Goal: Task Accomplishment & Management: Use online tool/utility

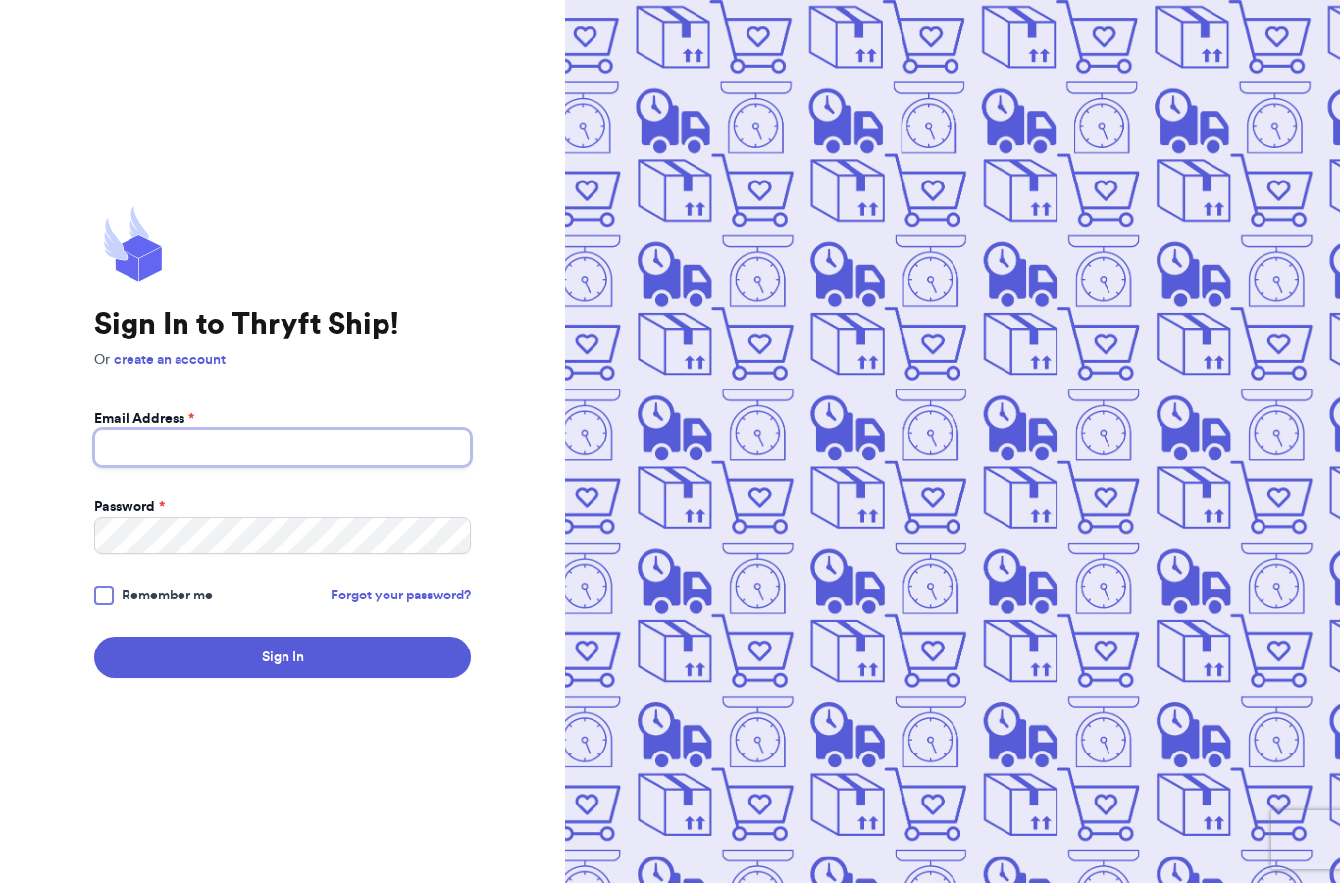
type input "rugratrevival@gmail.com"
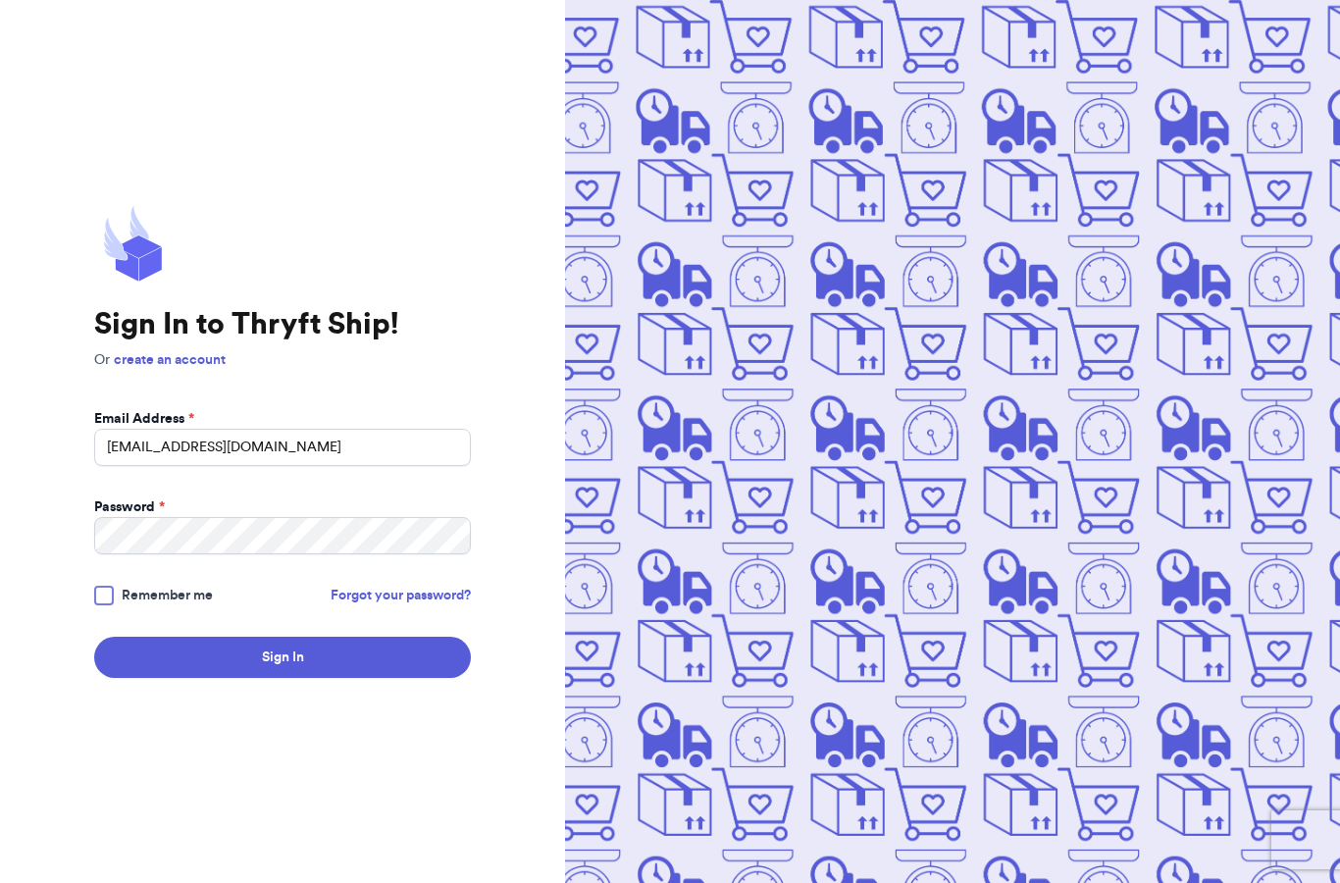
click at [132, 605] on span "Remember me" at bounding box center [167, 596] width 91 height 20
click at [0, 0] on input "Remember me" at bounding box center [0, 0] width 0 height 0
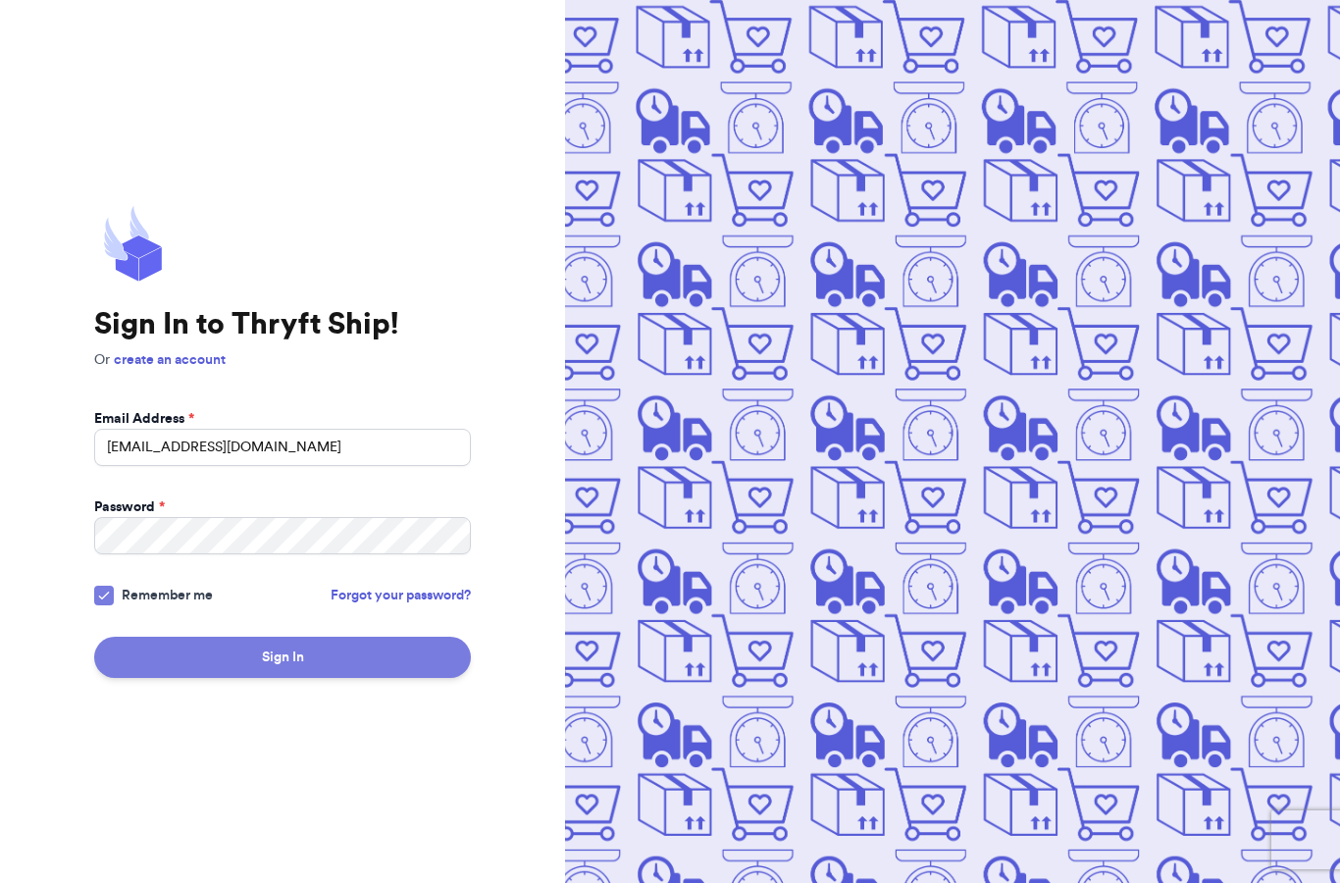
click at [230, 678] on button "Sign In" at bounding box center [282, 657] width 377 height 41
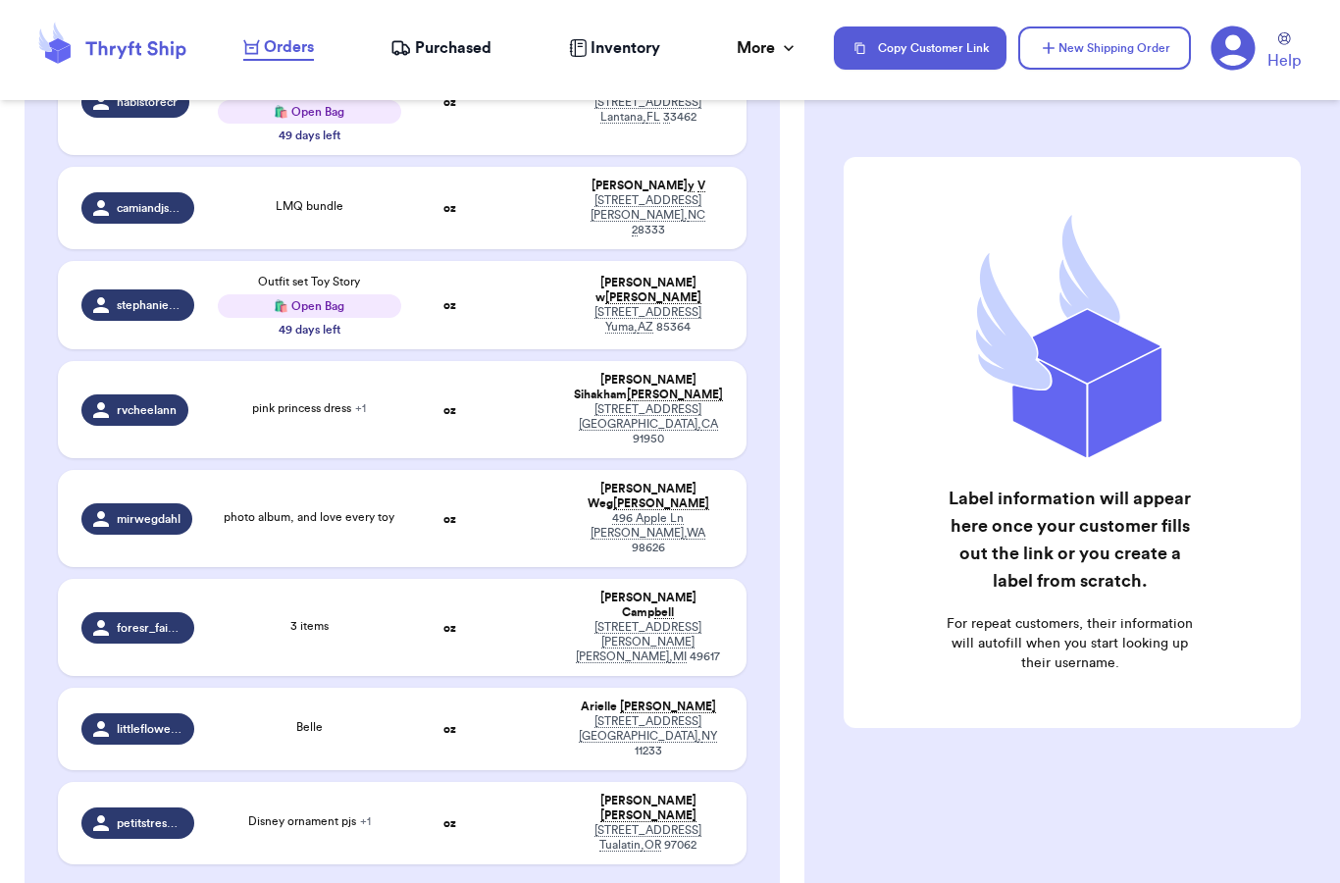
scroll to position [1486, 0]
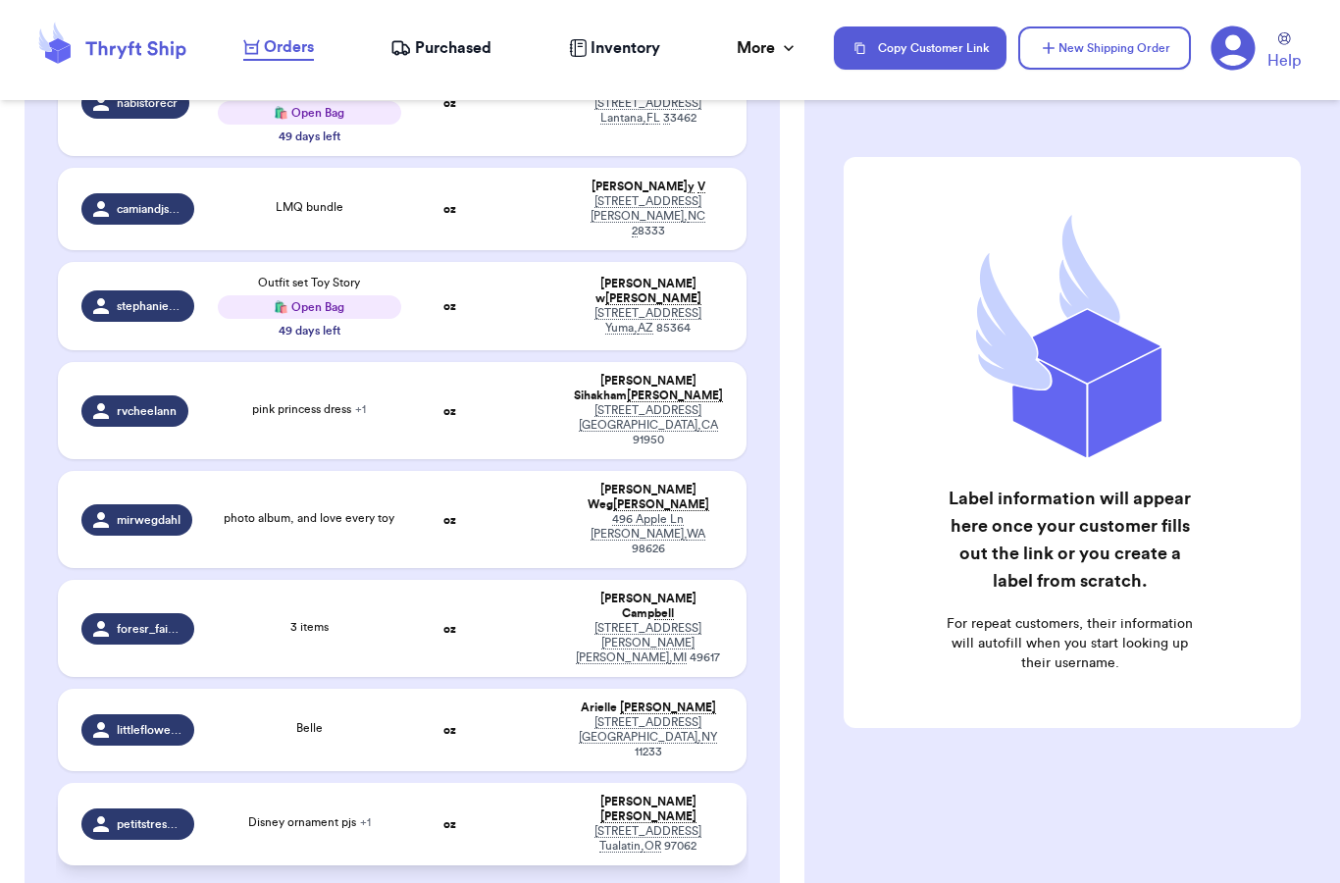
click at [393, 783] on td "Disney ornament pjs + 1" at bounding box center [309, 824] width 207 height 82
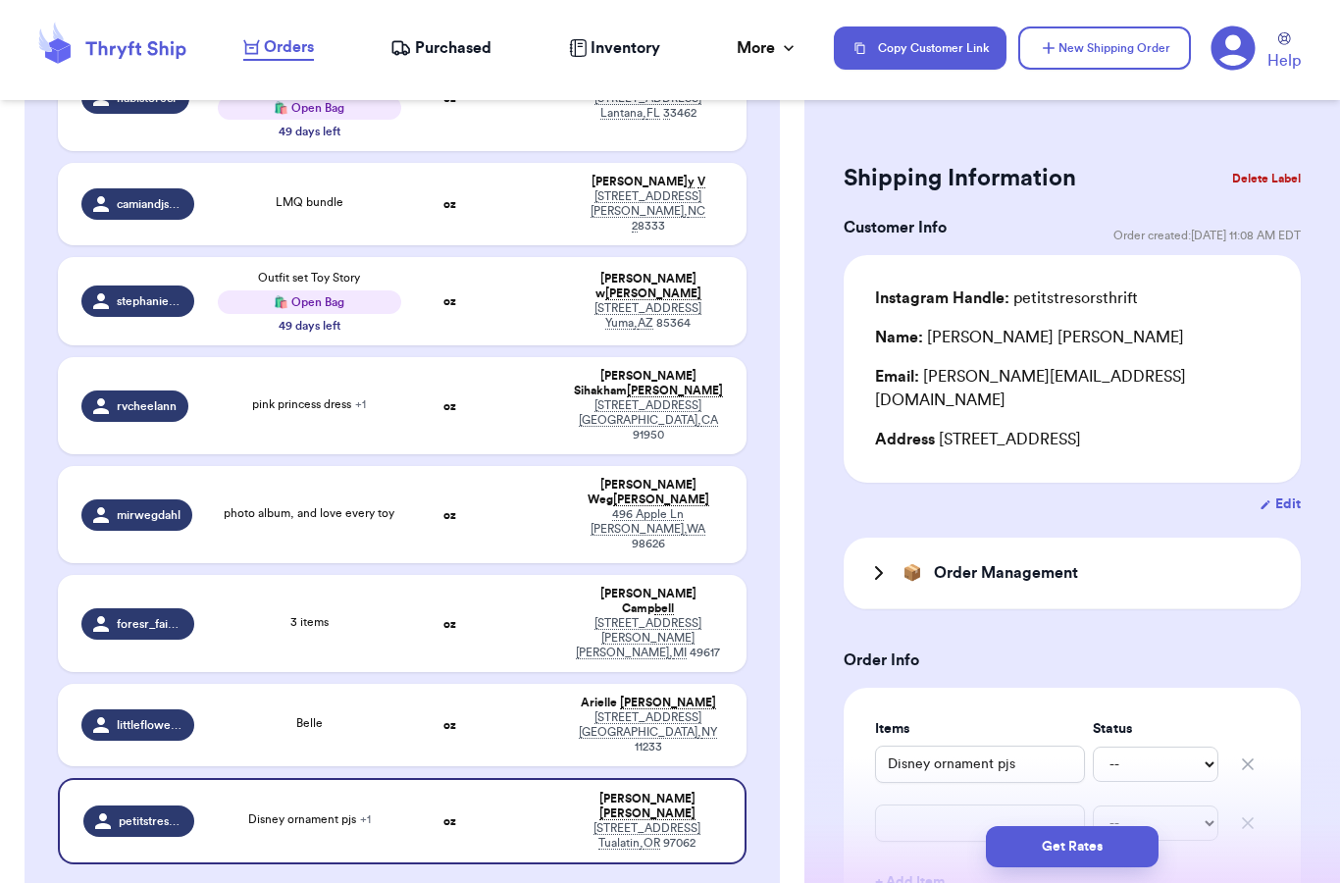
scroll to position [1490, 0]
click at [430, 50] on span "Purchased" at bounding box center [453, 48] width 77 height 24
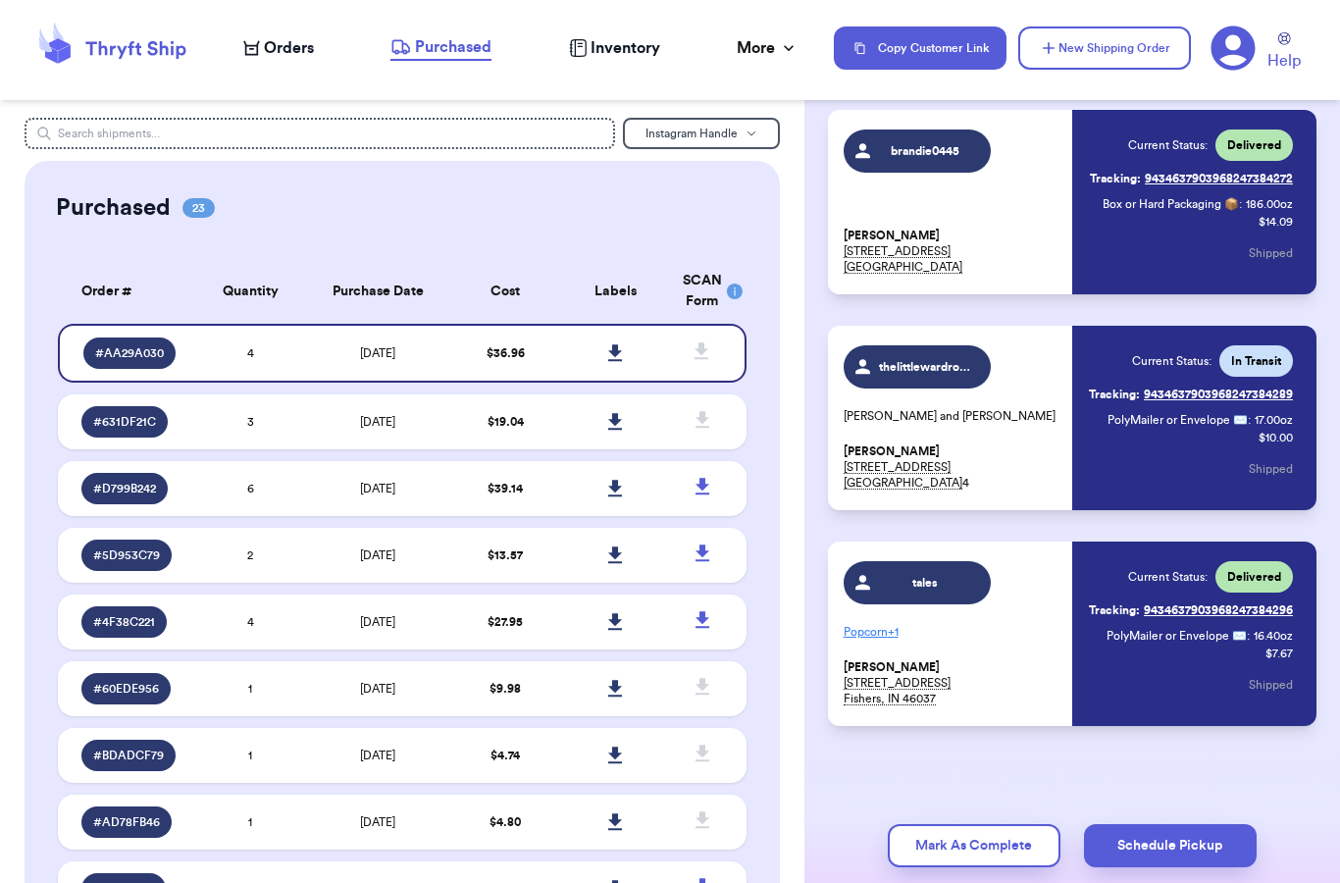
scroll to position [353, 0]
click at [445, 445] on td "[DATE]" at bounding box center [377, 421] width 145 height 55
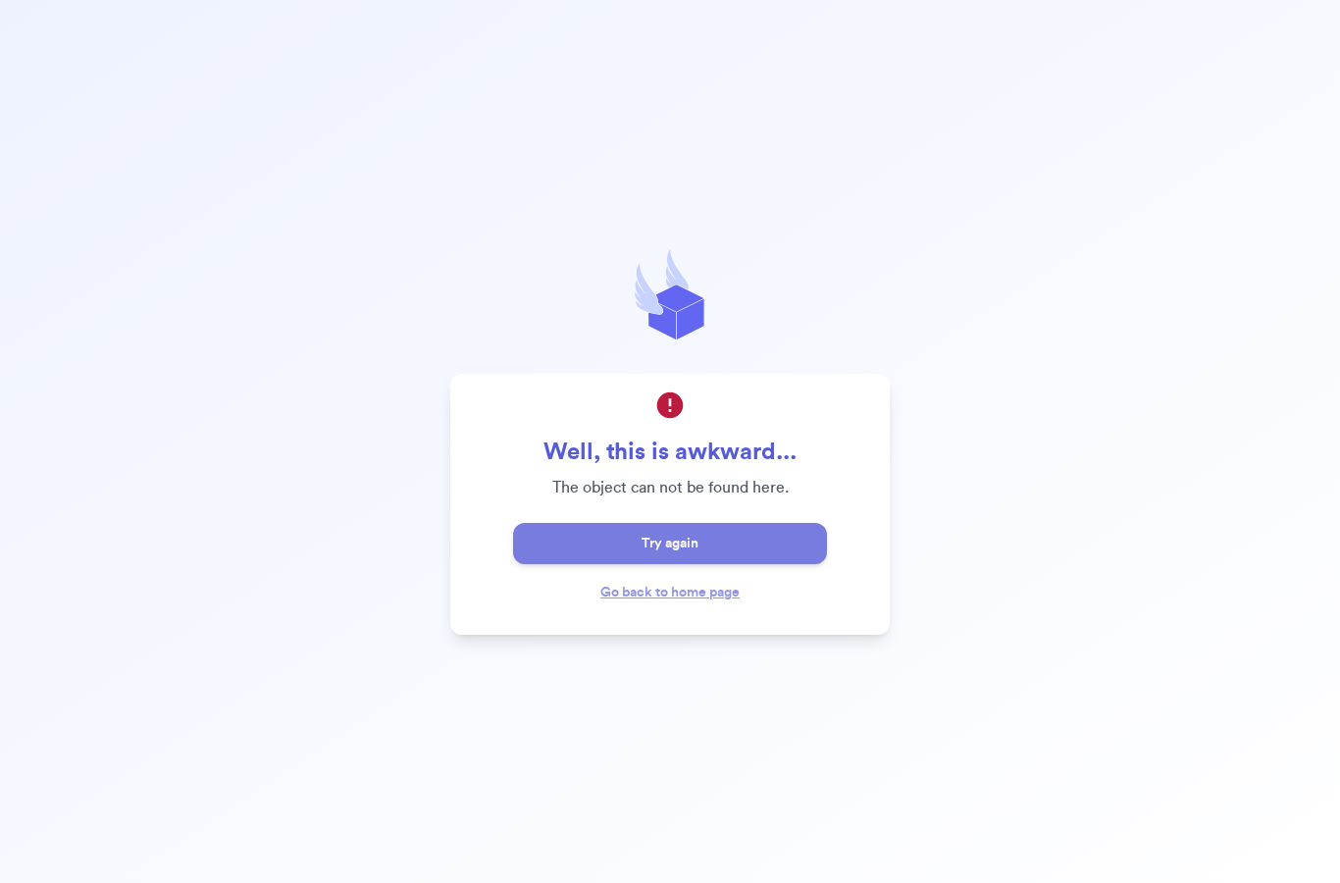
click at [711, 564] on button "Try again" at bounding box center [670, 543] width 314 height 41
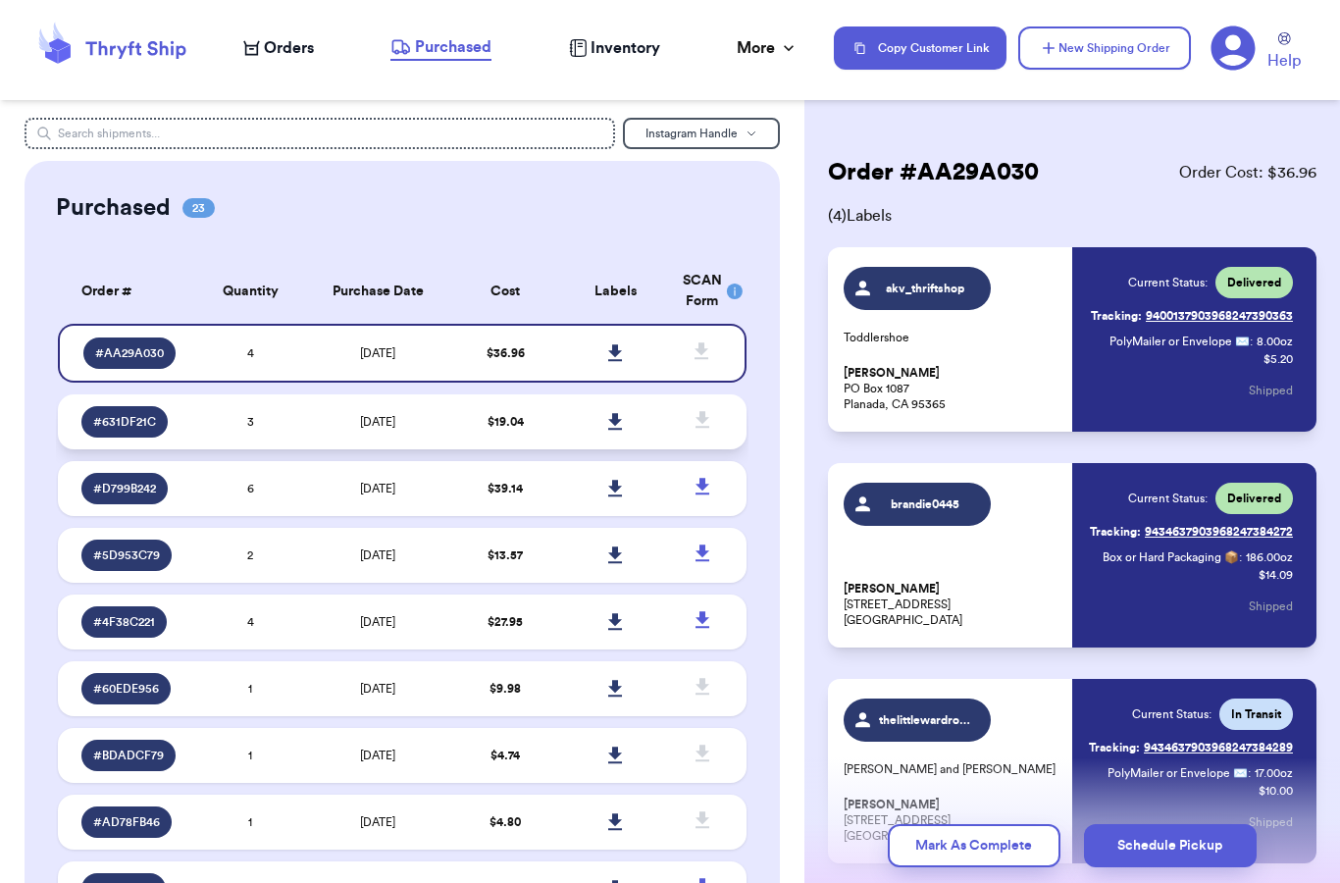
click at [496, 441] on td "$ 19.04" at bounding box center [505, 421] width 110 height 55
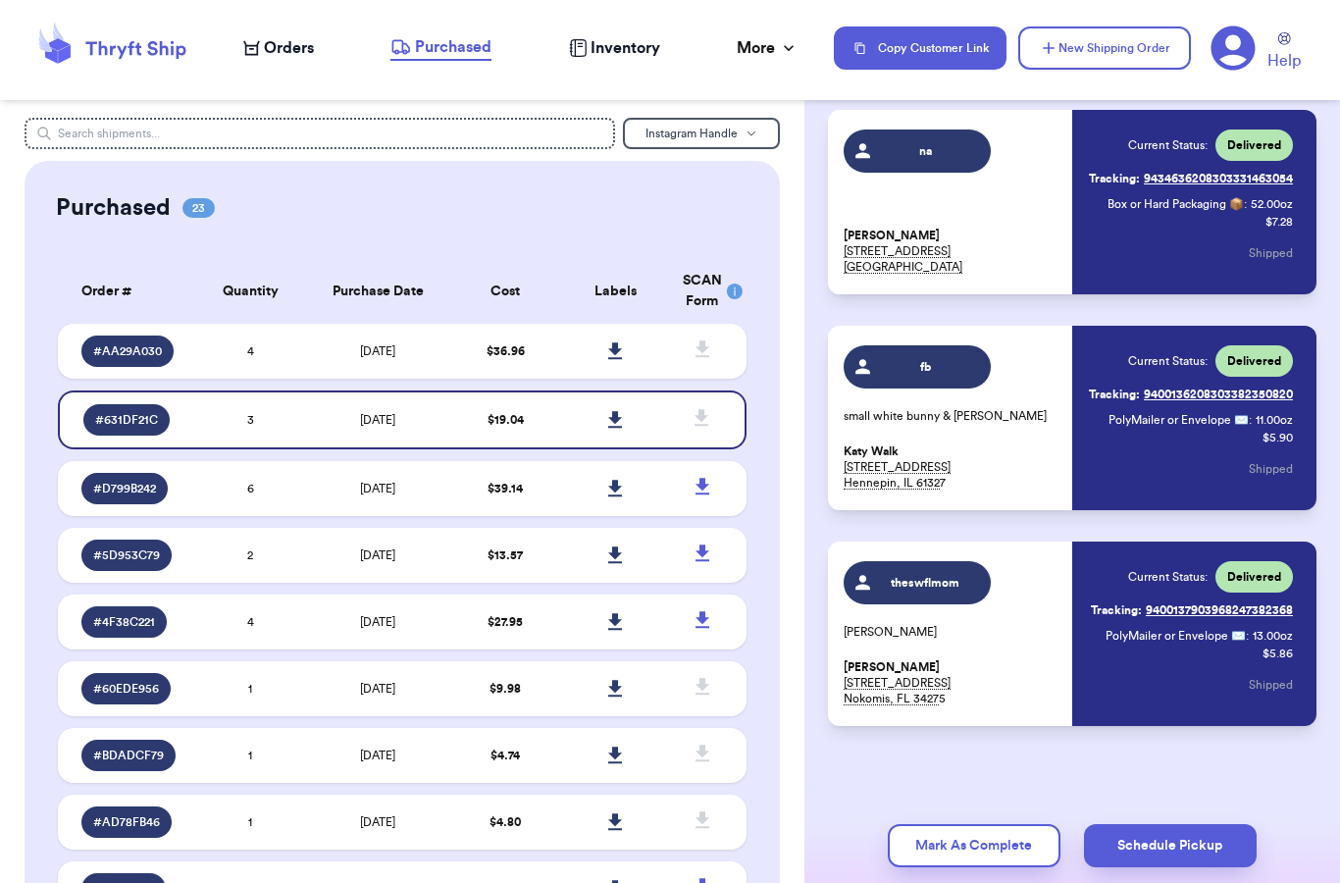
scroll to position [137, 0]
click at [495, 516] on td "$ 39.14" at bounding box center [505, 488] width 110 height 55
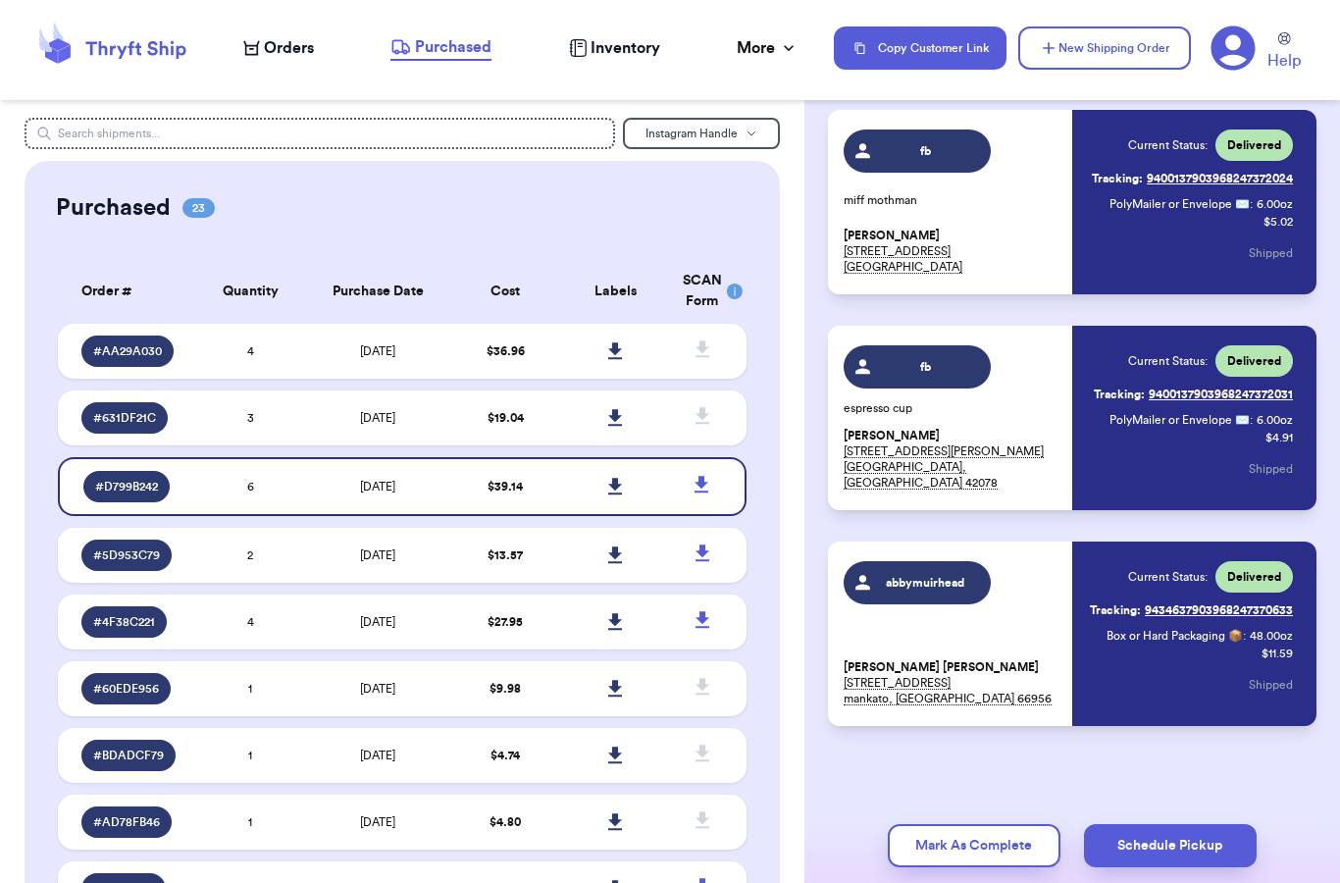
scroll to position [785, 0]
click at [548, 575] on td "$ 13.57" at bounding box center [505, 555] width 110 height 55
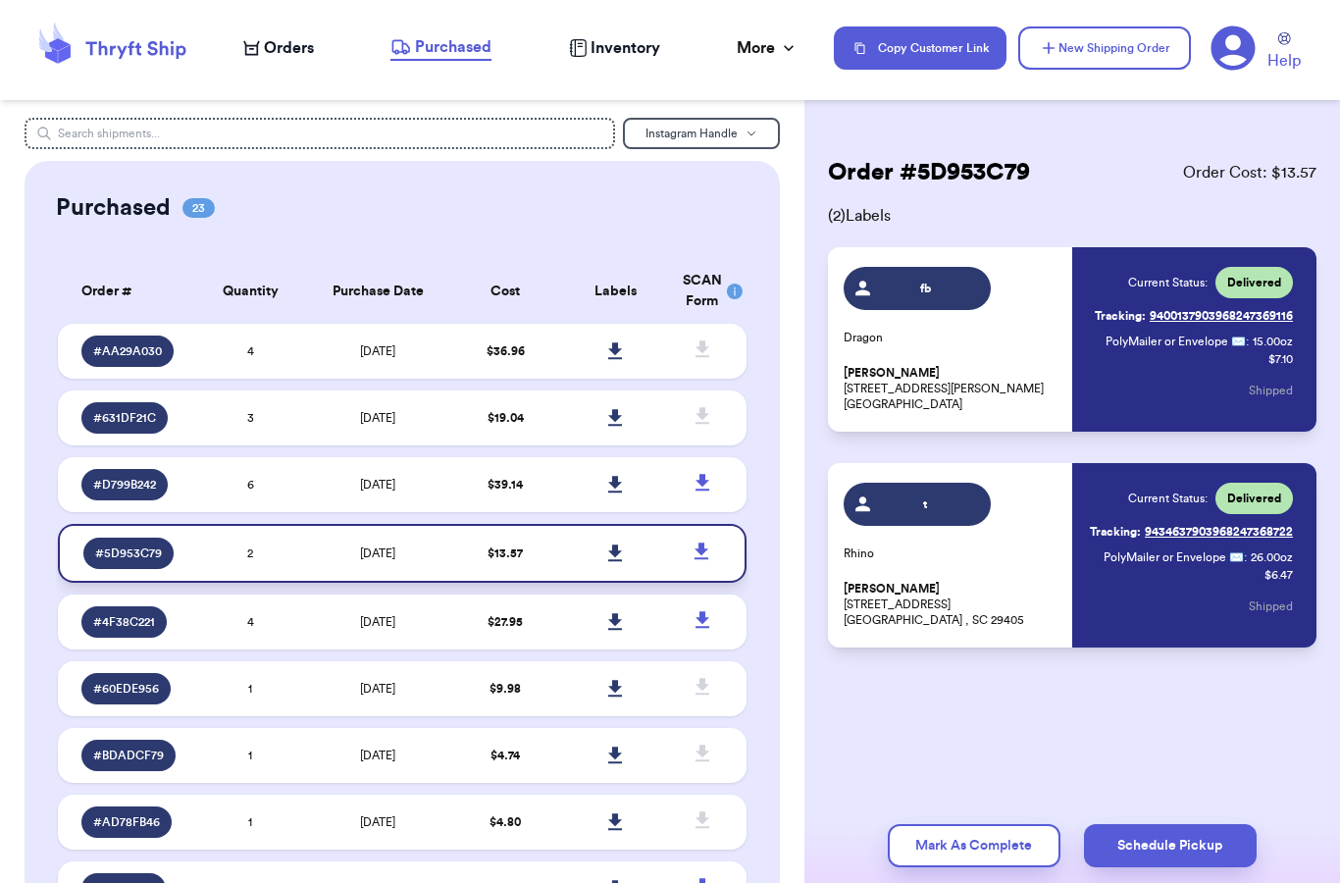
scroll to position [0, 0]
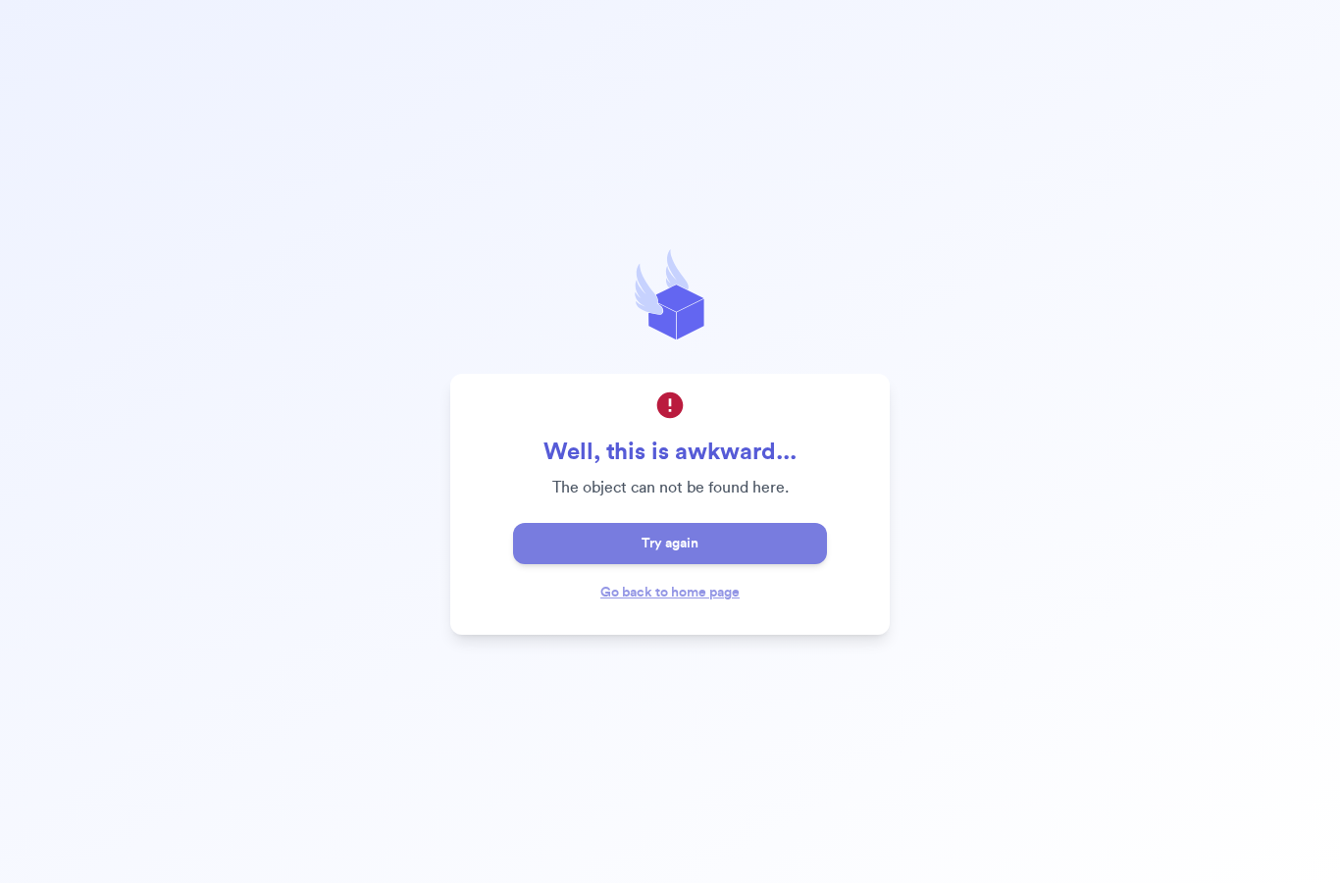
click at [631, 564] on button "Try again" at bounding box center [670, 543] width 314 height 41
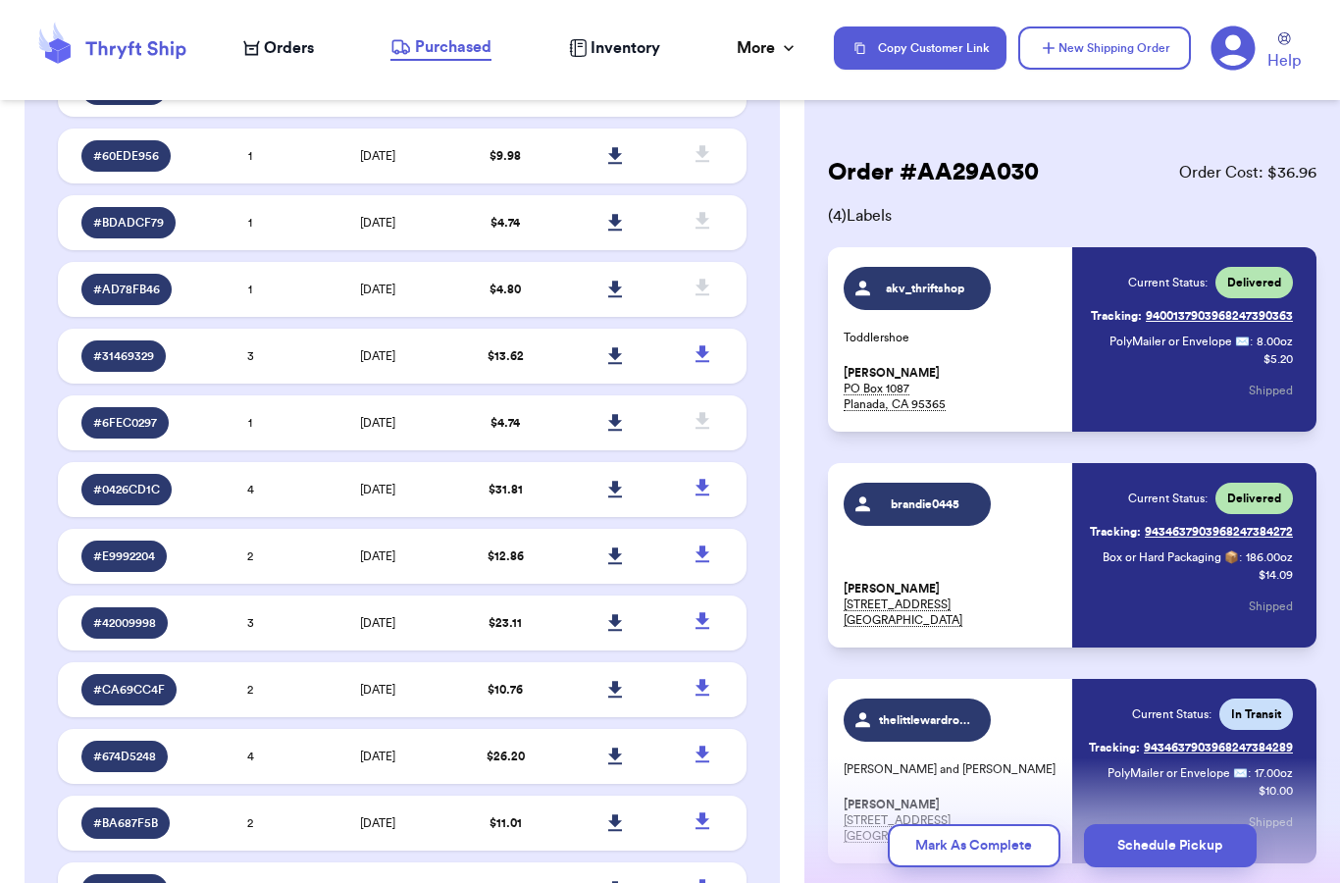
scroll to position [206, 0]
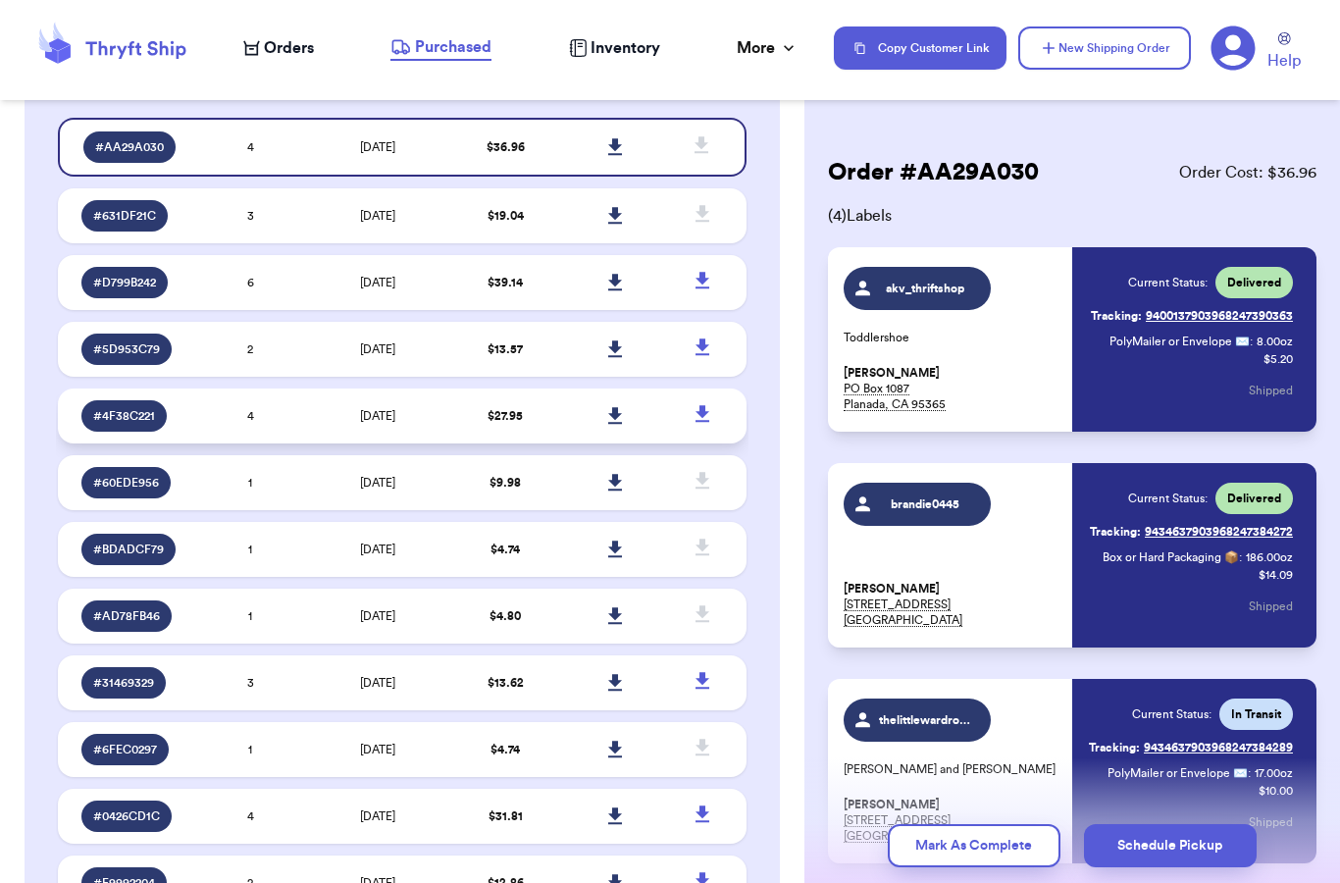
click at [551, 434] on td "$ 27.95" at bounding box center [505, 415] width 110 height 55
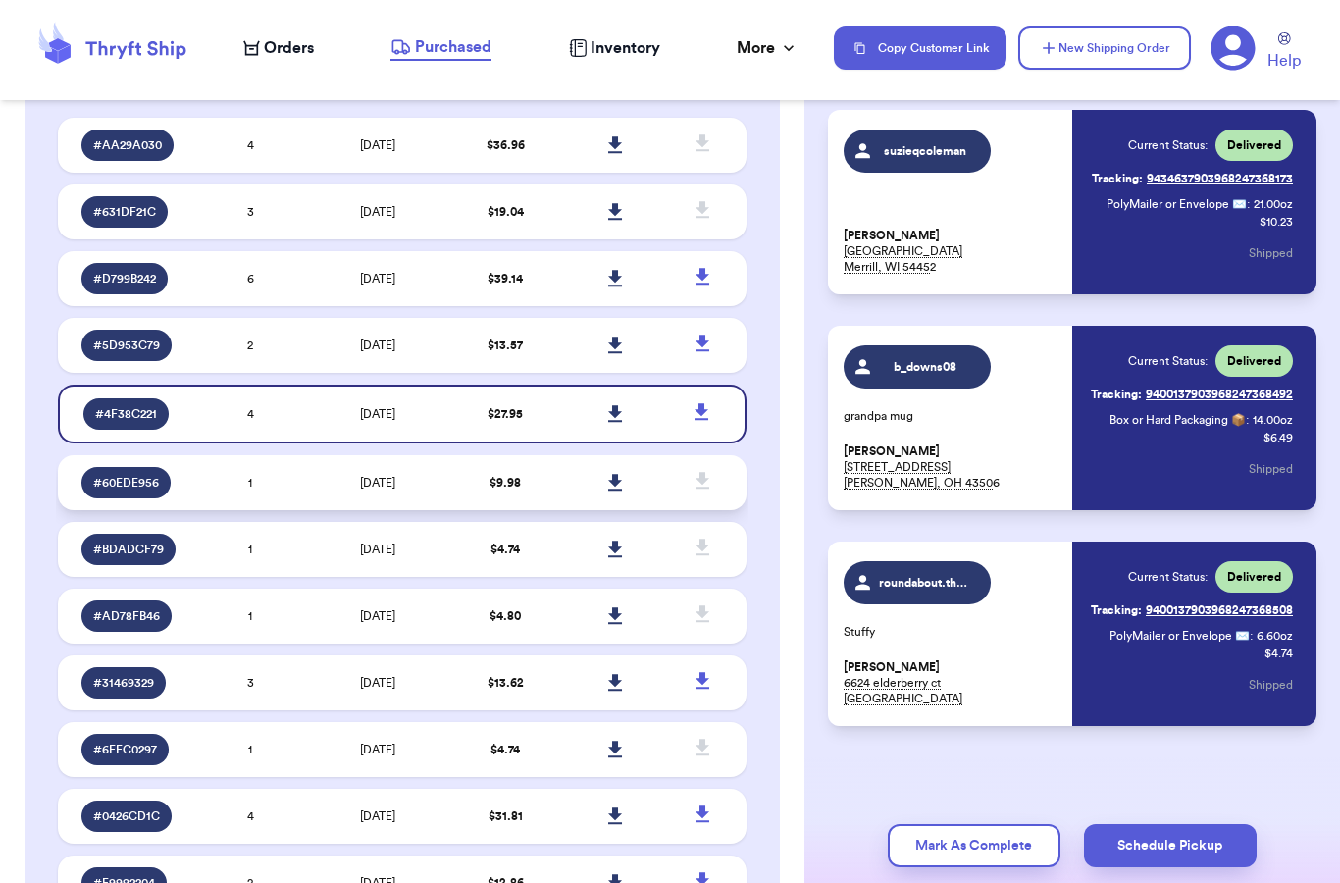
scroll to position [353, 0]
click at [575, 504] on td at bounding box center [615, 482] width 110 height 55
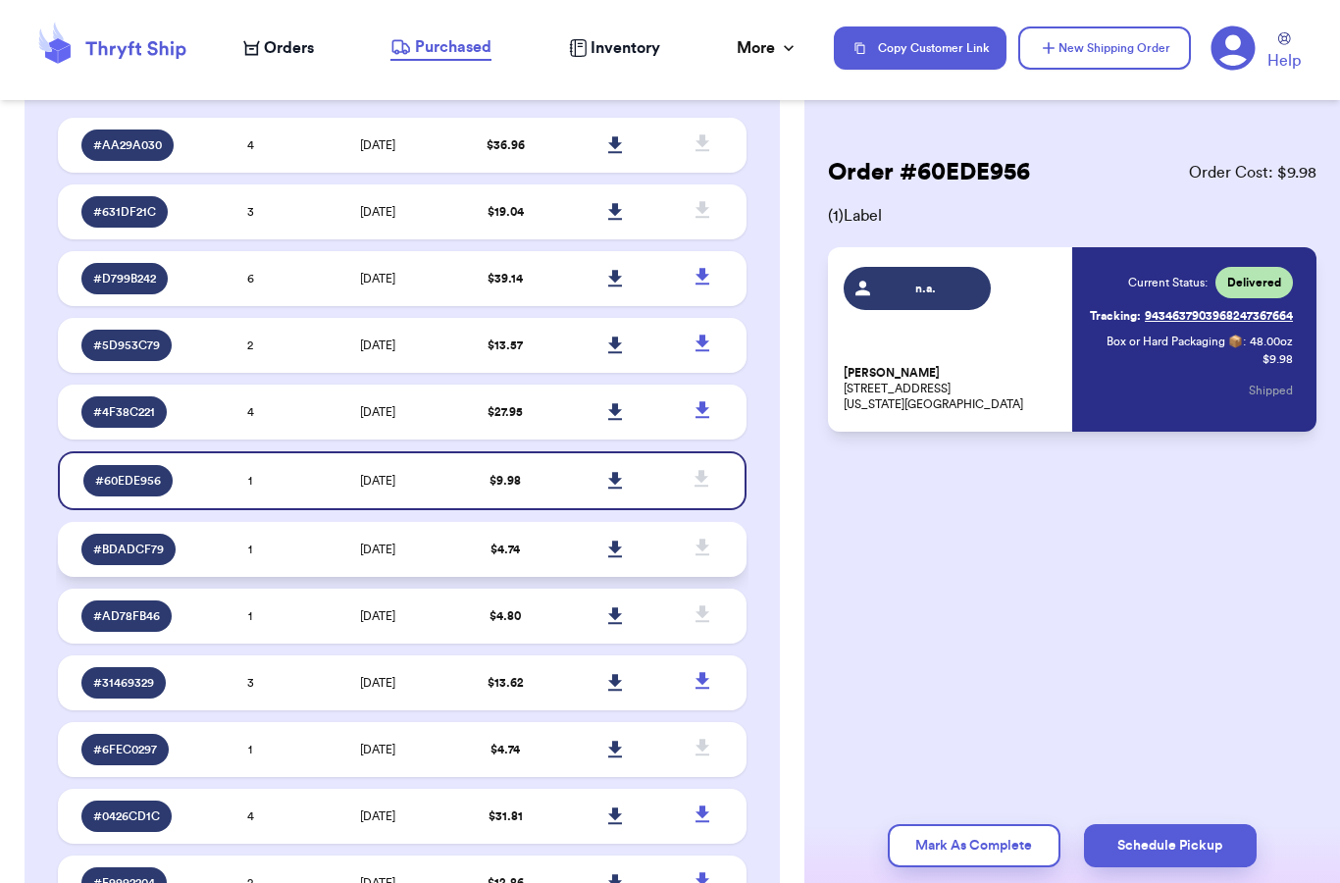
click at [514, 555] on span "$ 4.74" at bounding box center [504, 549] width 29 height 12
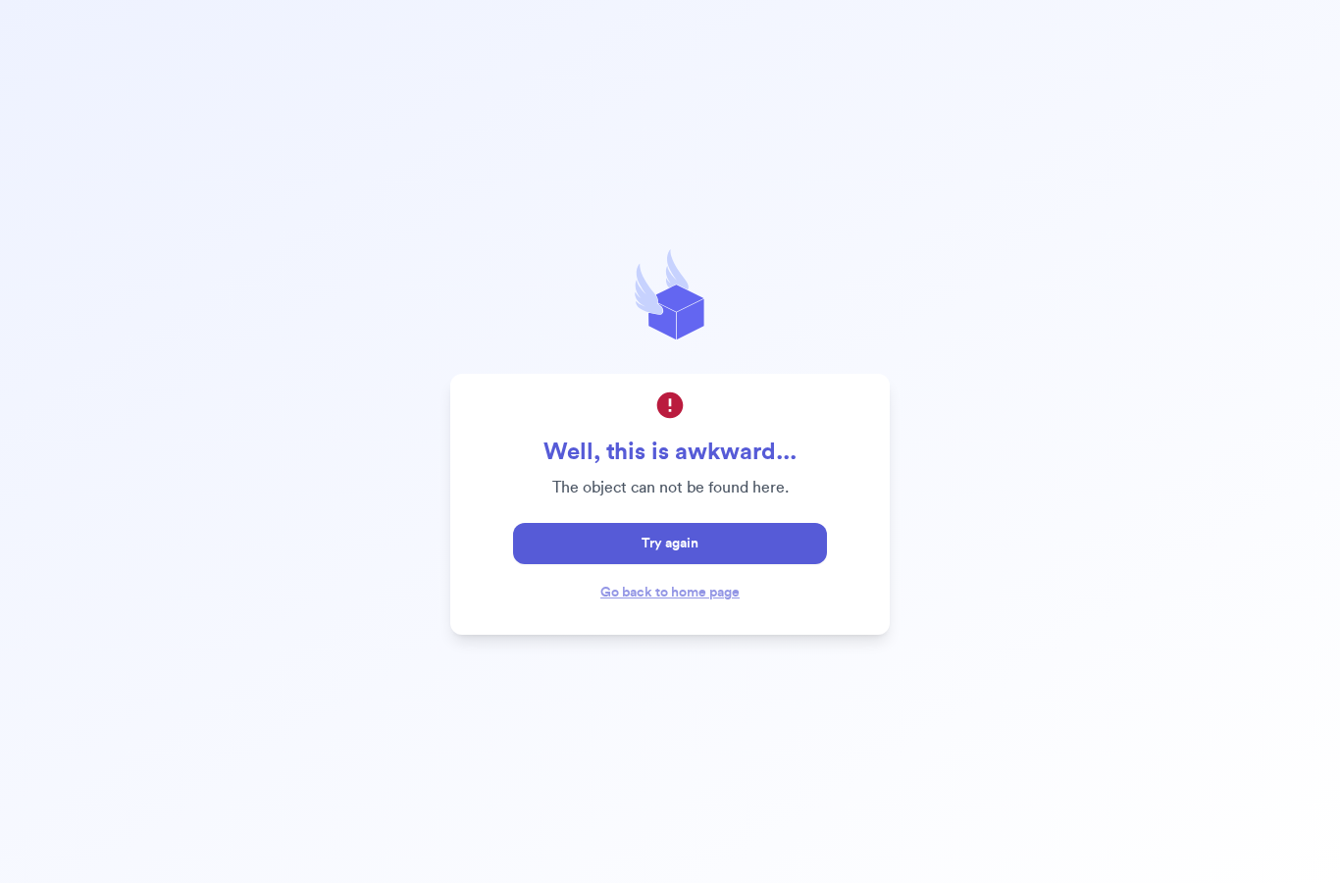
click at [530, 635] on div "Well, this is awkward... The object can not be found here. Try again Go back to…" at bounding box center [669, 504] width 439 height 261
click at [660, 564] on button "Try again" at bounding box center [670, 543] width 314 height 41
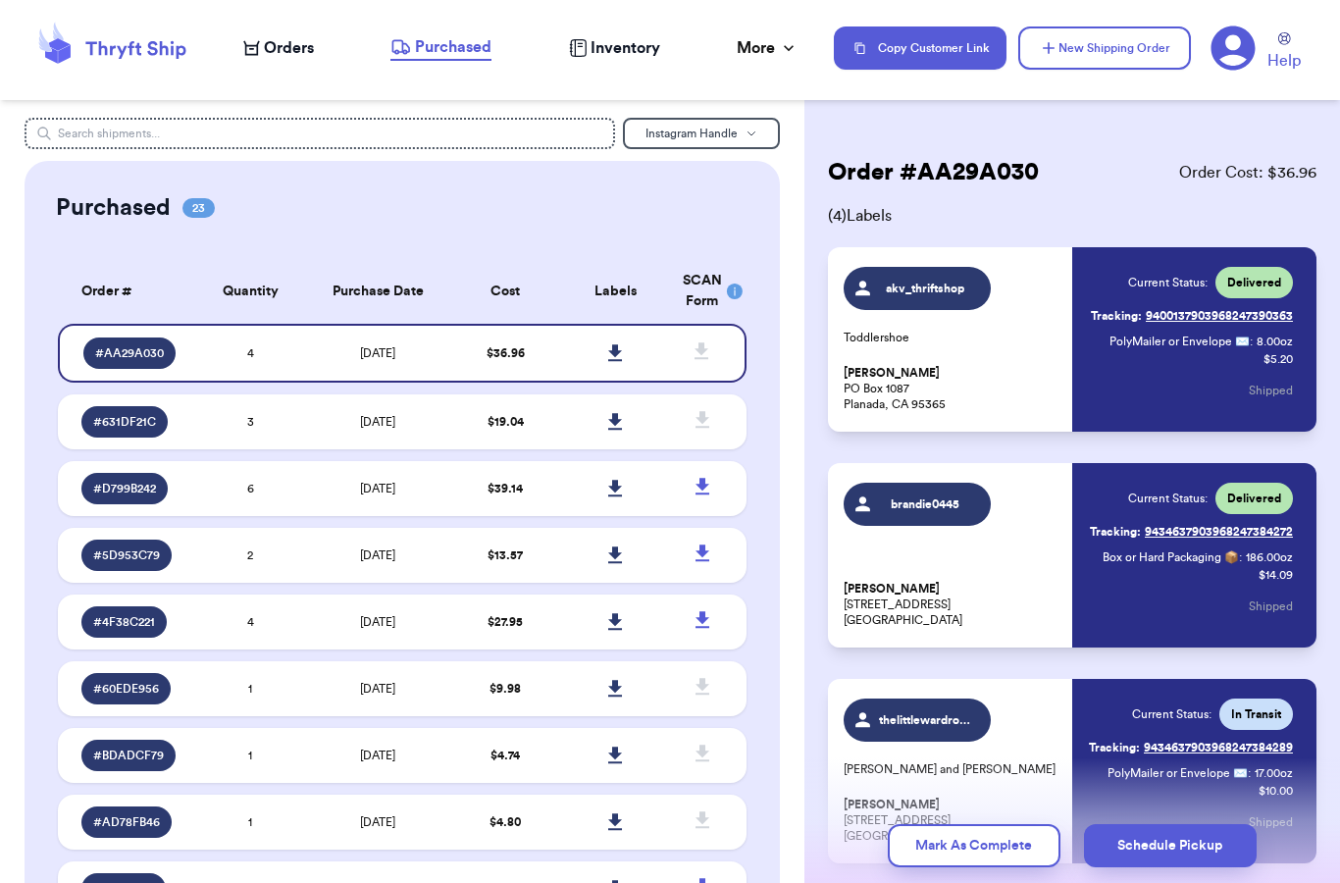
click at [274, 38] on span "Orders" at bounding box center [289, 48] width 50 height 24
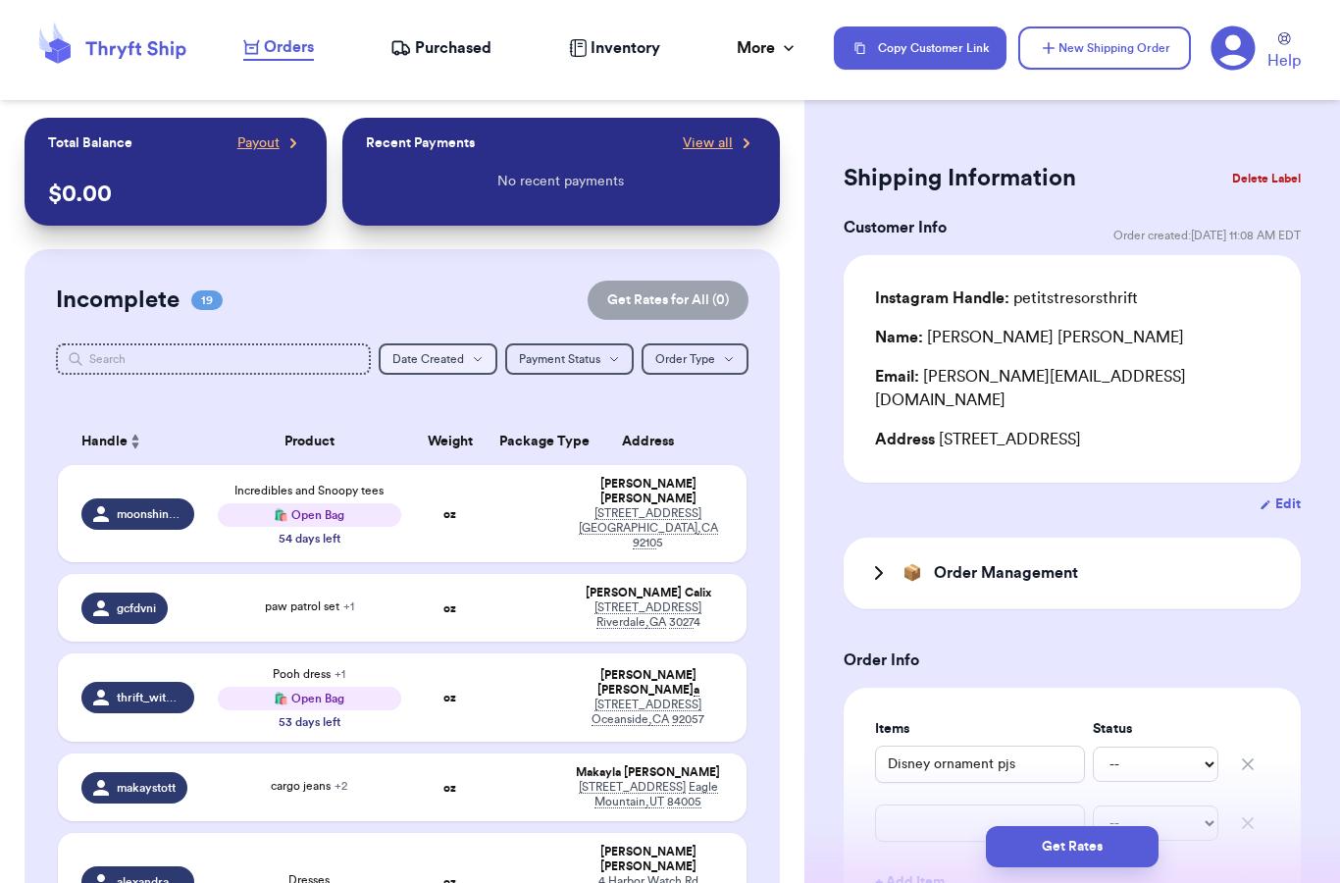
click at [435, 368] on button "Date Created Date Created" at bounding box center [438, 358] width 119 height 31
click at [422, 462] on button "Oldest" at bounding box center [438, 457] width 117 height 31
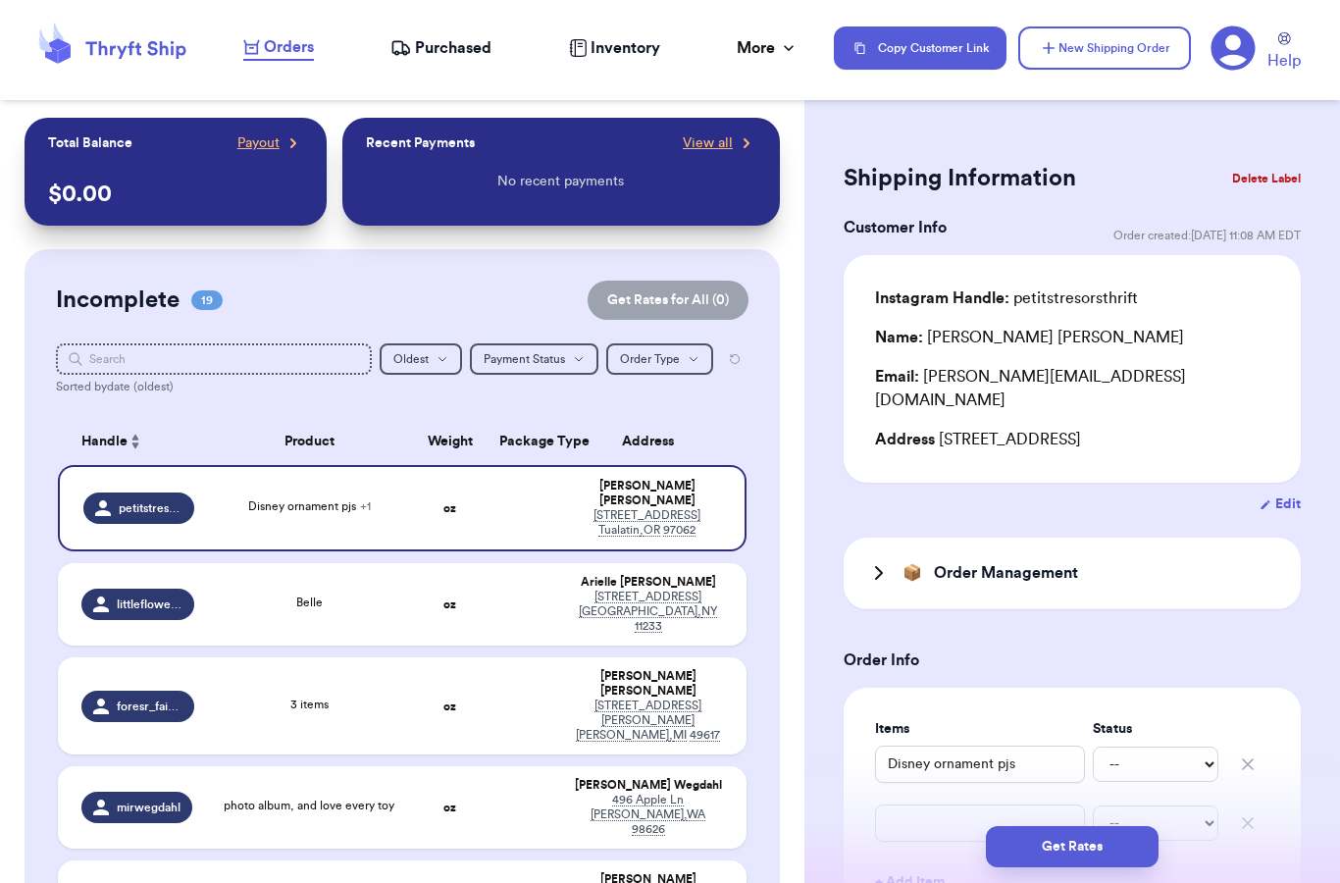
click at [942, 561] on h3 "Order Management" at bounding box center [1006, 573] width 144 height 24
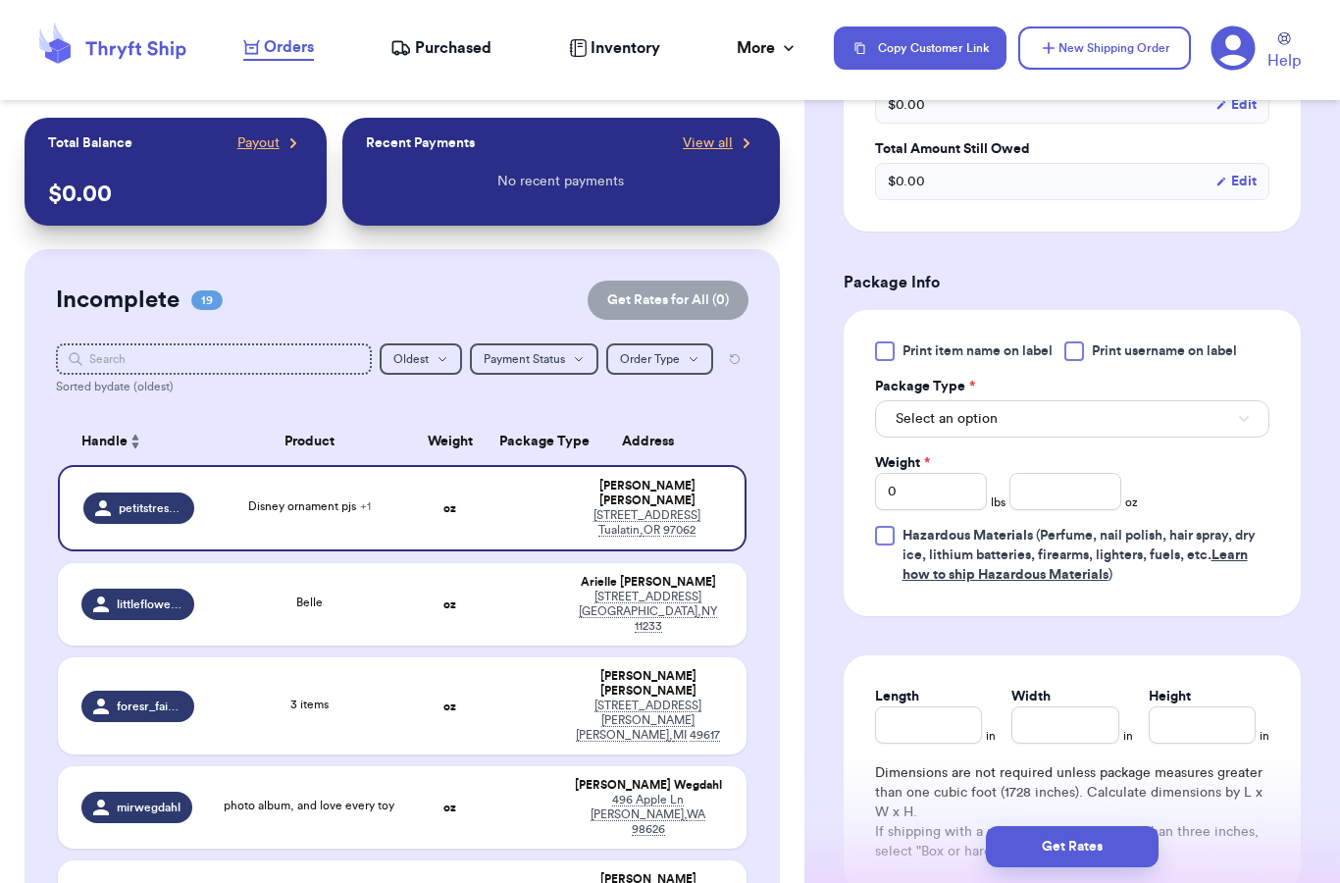
scroll to position [1079, 0]
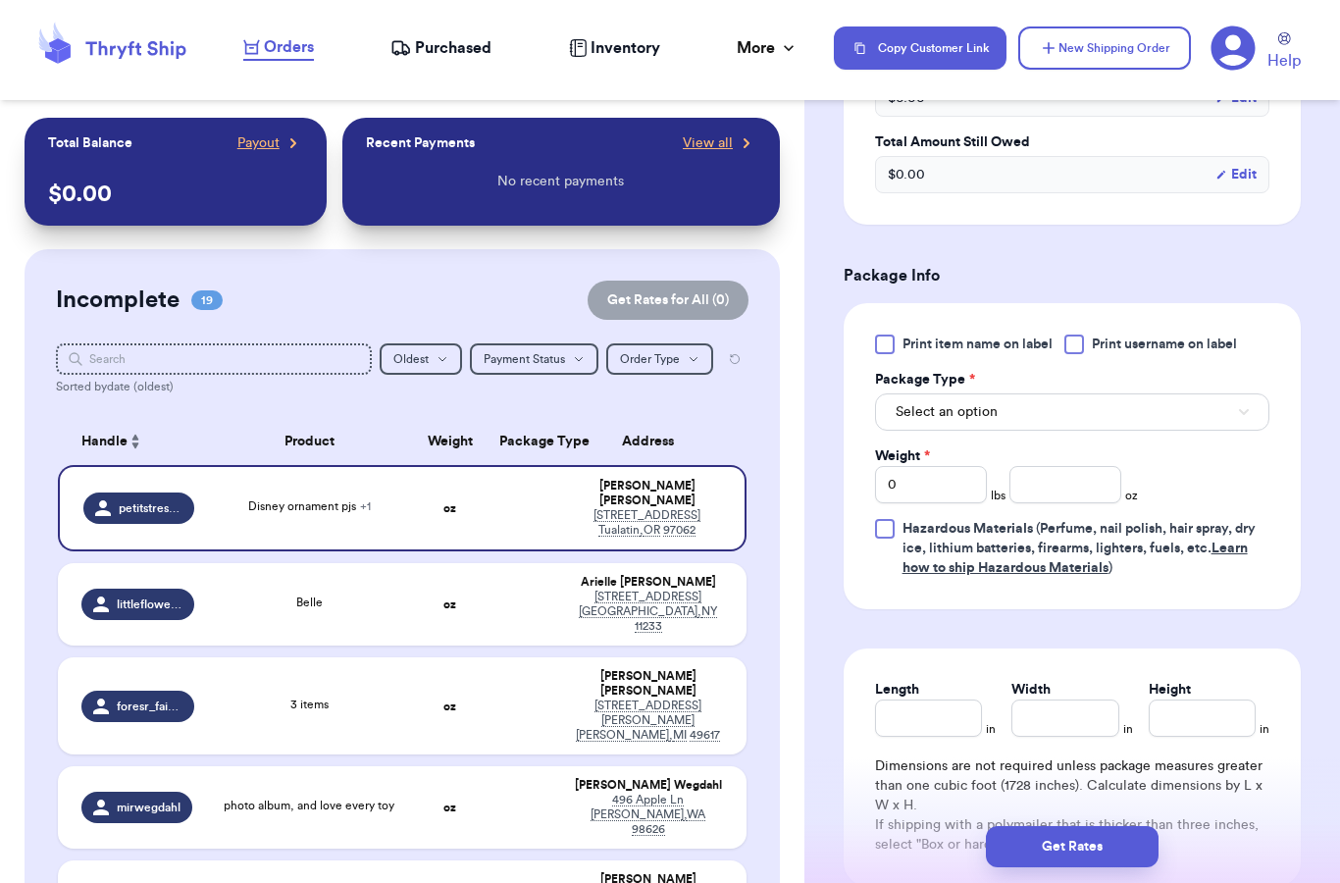
click at [955, 402] on span "Select an option" at bounding box center [946, 412] width 102 height 20
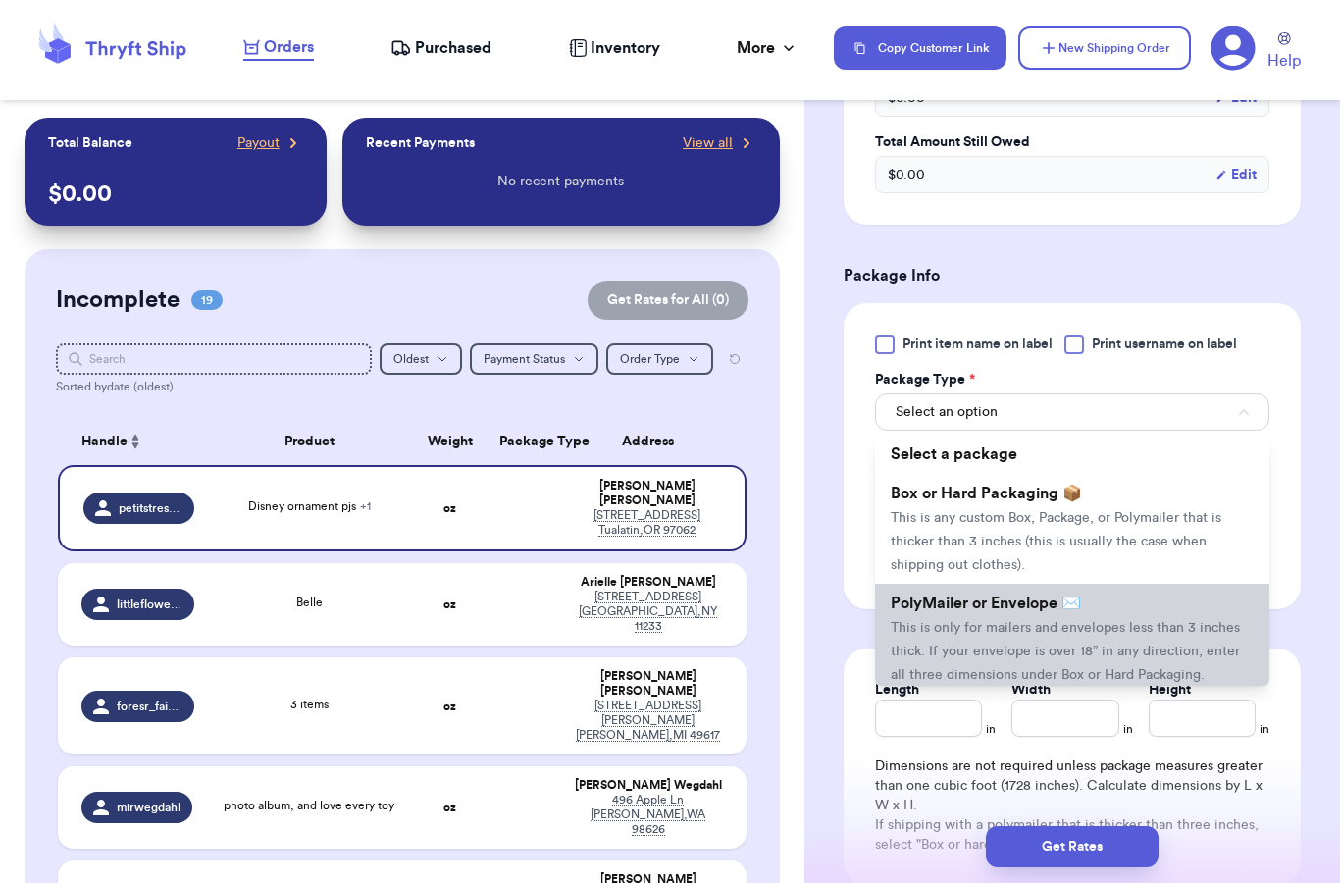
click at [983, 595] on span "PolyMailer or Envelope ✉️" at bounding box center [986, 603] width 190 height 16
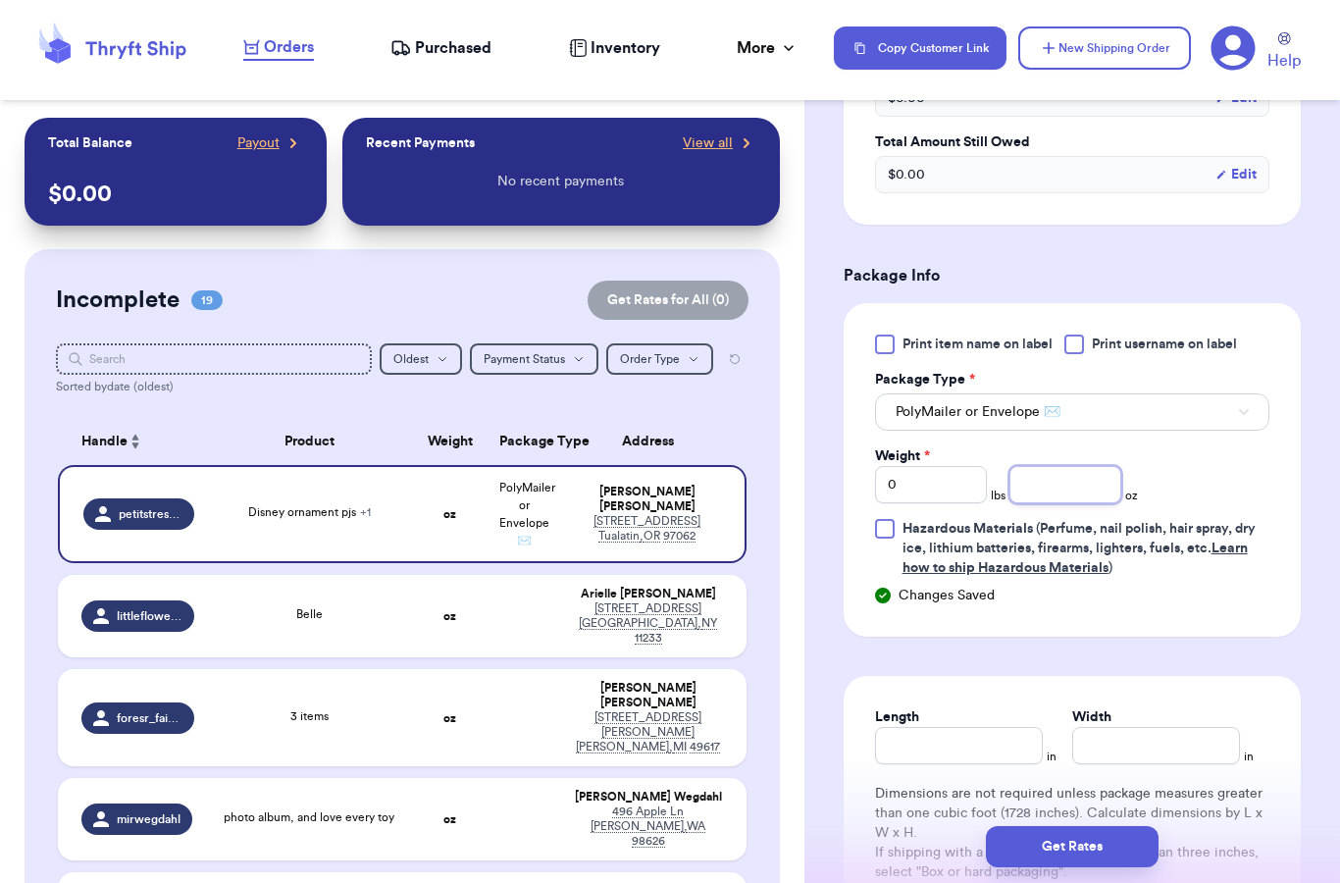
click at [1068, 471] on input "number" at bounding box center [1065, 484] width 112 height 37
type input "6"
click at [1125, 618] on form "Shipping Information Delete Label Customer Info Order created: [DATE] 11:08 AM …" at bounding box center [1072, 60] width 457 height 1965
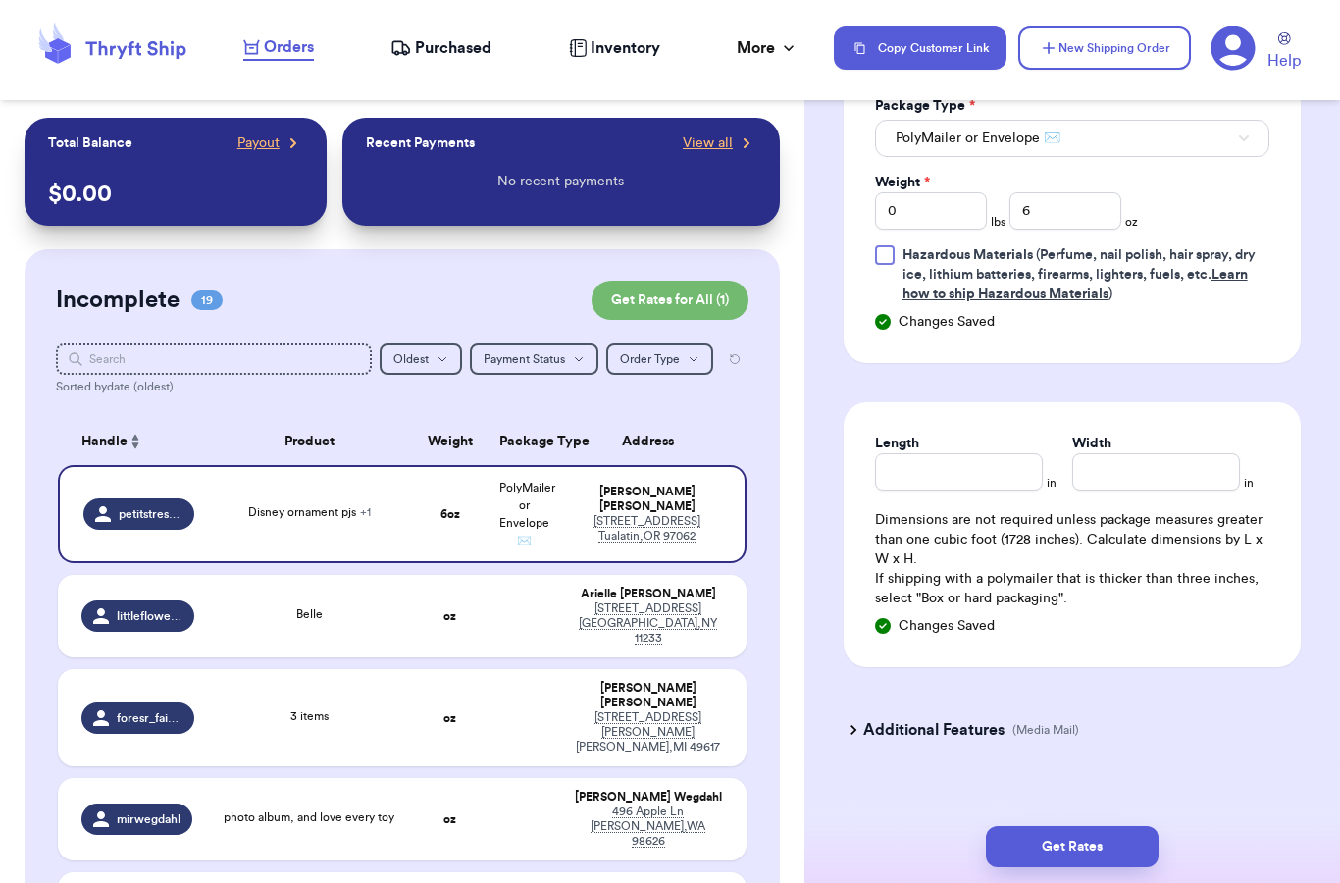
scroll to position [1353, 0]
click at [1063, 826] on button "Get Rates" at bounding box center [1072, 846] width 173 height 41
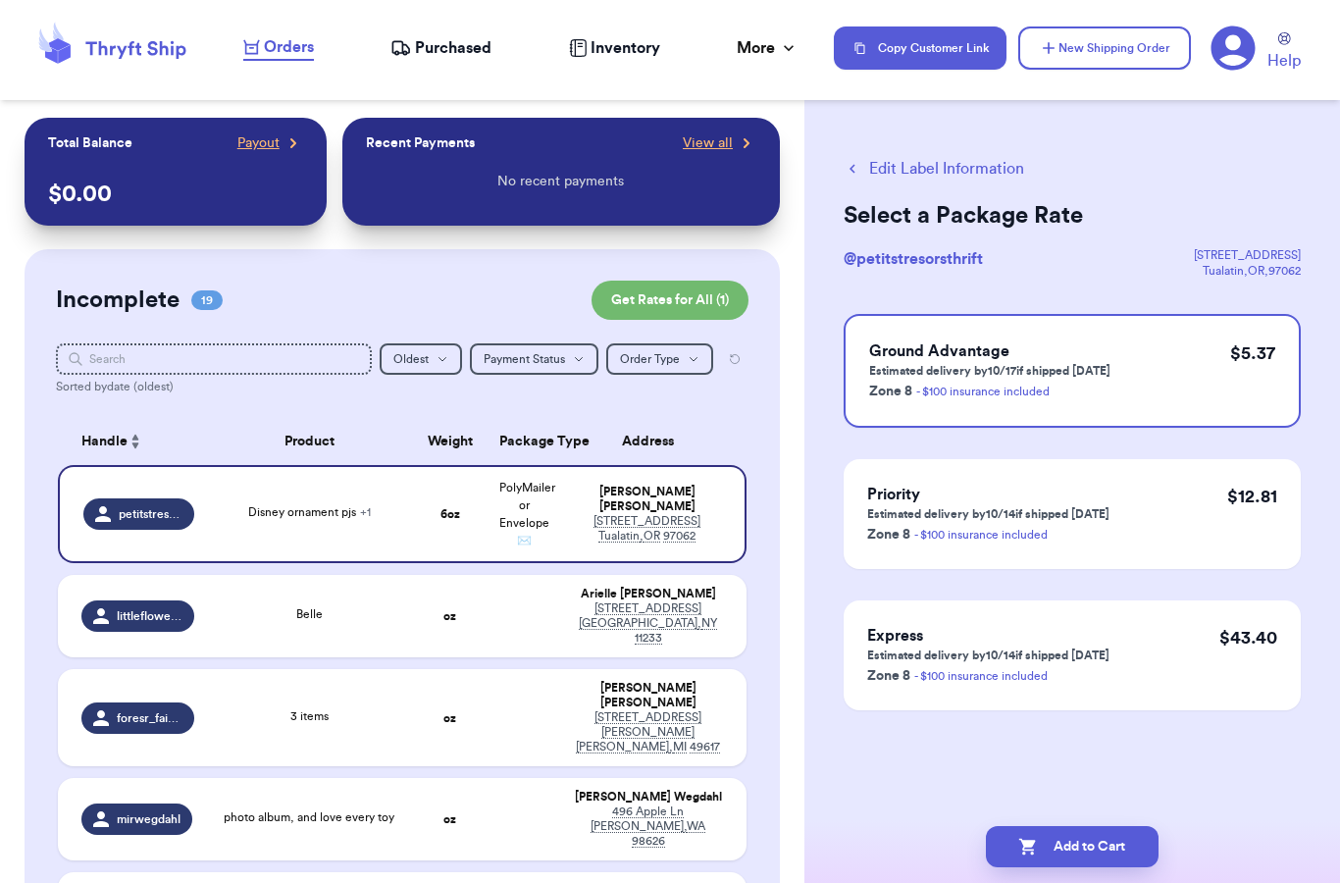
scroll to position [0, 0]
click at [405, 631] on td "Belle" at bounding box center [309, 616] width 207 height 82
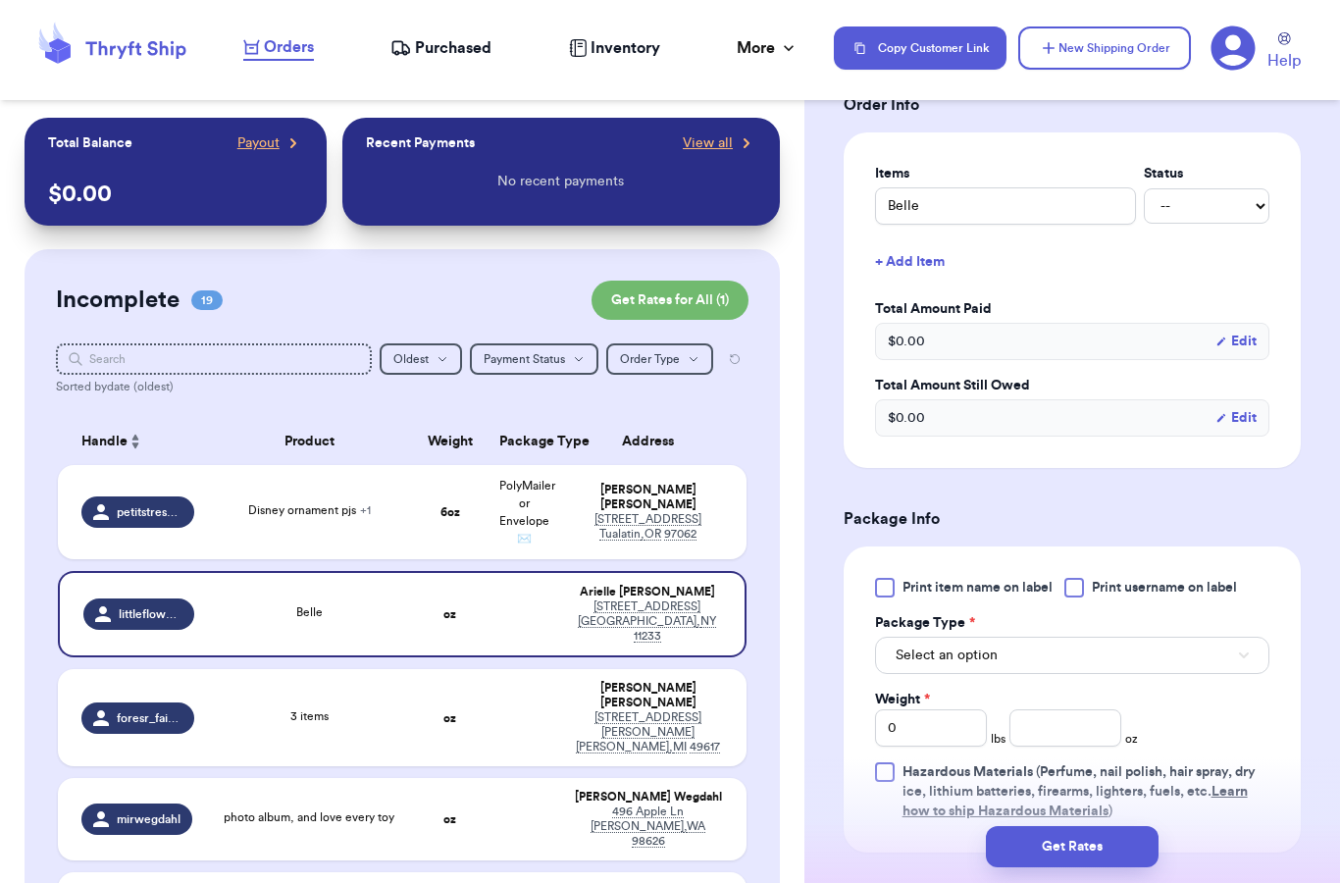
scroll to position [616, 0]
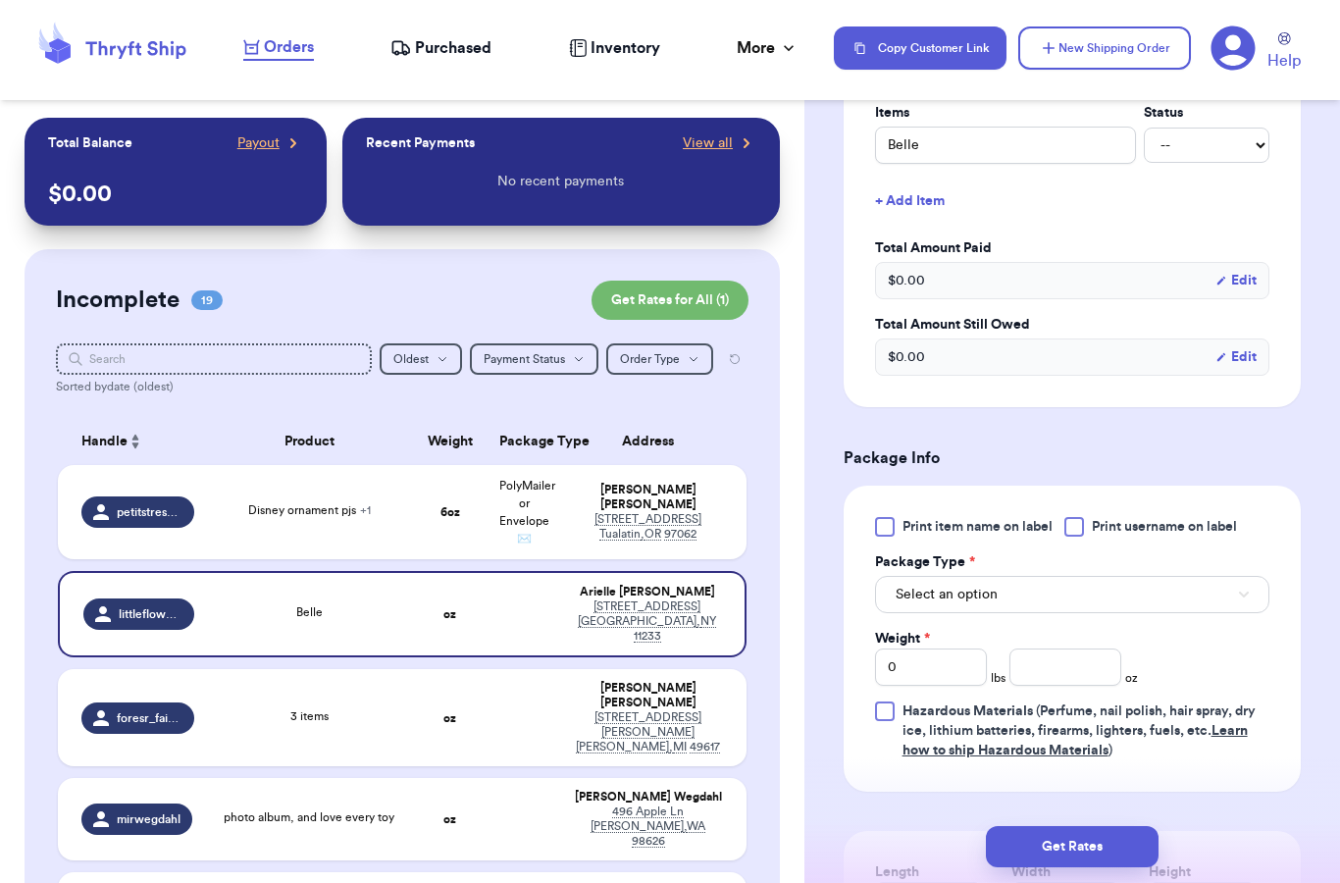
click at [1021, 596] on button "Select an option" at bounding box center [1072, 594] width 394 height 37
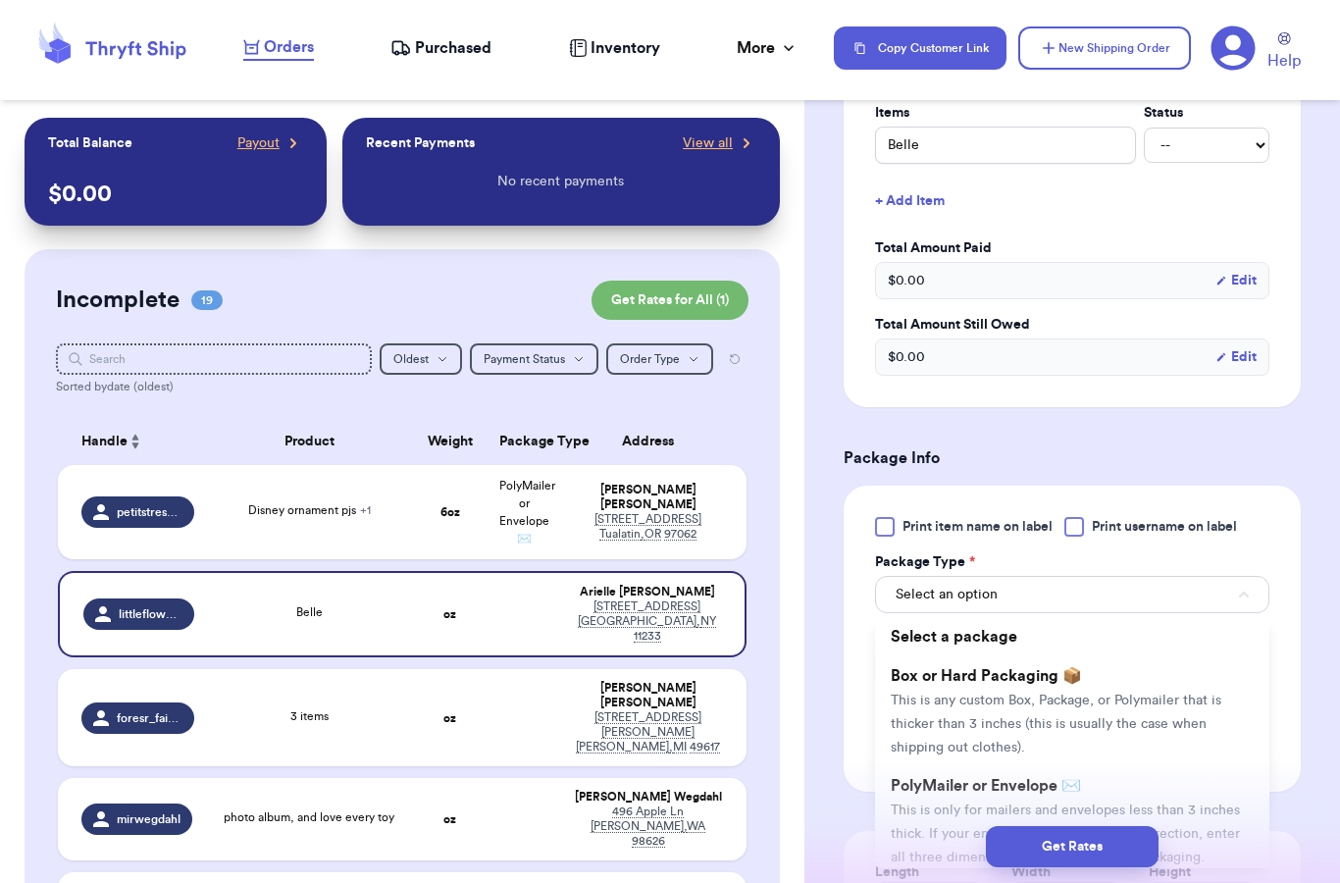
click at [928, 810] on div "Get Rates" at bounding box center [1072, 846] width 536 height 73
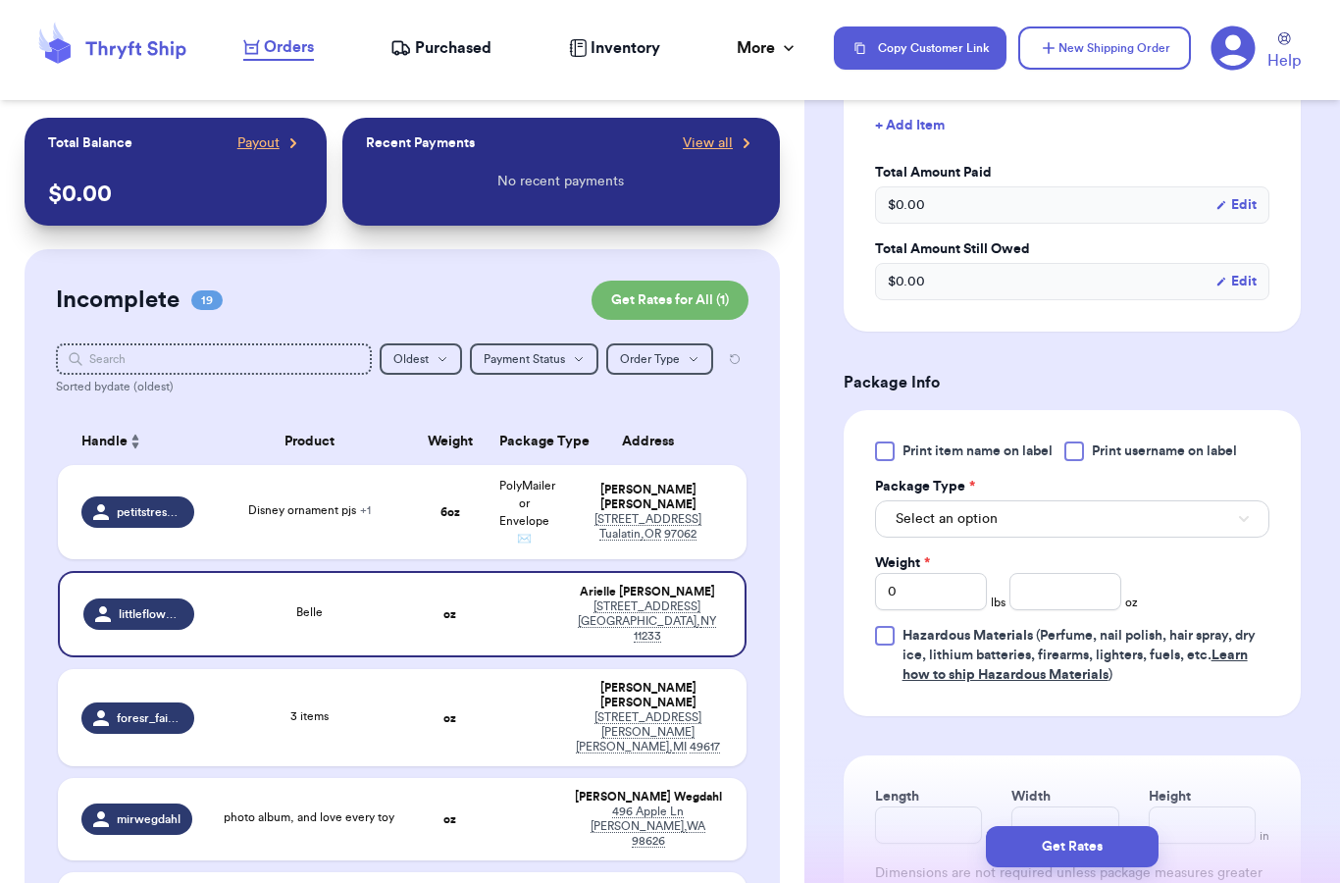
scroll to position [712, 0]
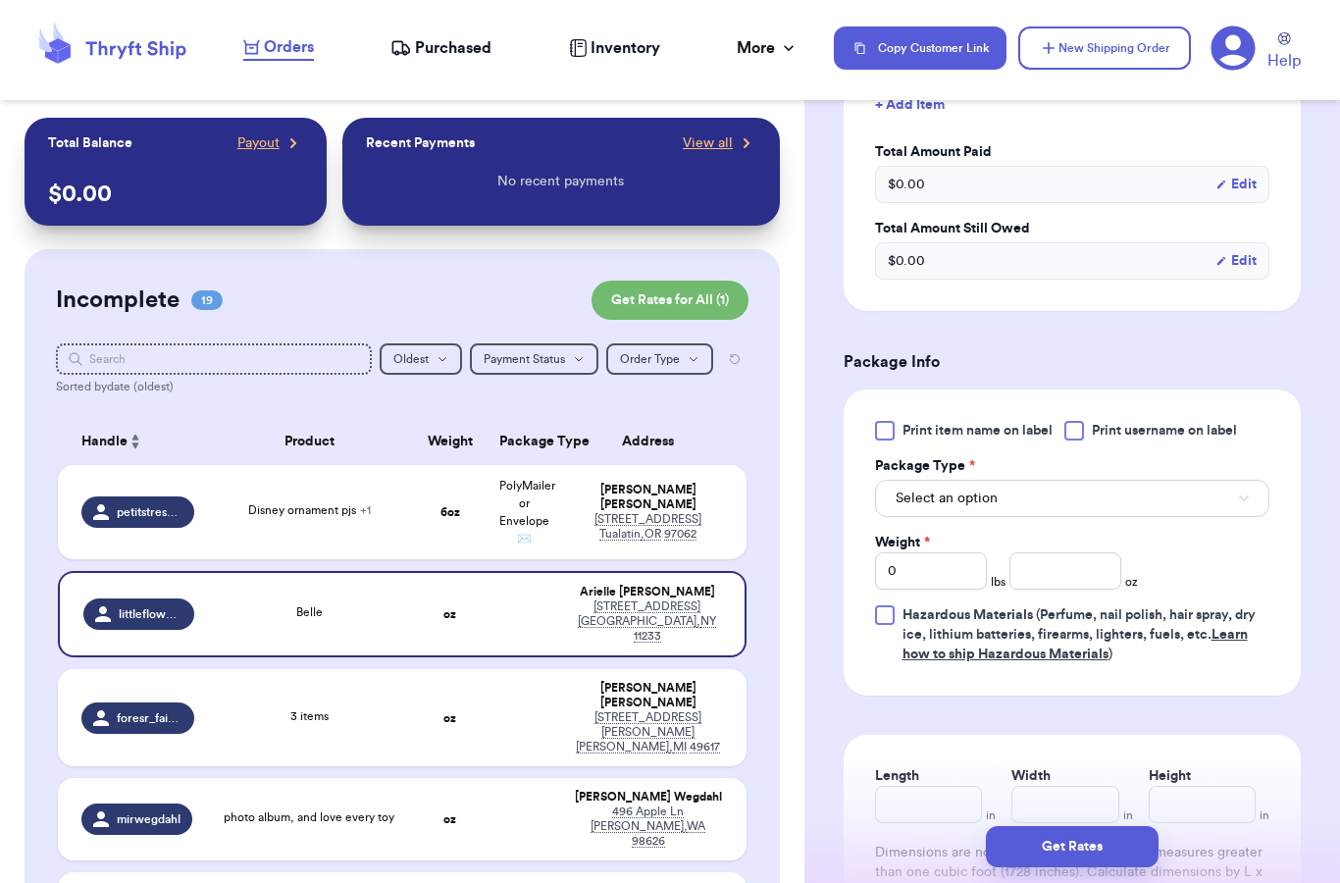
click at [966, 476] on div "Select an option" at bounding box center [1072, 496] width 394 height 41
click at [966, 487] on button "Select an option" at bounding box center [1072, 498] width 394 height 37
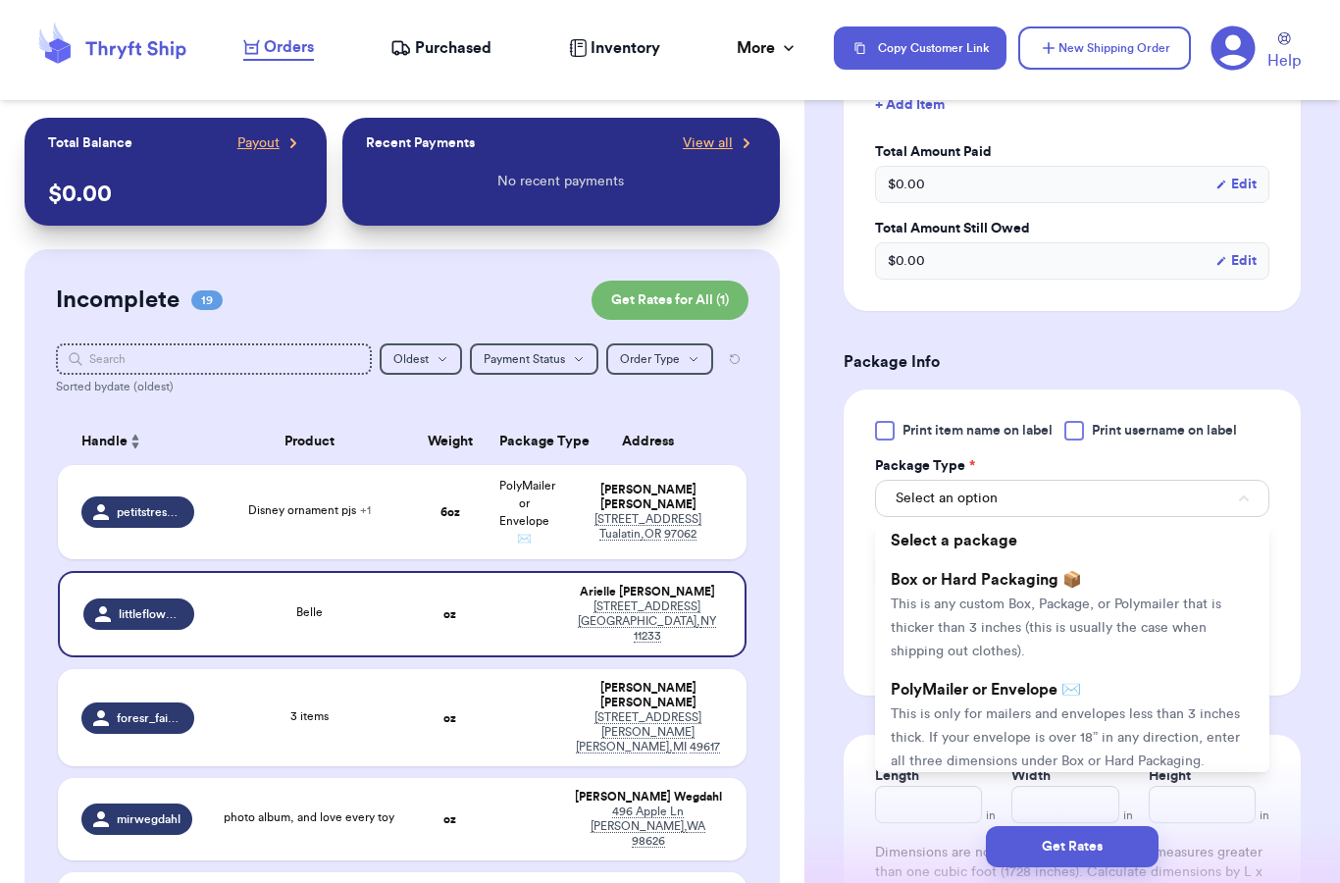
click at [980, 722] on li "PolyMailer or Envelope ✉️ This is only for mailers and envelopes less than 3 in…" at bounding box center [1072, 725] width 394 height 110
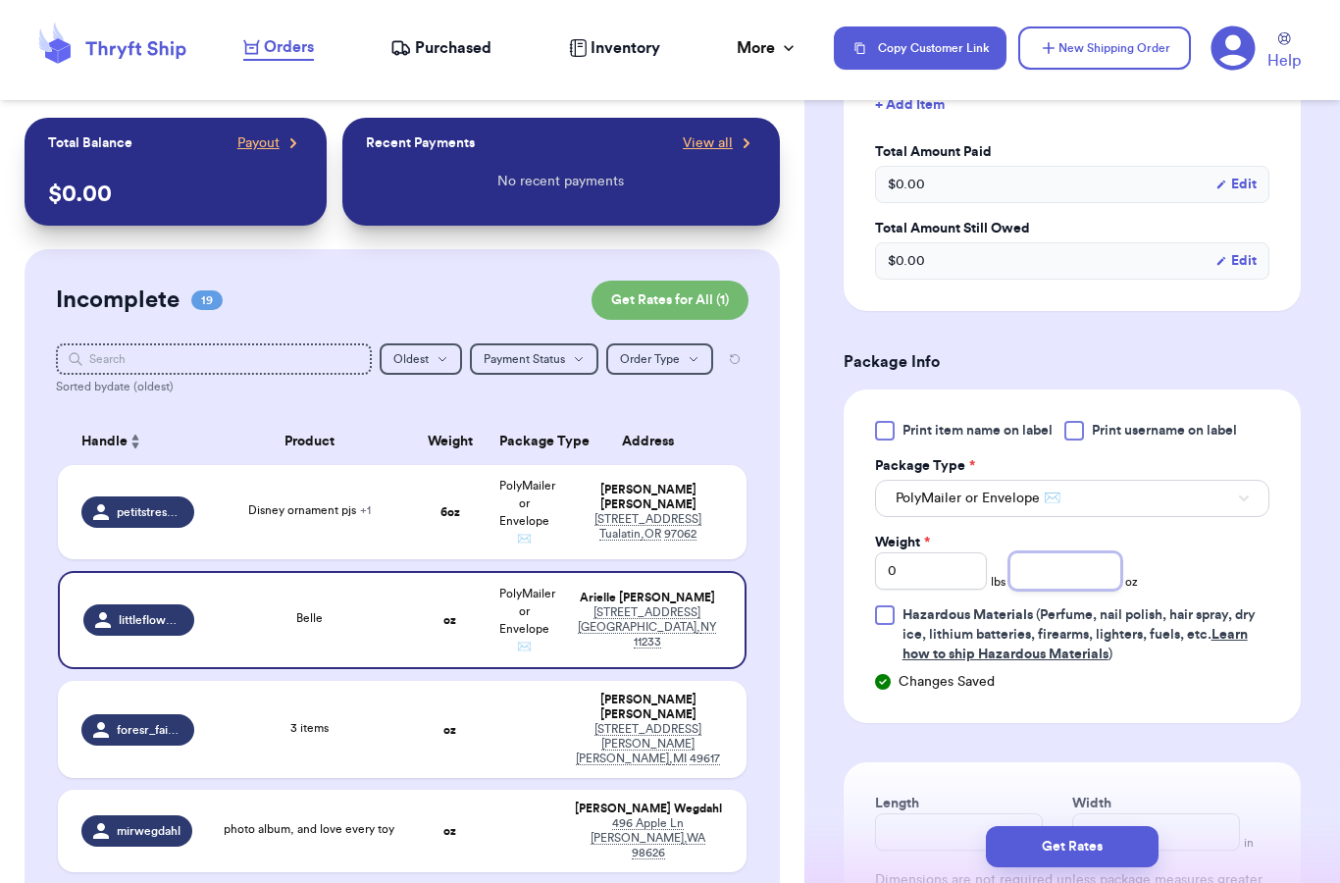
click at [1049, 588] on input "number" at bounding box center [1065, 570] width 112 height 37
type input "8"
click at [1194, 580] on div "Print item name on label Print username on label Package Type * PolyMailer or E…" at bounding box center [1072, 542] width 394 height 243
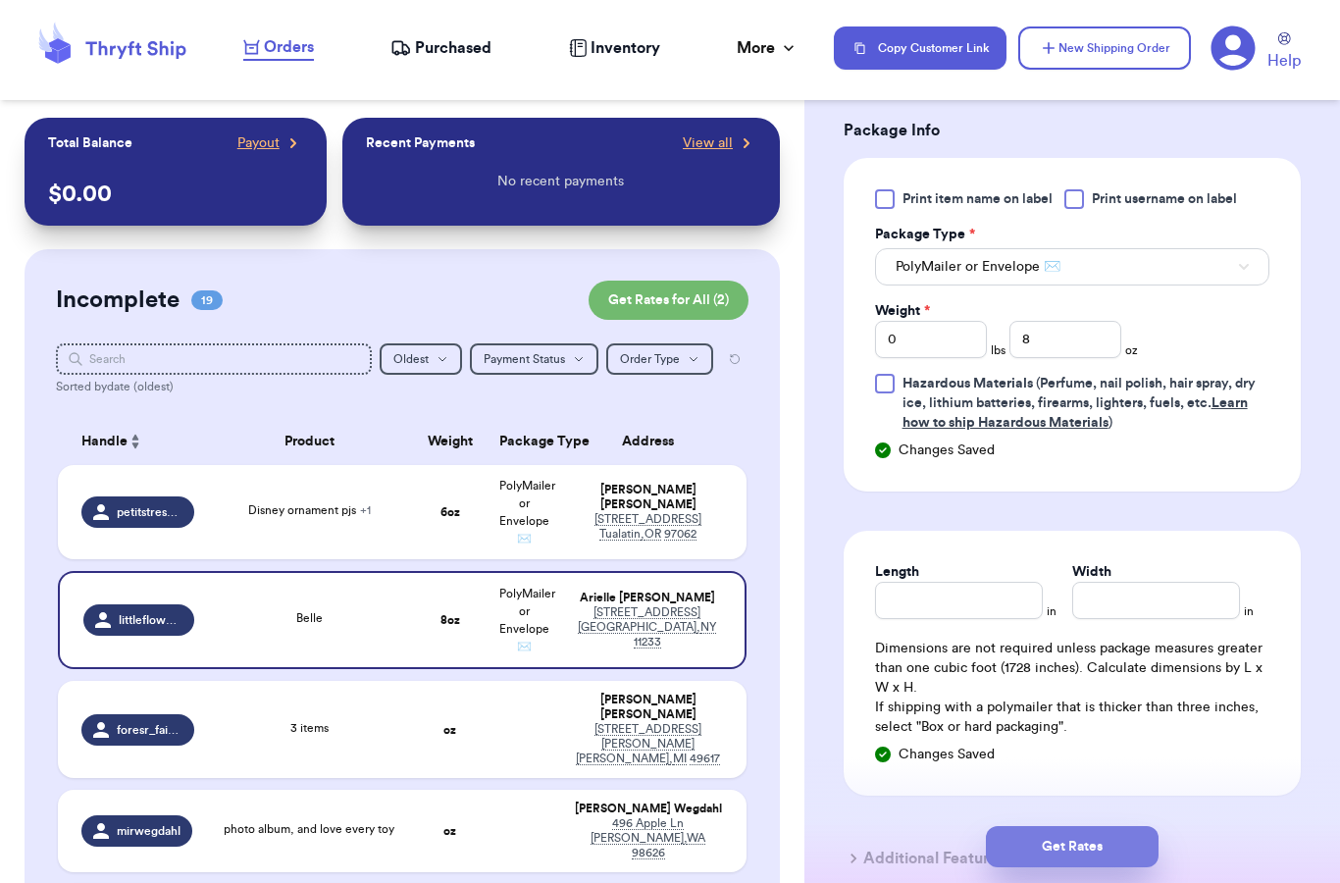
click at [1098, 826] on button "Get Rates" at bounding box center [1072, 846] width 173 height 41
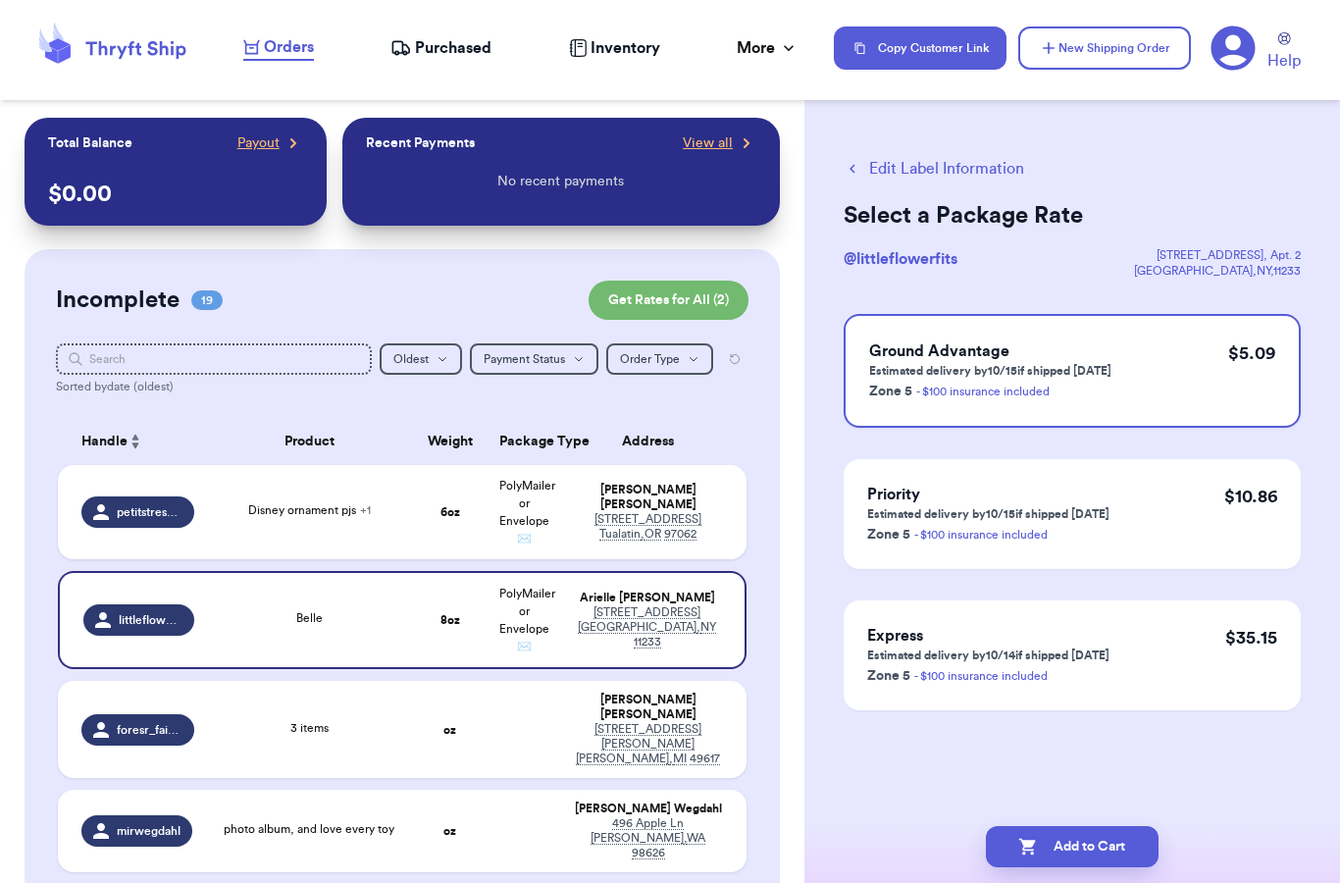
scroll to position [0, 0]
click at [463, 735] on td "oz" at bounding box center [450, 729] width 75 height 97
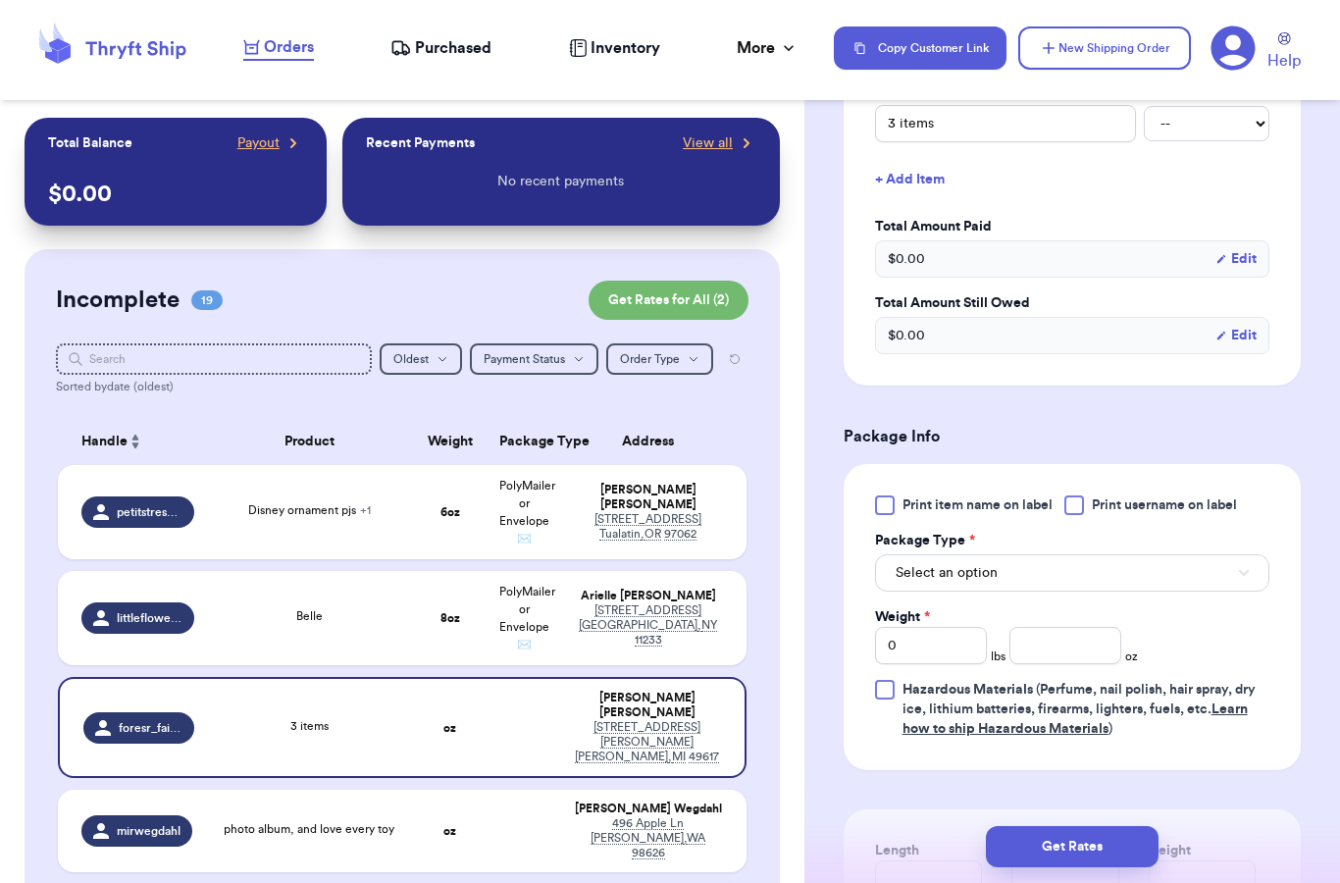
scroll to position [650, 0]
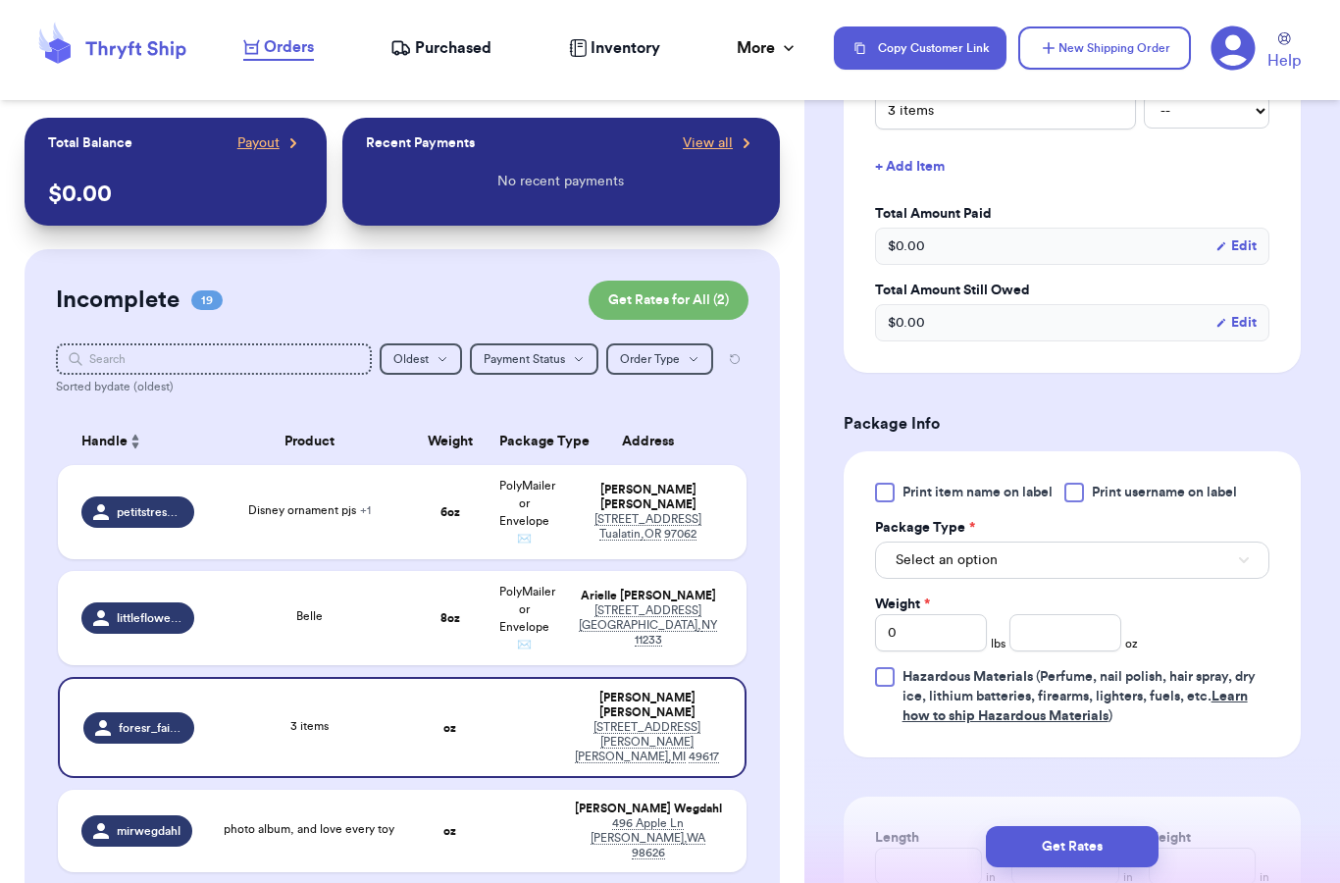
click at [975, 550] on span "Select an option" at bounding box center [946, 560] width 102 height 20
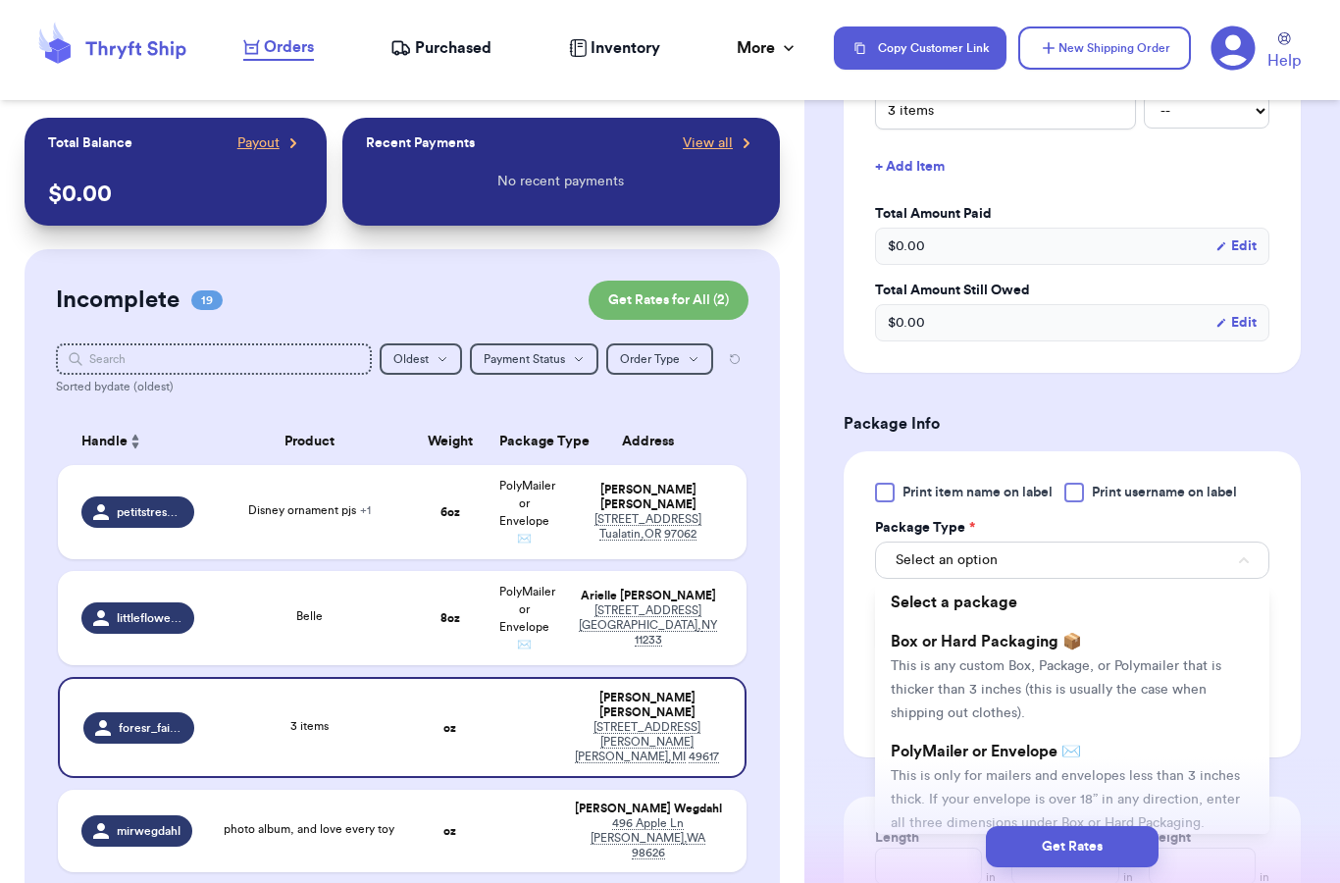
click at [975, 743] on span "PolyMailer or Envelope ✉️" at bounding box center [986, 751] width 190 height 16
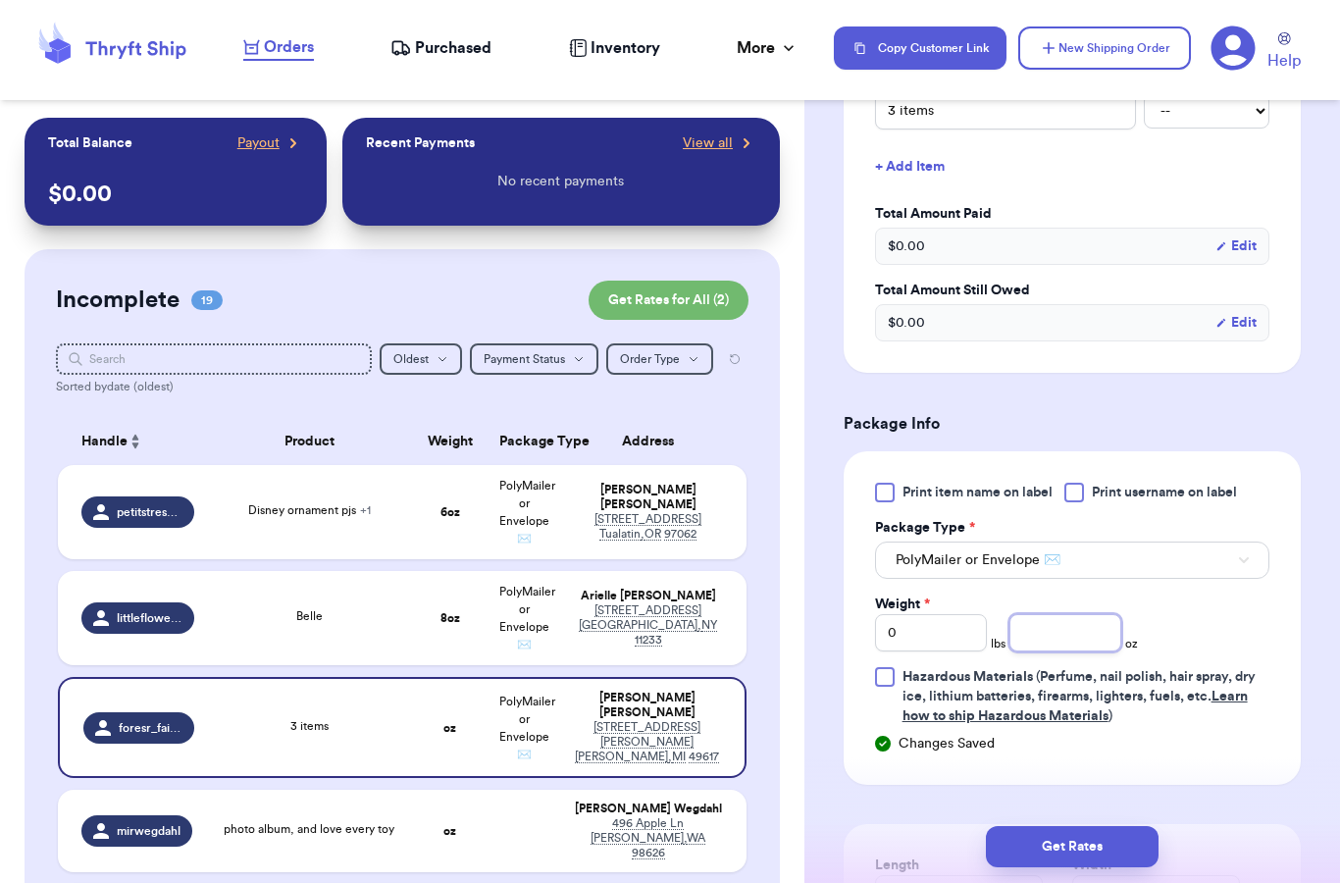
click at [1054, 614] on input "number" at bounding box center [1065, 632] width 112 height 37
type input "12"
click at [1201, 589] on div "Print item name on label Print username on label Package Type * PolyMailer or E…" at bounding box center [1072, 604] width 394 height 243
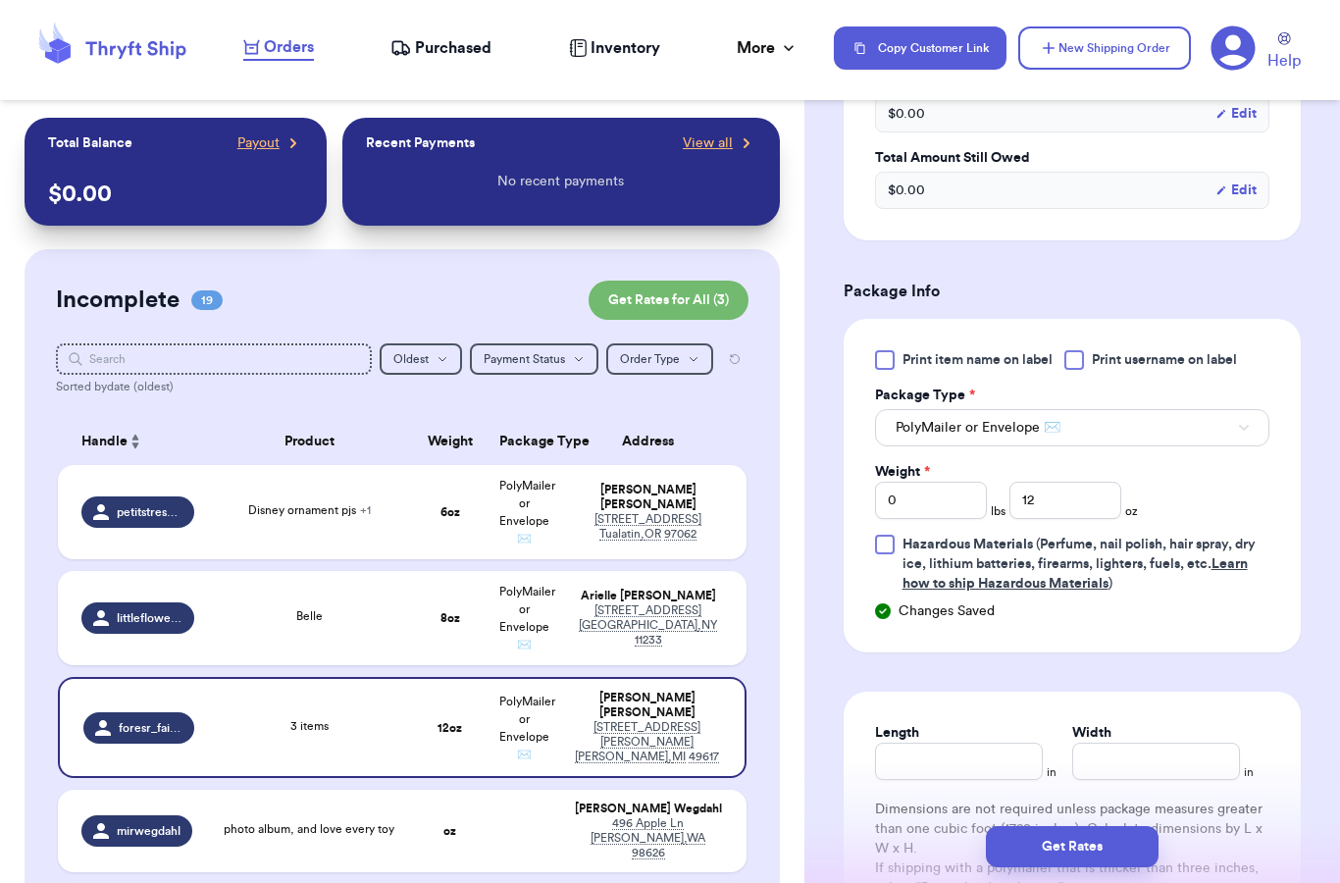
scroll to position [908, 0]
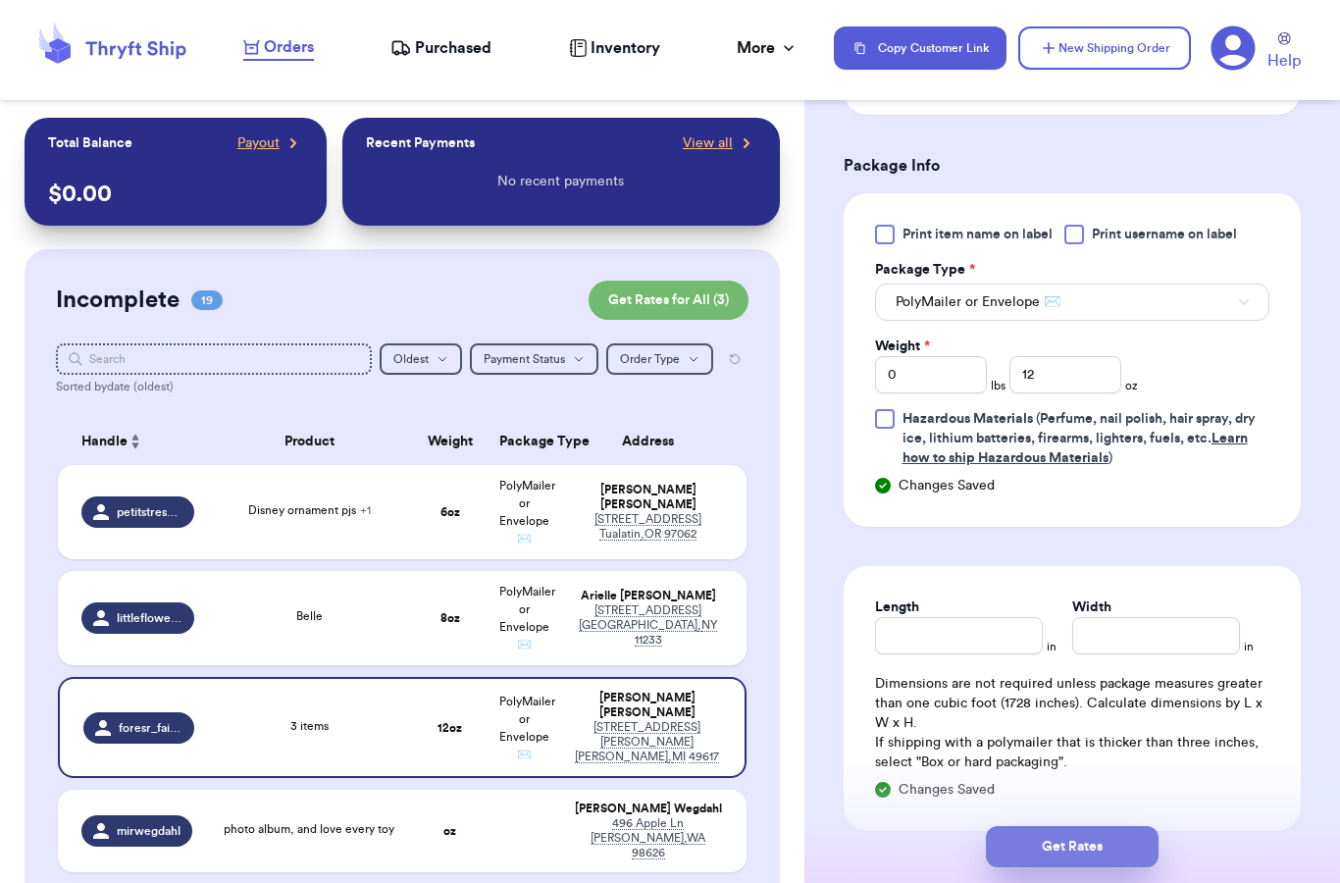
click at [1071, 832] on button "Get Rates" at bounding box center [1072, 846] width 173 height 41
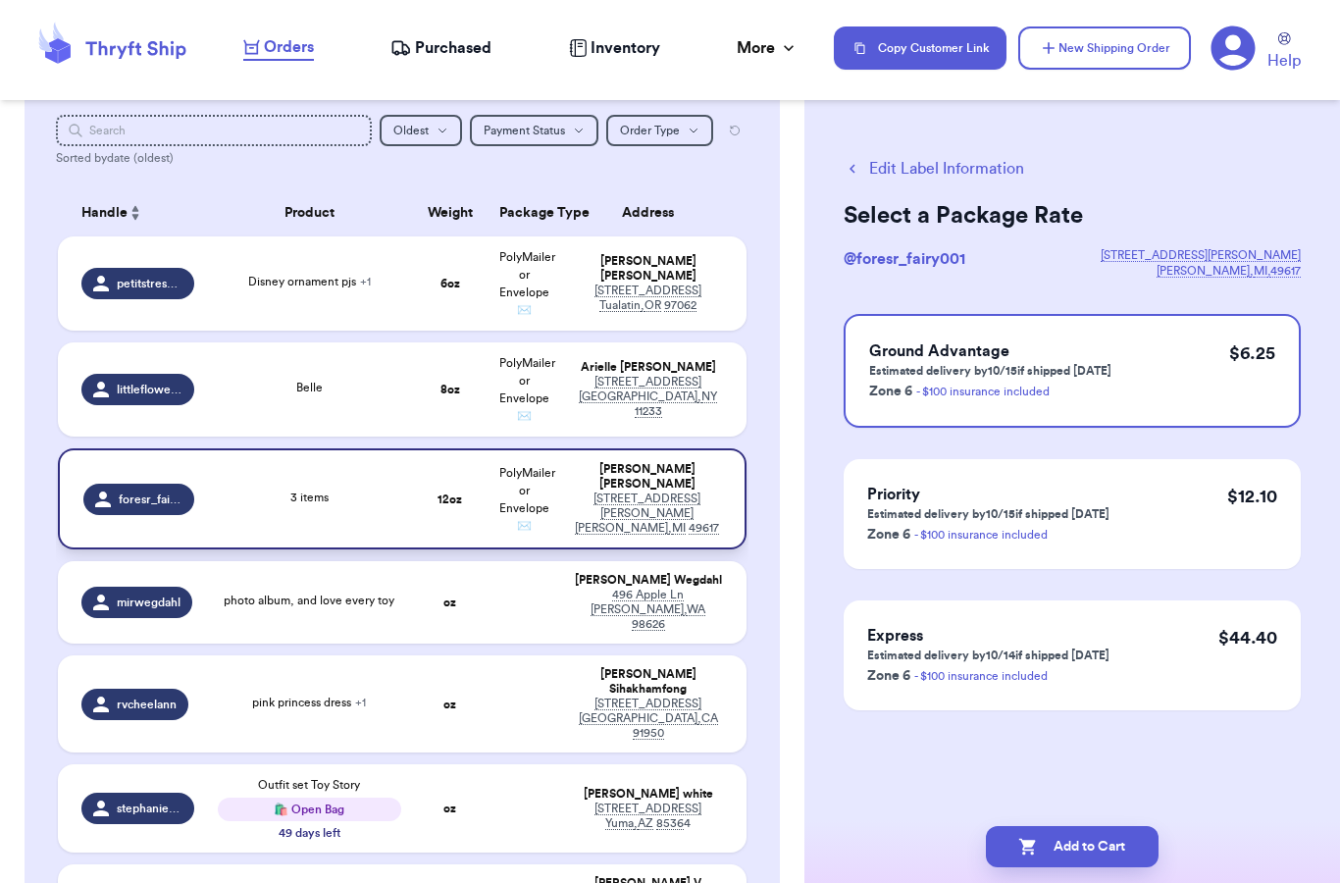
scroll to position [239, 0]
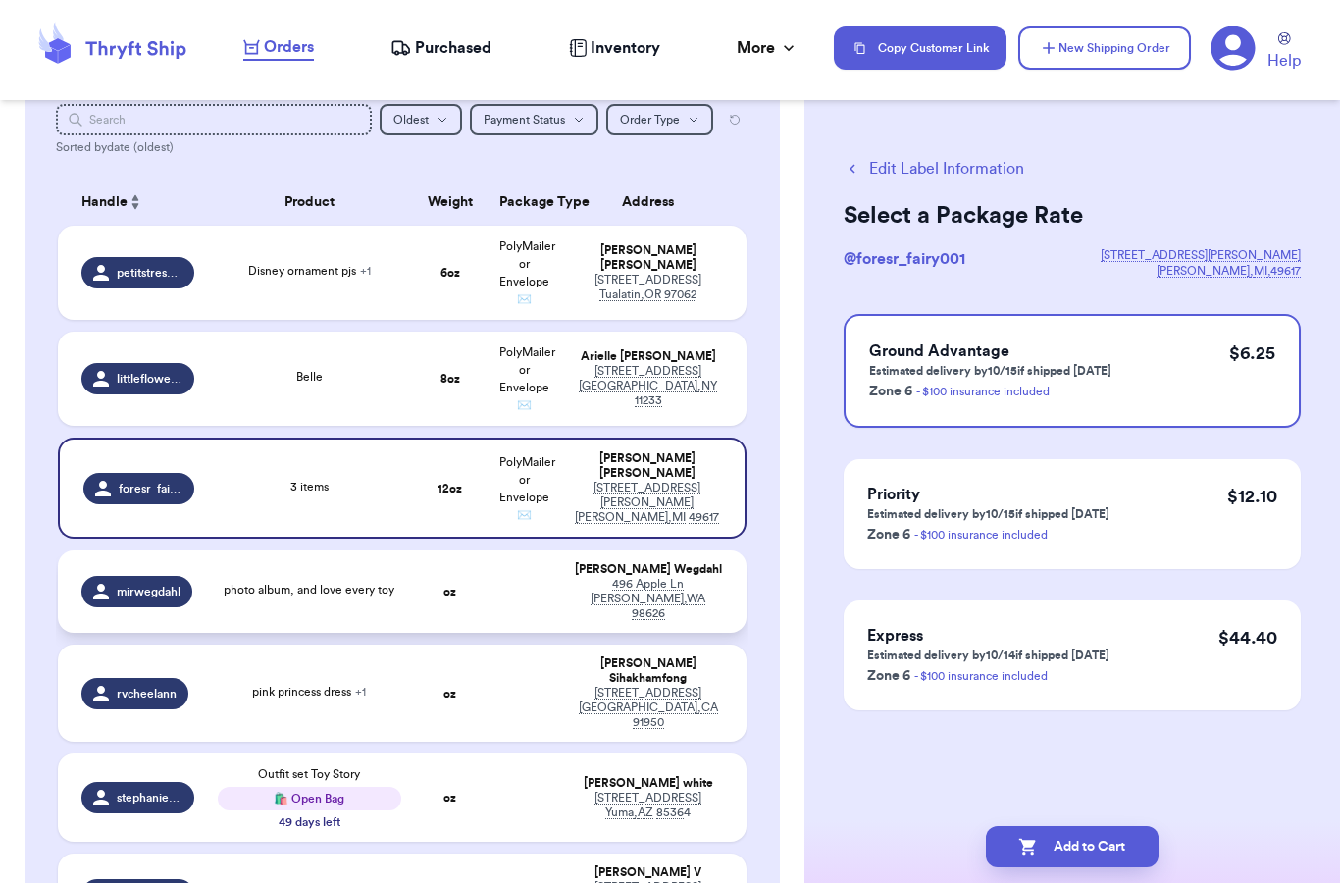
click at [533, 603] on td at bounding box center [524, 591] width 75 height 82
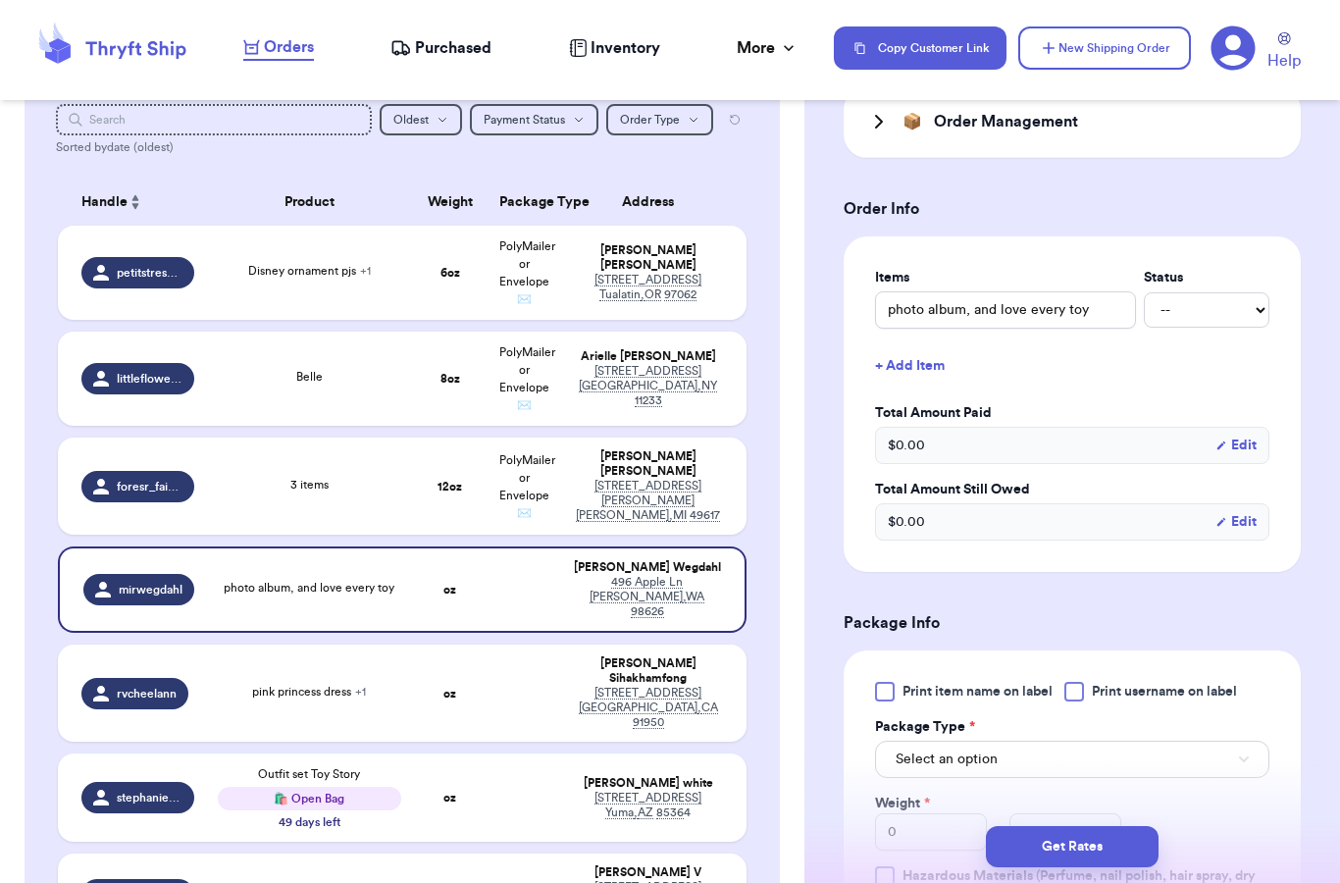
scroll to position [493, 0]
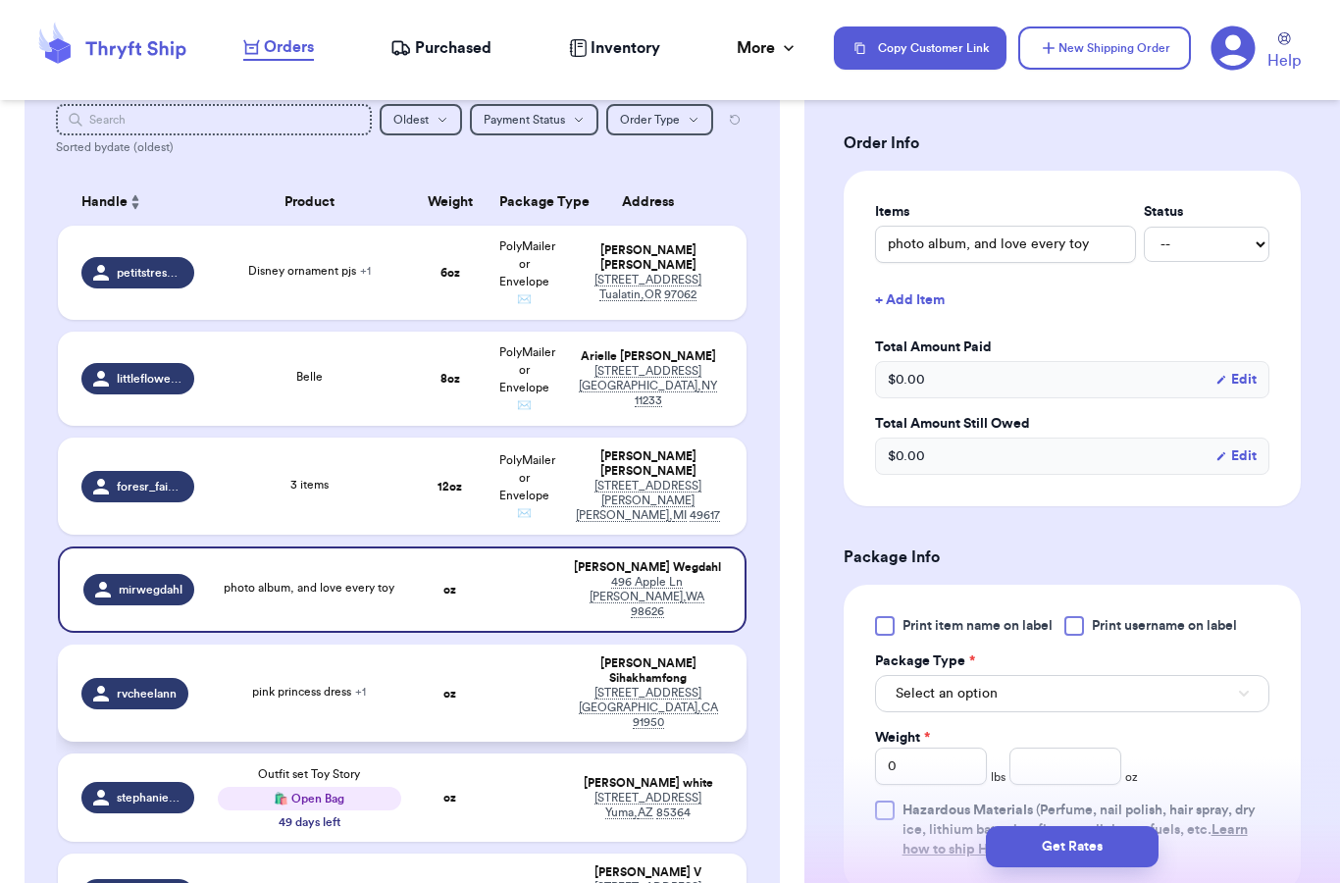
click at [391, 683] on div "pink princess dress + 1" at bounding box center [309, 694] width 183 height 22
type input "pink princess dress"
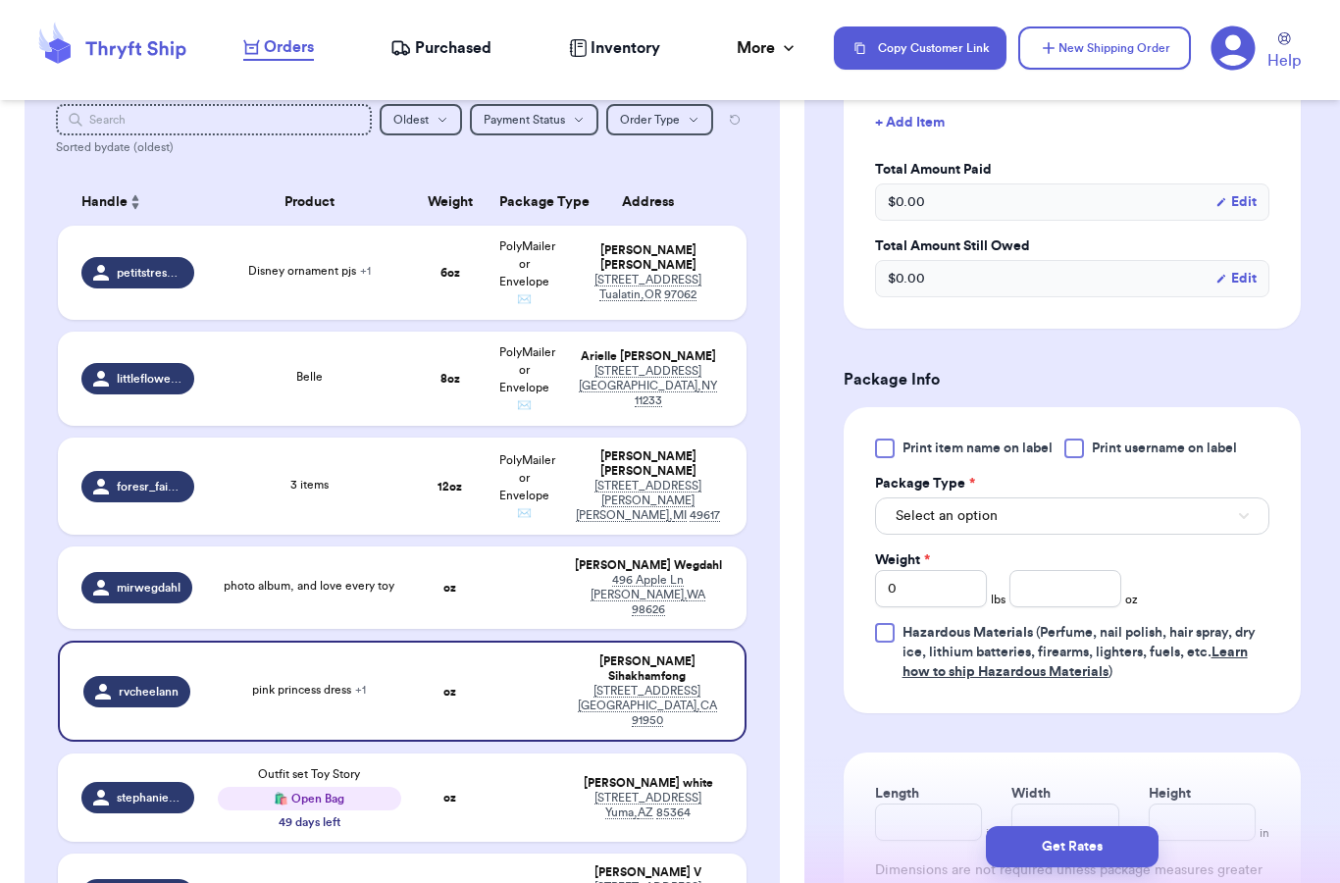
scroll to position [791, 0]
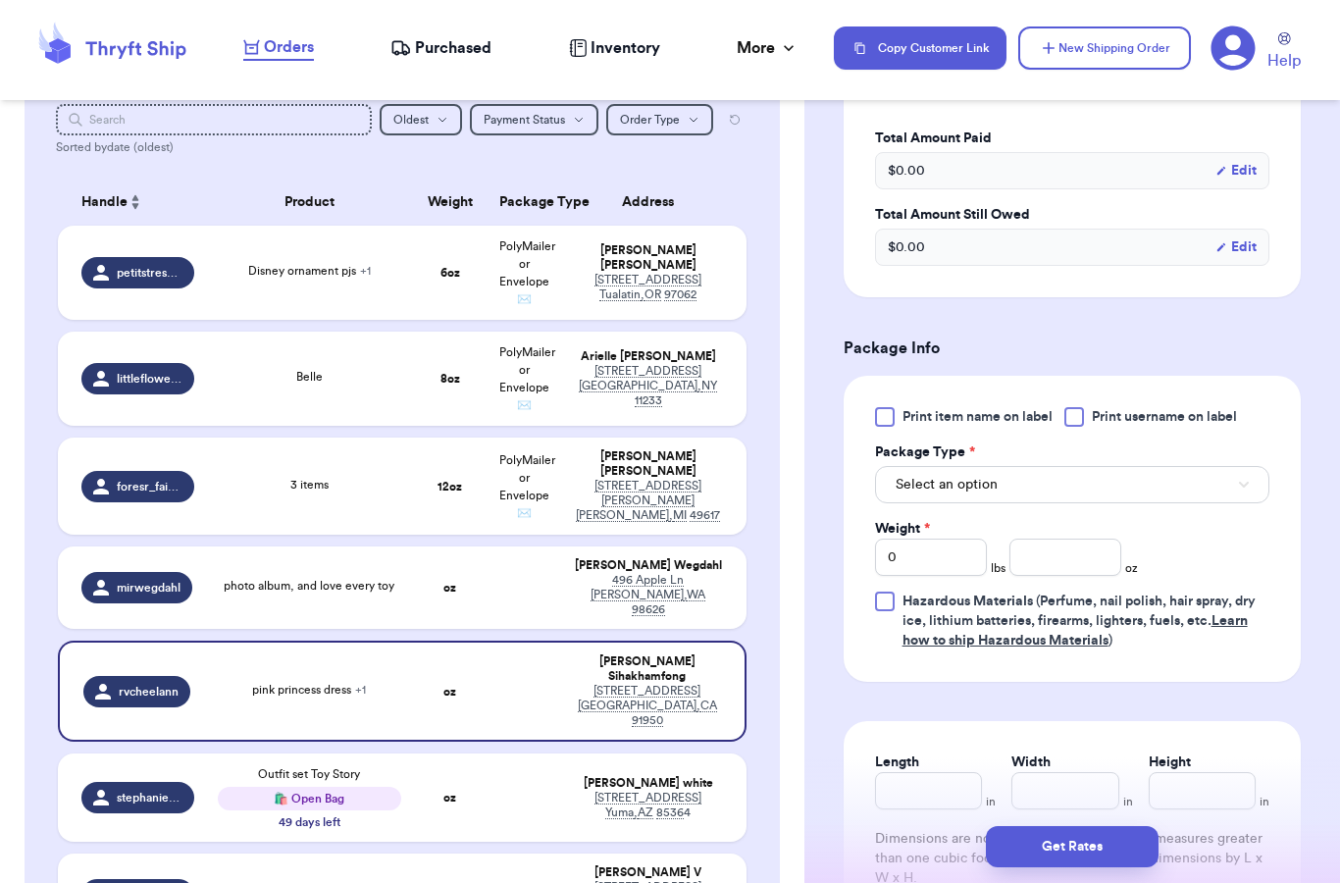
click at [1000, 477] on button "Select an option" at bounding box center [1072, 484] width 394 height 37
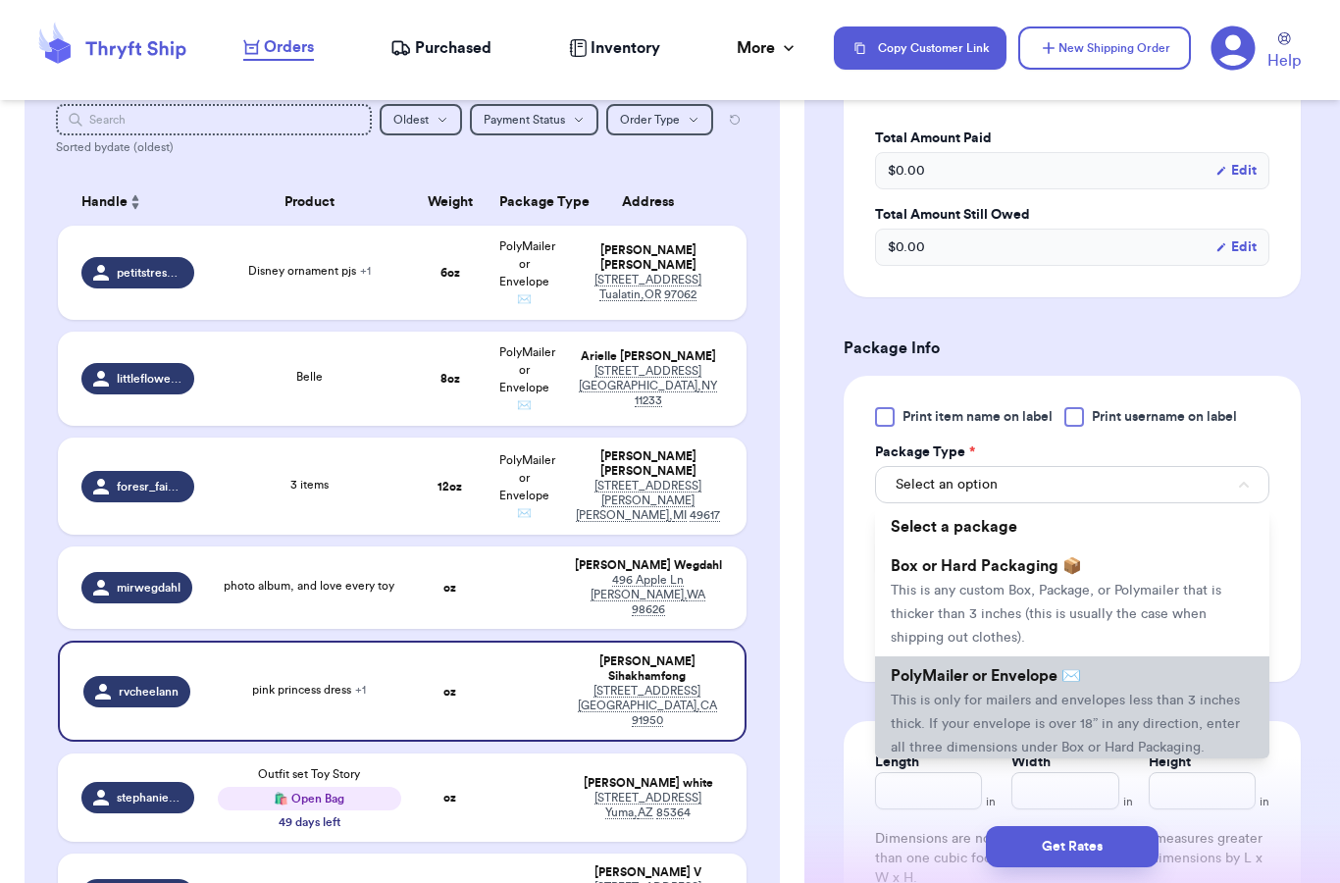
click at [964, 693] on span "This is only for mailers and envelopes less than 3 inches thick. If your envelo…" at bounding box center [1065, 723] width 349 height 61
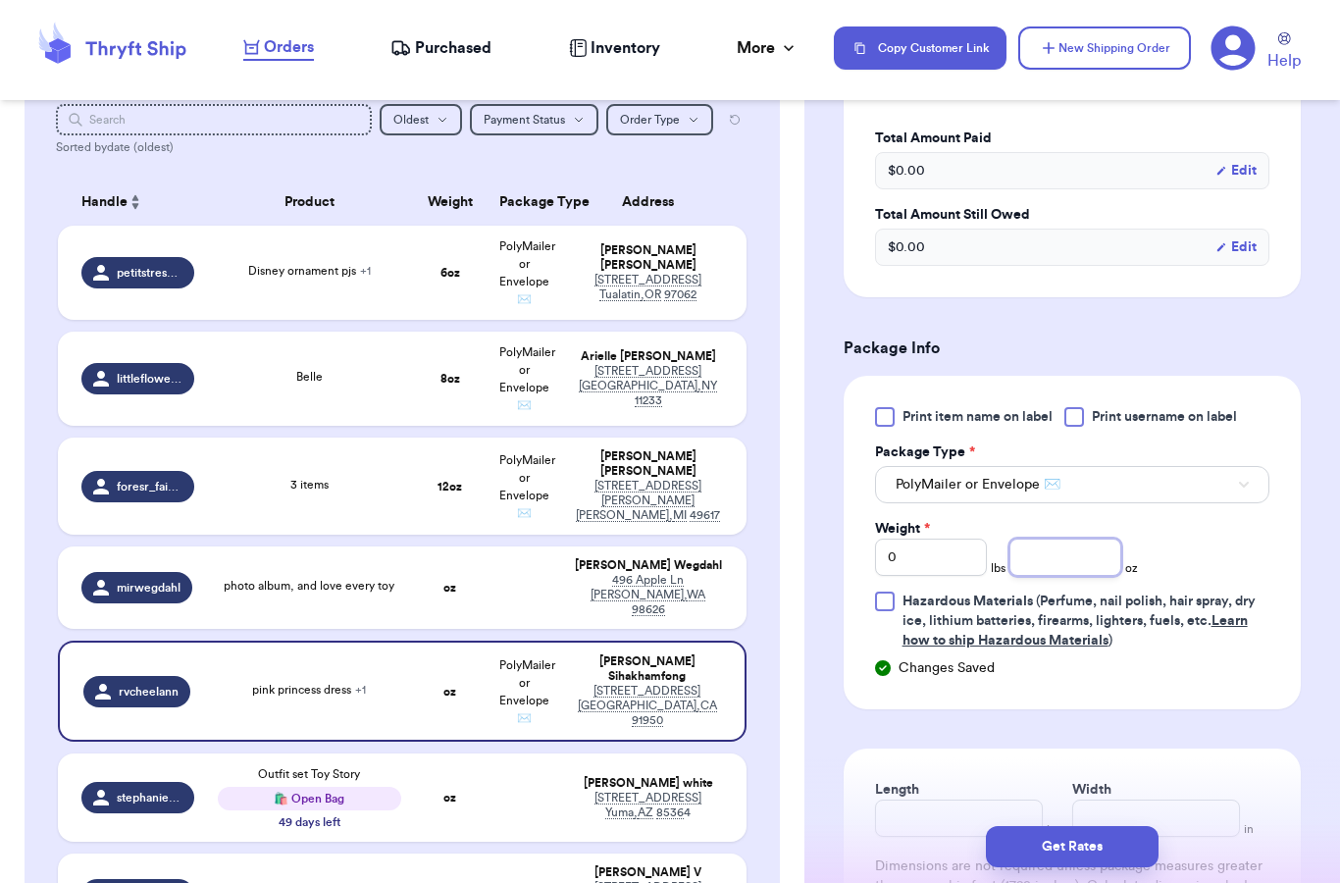
click at [1073, 567] on input "number" at bounding box center [1065, 556] width 112 height 37
type input "14"
click at [1228, 549] on div "Print item name on label Print username on label Package Type * PolyMailer or E…" at bounding box center [1072, 528] width 394 height 243
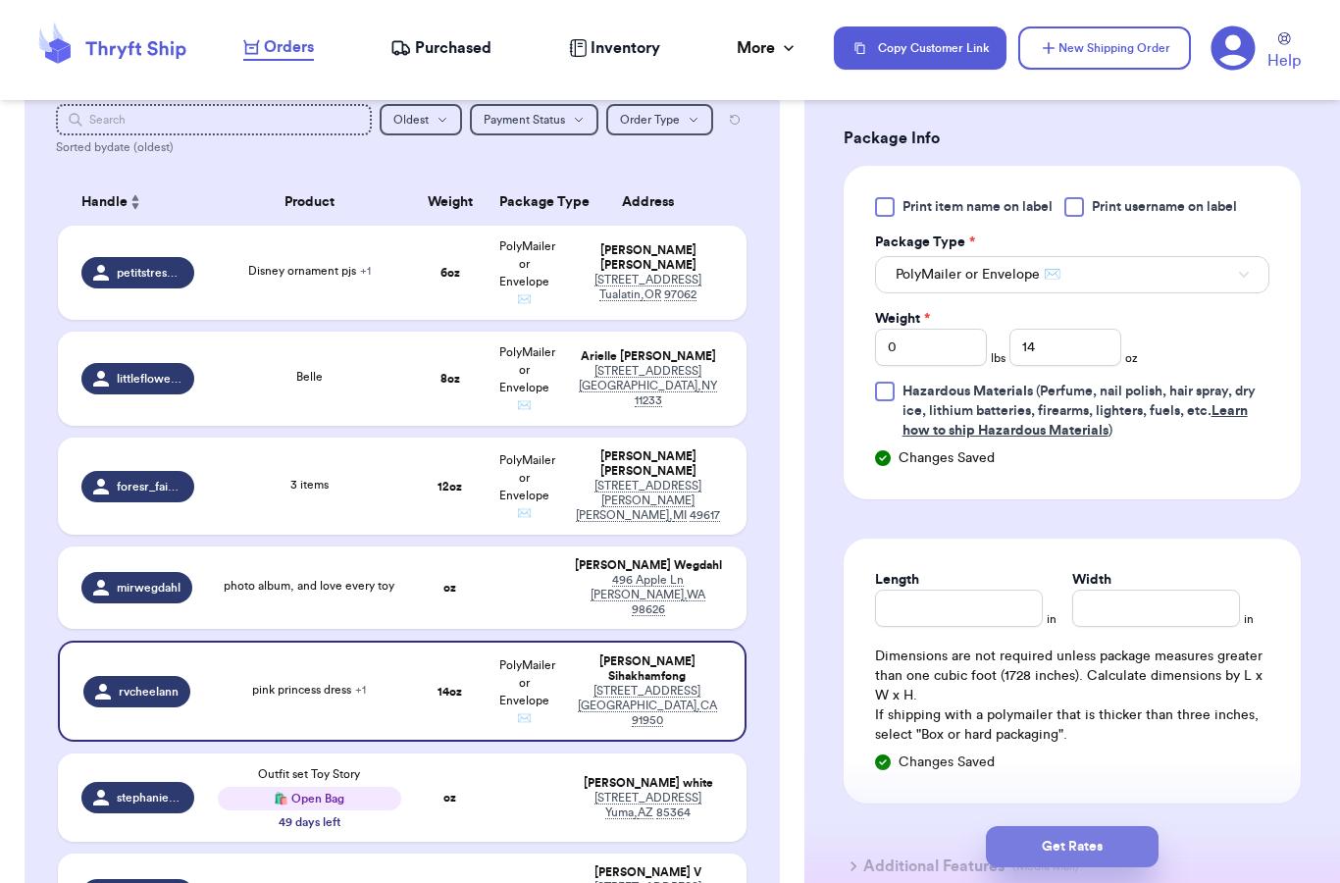
click at [1086, 826] on button "Get Rates" at bounding box center [1072, 846] width 173 height 41
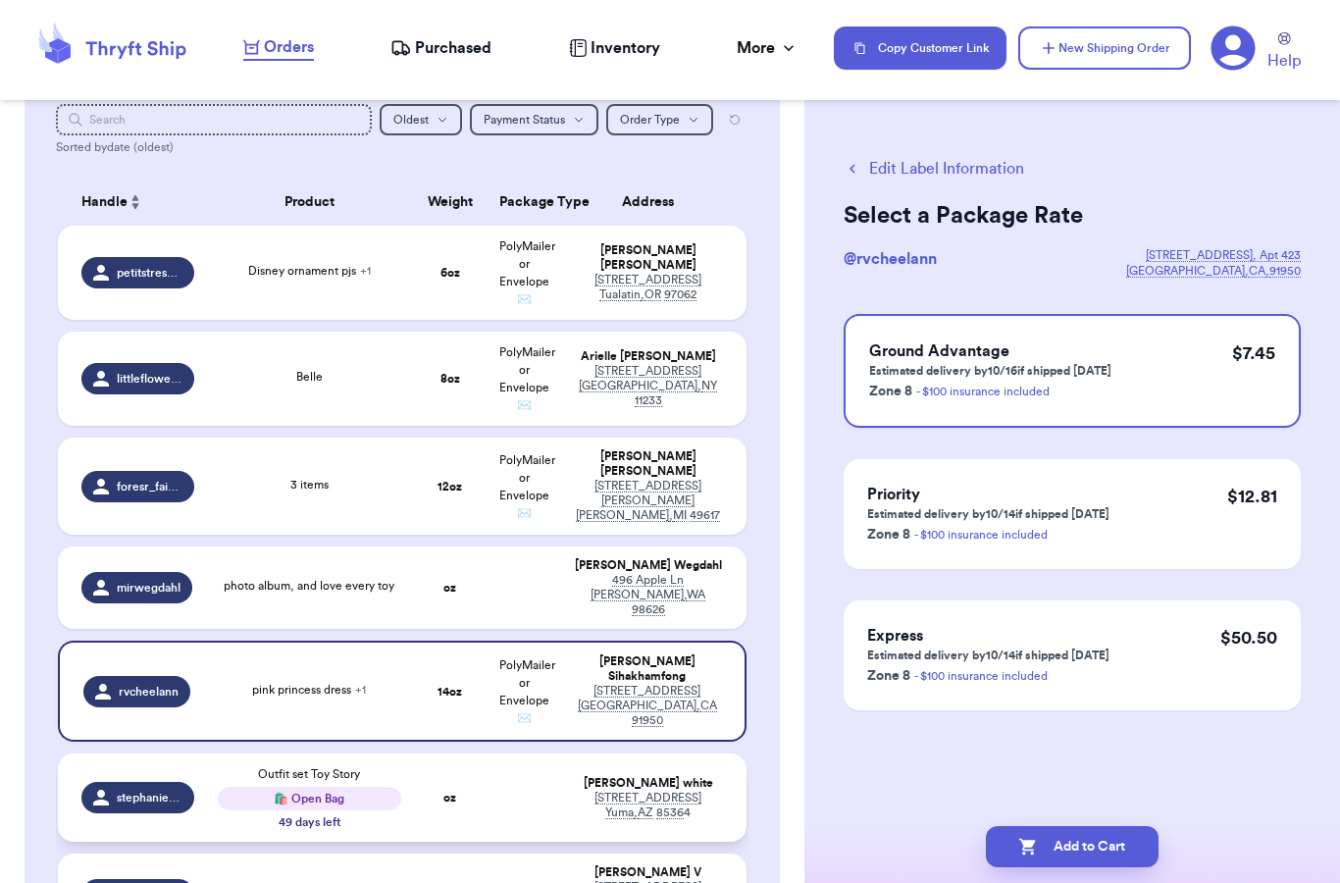
click at [494, 782] on td at bounding box center [524, 797] width 75 height 88
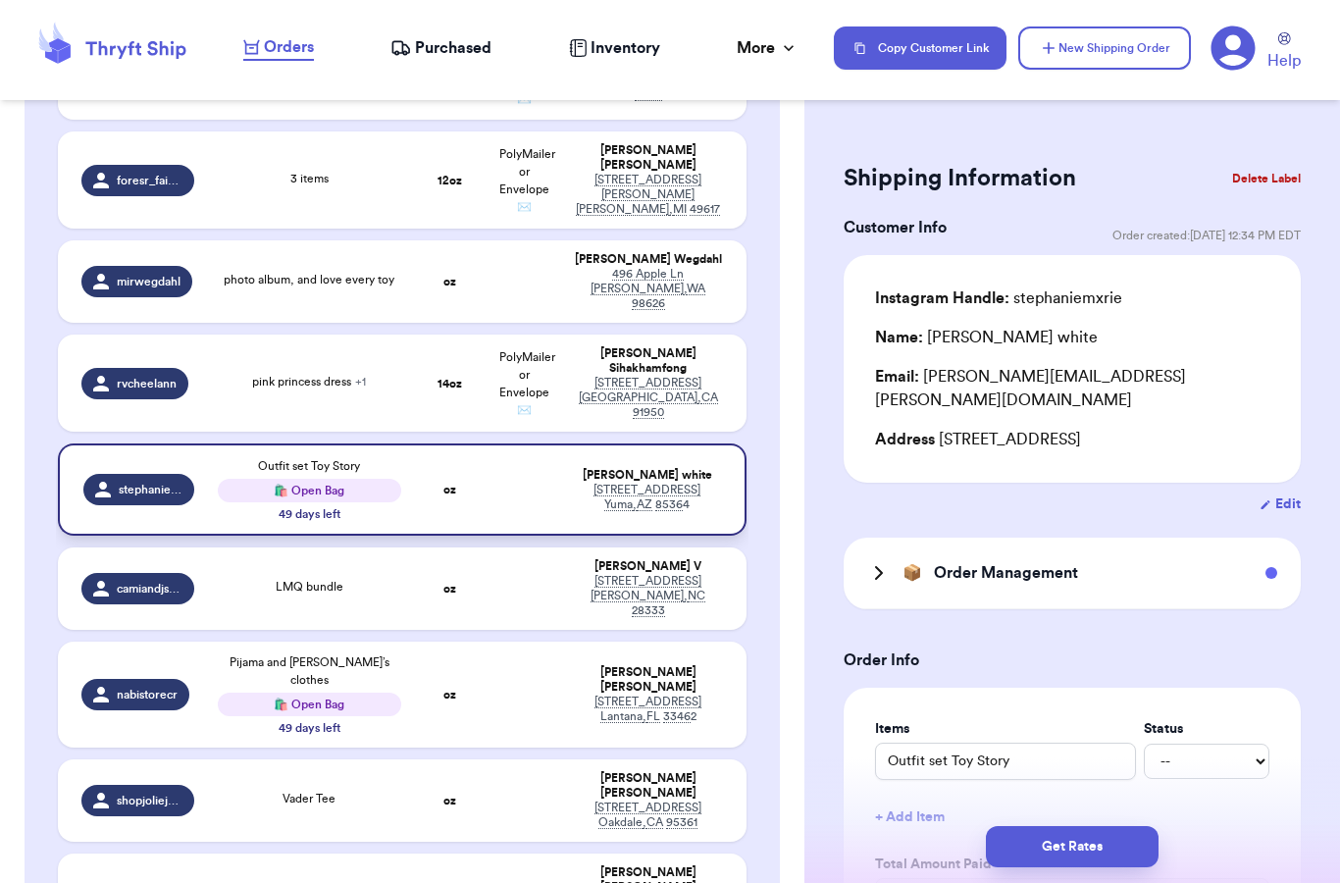
scroll to position [668, 0]
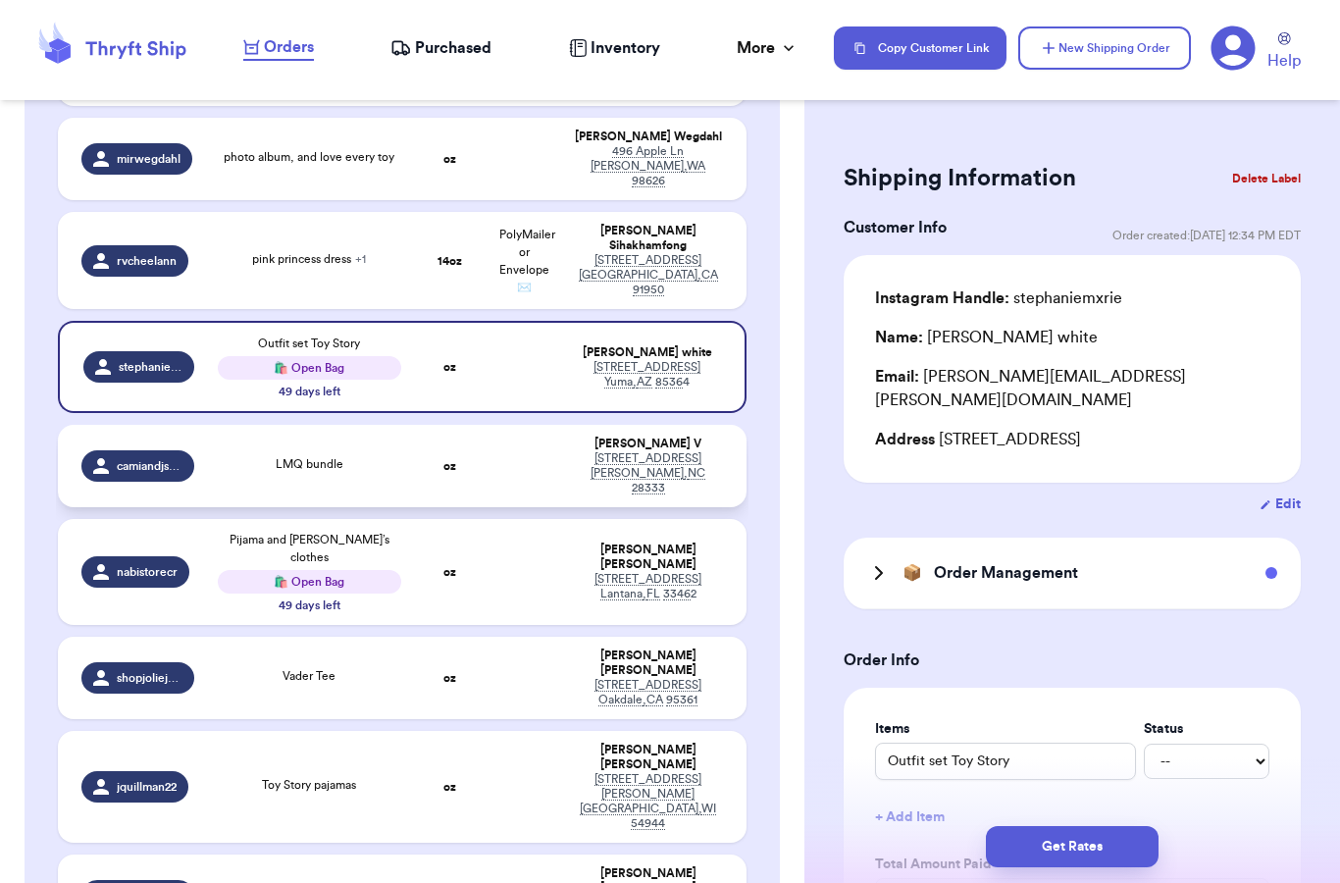
click at [490, 457] on td at bounding box center [524, 466] width 75 height 82
type input "LMQ bundle"
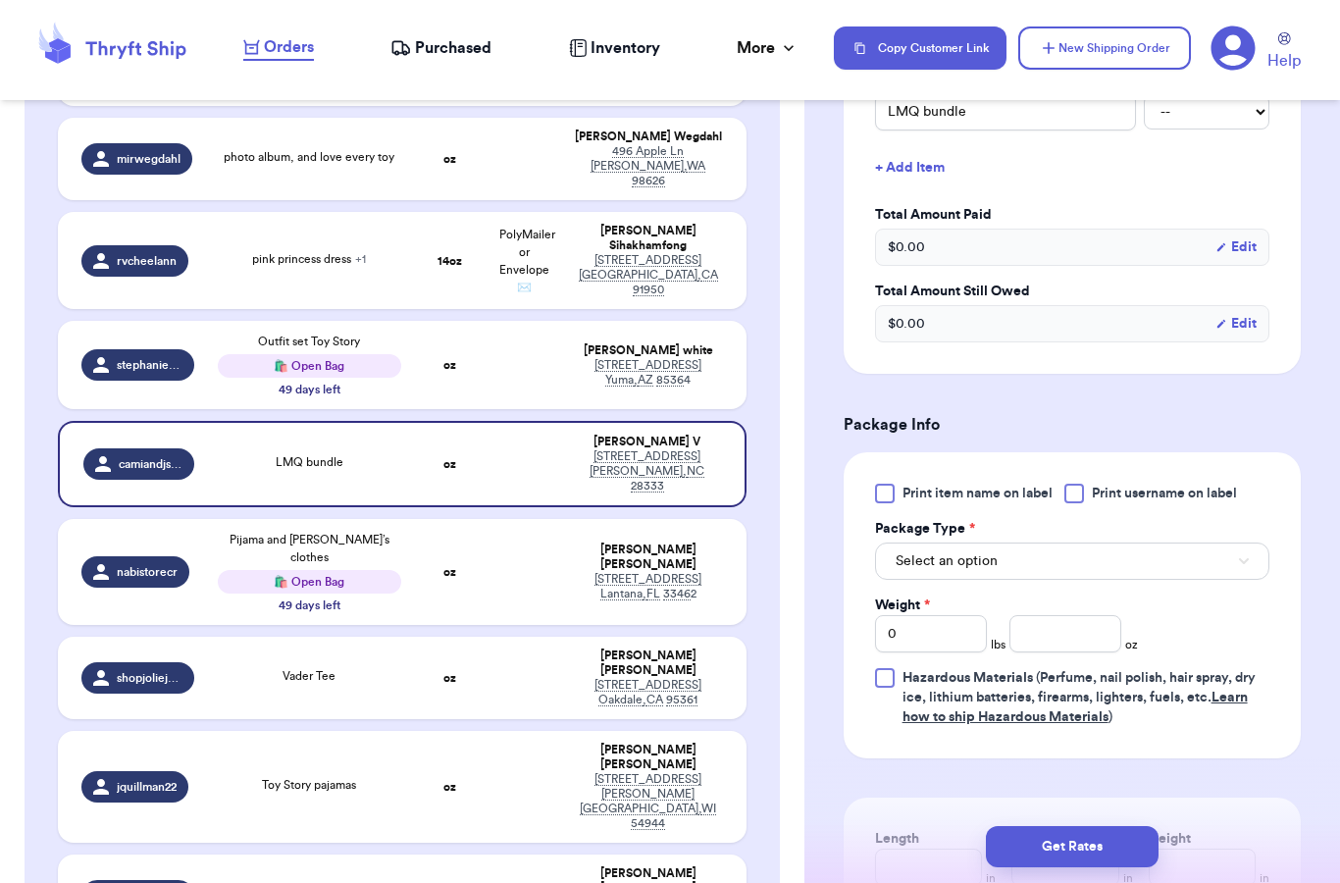
scroll to position [681, 0]
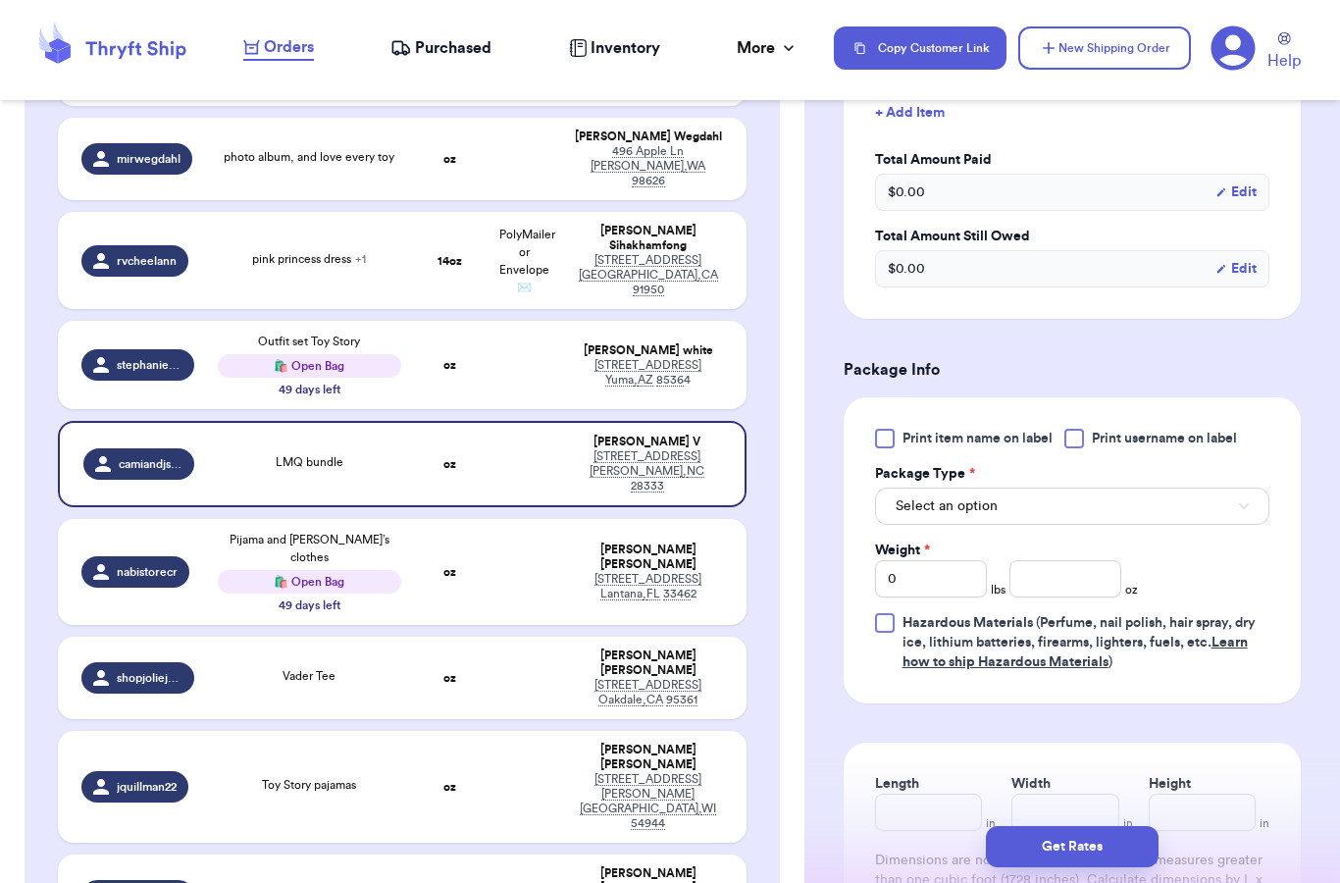
click at [1004, 495] on button "Select an option" at bounding box center [1072, 505] width 394 height 37
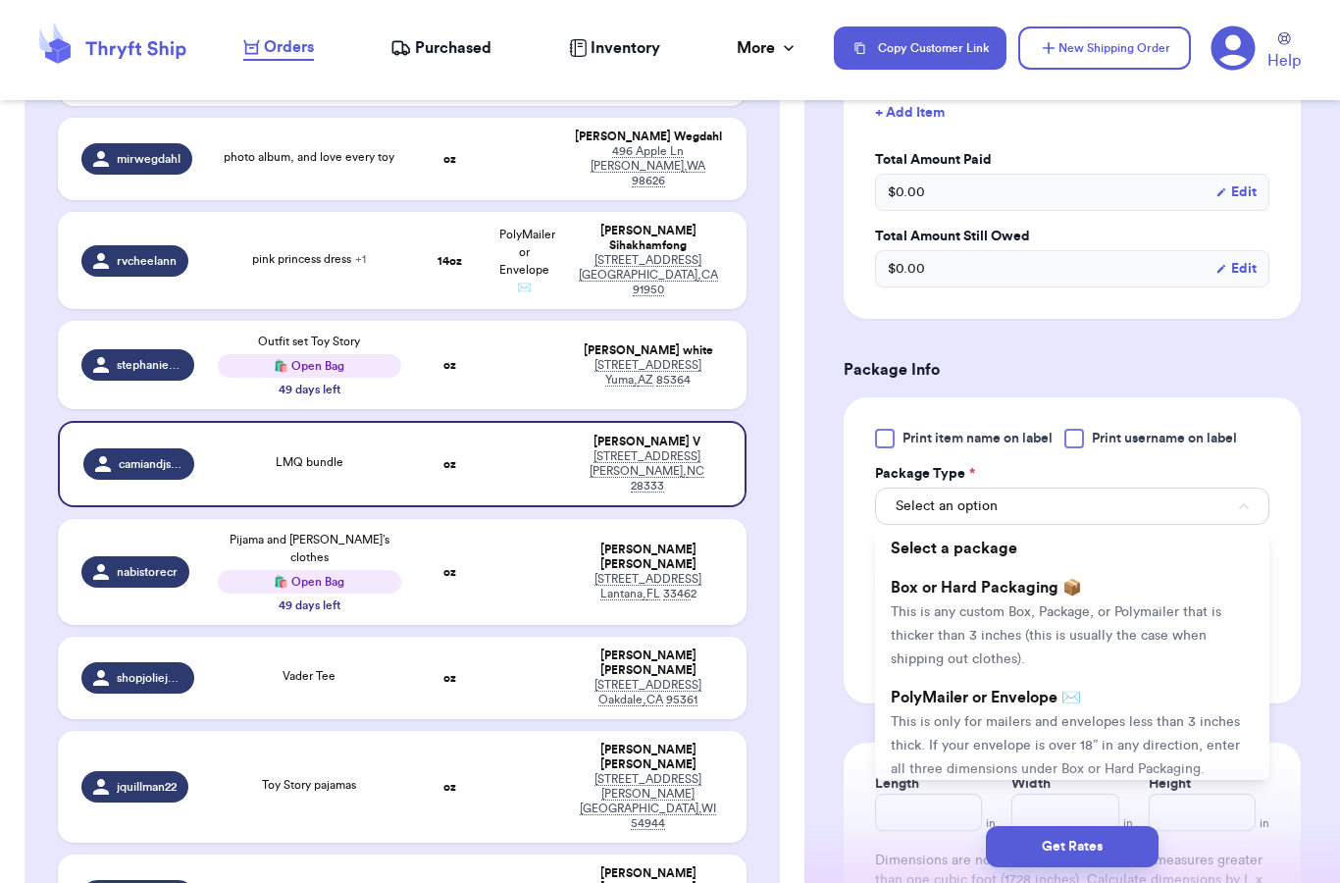
click at [961, 710] on li "PolyMailer or Envelope ✉️ This is only for mailers and envelopes less than 3 in…" at bounding box center [1072, 733] width 394 height 110
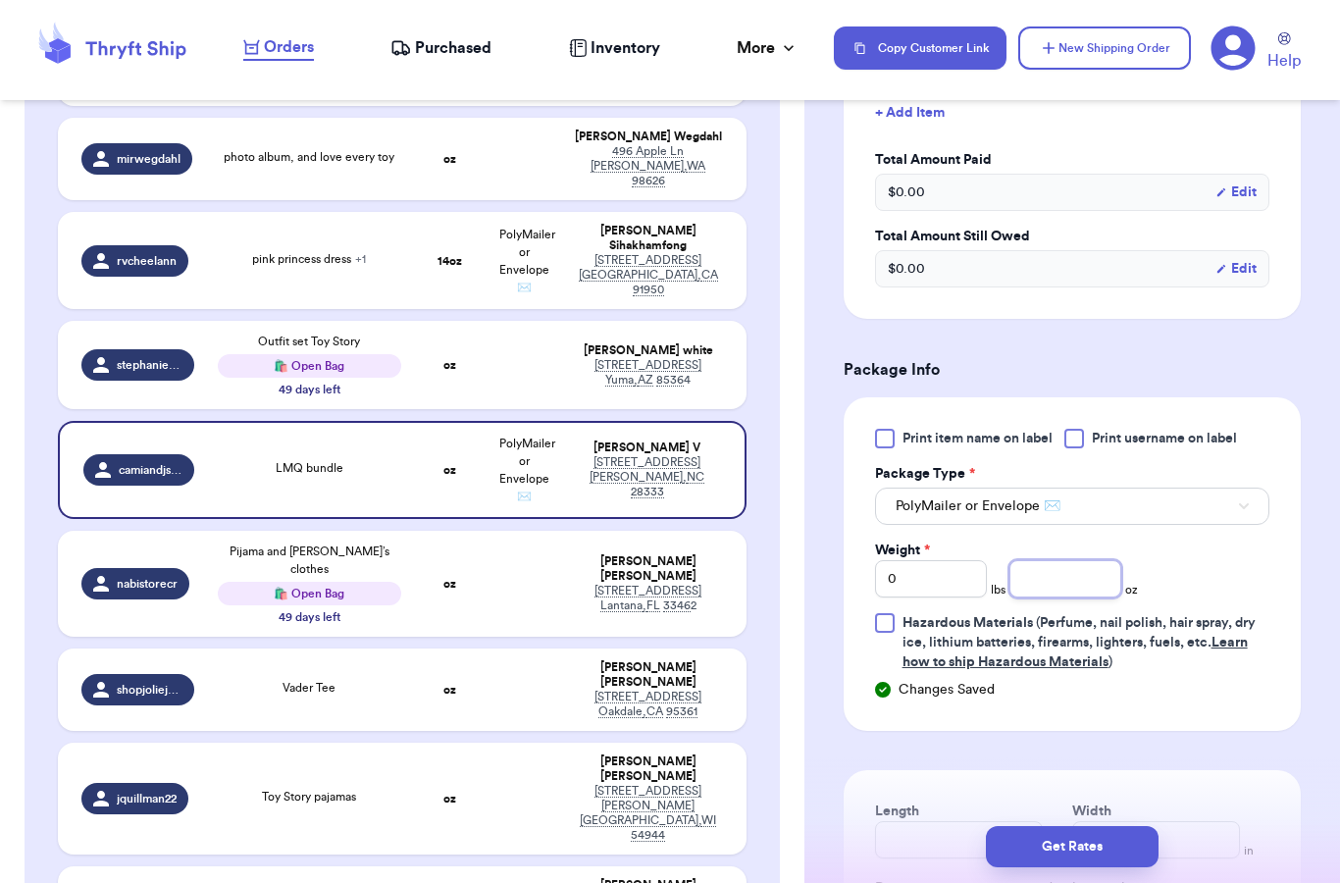
click at [1035, 590] on input "number" at bounding box center [1065, 578] width 112 height 37
type input "10"
click at [1208, 700] on div "Print item name on label Print username on label Package Type * PolyMailer or E…" at bounding box center [1072, 563] width 457 height 333
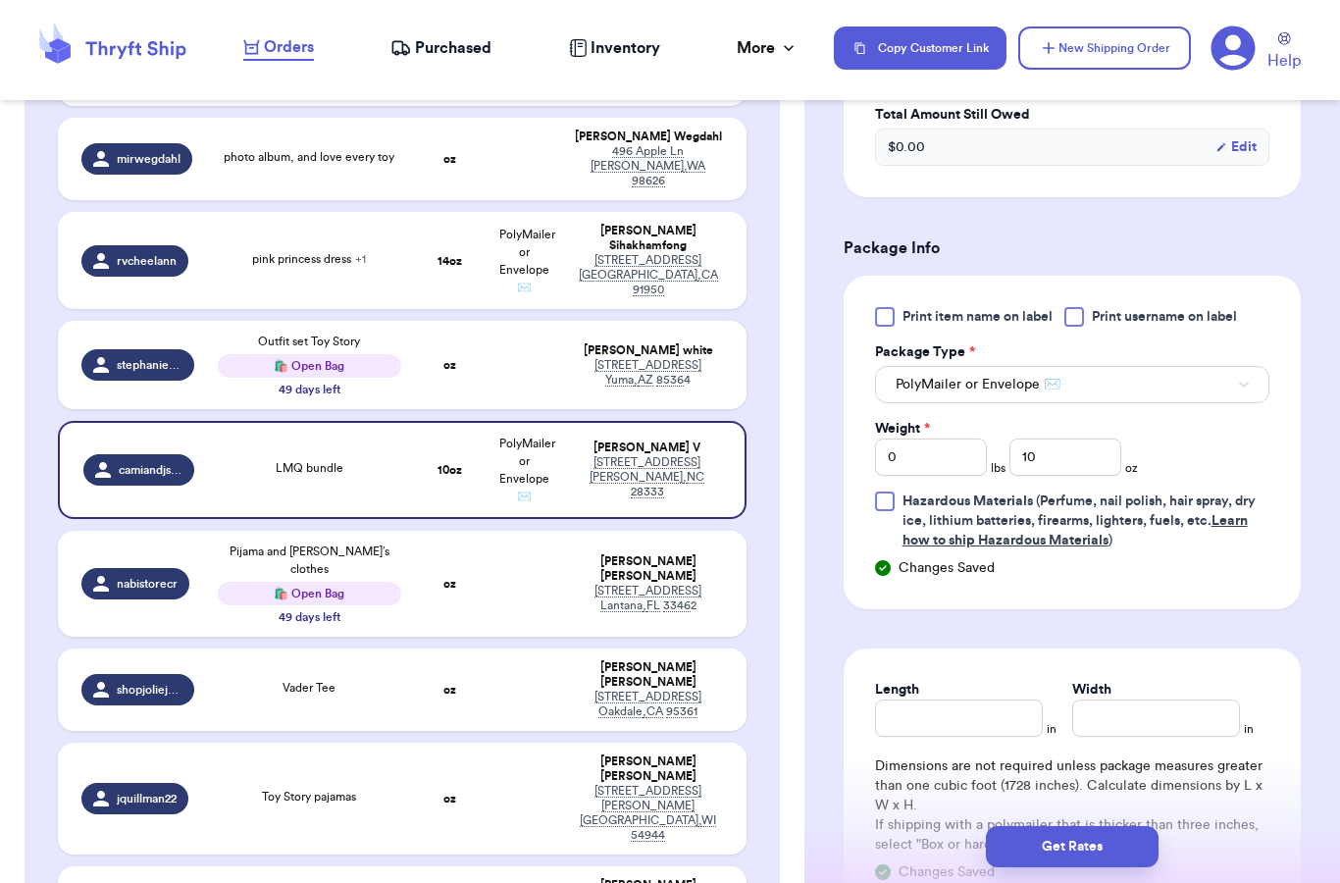
scroll to position [865, 0]
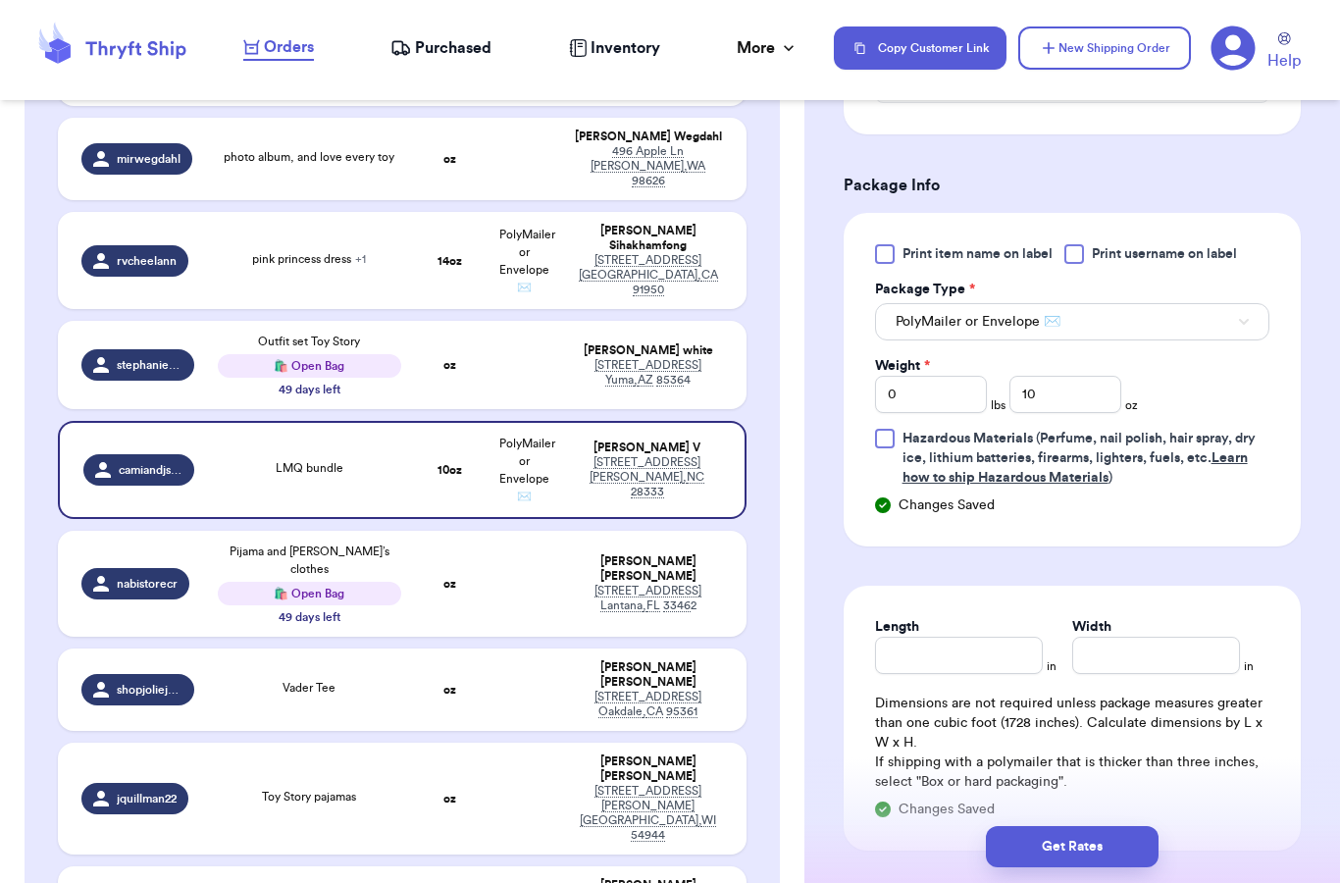
click at [1073, 843] on div "Get Rates" at bounding box center [1072, 846] width 536 height 73
click at [1075, 826] on button "Get Rates" at bounding box center [1072, 846] width 173 height 41
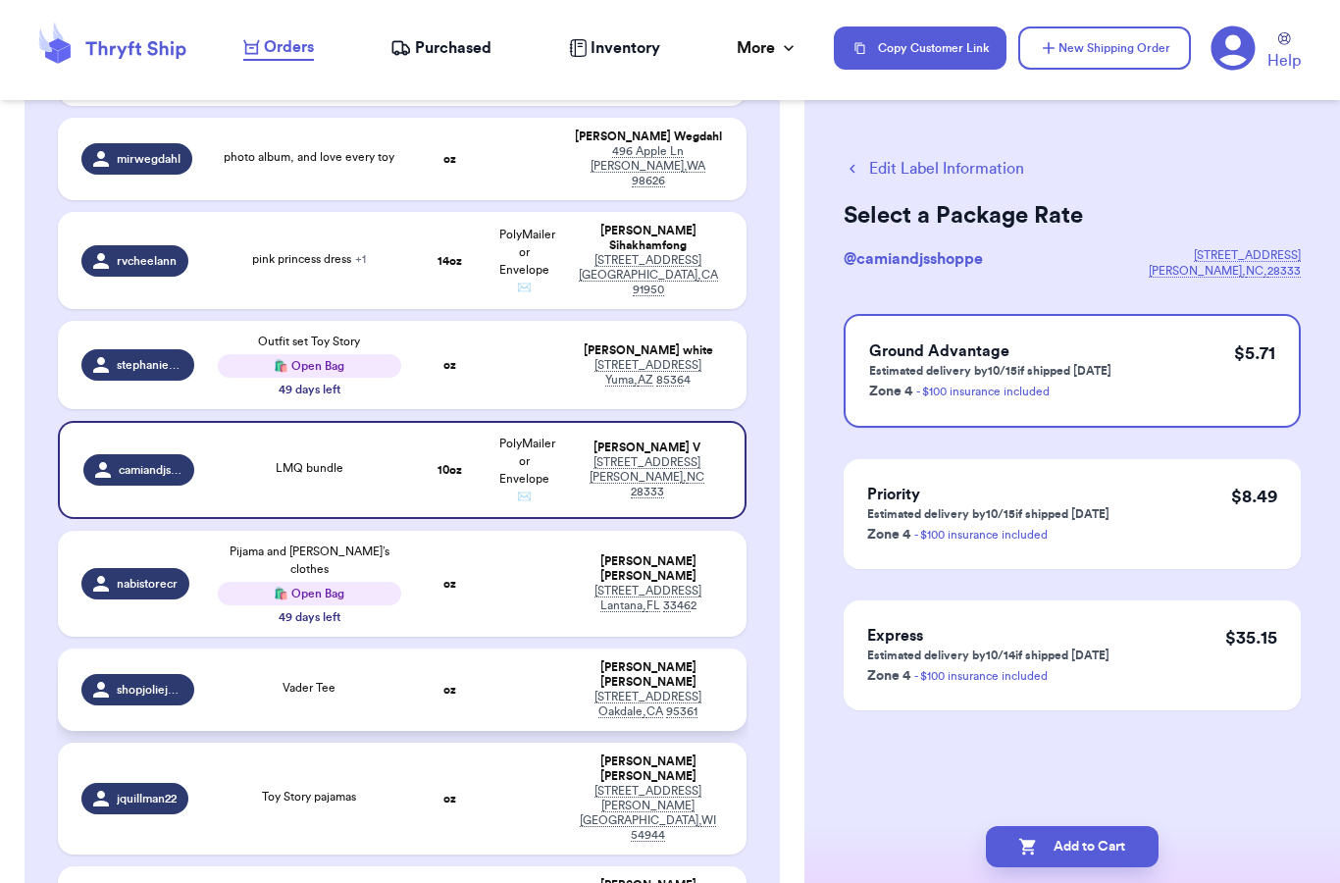
click at [486, 673] on td "oz" at bounding box center [450, 689] width 75 height 82
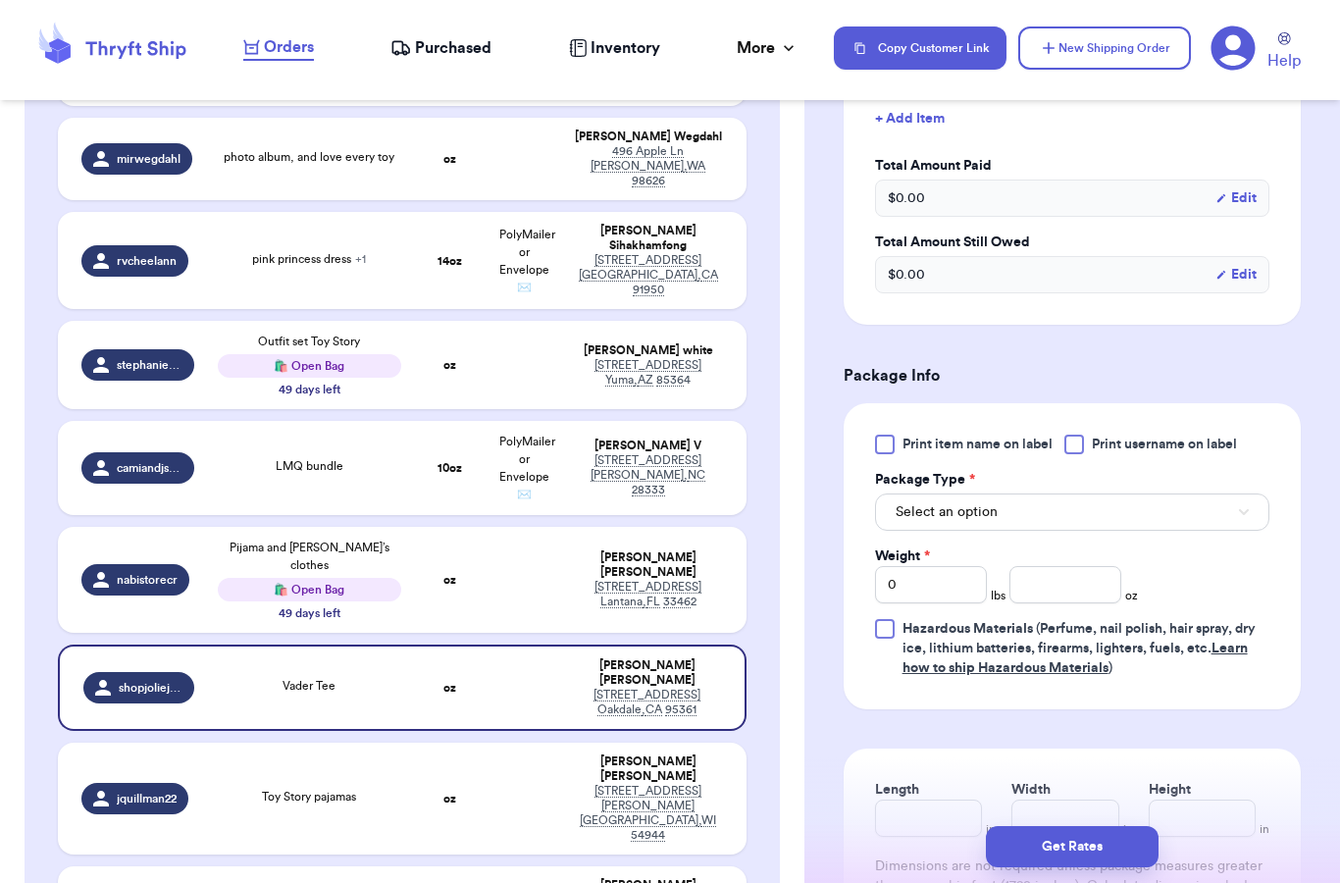
scroll to position [687, 0]
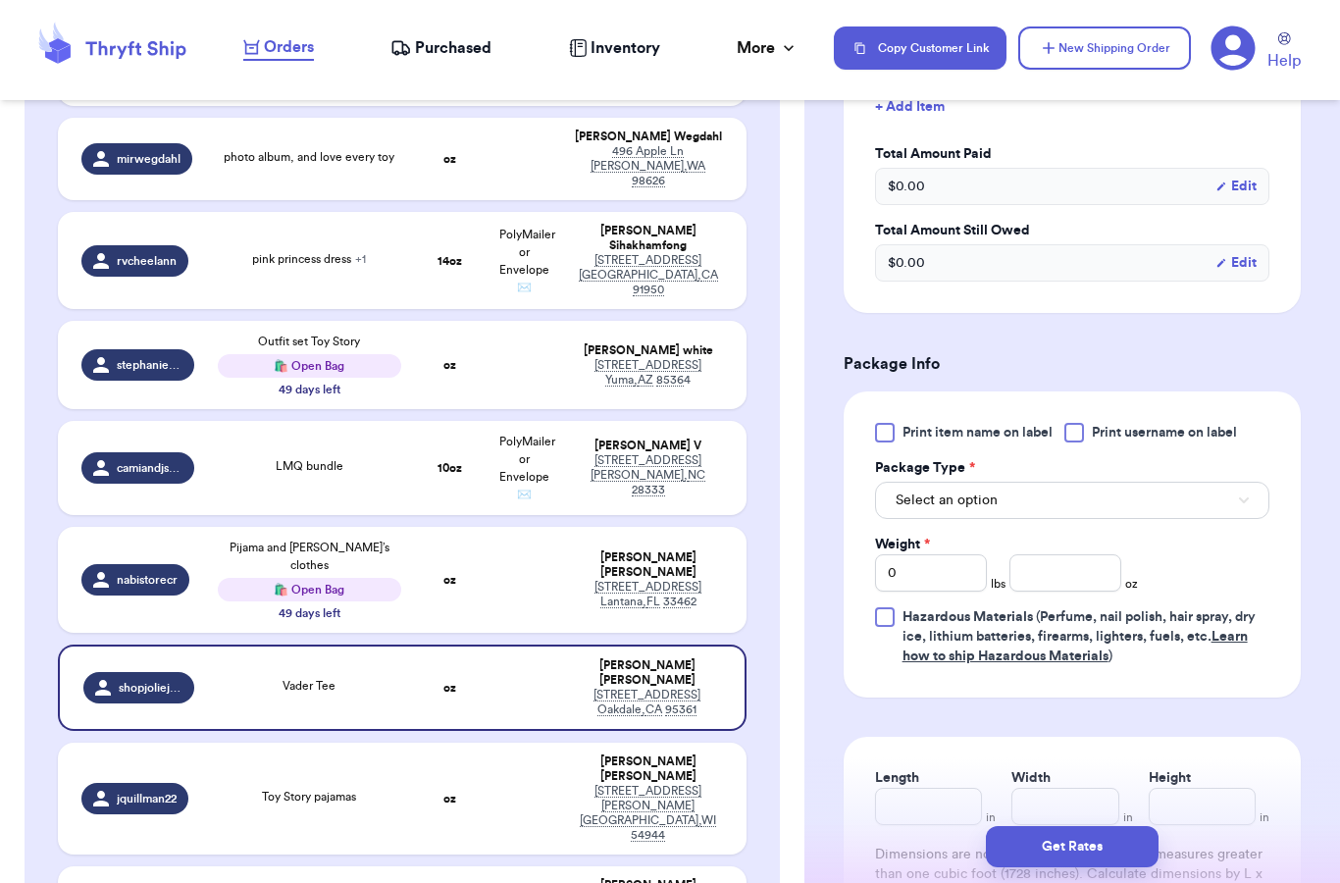
click at [997, 508] on button "Select an option" at bounding box center [1072, 500] width 394 height 37
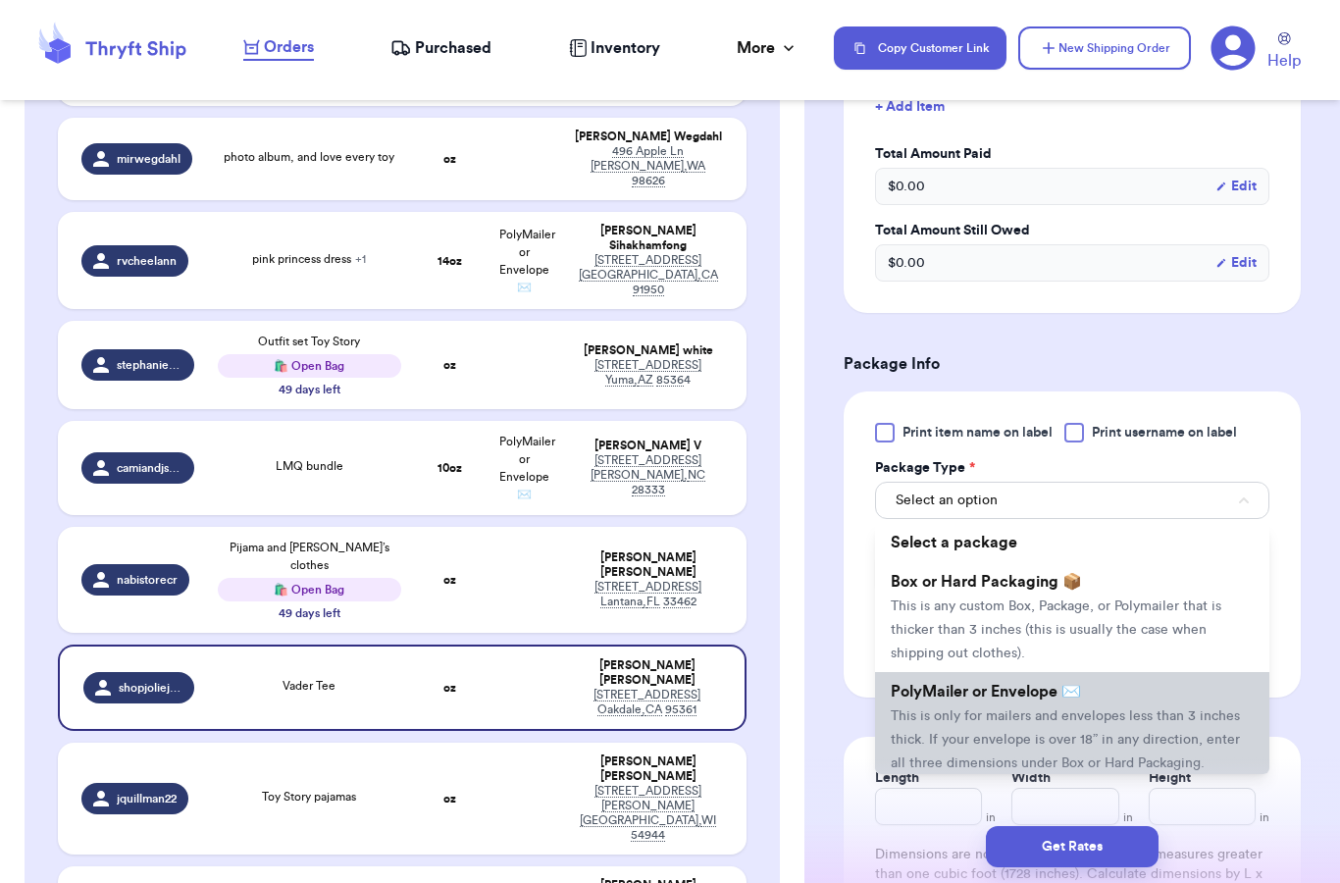
click at [967, 688] on span "PolyMailer or Envelope ✉️" at bounding box center [986, 692] width 190 height 16
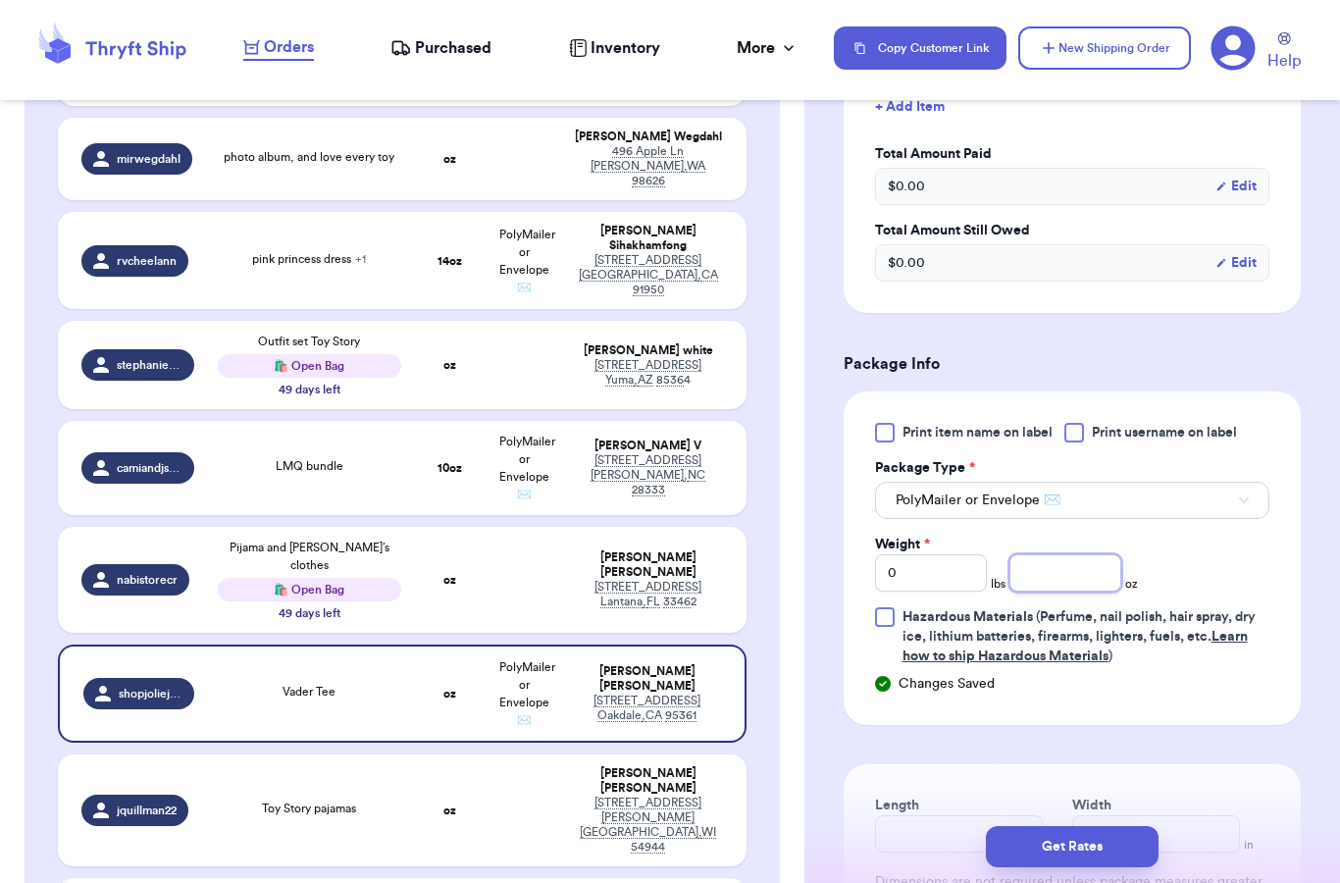
click at [1066, 581] on input "number" at bounding box center [1065, 572] width 112 height 37
type input "6"
click at [1165, 716] on div "Print item name on label Print username on label Package Type * PolyMailer or E…" at bounding box center [1072, 557] width 457 height 333
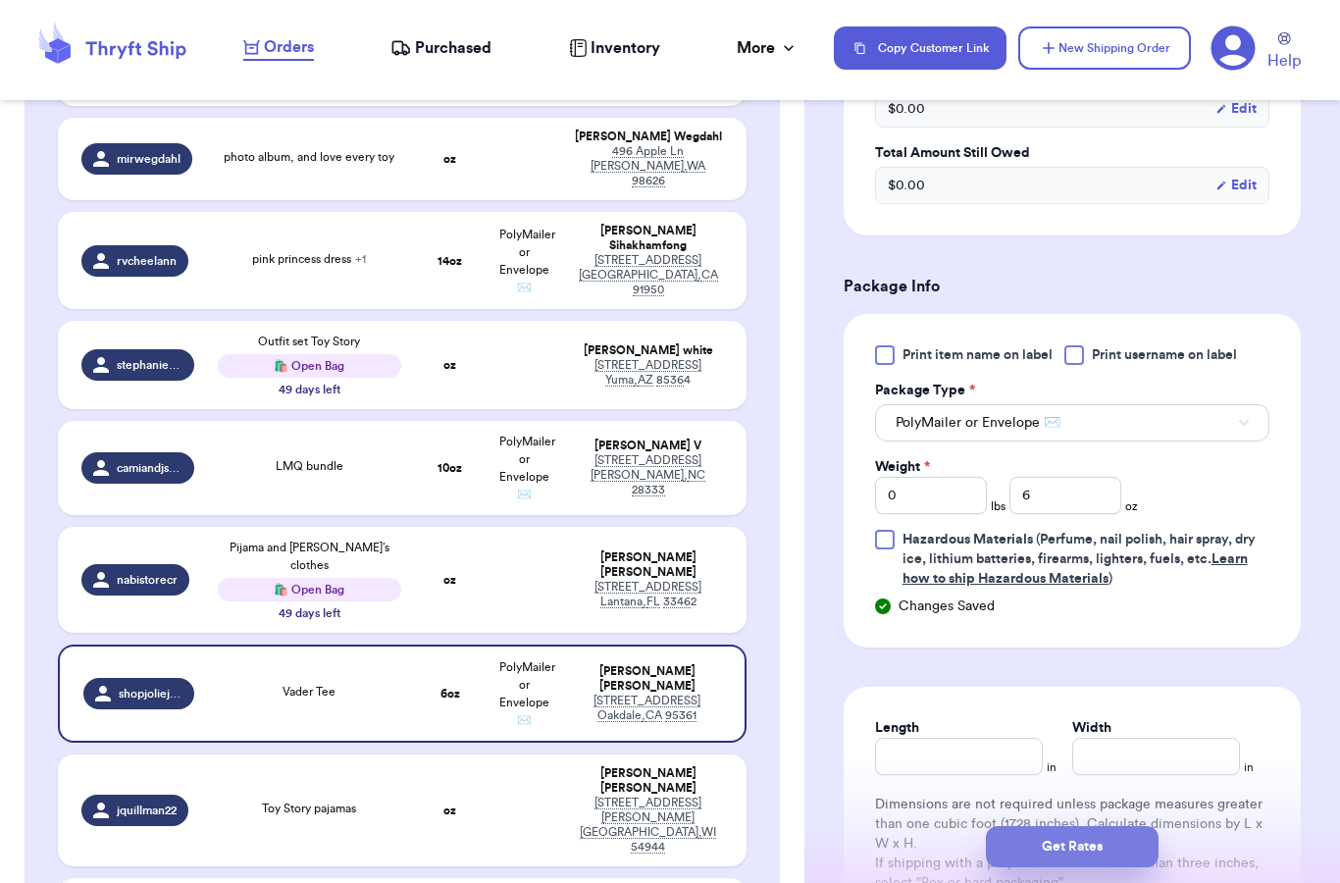
click at [1068, 826] on button "Get Rates" at bounding box center [1072, 846] width 173 height 41
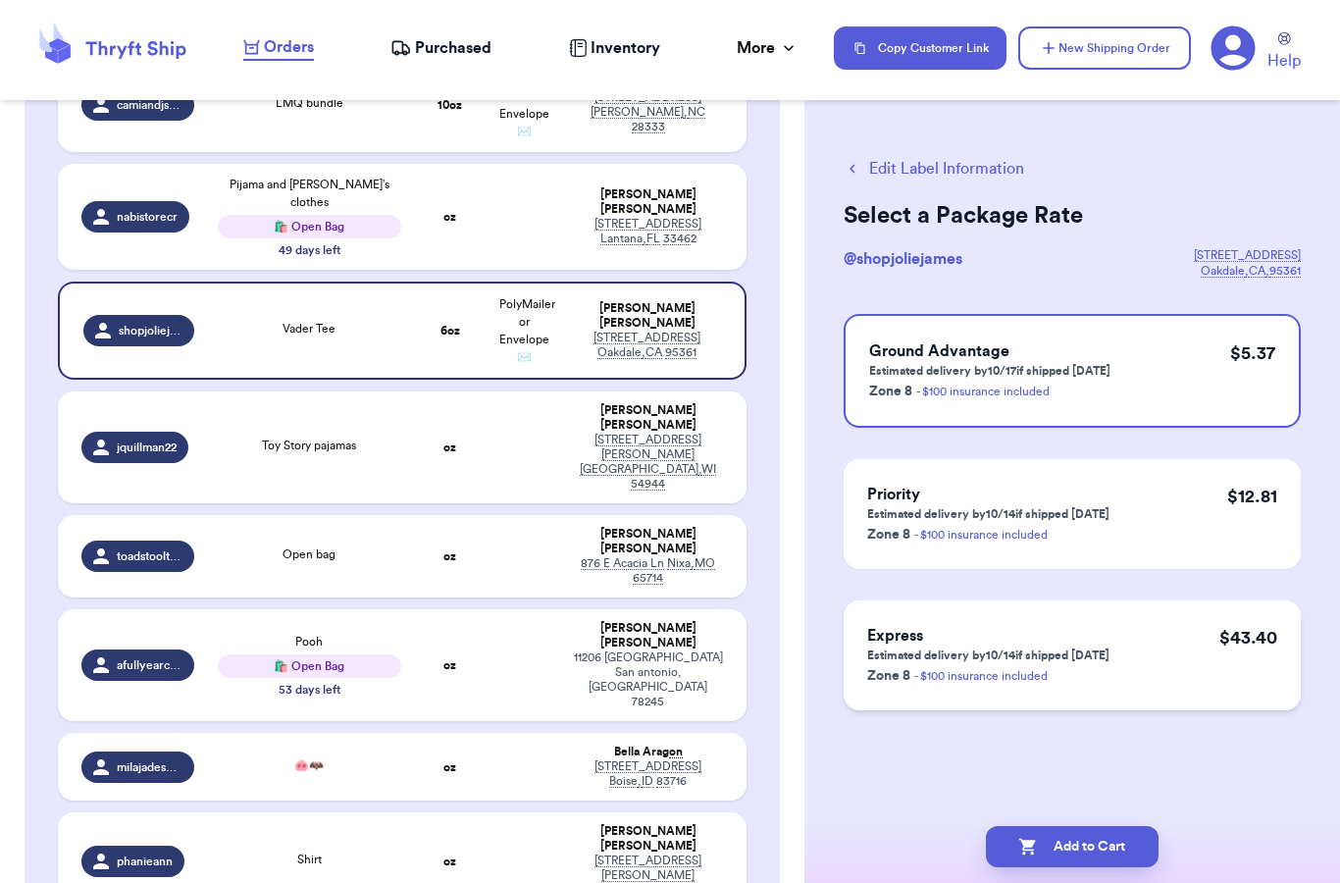
scroll to position [1034, 0]
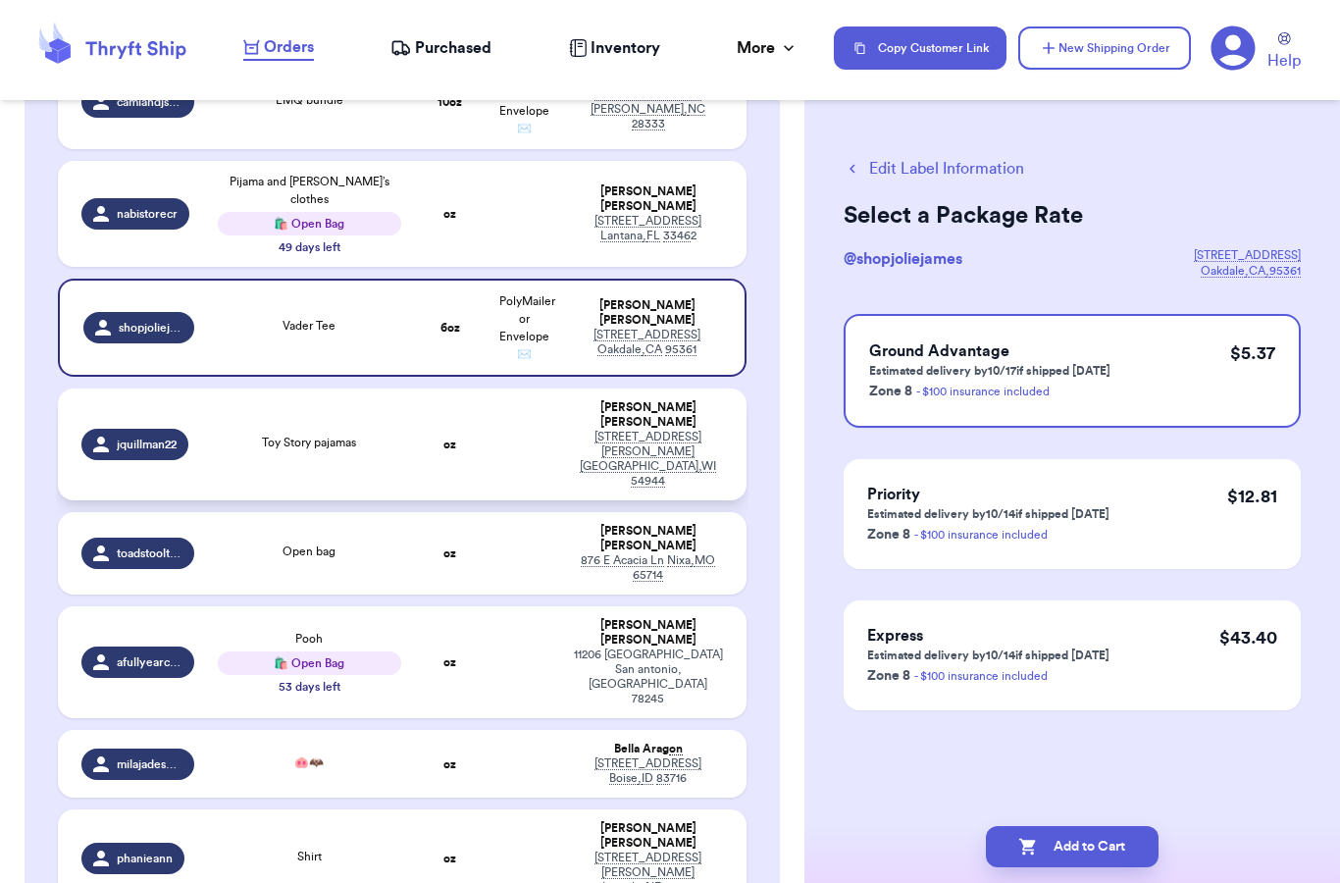
click at [515, 388] on td at bounding box center [524, 444] width 75 height 112
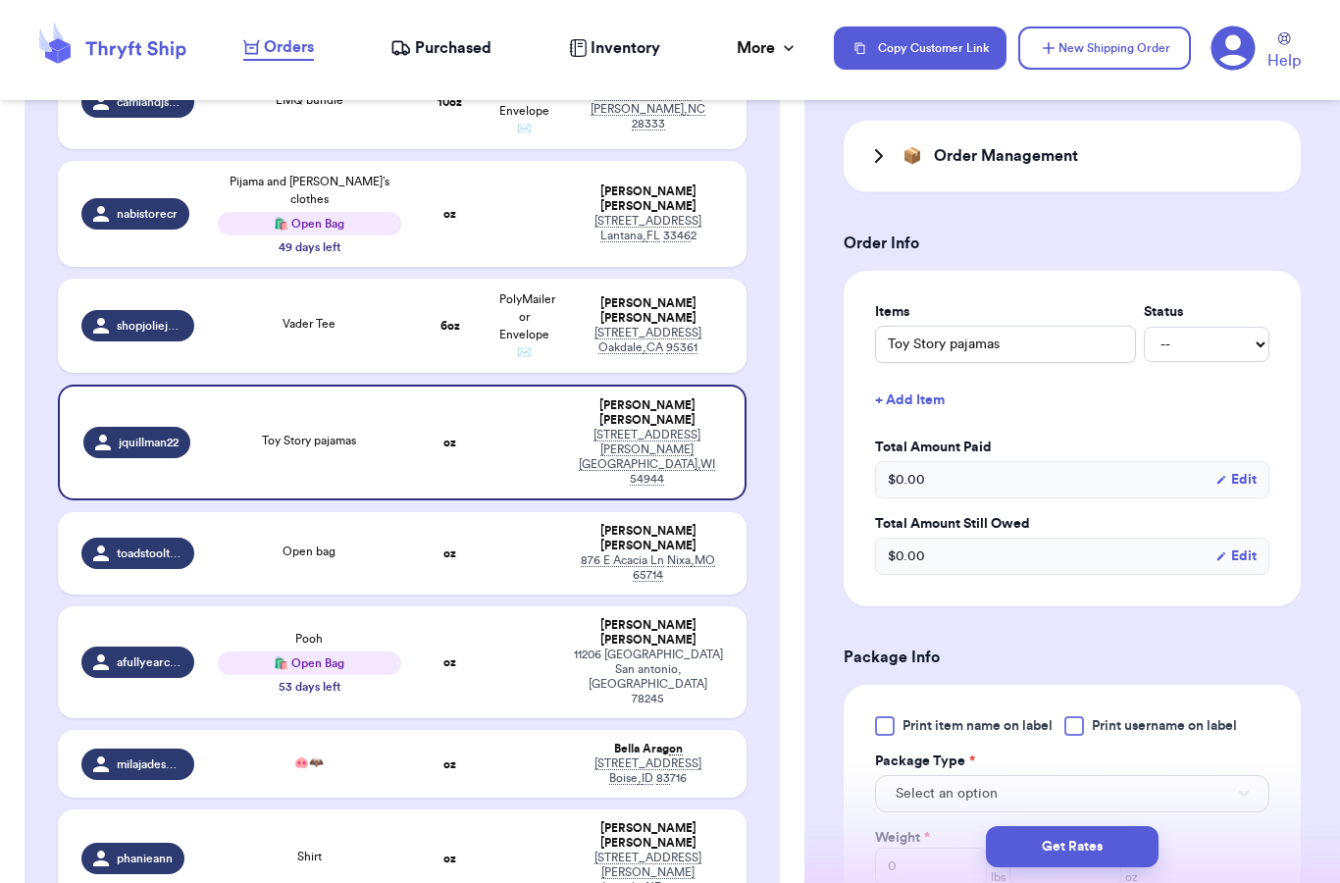
scroll to position [678, 0]
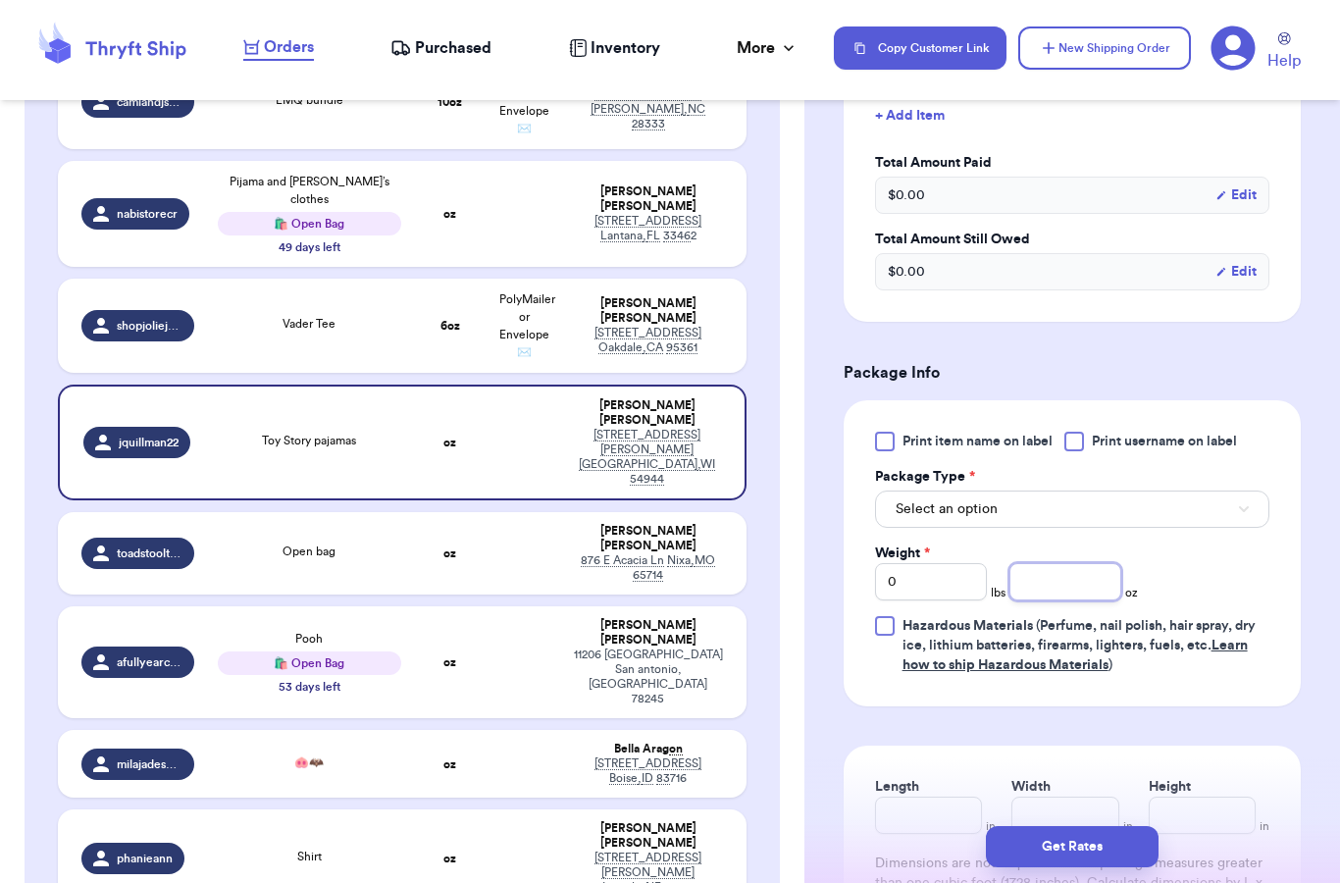
click at [1078, 586] on input "number" at bounding box center [1065, 581] width 112 height 37
type input "8"
click at [1184, 684] on div "Print item name on label Print username on label Package Type * Select an optio…" at bounding box center [1072, 557] width 457 height 314
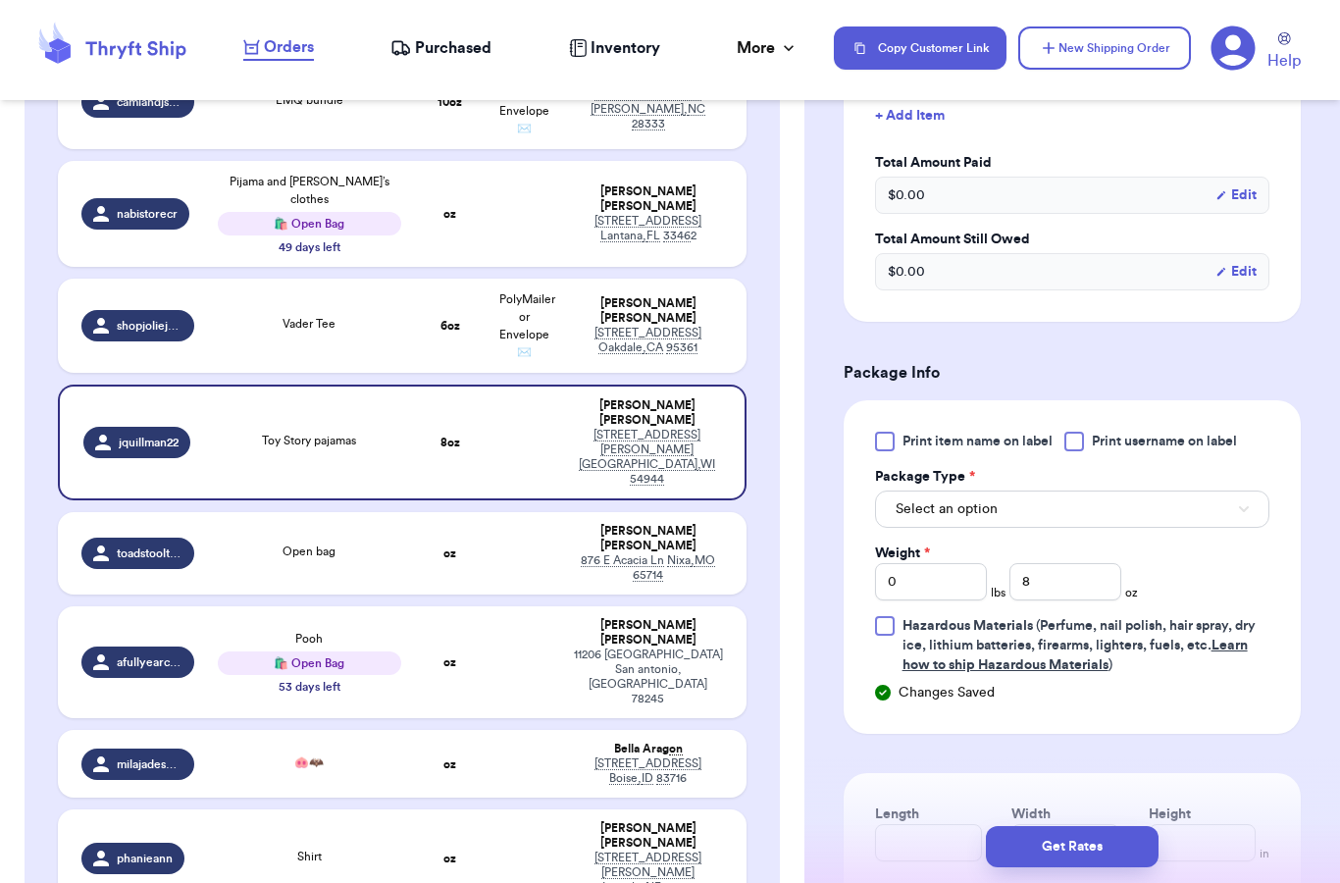
scroll to position [813, 0]
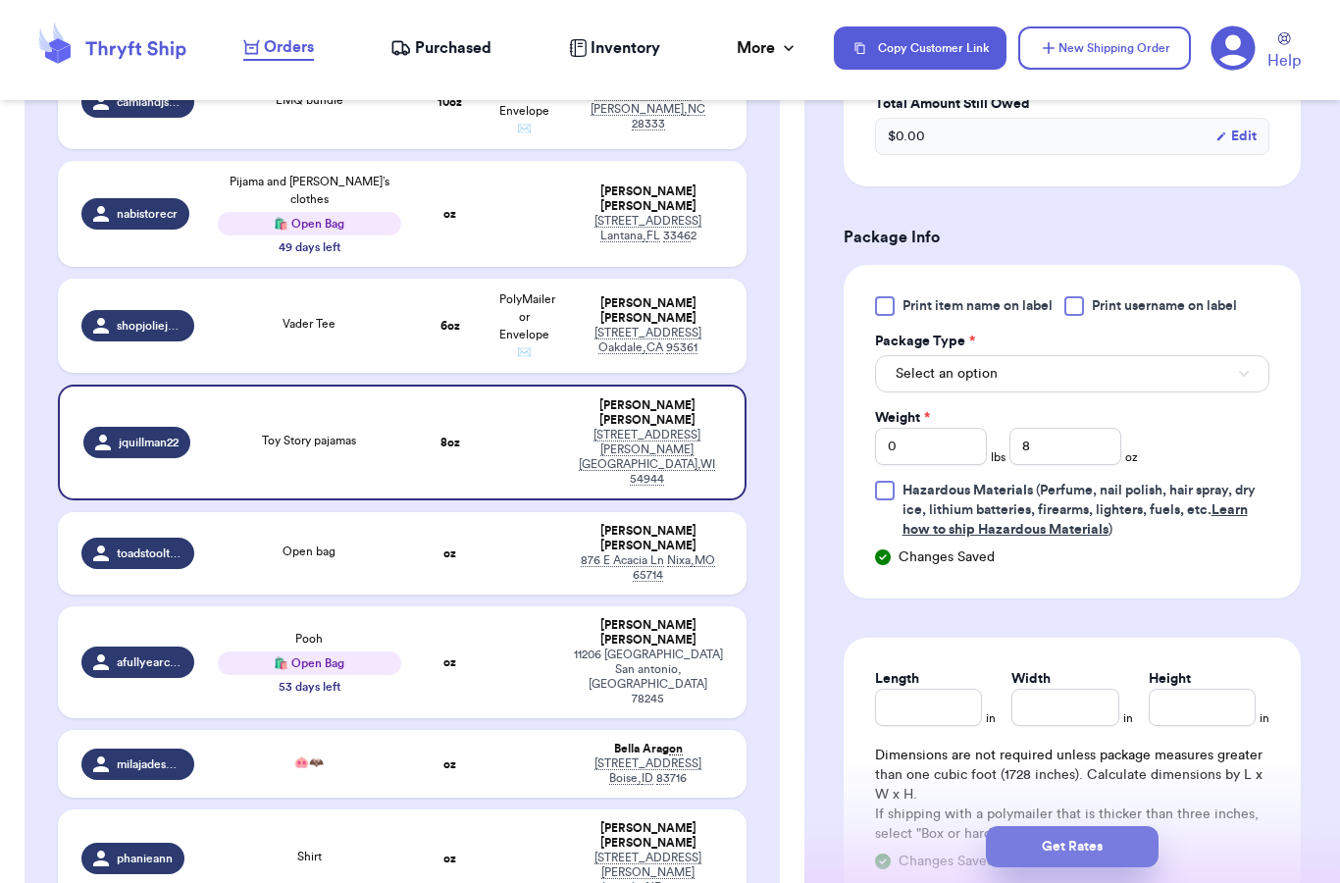
click at [1056, 827] on button "Get Rates" at bounding box center [1072, 846] width 173 height 41
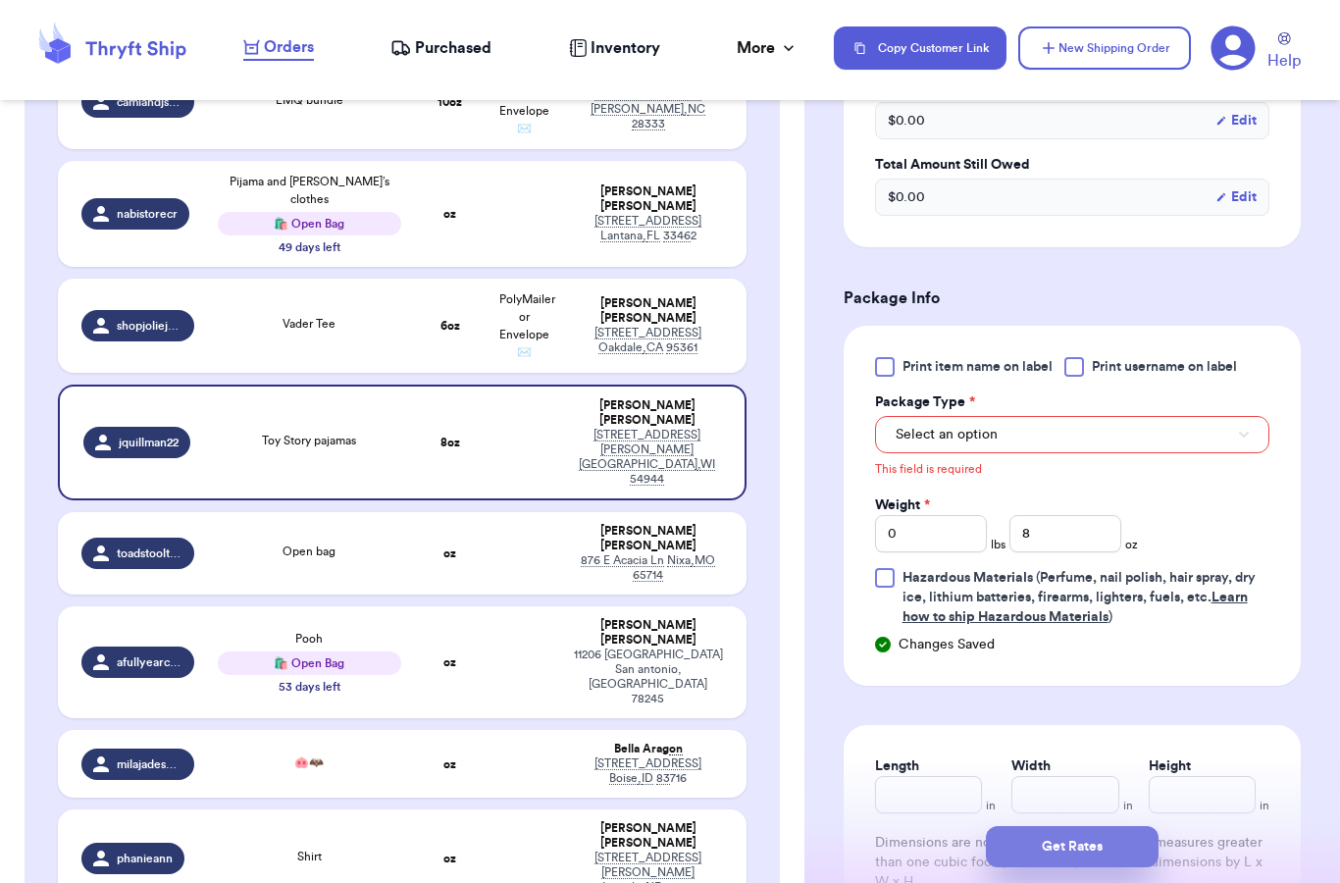
scroll to position [747, 0]
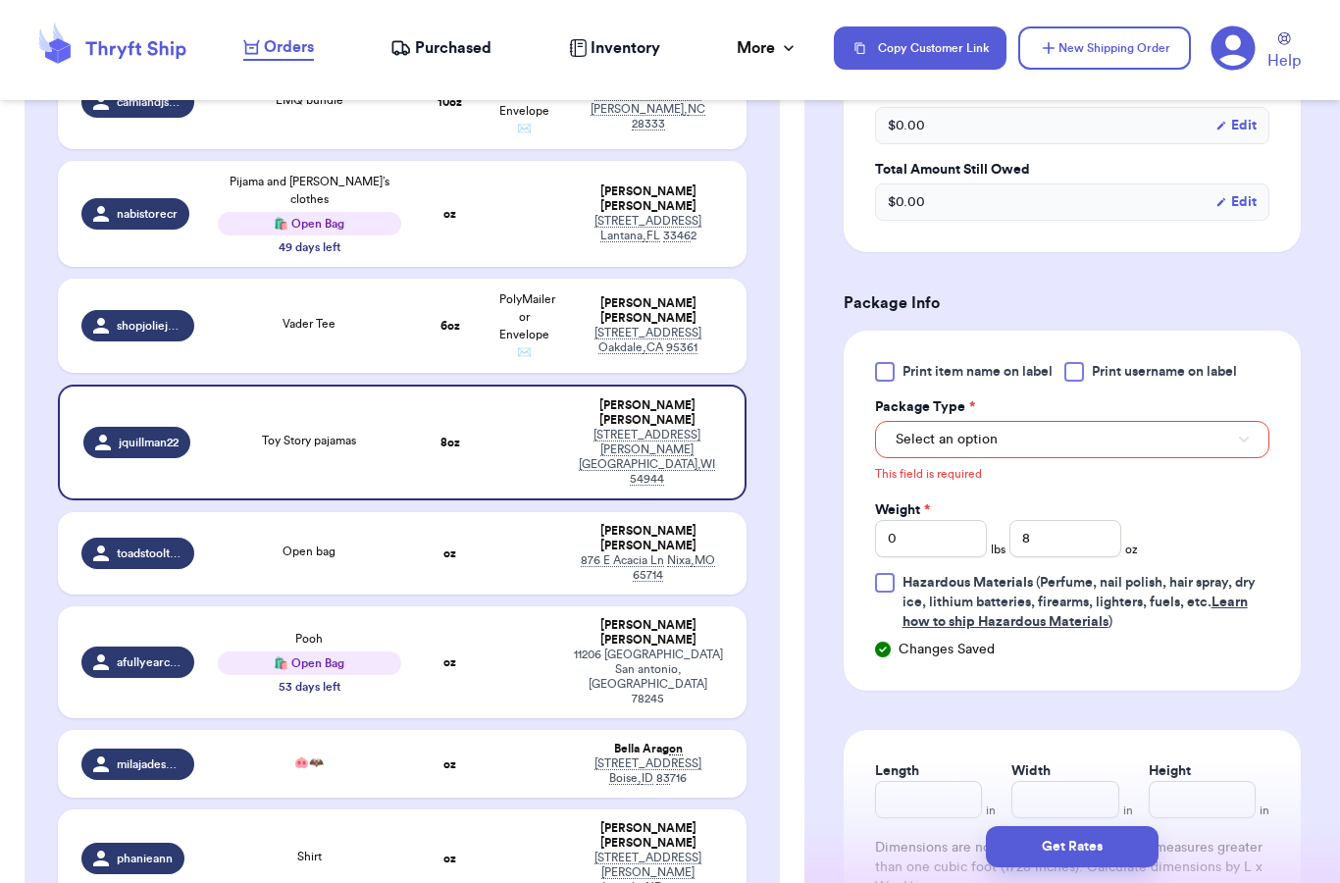
click at [949, 449] on button "Select an option" at bounding box center [1072, 439] width 394 height 37
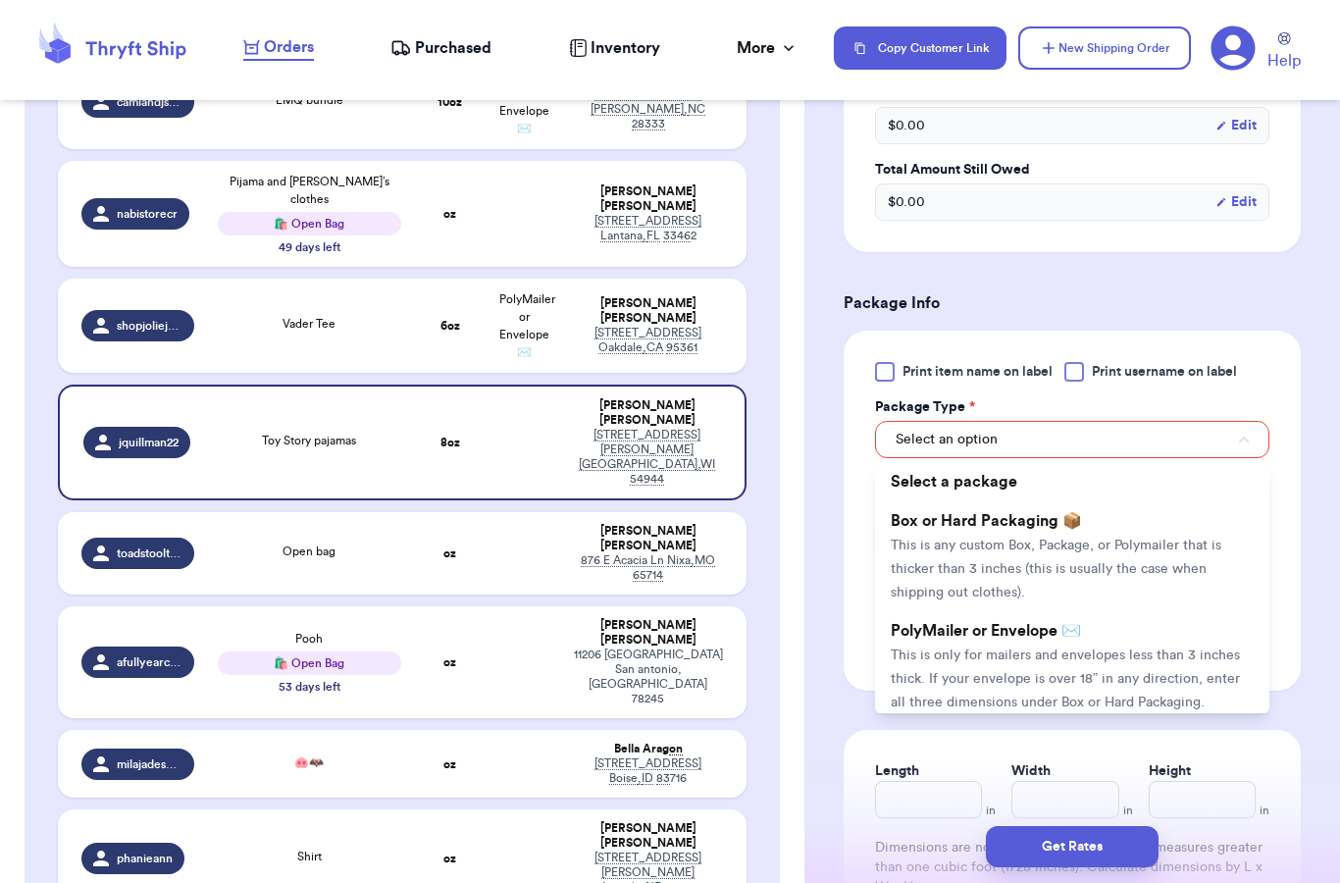
click at [952, 662] on span "This is only for mailers and envelopes less than 3 inches thick. If your envelo…" at bounding box center [1065, 678] width 349 height 61
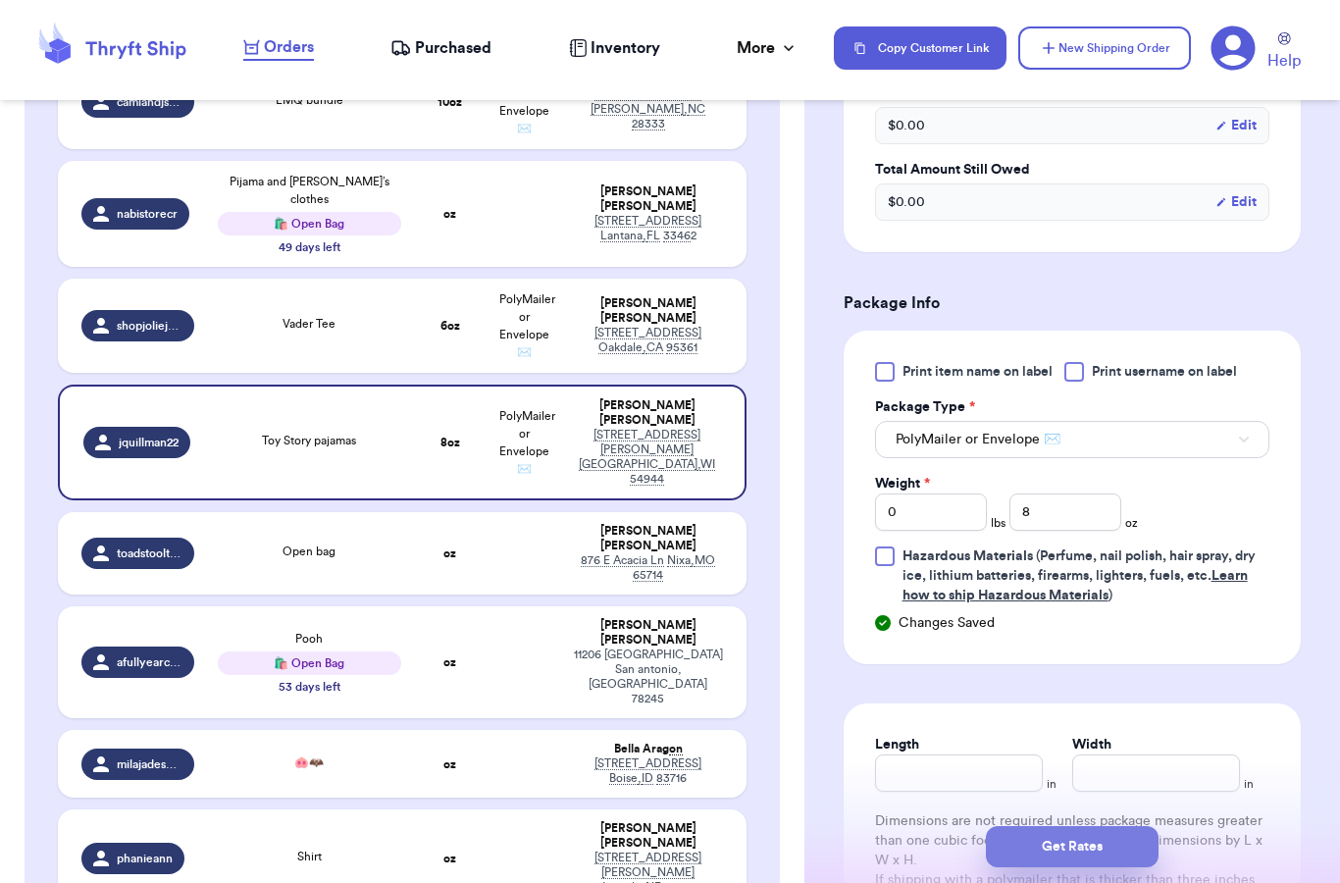
click at [1056, 832] on button "Get Rates" at bounding box center [1072, 846] width 173 height 41
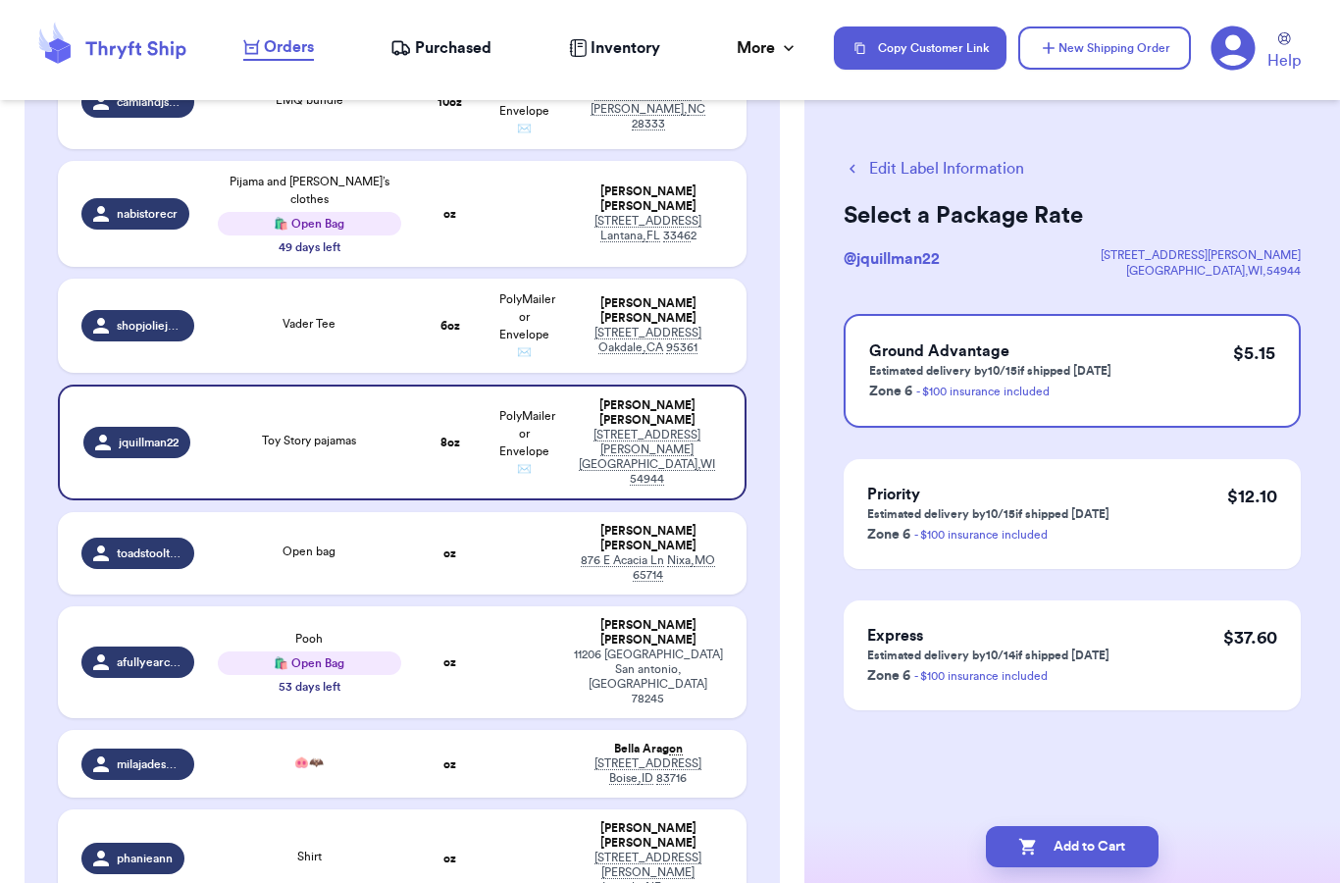
scroll to position [0, 0]
click at [568, 512] on td "[PERSON_NAME] [STREET_ADDRESS]" at bounding box center [653, 553] width 185 height 82
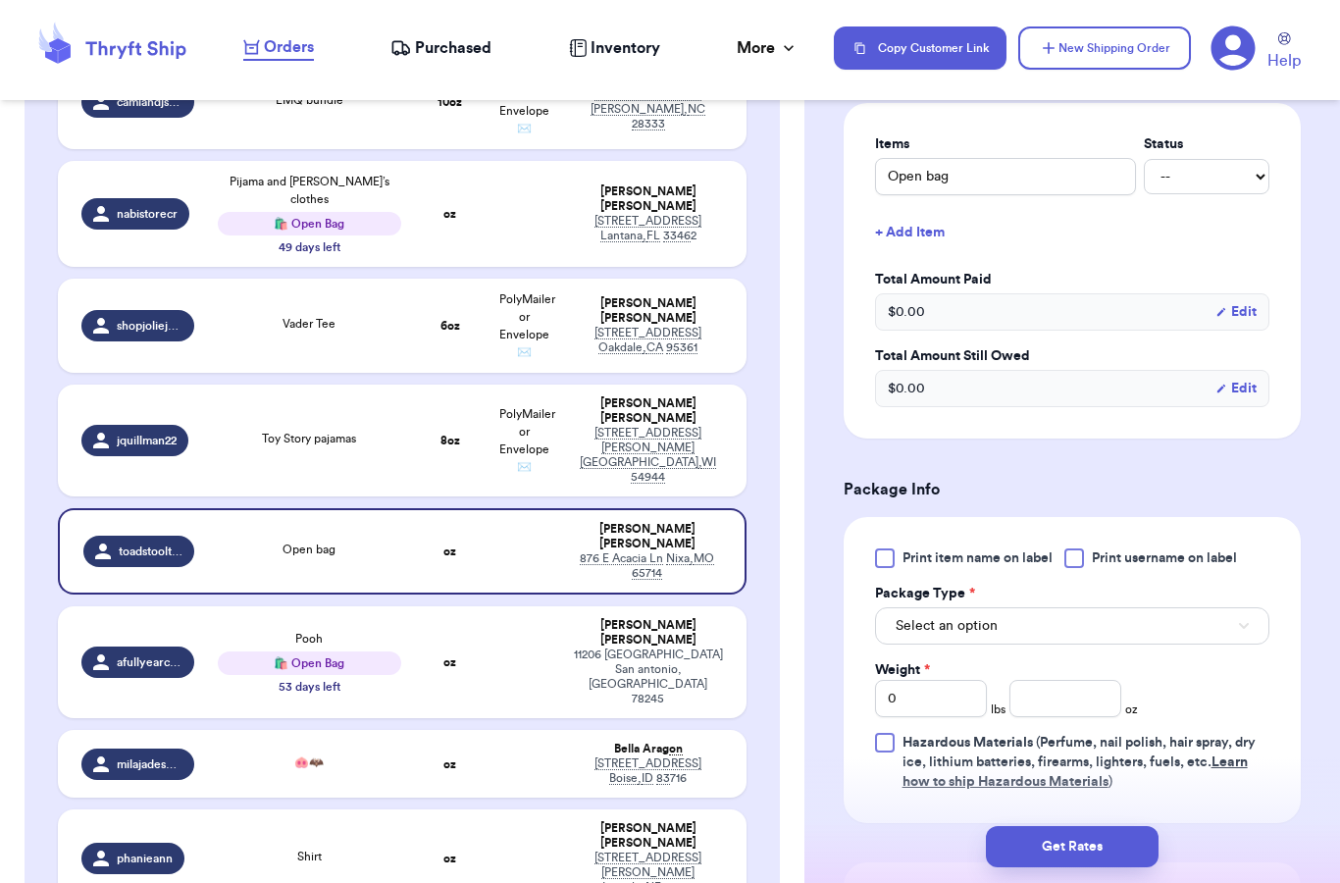
scroll to position [743, 0]
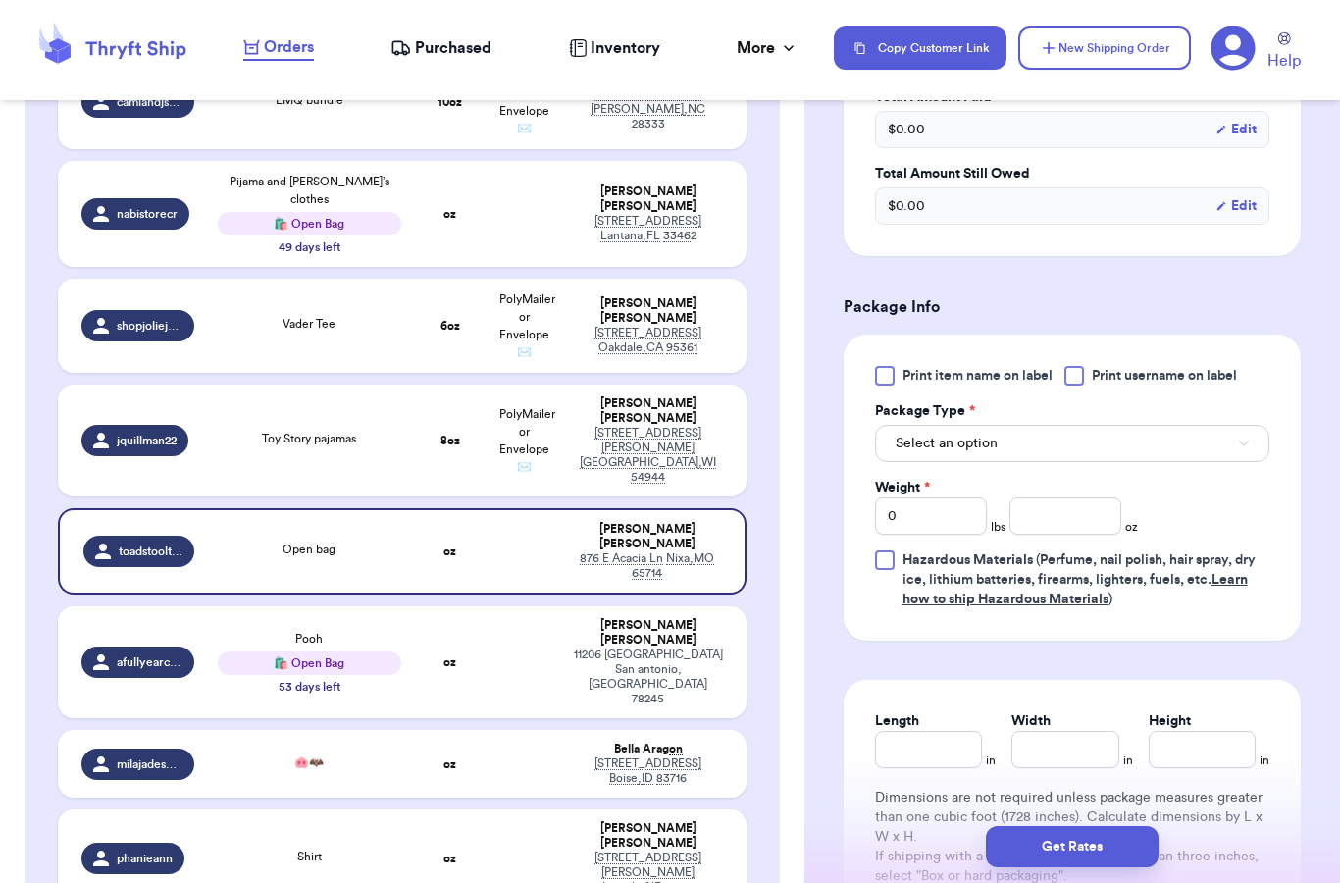
click at [1023, 438] on button "Select an option" at bounding box center [1072, 443] width 394 height 37
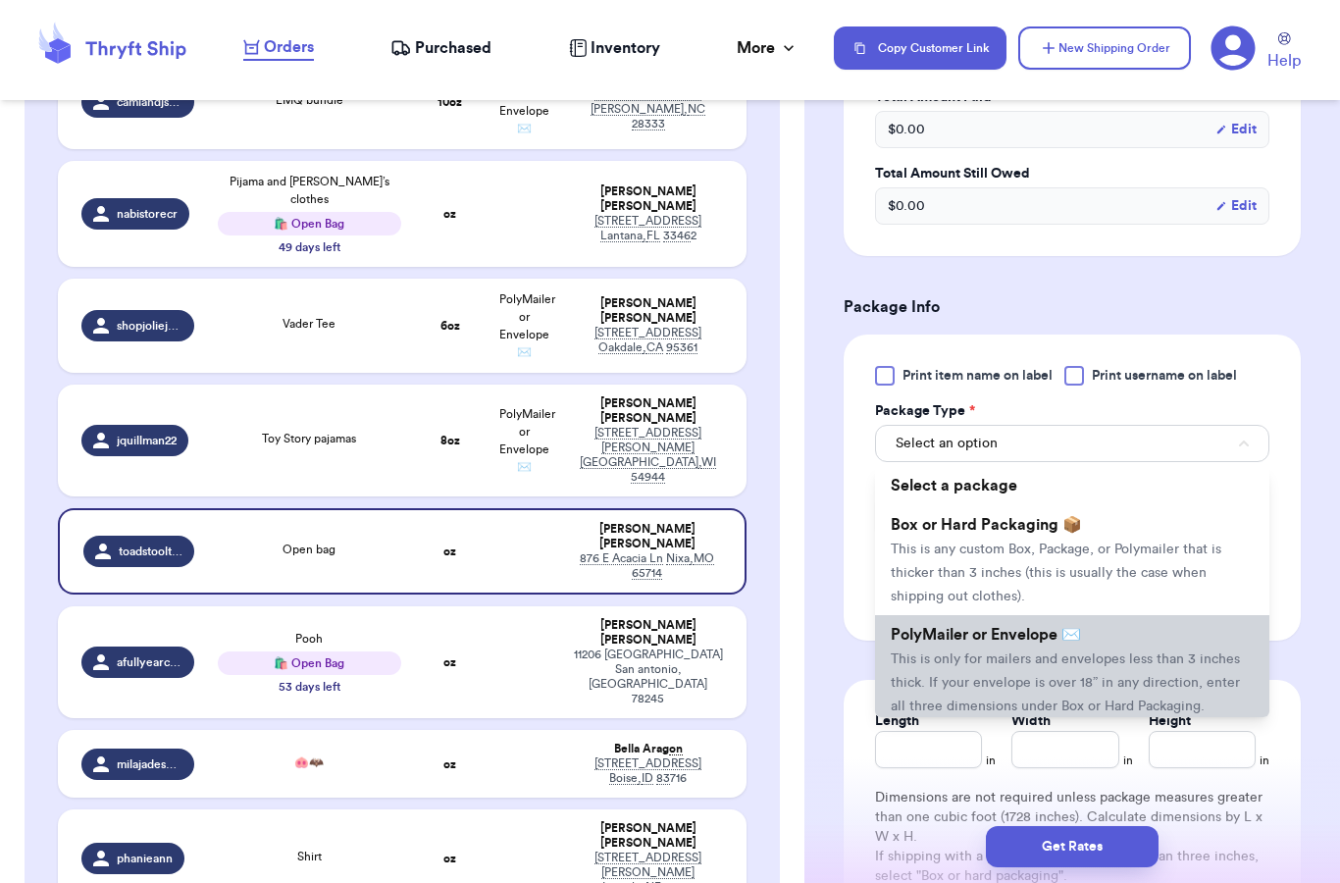
click at [995, 629] on span "PolyMailer or Envelope ✉️" at bounding box center [986, 635] width 190 height 16
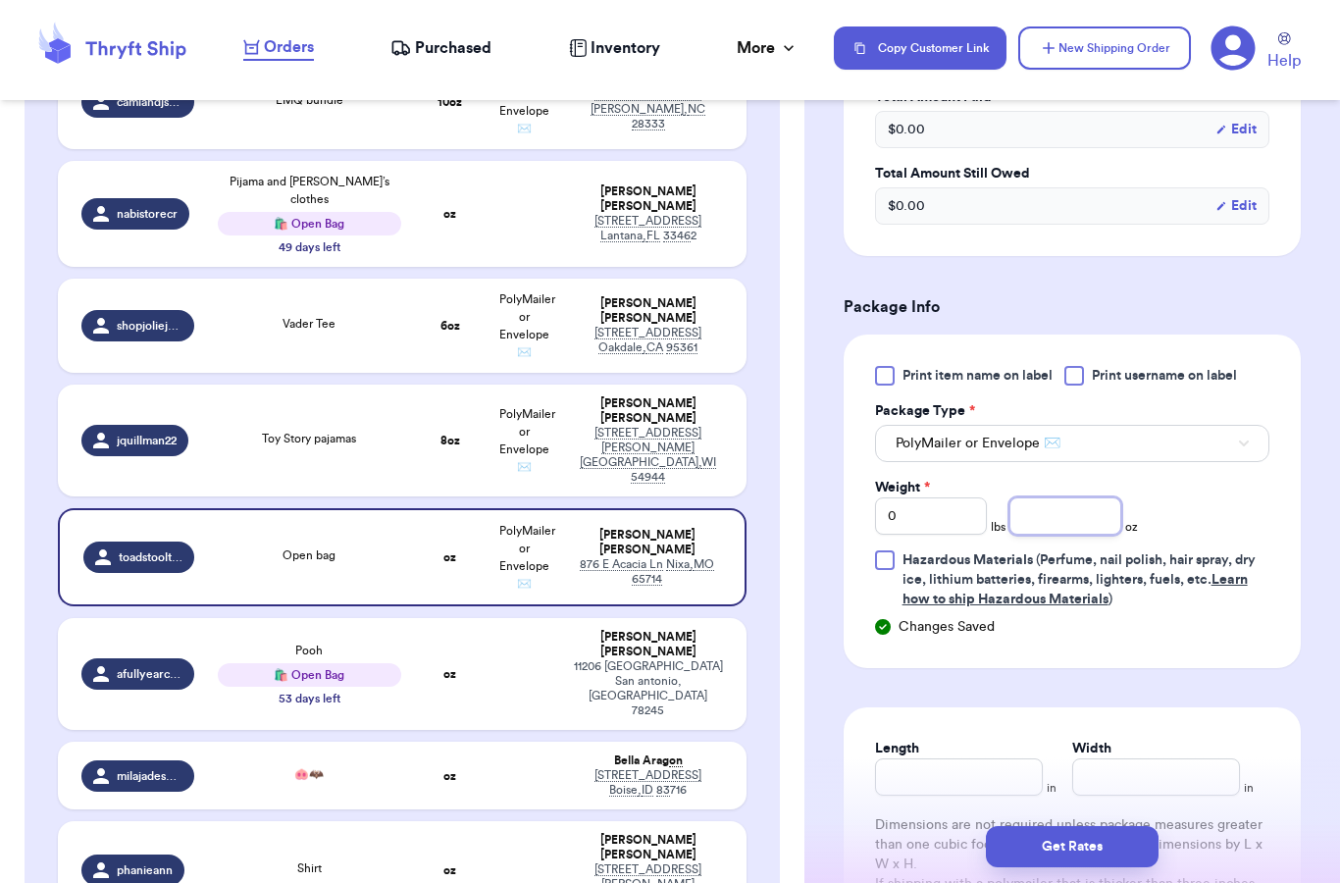
click at [1051, 520] on input "number" at bounding box center [1065, 515] width 112 height 37
type input "14"
click at [1276, 528] on div "Print item name on label Print username on label Package Type * PolyMailer or E…" at bounding box center [1072, 500] width 457 height 333
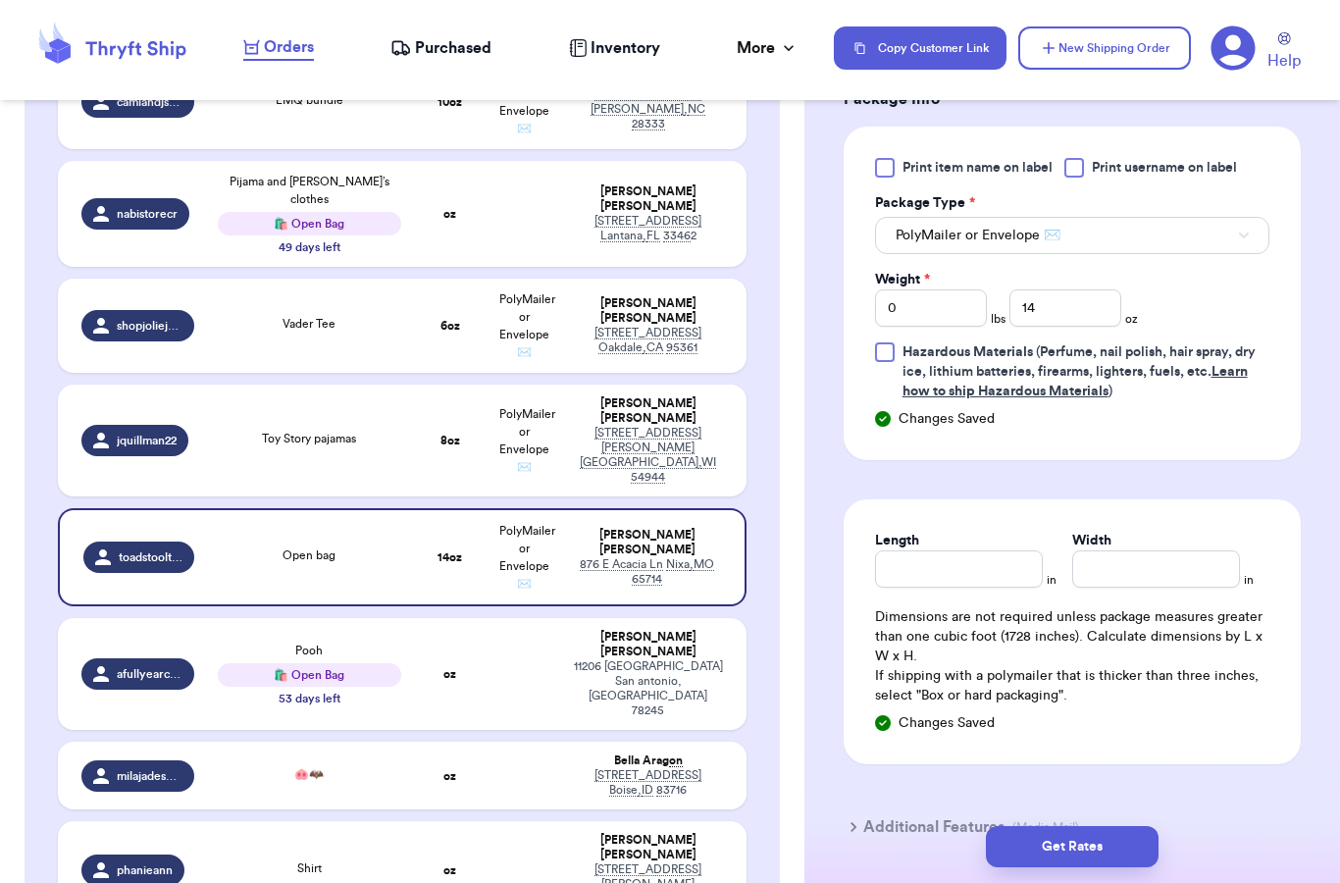
scroll to position [951, 0]
click at [1082, 826] on button "Get Rates" at bounding box center [1072, 846] width 173 height 41
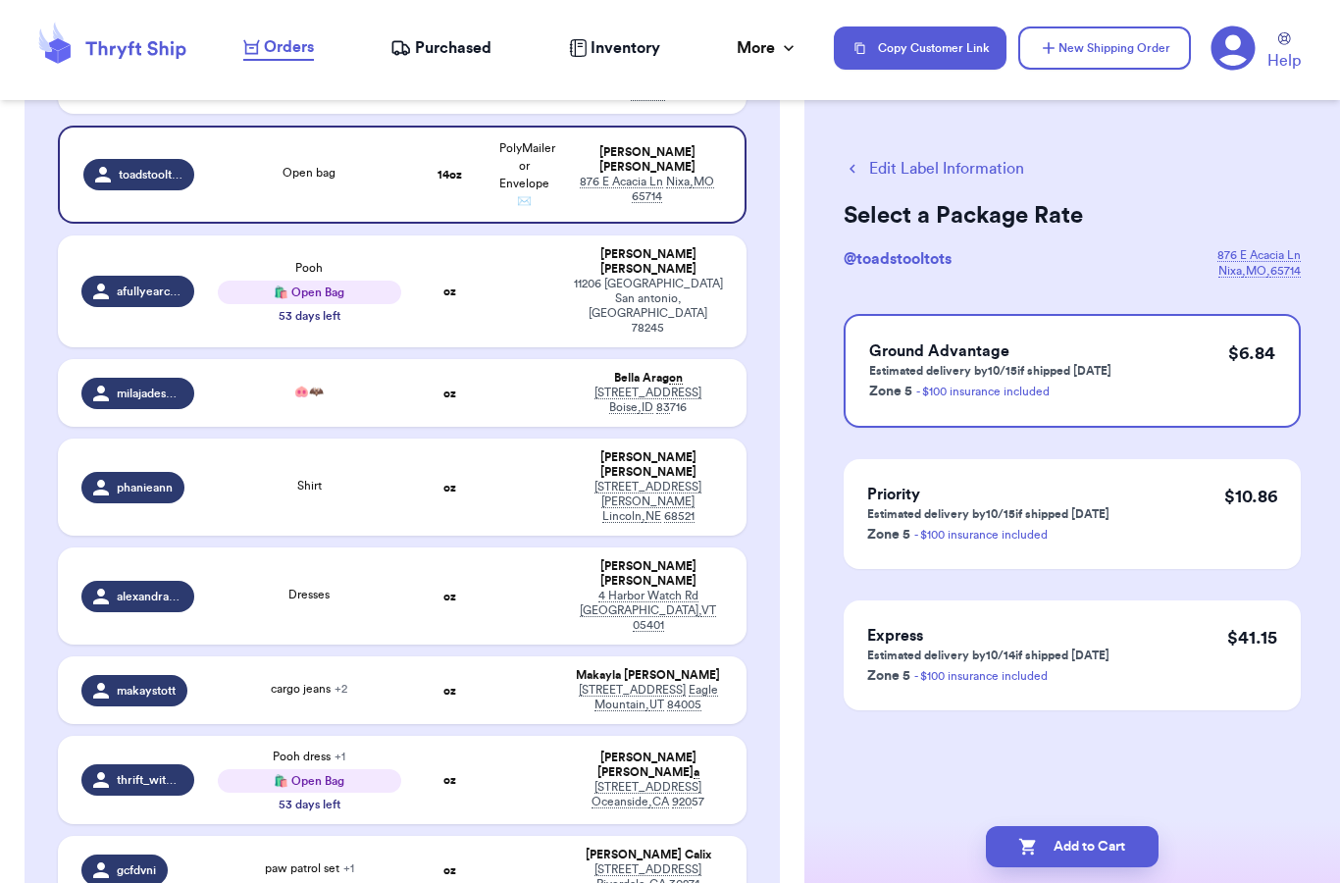
scroll to position [1417, 0]
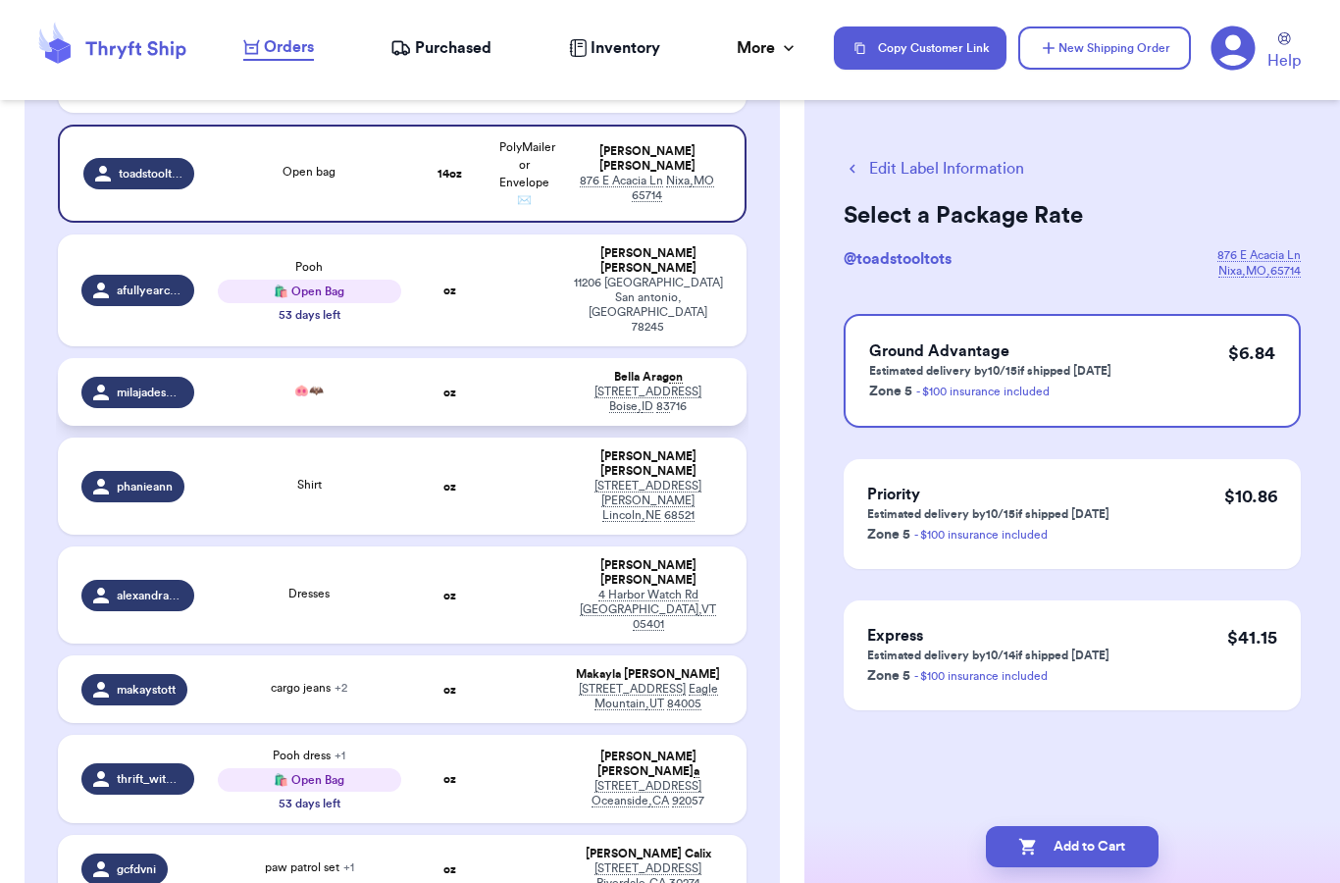
click at [289, 382] on div "🐽🦇" at bounding box center [309, 393] width 183 height 22
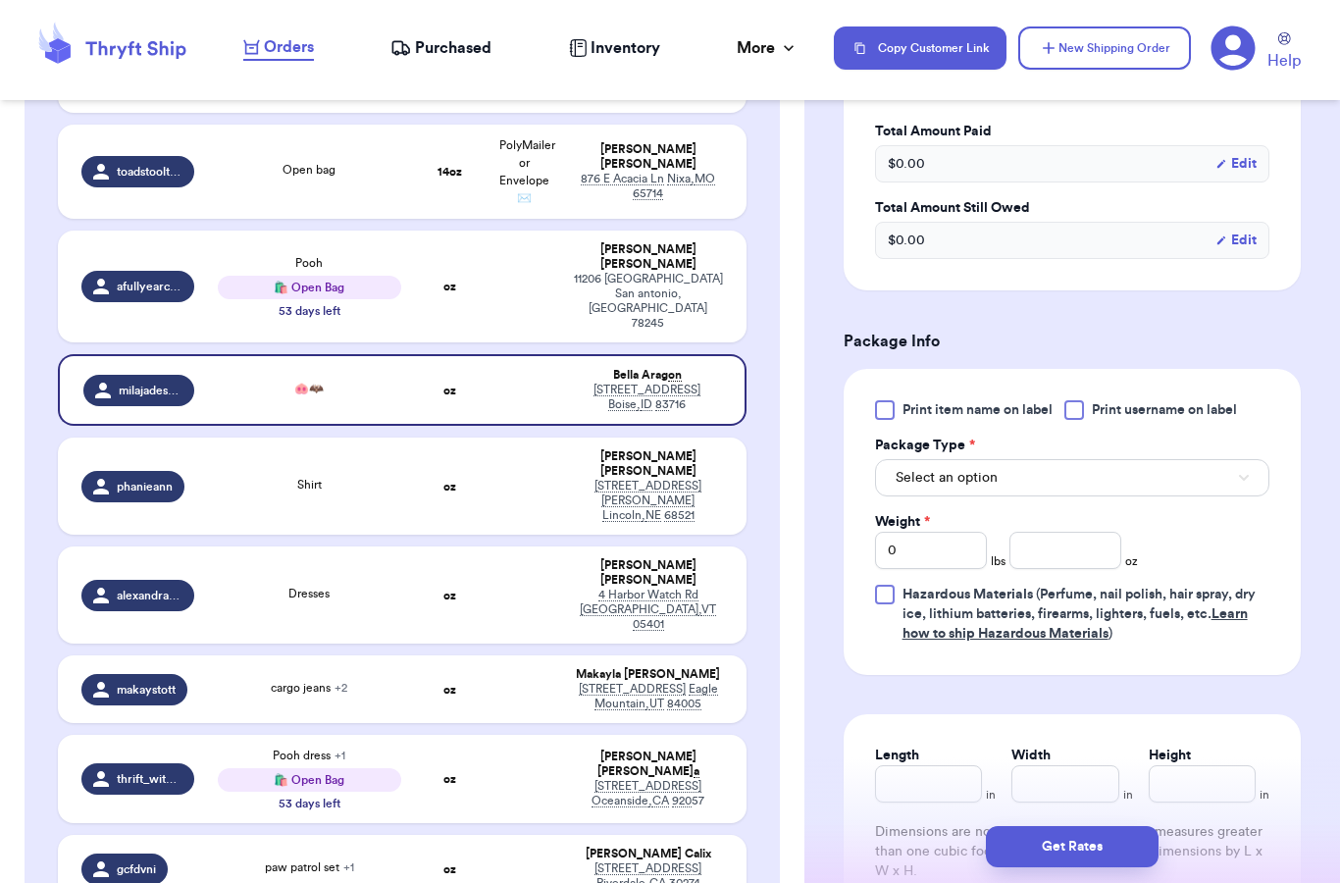
scroll to position [709, 0]
click at [991, 456] on div "Select an option" at bounding box center [1072, 475] width 394 height 41
click at [990, 473] on span "Select an option" at bounding box center [946, 478] width 102 height 20
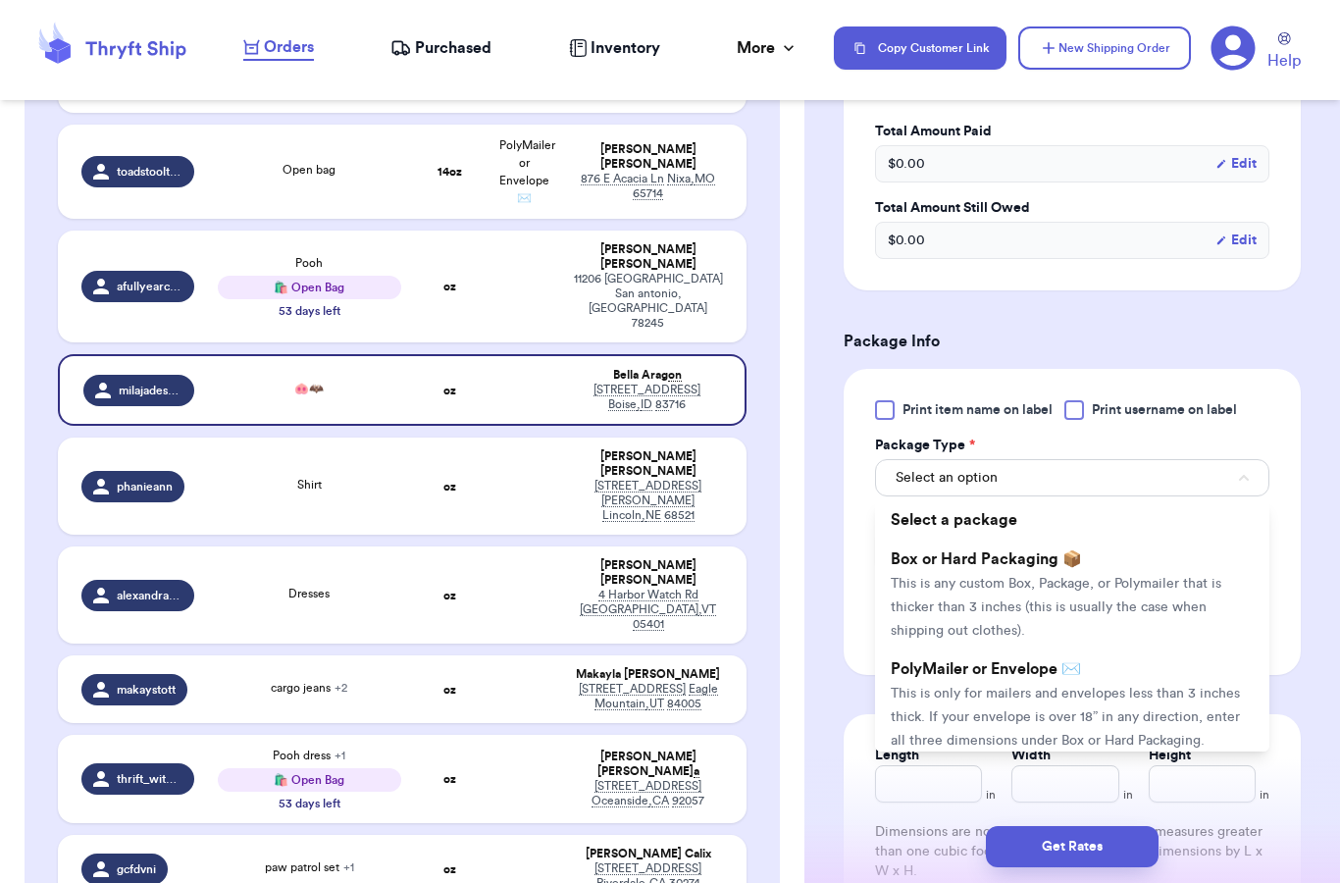
click at [994, 687] on span "This is only for mailers and envelopes less than 3 inches thick. If your envelo…" at bounding box center [1065, 717] width 349 height 61
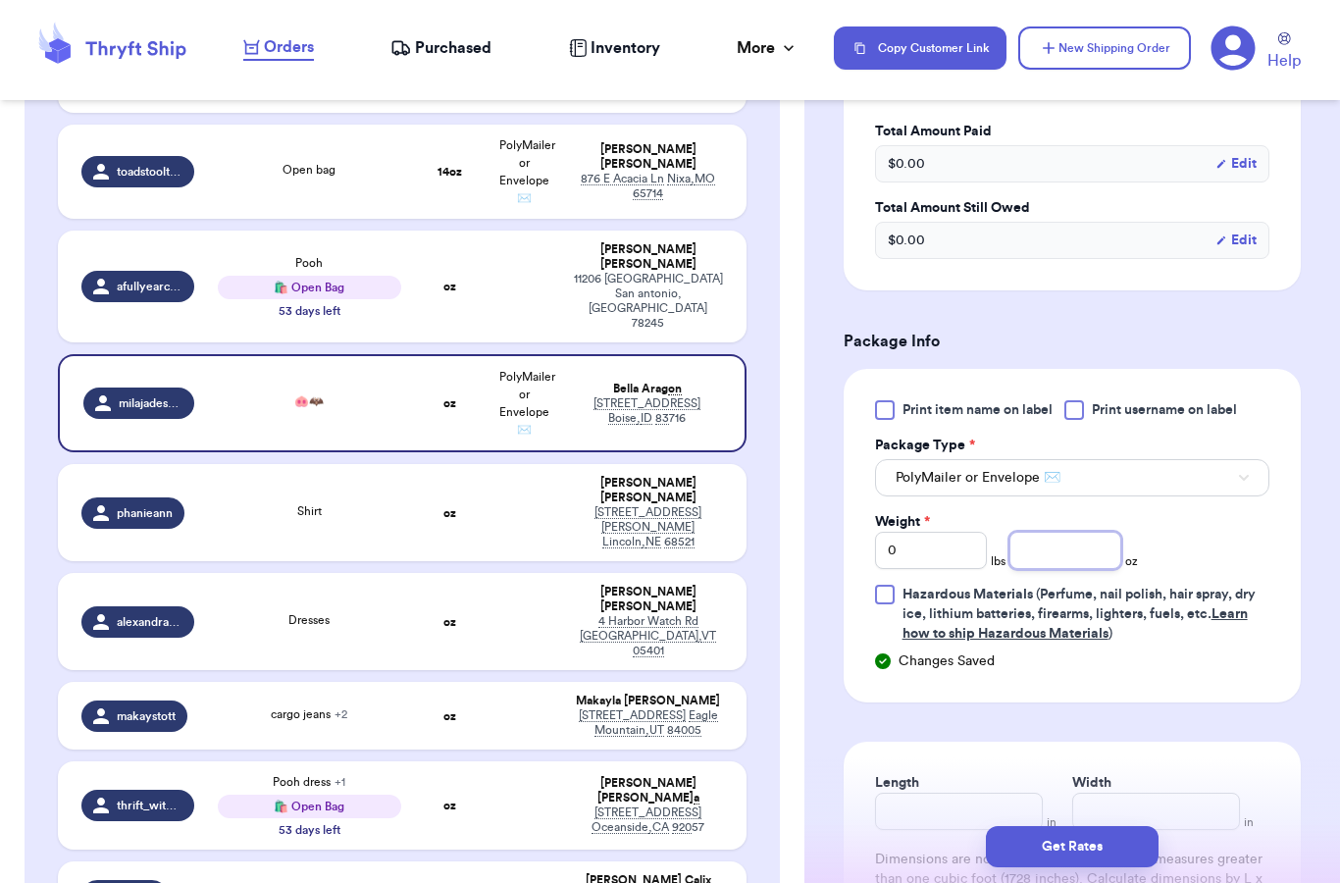
click at [1043, 564] on input "number" at bounding box center [1065, 550] width 112 height 37
type input "15"
click at [1166, 703] on form "Shipping Information Delete Label Customer Info Order created: [DATE] 01:52 AM …" at bounding box center [1072, 278] width 457 height 1661
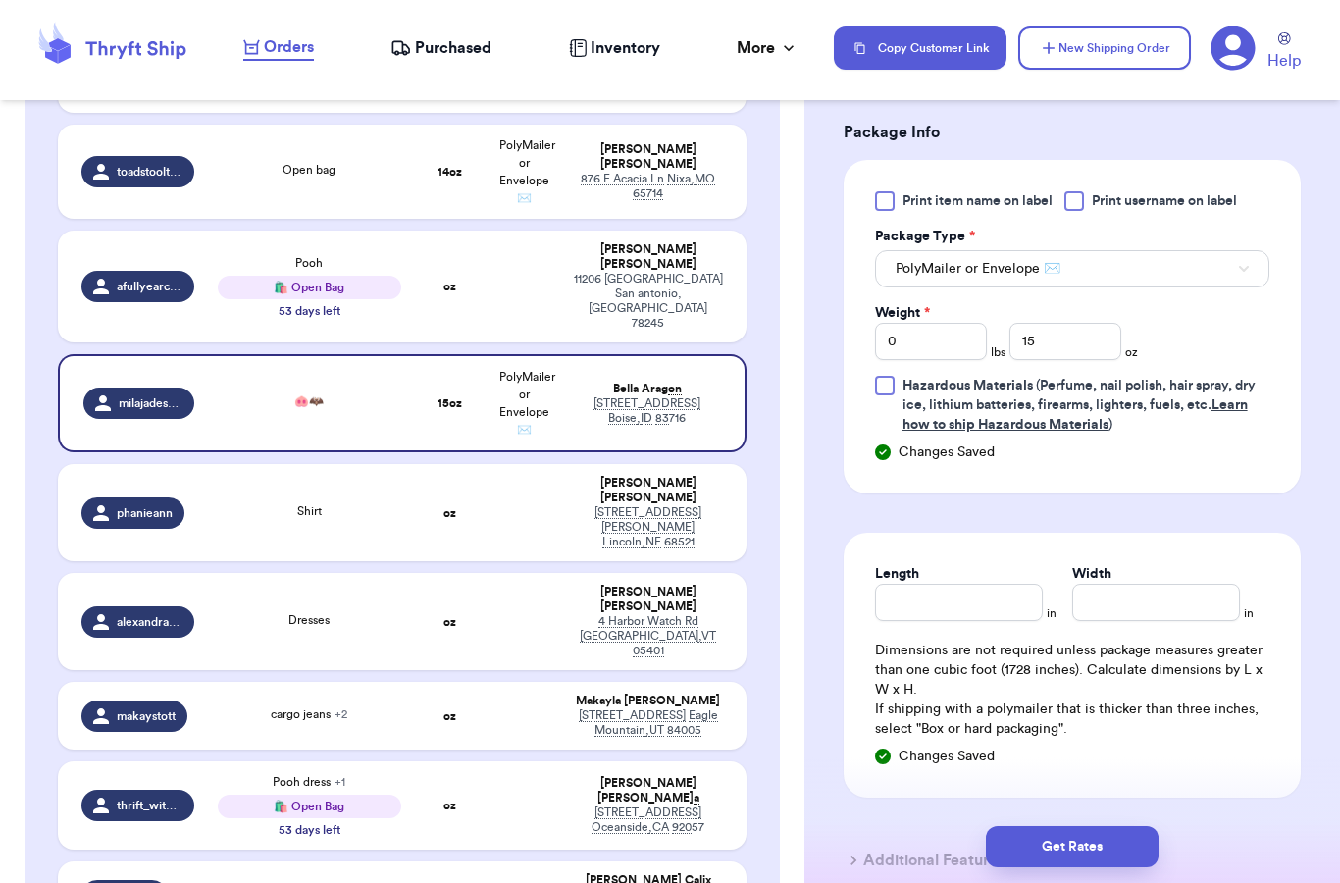
scroll to position [918, 0]
click at [1047, 826] on button "Get Rates" at bounding box center [1072, 846] width 173 height 41
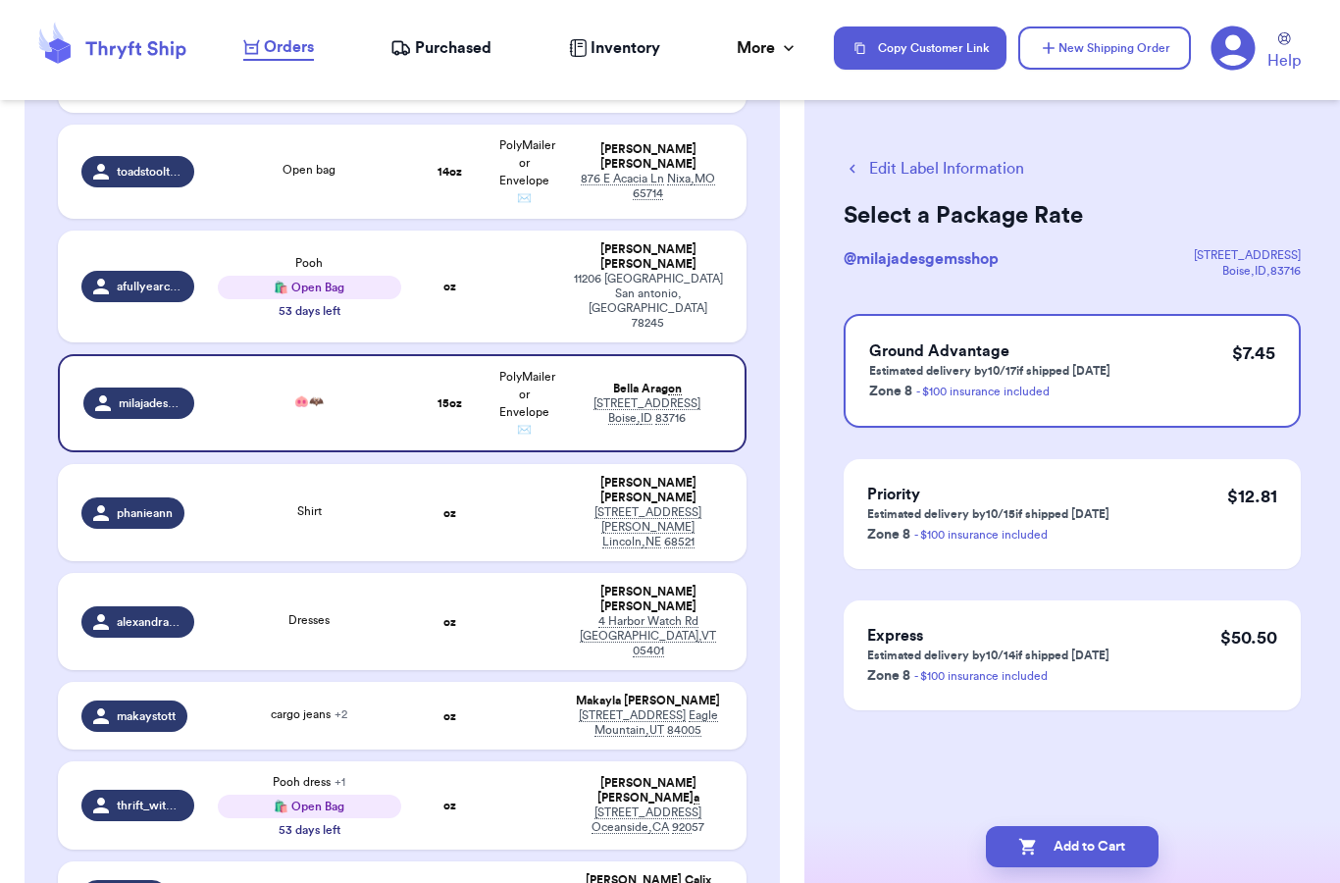
scroll to position [0, 0]
click at [378, 502] on div "Shirt" at bounding box center [309, 513] width 183 height 22
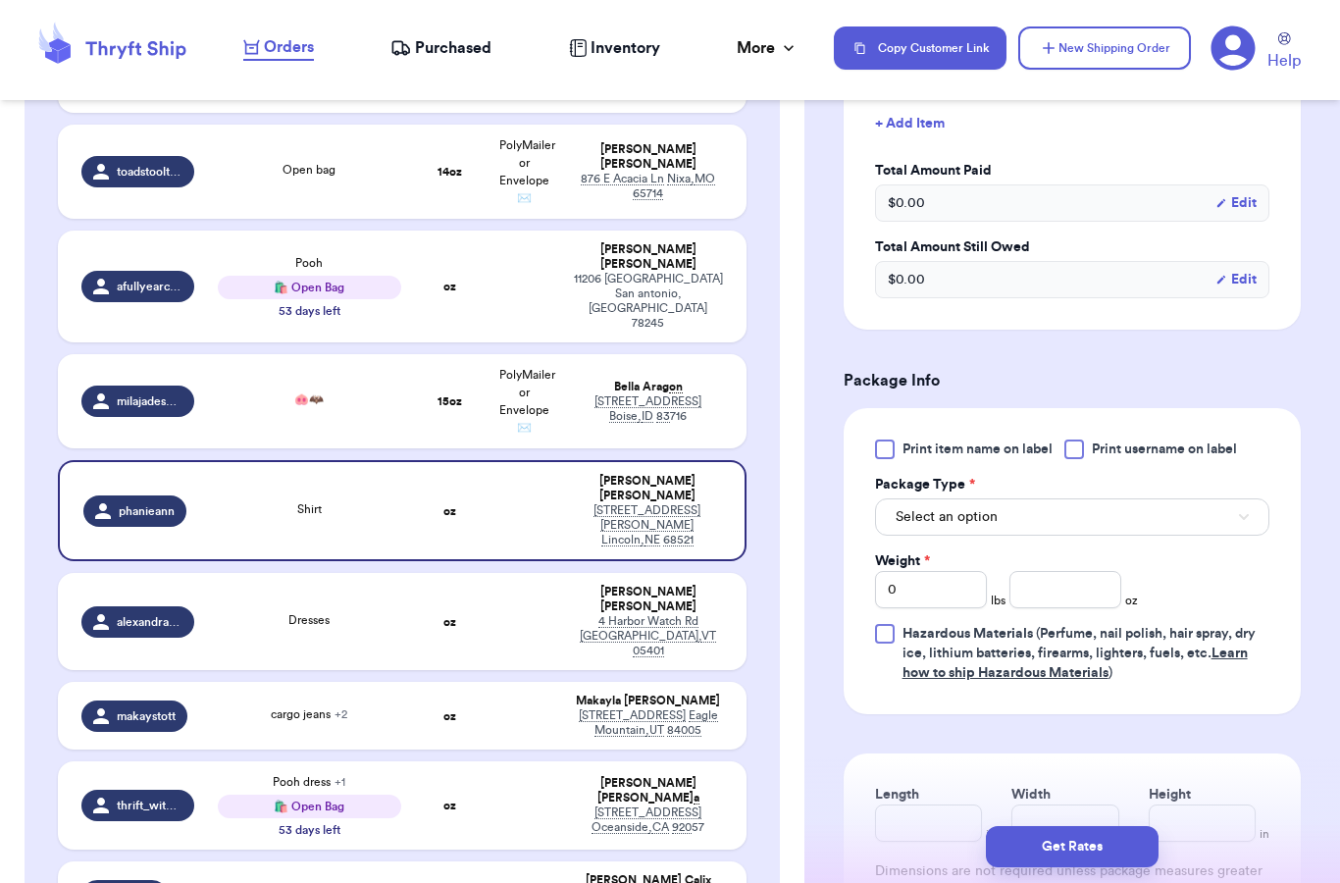
scroll to position [670, 0]
click at [1053, 517] on button "Select an option" at bounding box center [1072, 516] width 394 height 37
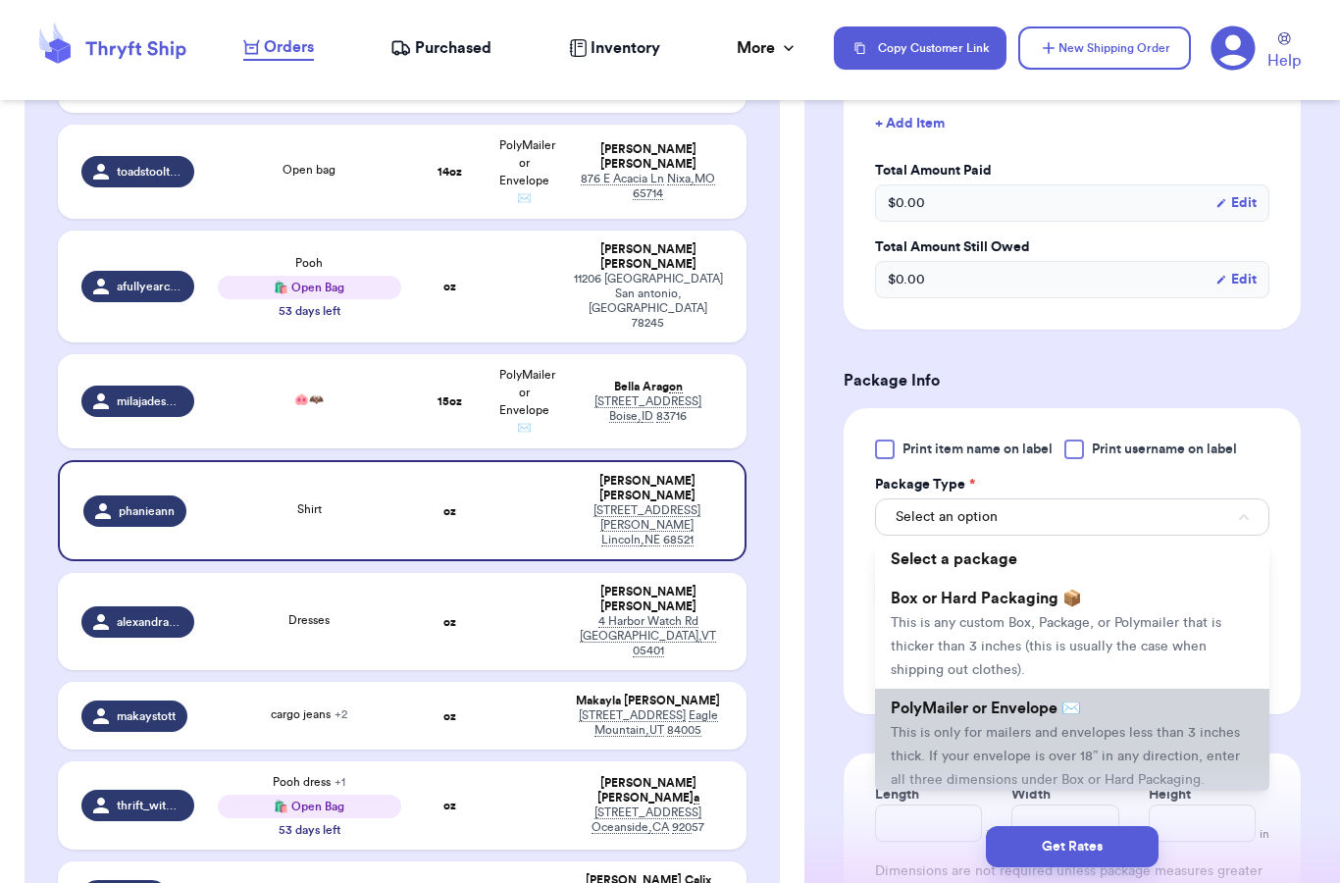
click at [1006, 731] on span "This is only for mailers and envelopes less than 3 inches thick. If your envelo…" at bounding box center [1065, 756] width 349 height 61
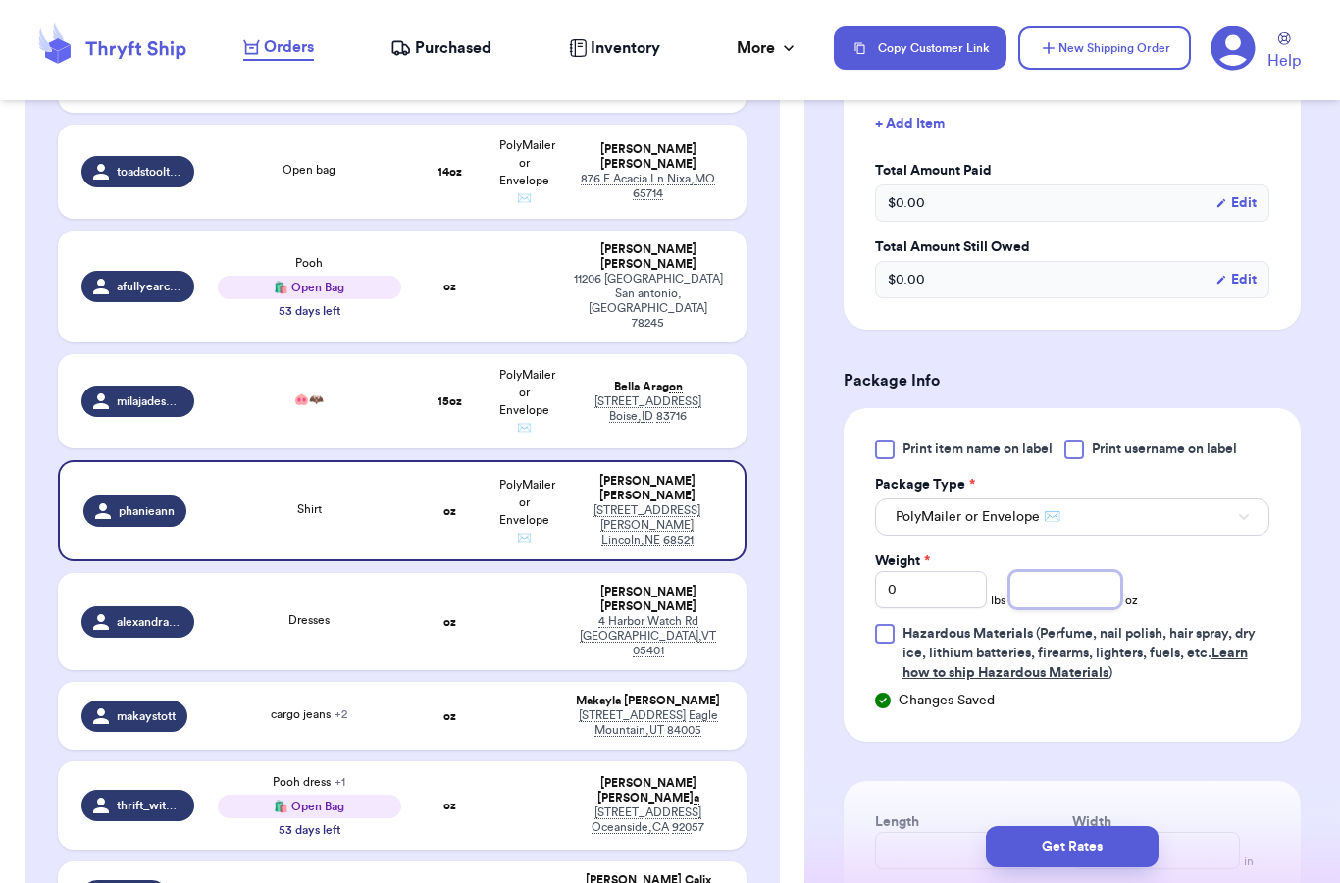
click at [1057, 606] on input "number" at bounding box center [1065, 589] width 112 height 37
type input "12"
click at [1216, 584] on div "Print item name on label Print username on label Package Type * PolyMailer or E…" at bounding box center [1072, 560] width 394 height 243
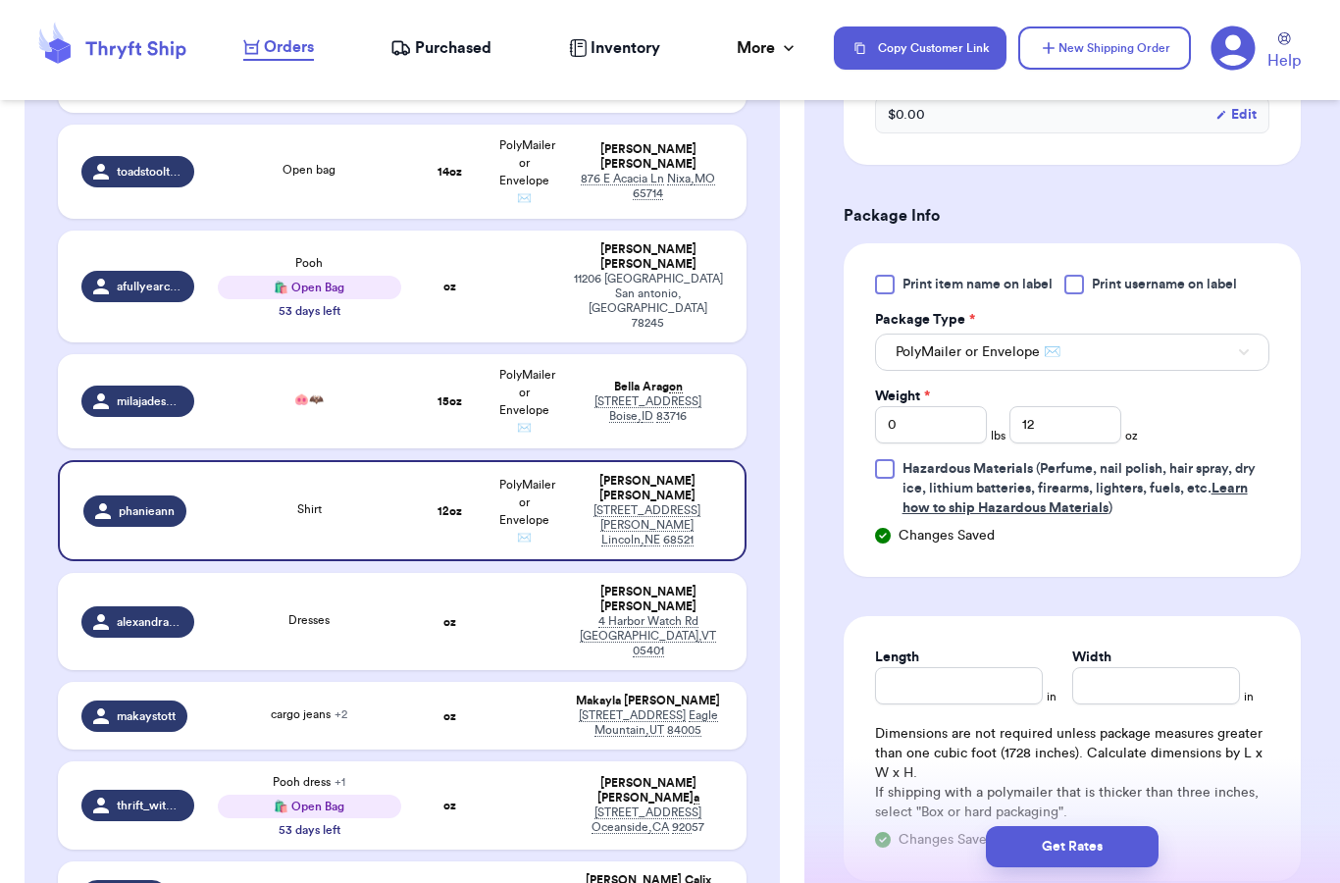
scroll to position [835, 0]
click at [1048, 834] on button "Get Rates" at bounding box center [1072, 846] width 173 height 41
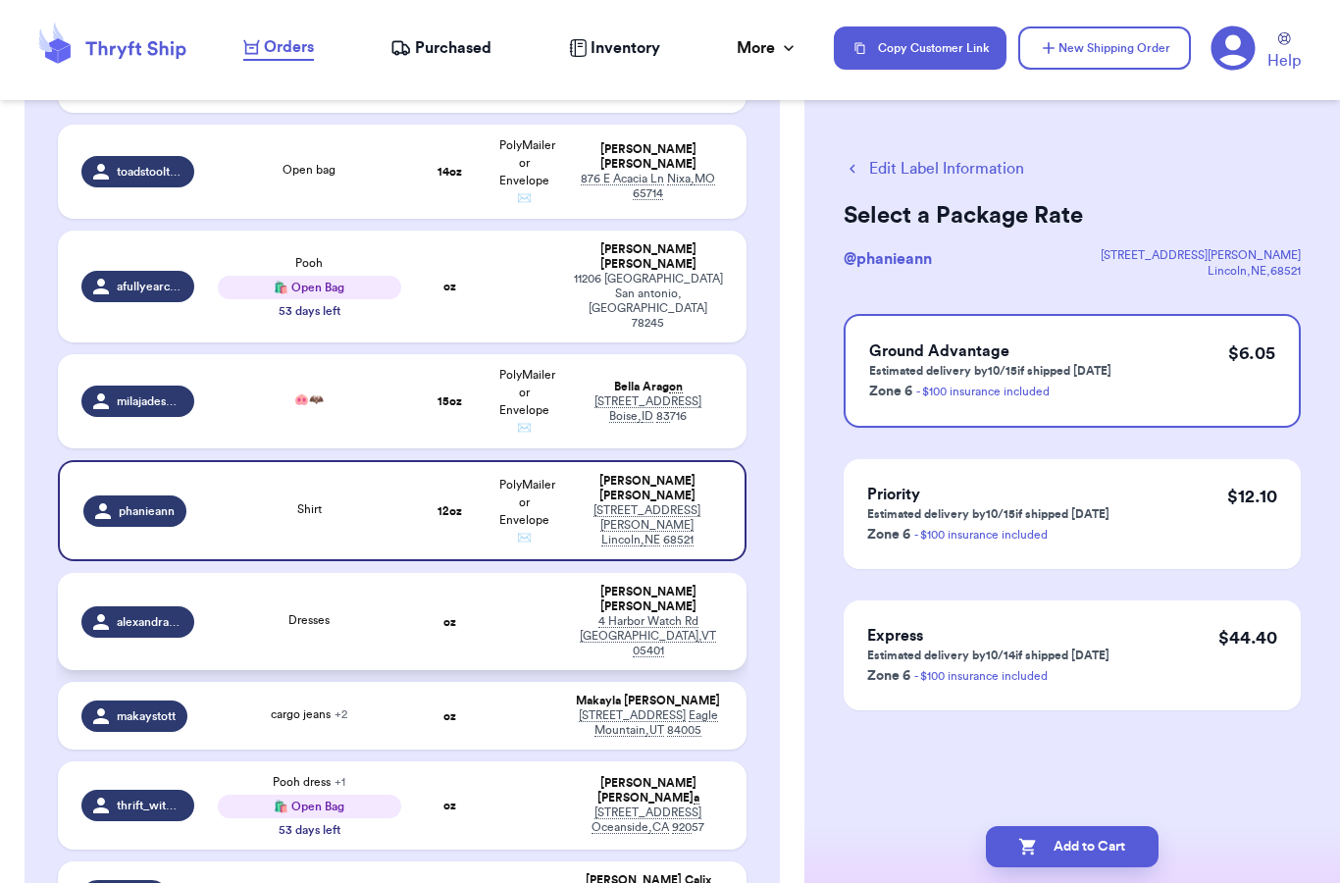
click at [499, 573] on td at bounding box center [524, 621] width 75 height 97
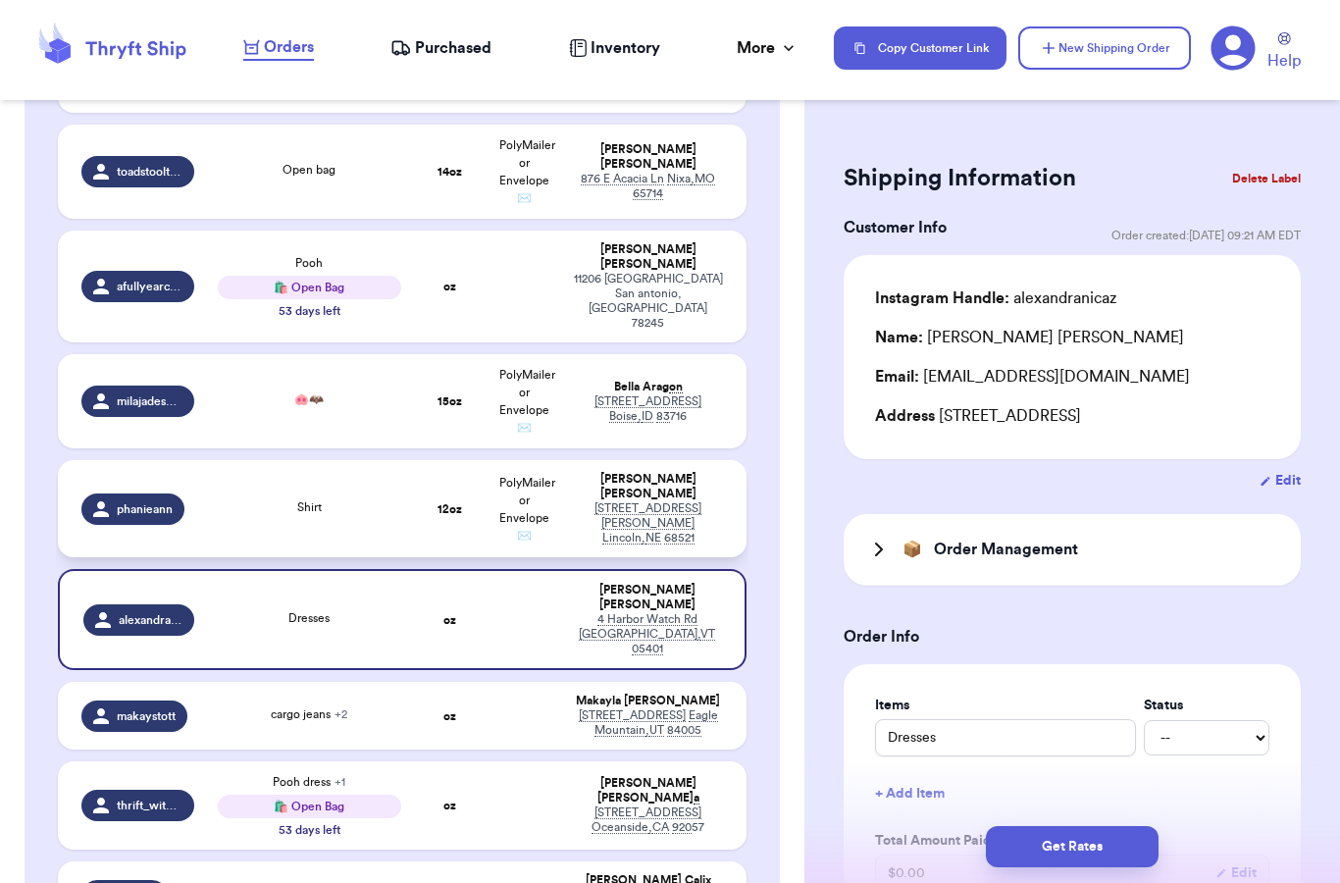
click at [372, 460] on td "Shirt" at bounding box center [309, 508] width 207 height 97
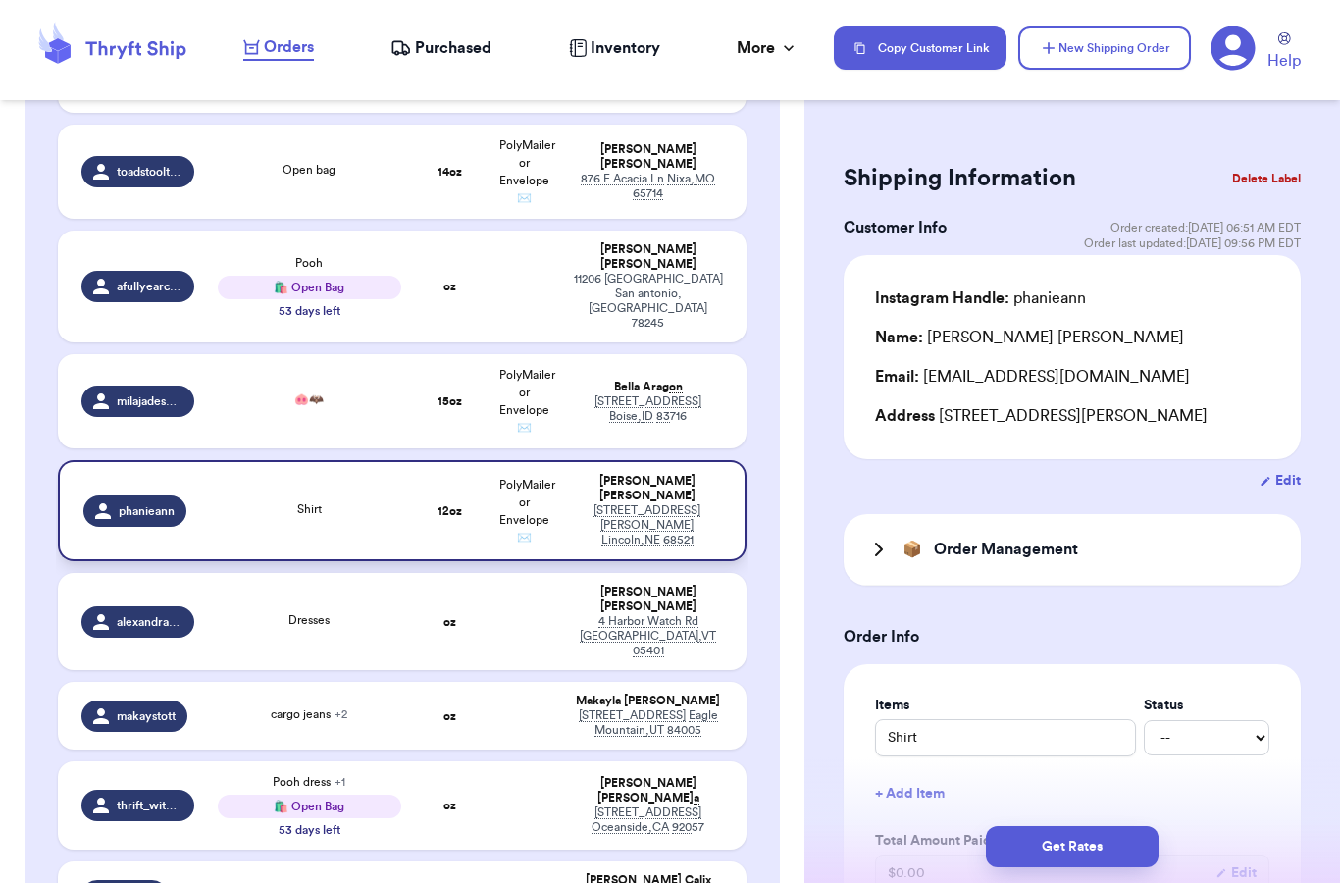
type input "Shirt"
type input "12"
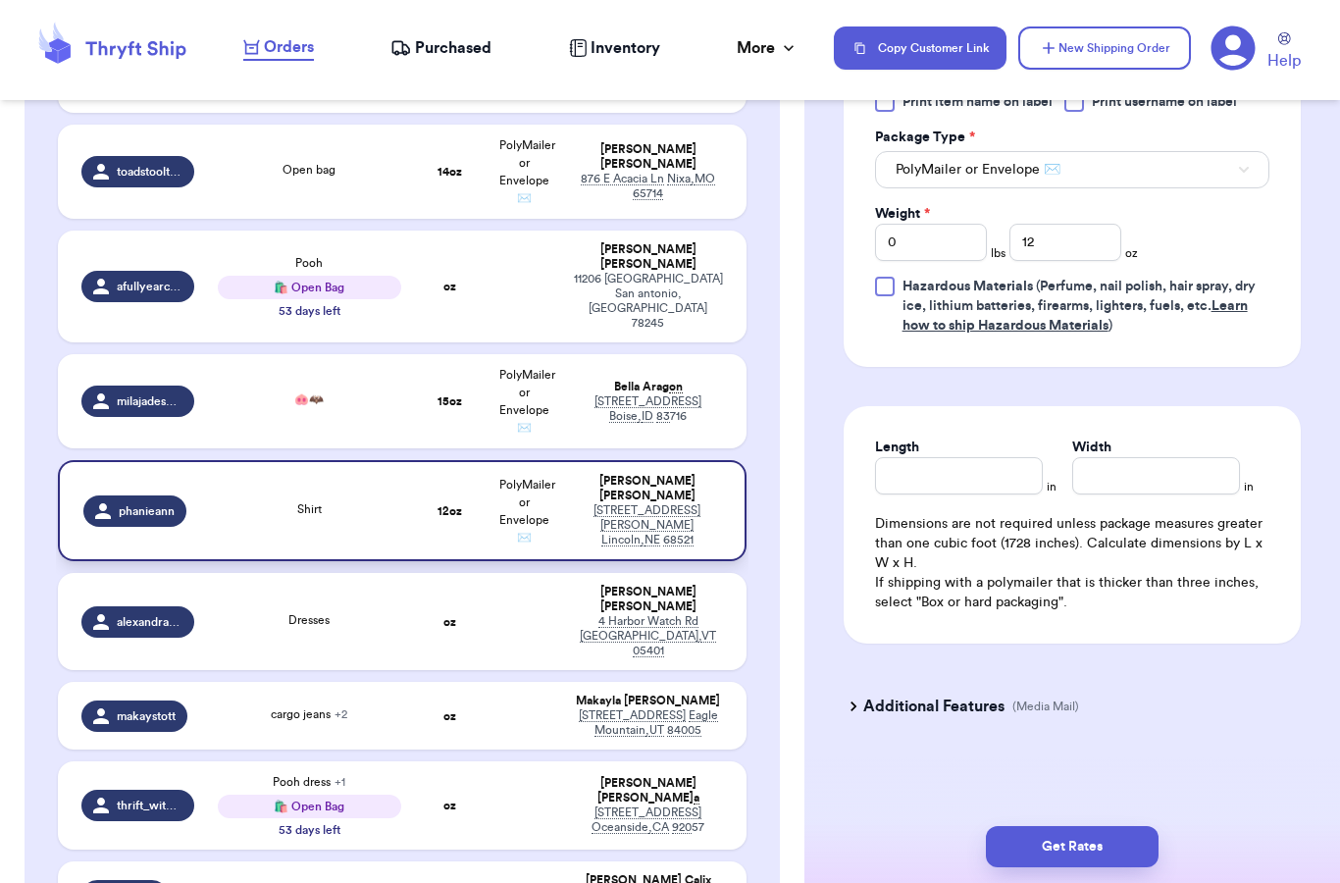
scroll to position [1017, 0]
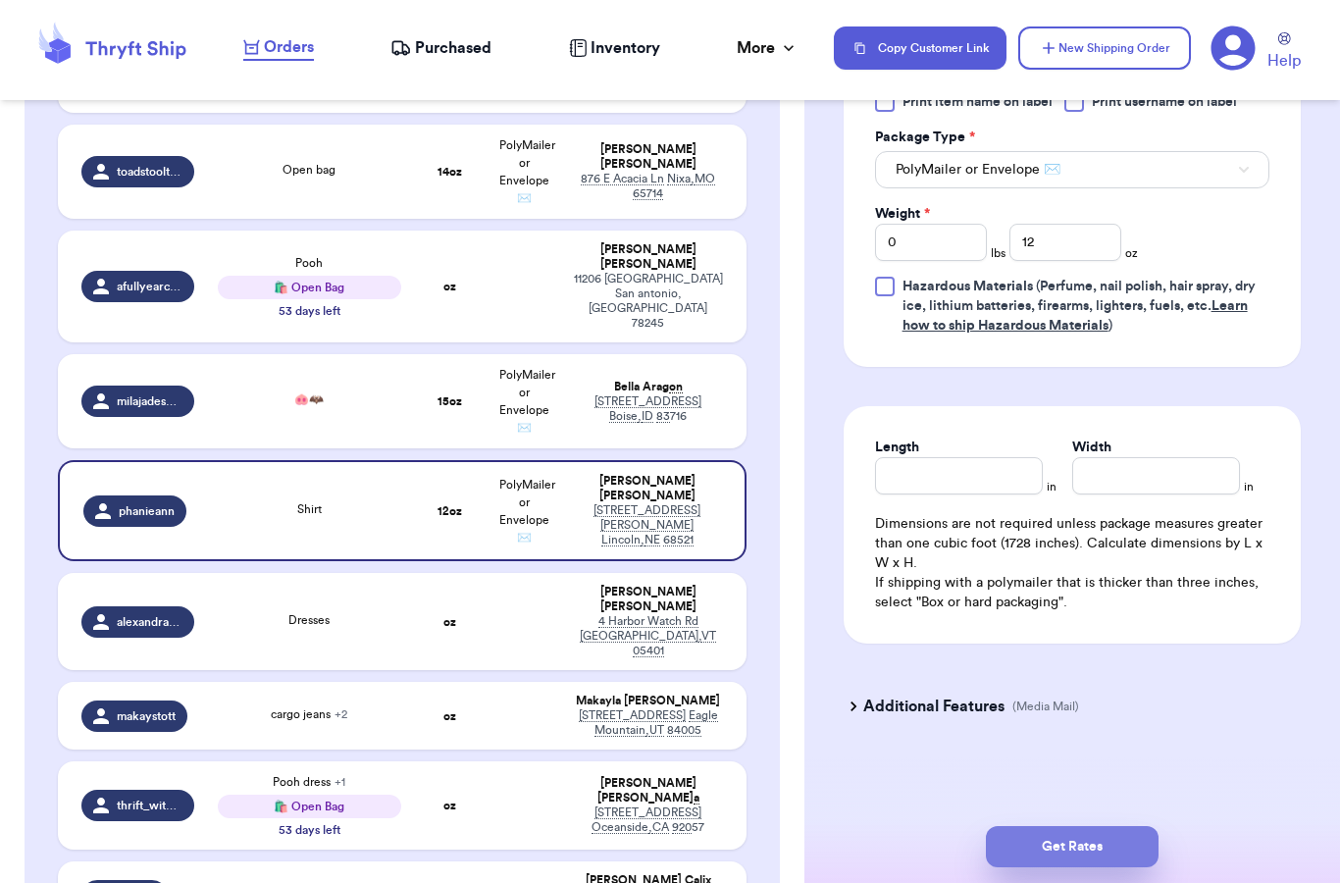
click at [1096, 826] on button "Get Rates" at bounding box center [1072, 846] width 173 height 41
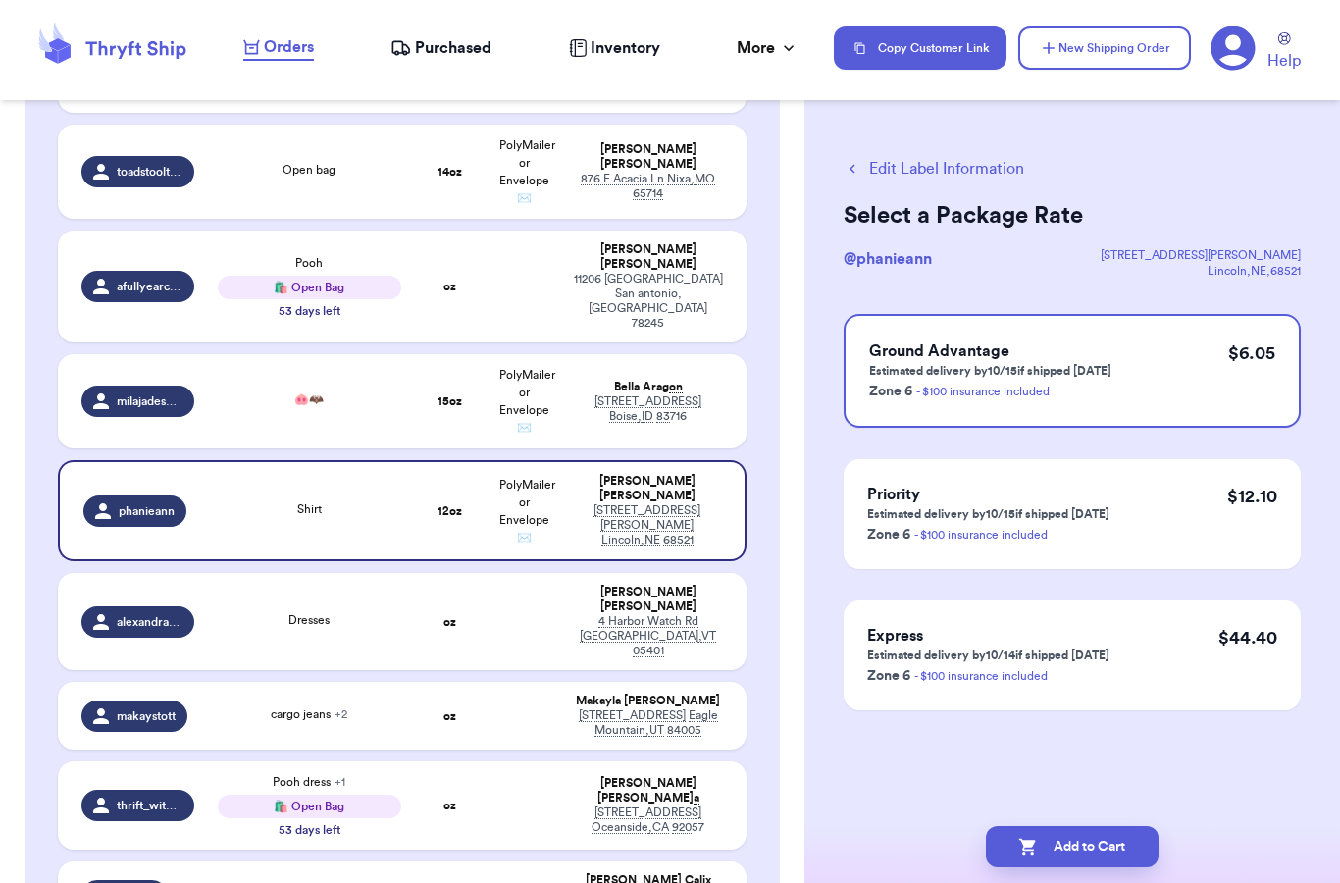
scroll to position [0, 0]
click at [1058, 835] on button "Add to Cart" at bounding box center [1072, 846] width 173 height 41
checkbox input "true"
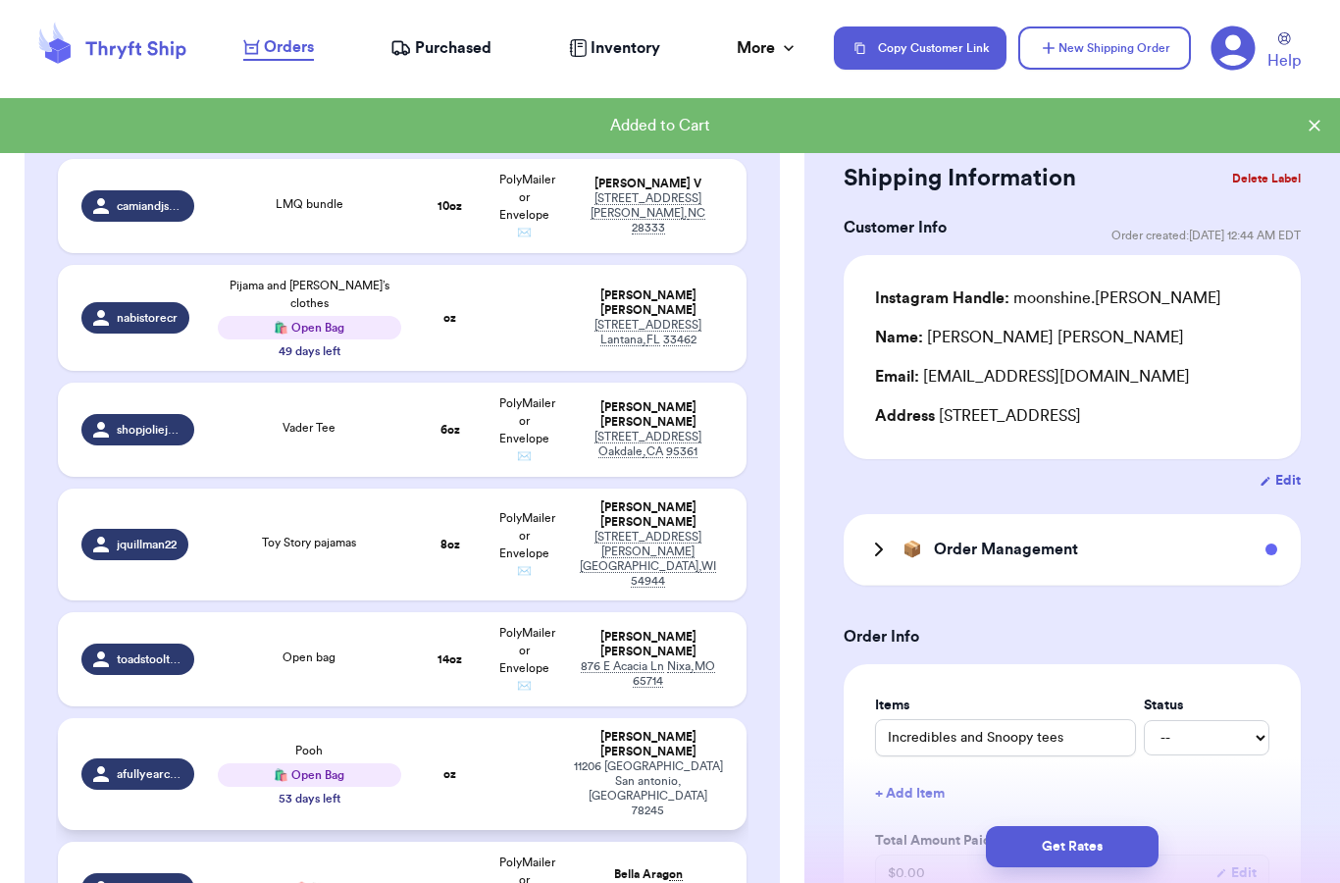
scroll to position [924, 0]
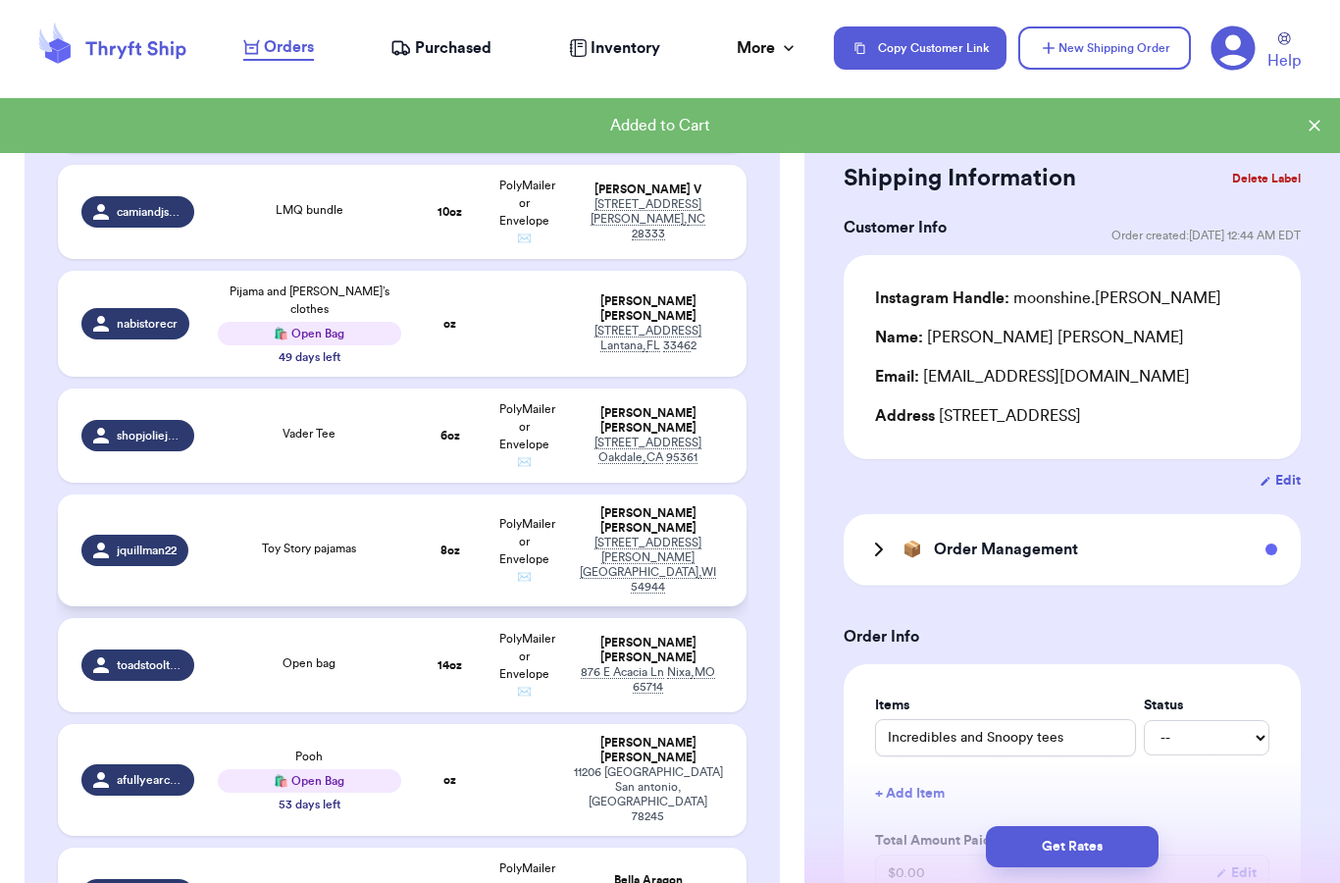
click at [368, 526] on td "Toy Story pajamas" at bounding box center [309, 550] width 207 height 112
type input "Toy Story pajamas"
type input "8"
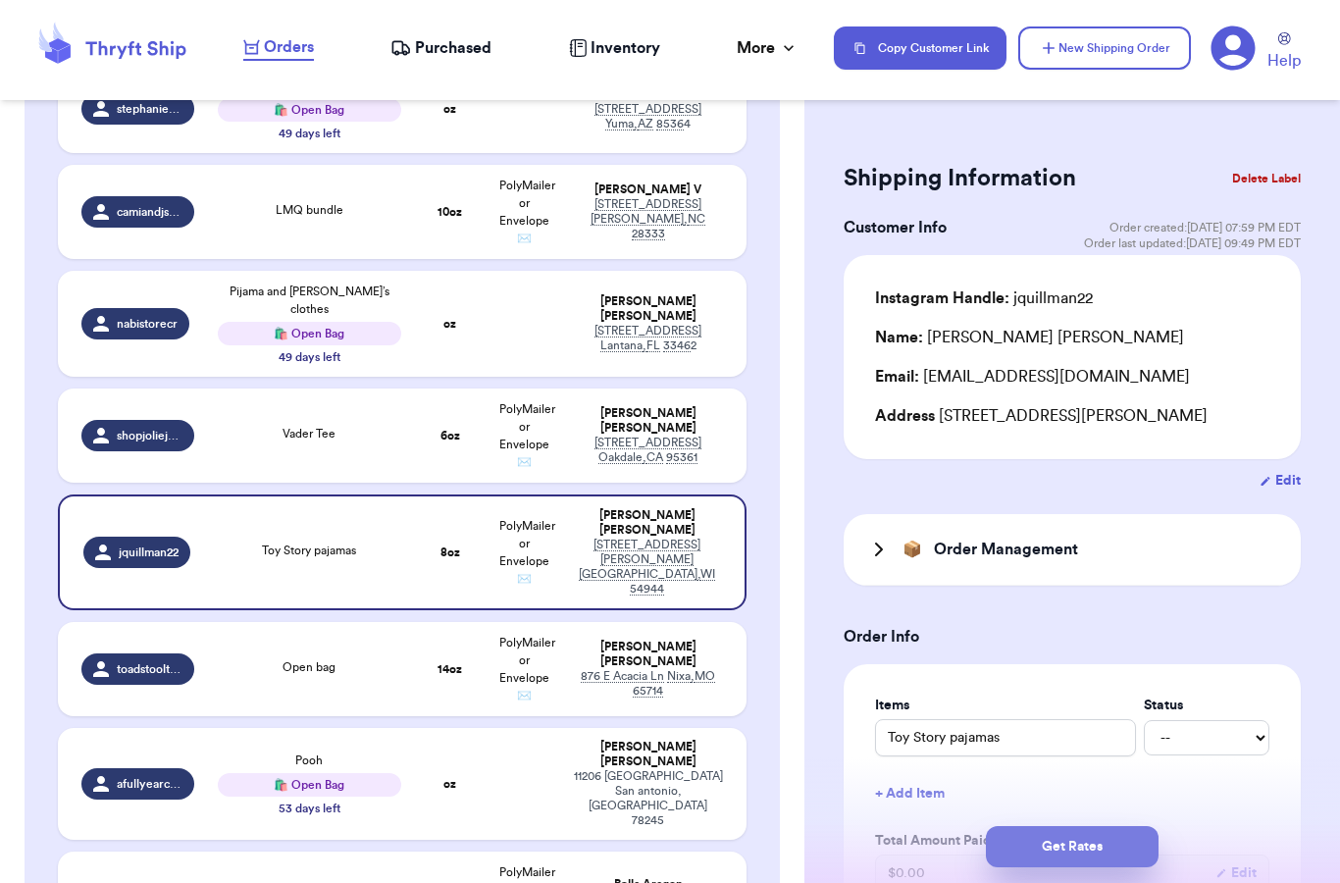
click at [1054, 827] on button "Get Rates" at bounding box center [1072, 846] width 173 height 41
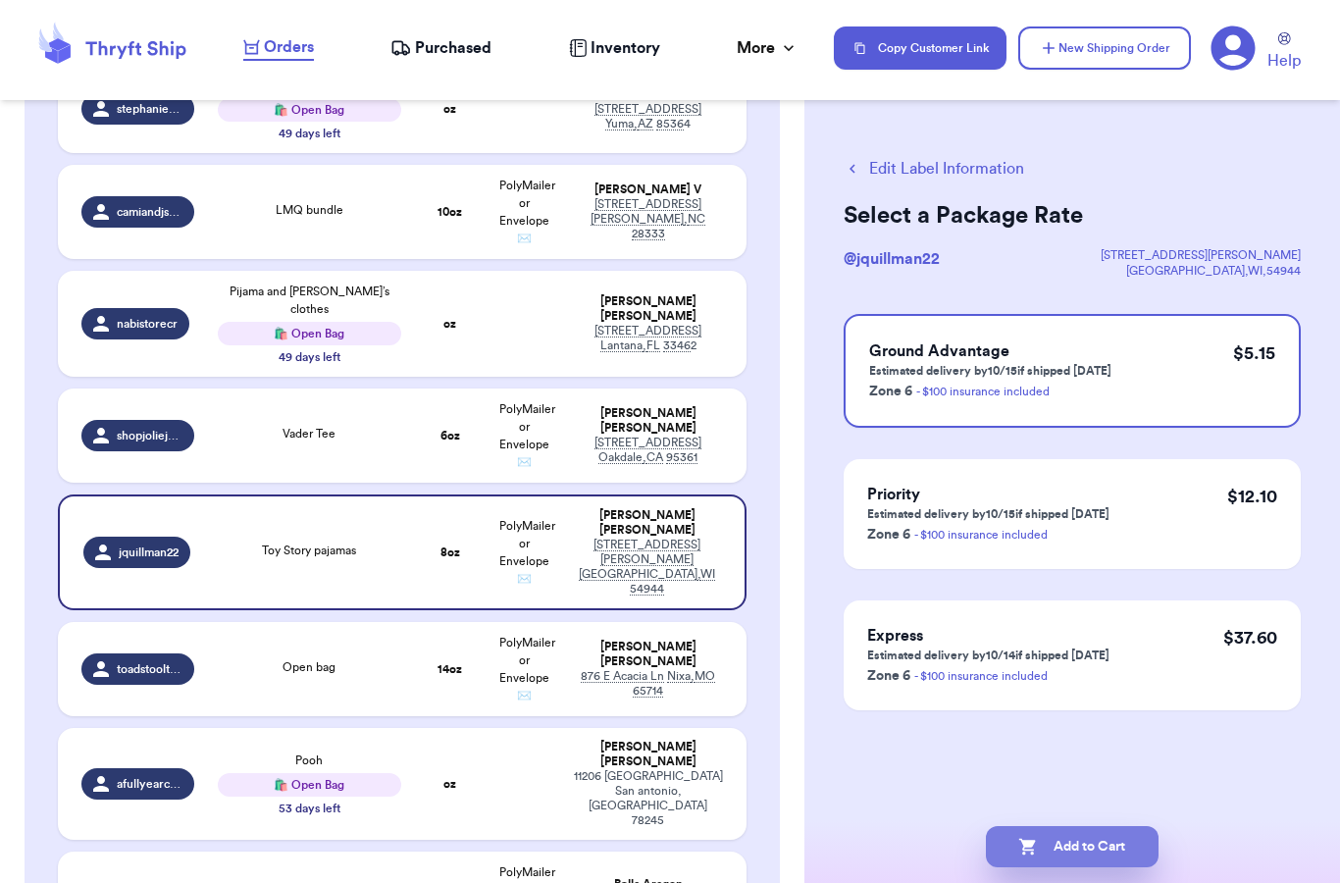
click at [1079, 840] on button "Add to Cart" at bounding box center [1072, 846] width 173 height 41
checkbox input "true"
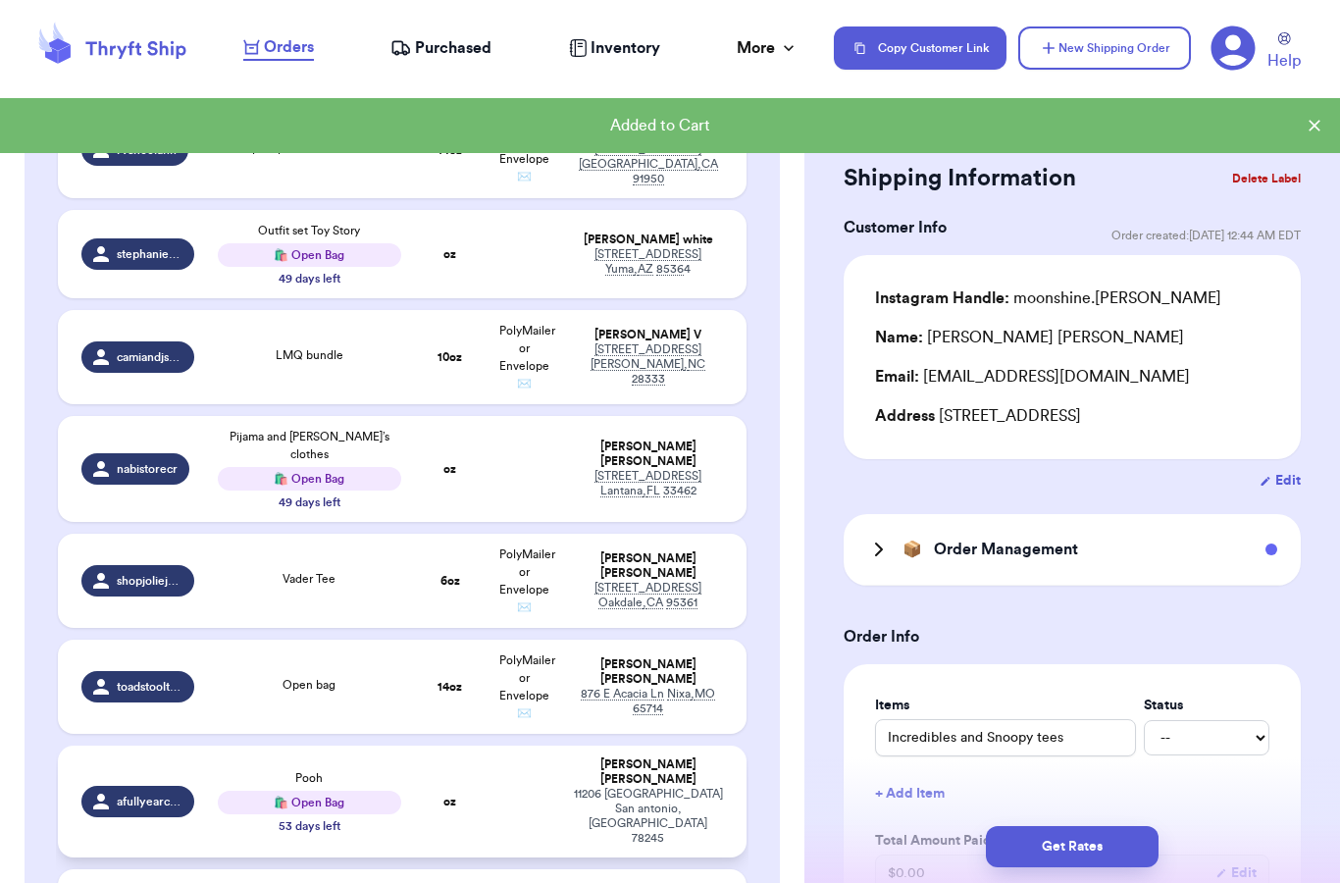
scroll to position [778, 0]
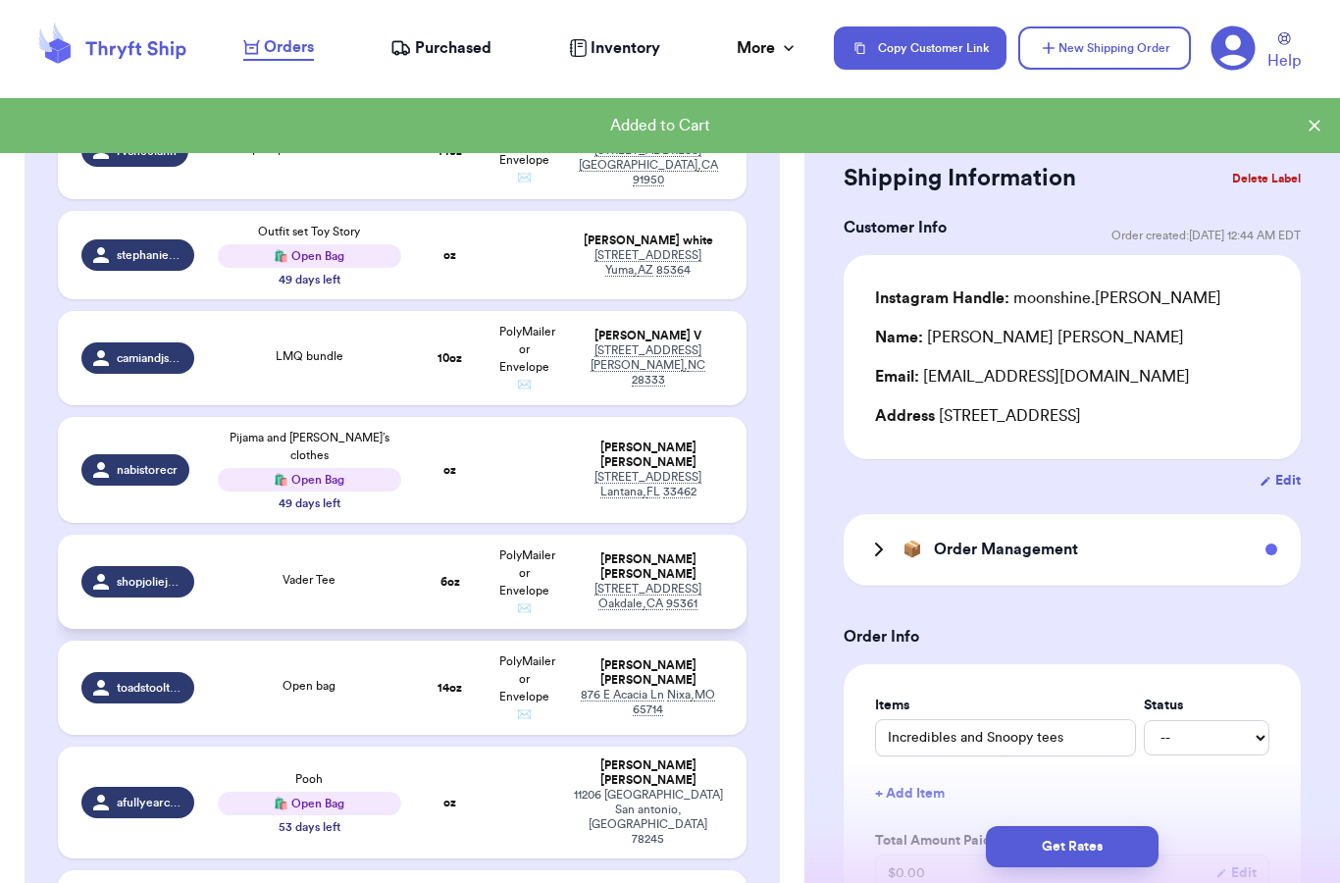
click at [344, 571] on div "Vader Tee" at bounding box center [309, 582] width 183 height 22
type input "Vader Tee"
type input "6"
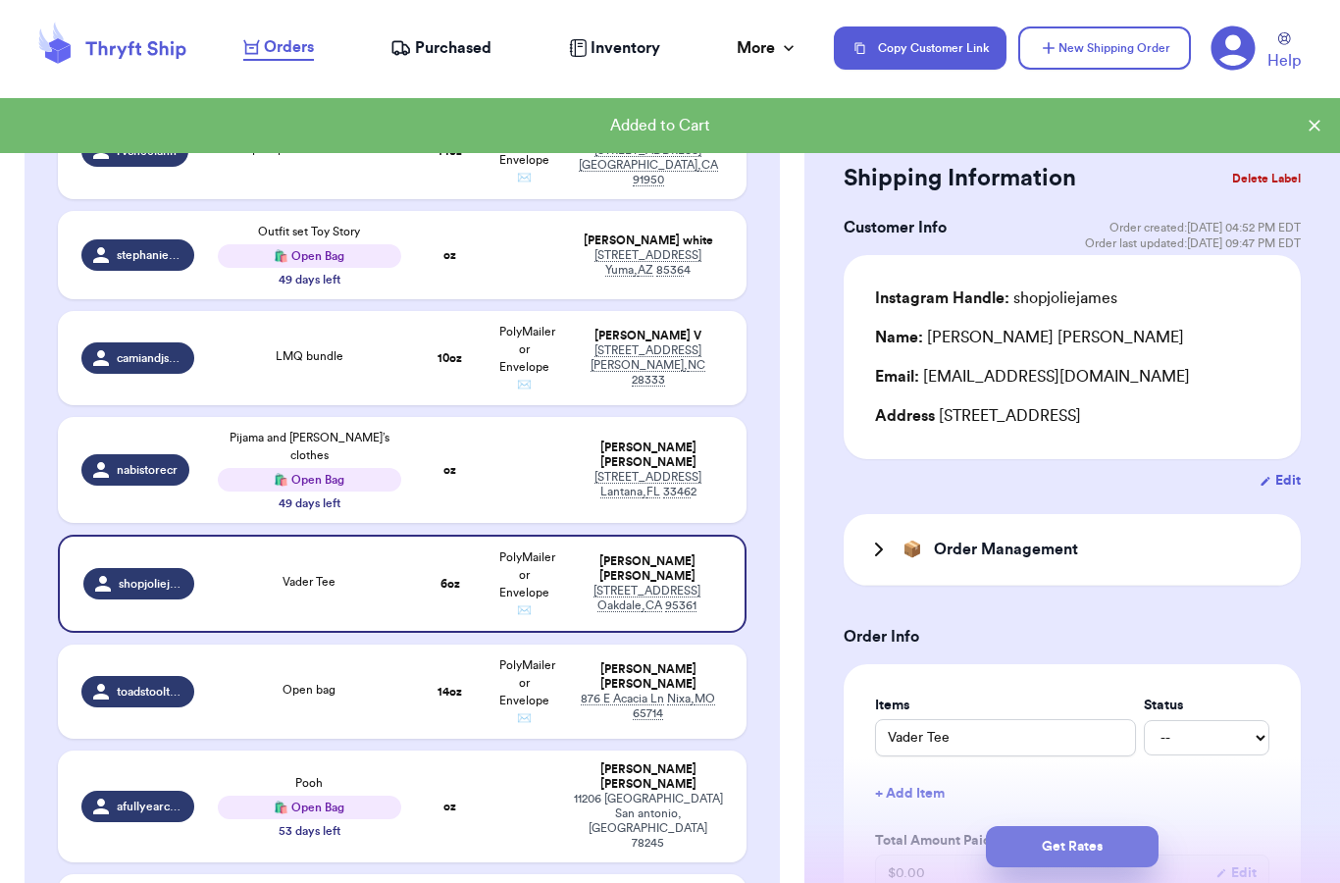
click at [1067, 826] on button "Get Rates" at bounding box center [1072, 846] width 173 height 41
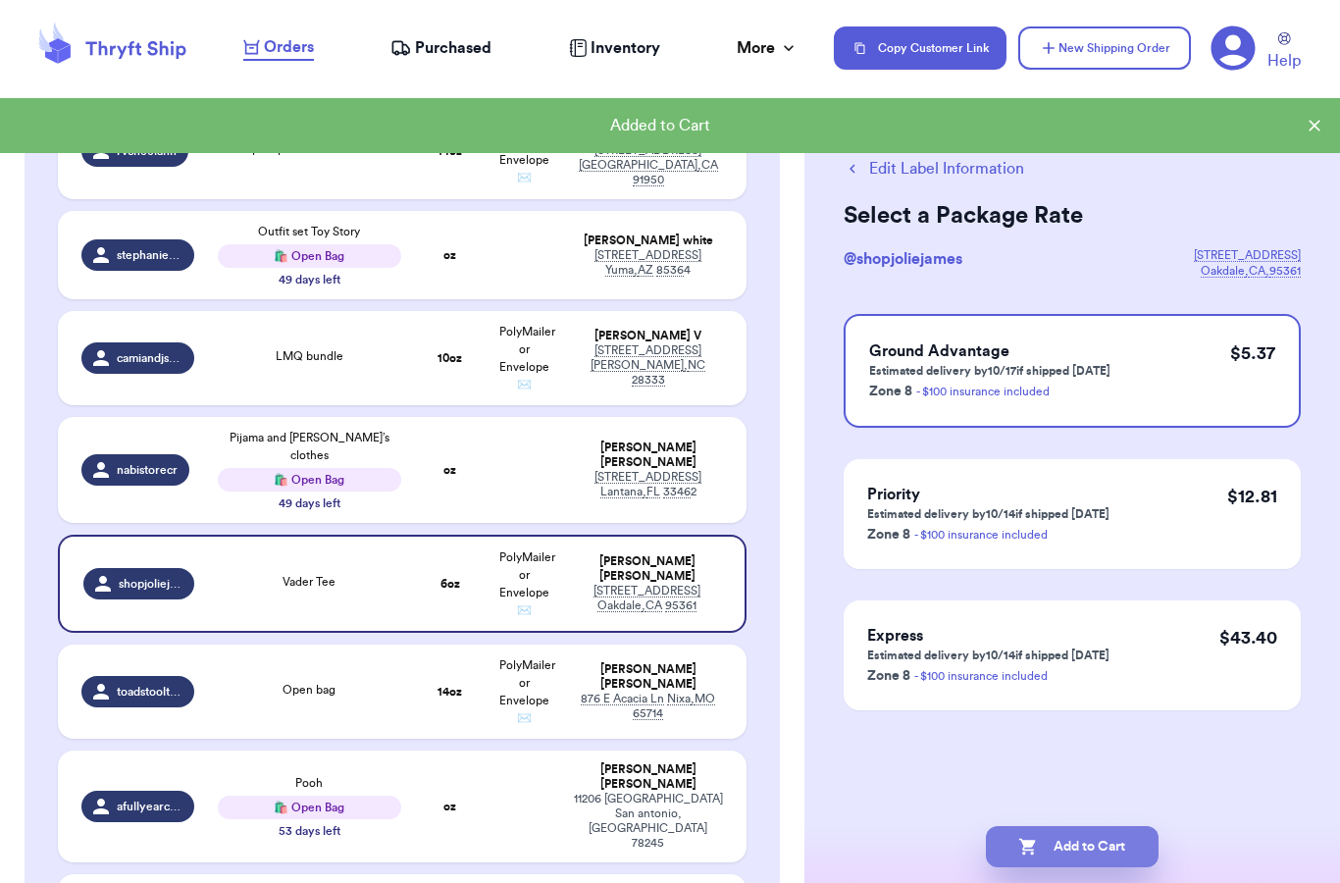
click at [1062, 829] on button "Add to Cart" at bounding box center [1072, 846] width 173 height 41
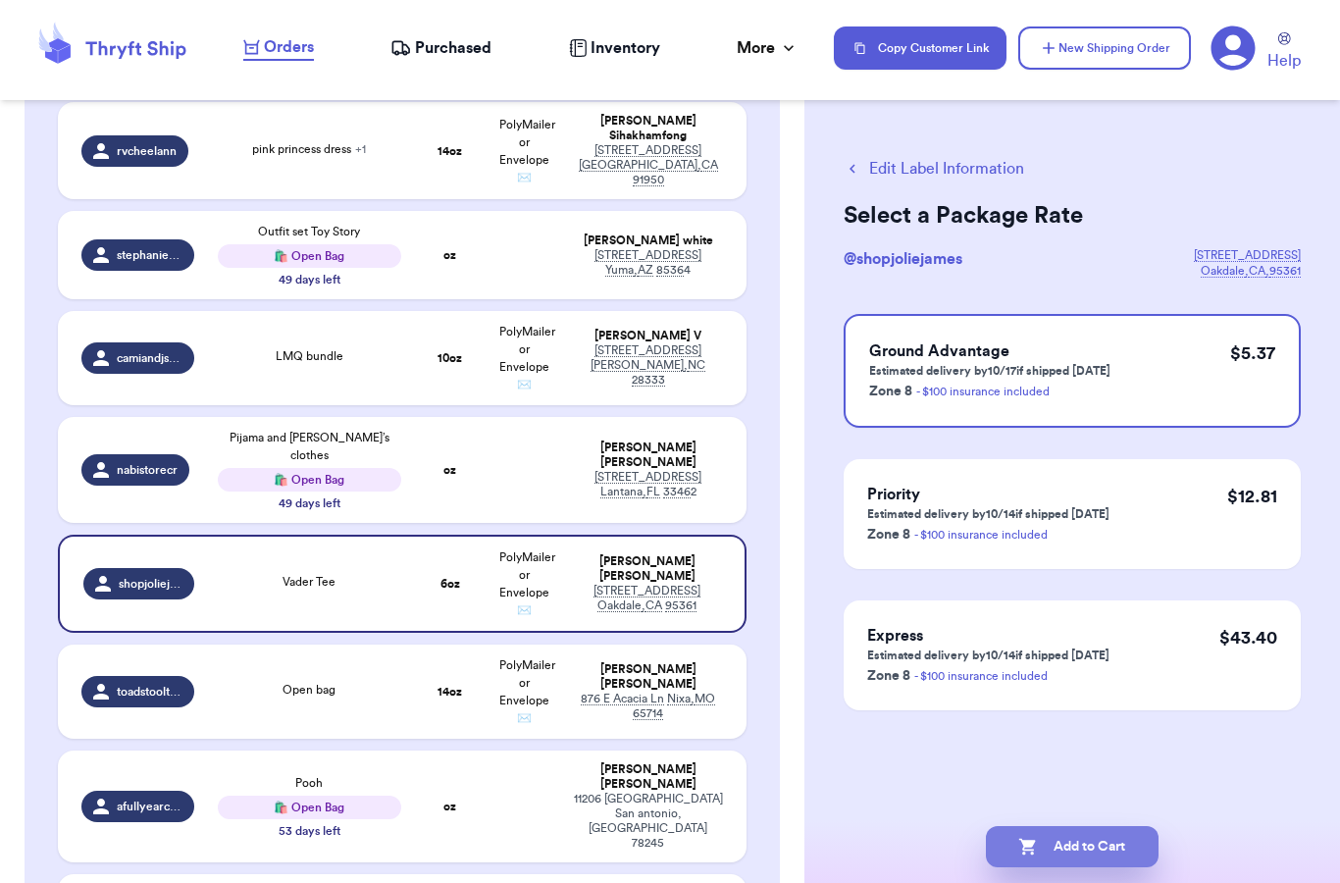
checkbox input "true"
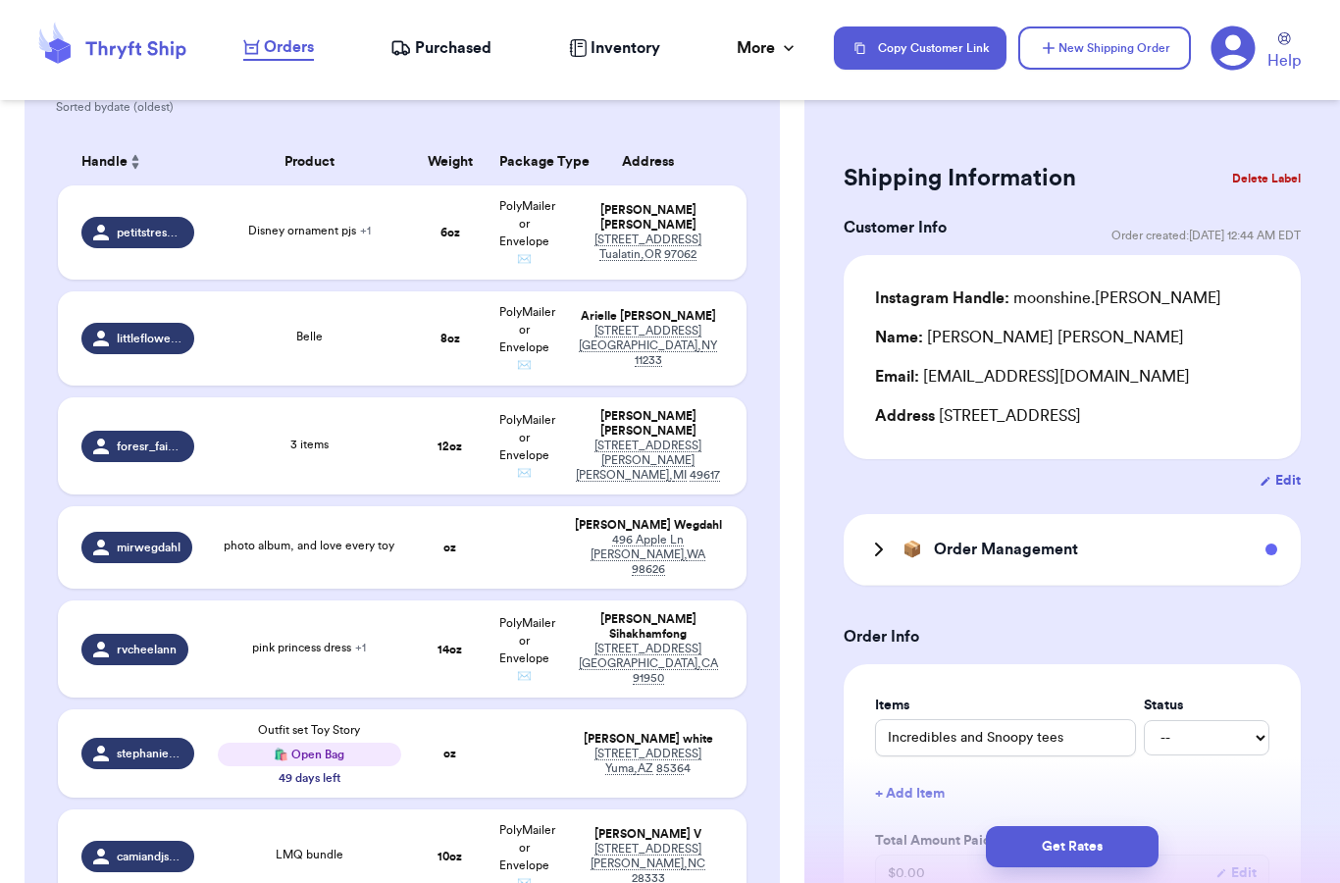
scroll to position [272, 0]
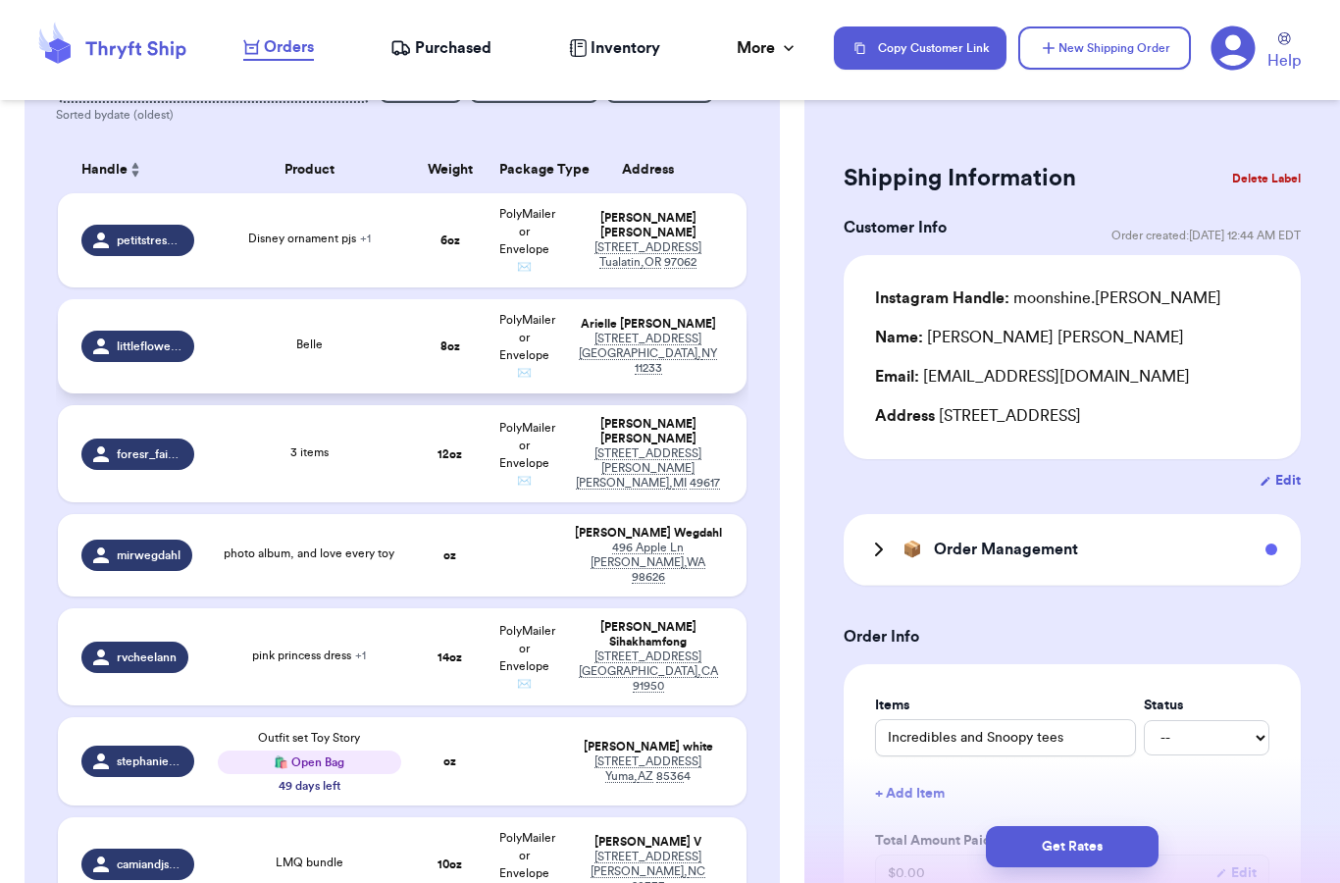
click at [379, 370] on td "Belle" at bounding box center [309, 346] width 207 height 94
type input "Belle"
type input "8"
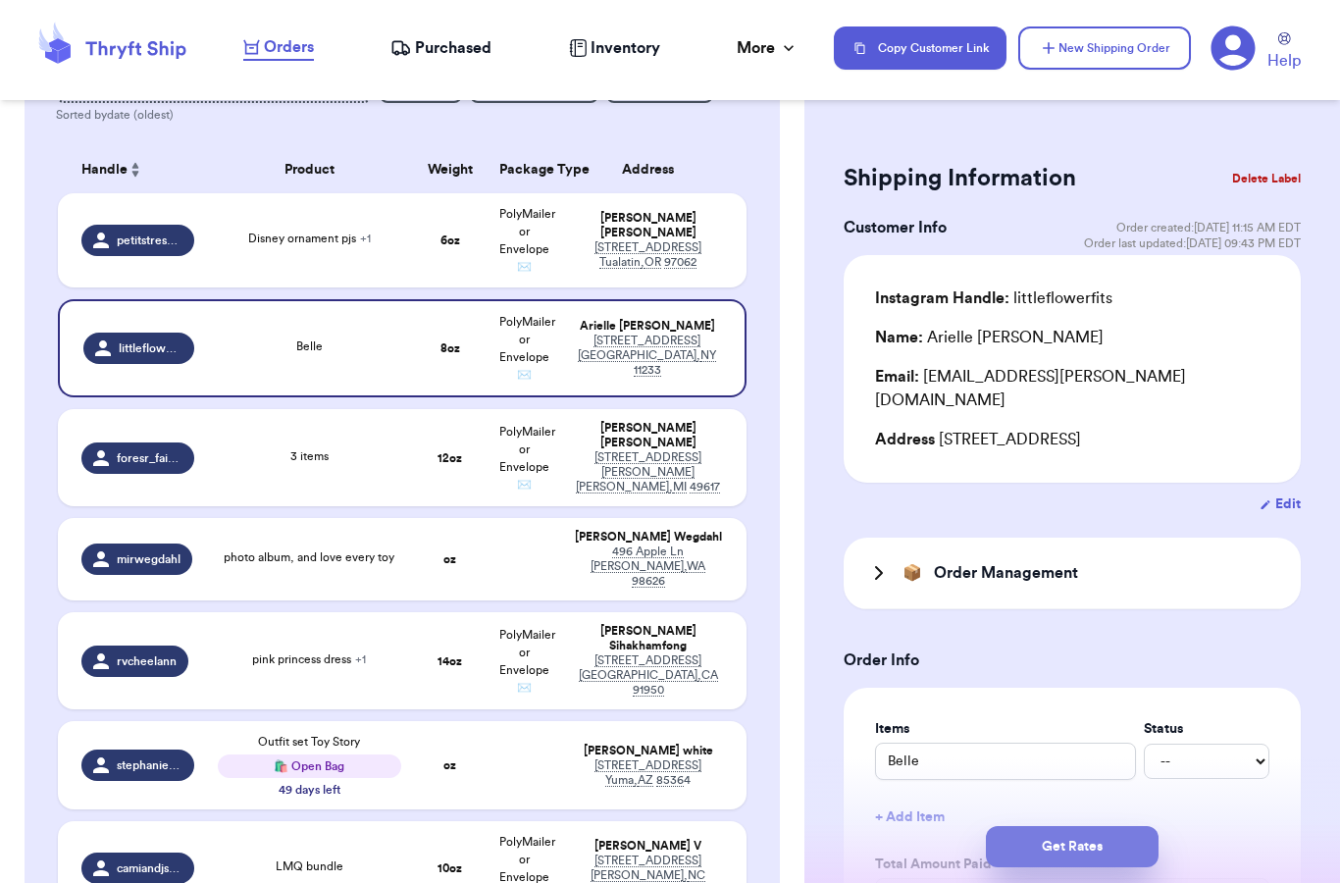
click at [1065, 838] on button "Get Rates" at bounding box center [1072, 846] width 173 height 41
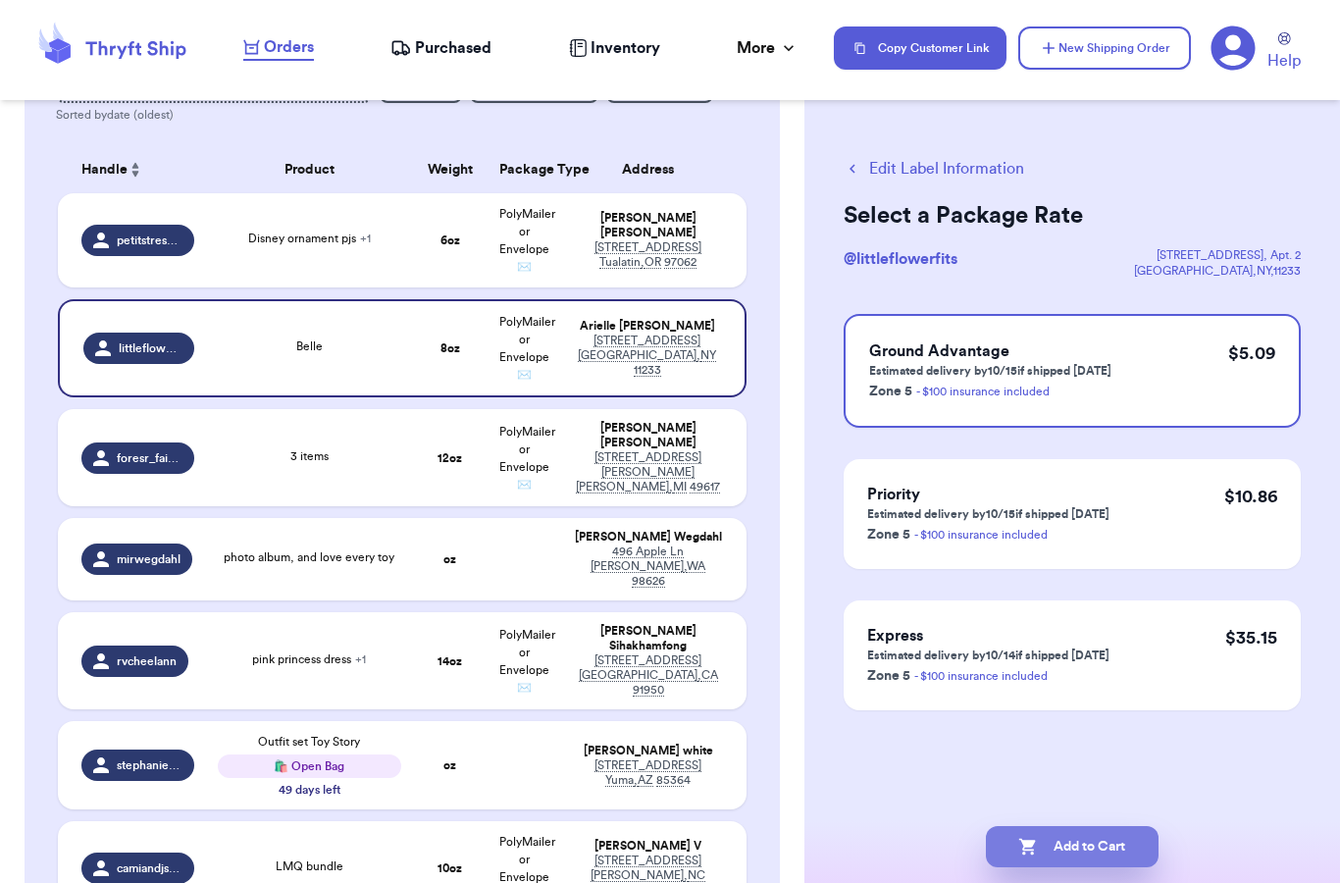
click at [1056, 826] on button "Add to Cart" at bounding box center [1072, 846] width 173 height 41
checkbox input "true"
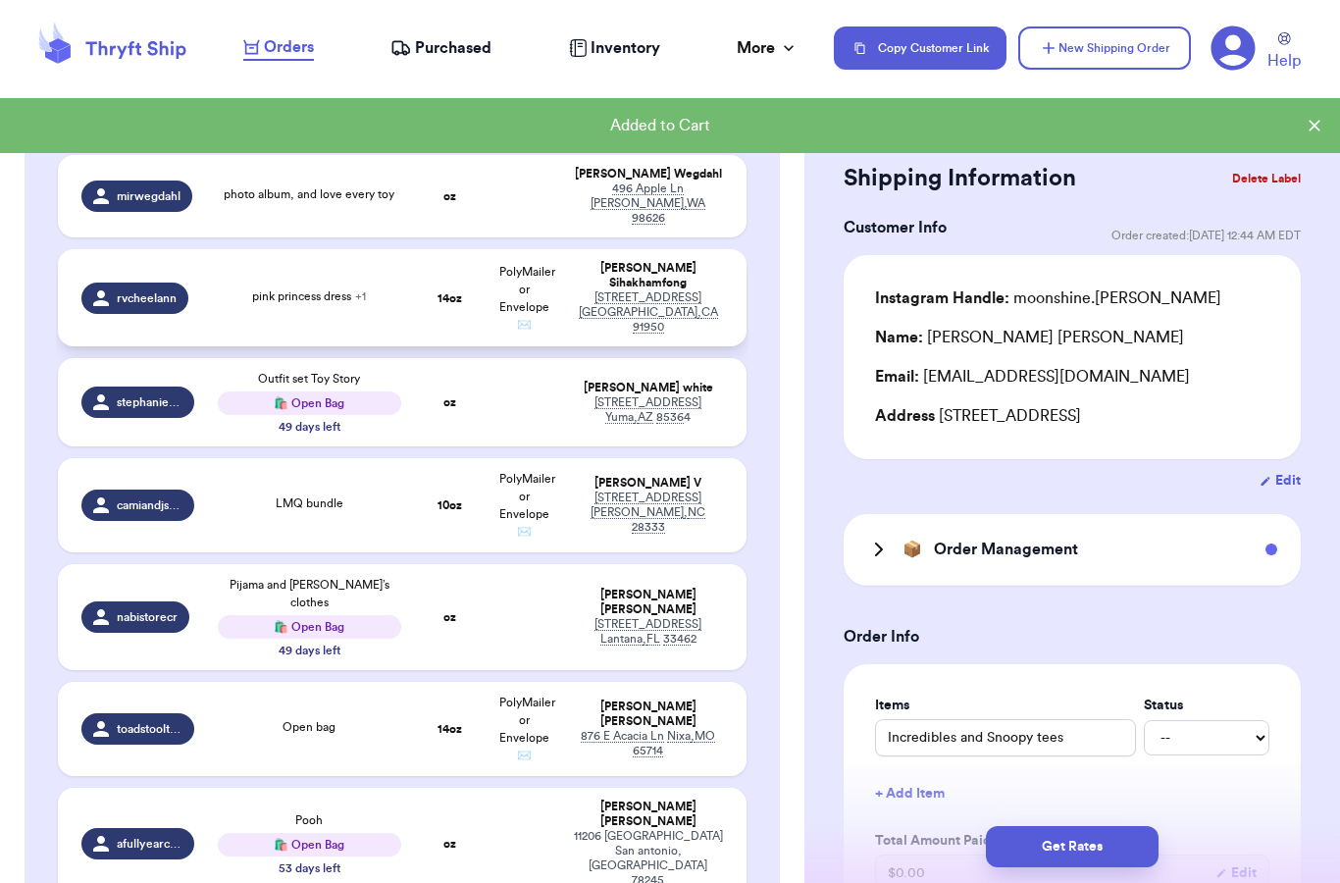
scroll to position [526, 0]
click at [387, 238] on table "Handle Product Weight Package Type Address petitstresorsthrift Disney ornament …" at bounding box center [402, 694] width 692 height 1628
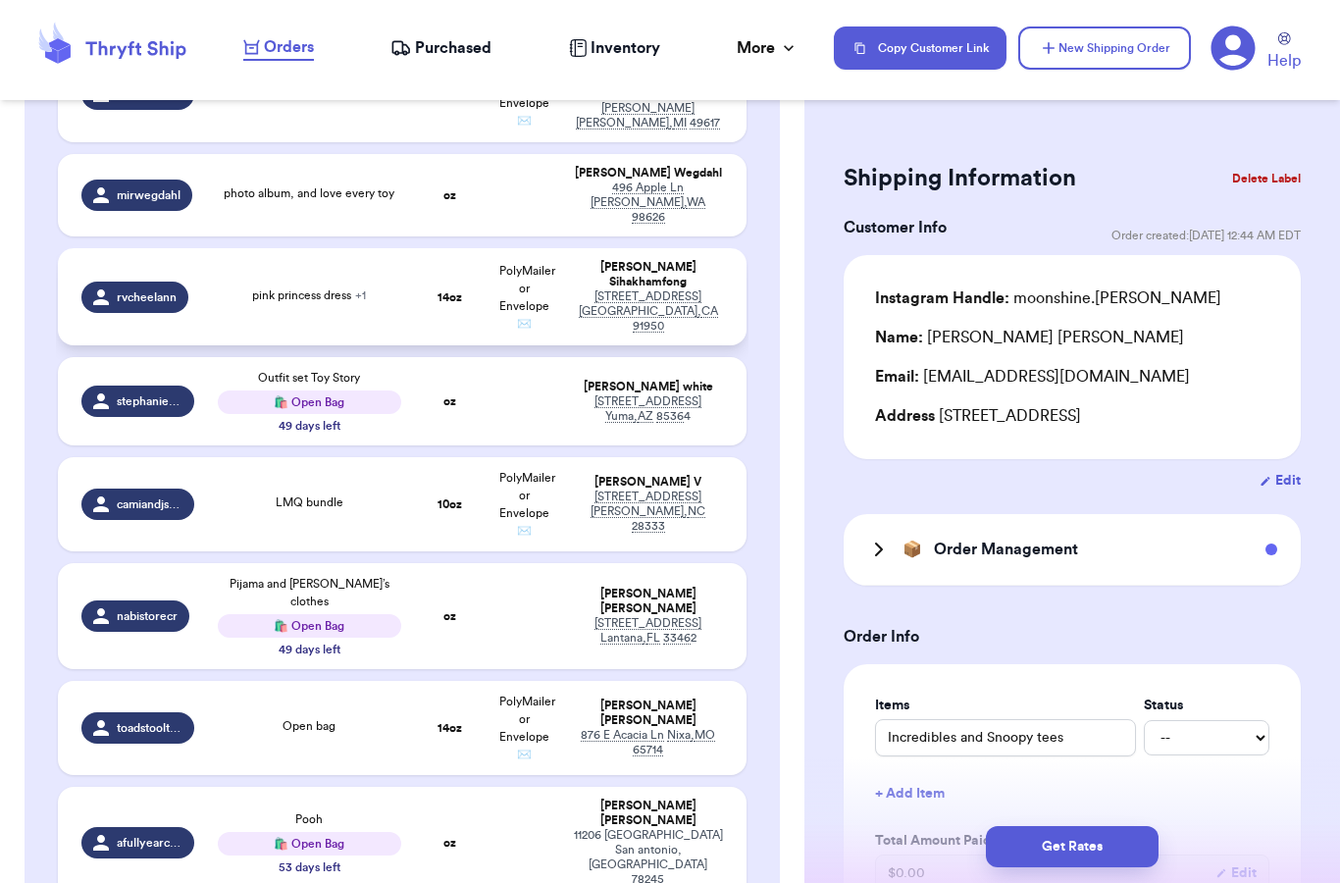
click at [378, 287] on div "pink princess dress + 1" at bounding box center [309, 297] width 183 height 22
type input "pink princess dress"
type input "14"
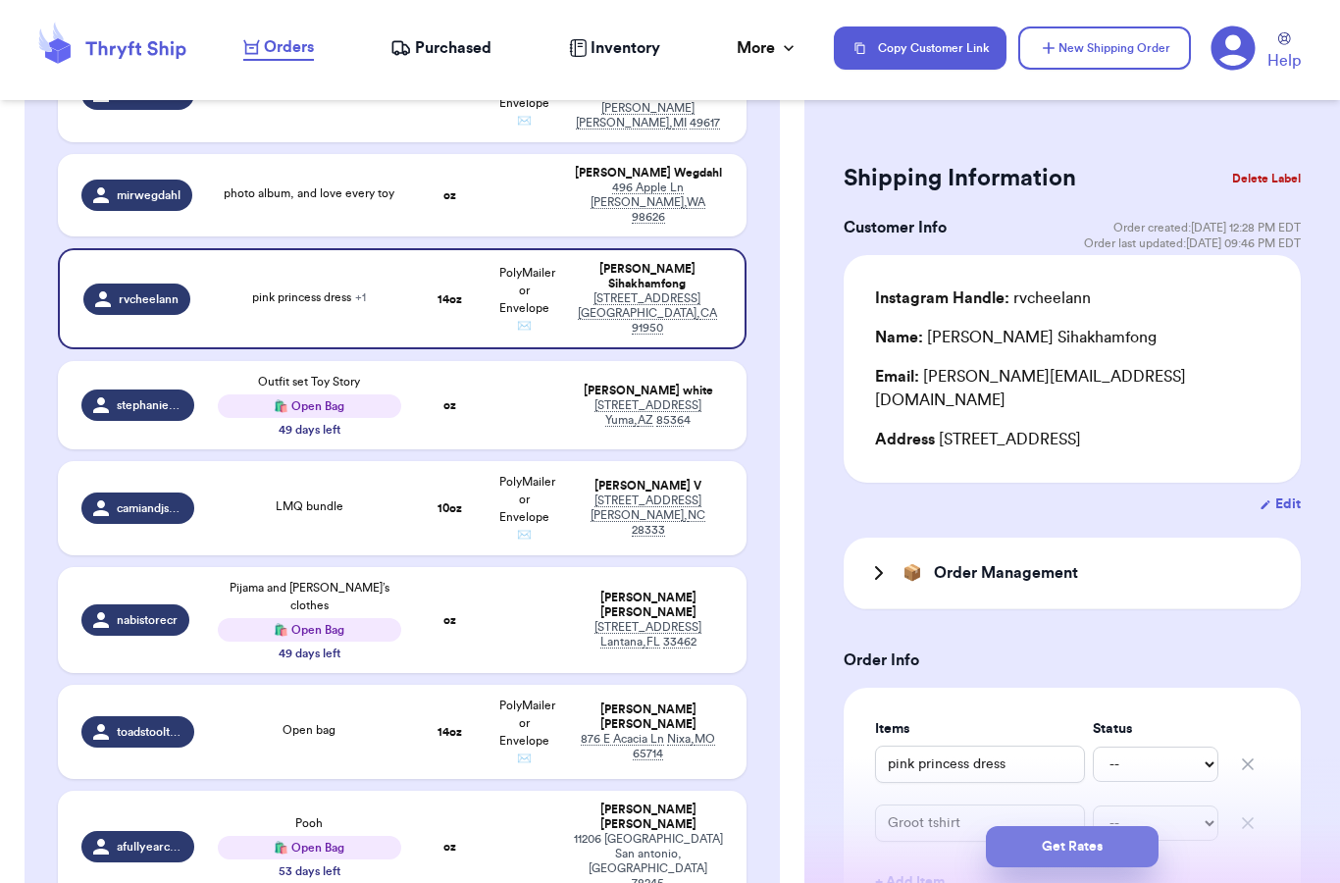
click at [1039, 826] on button "Get Rates" at bounding box center [1072, 846] width 173 height 41
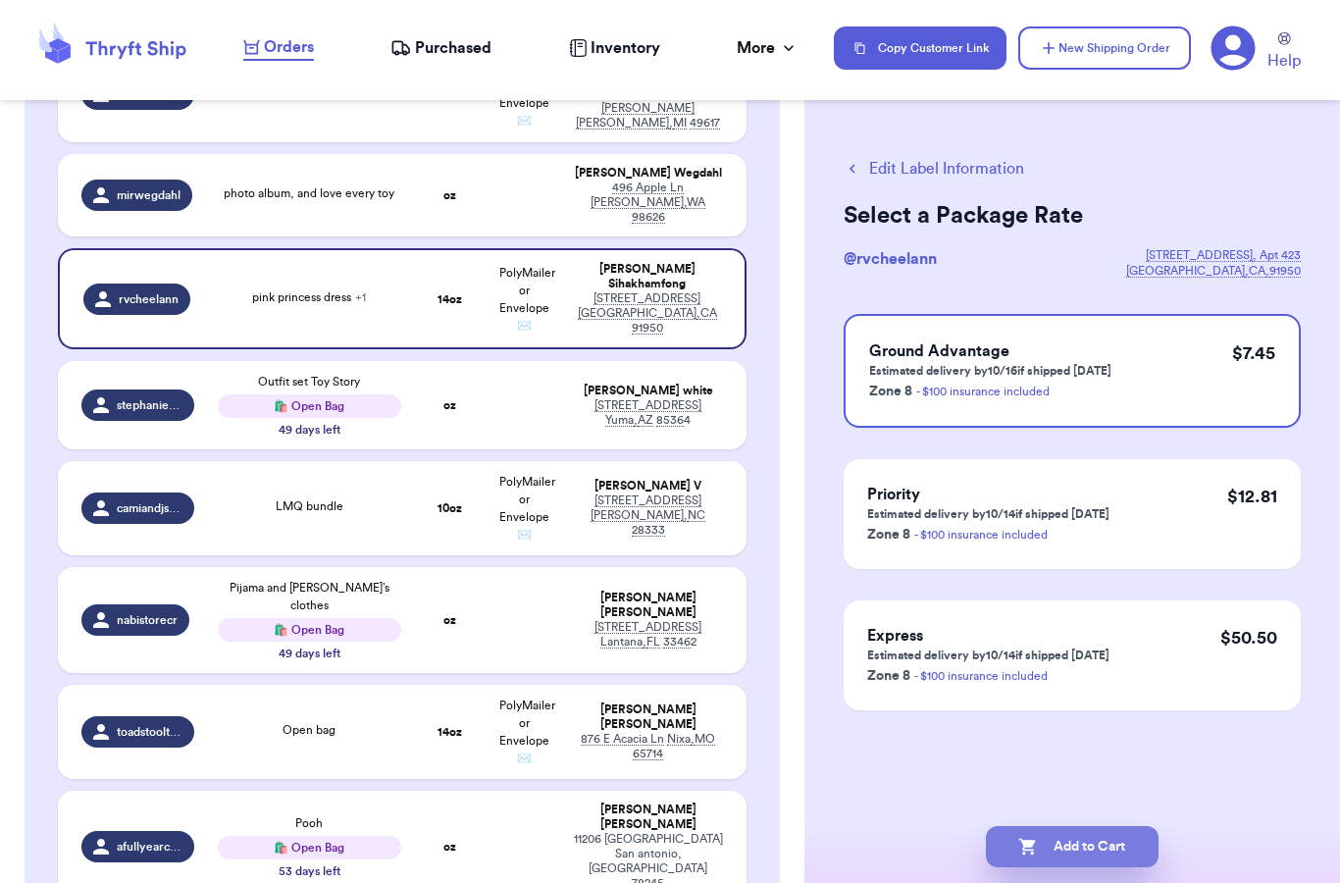
click at [1054, 828] on button "Add to Cart" at bounding box center [1072, 846] width 173 height 41
checkbox input "true"
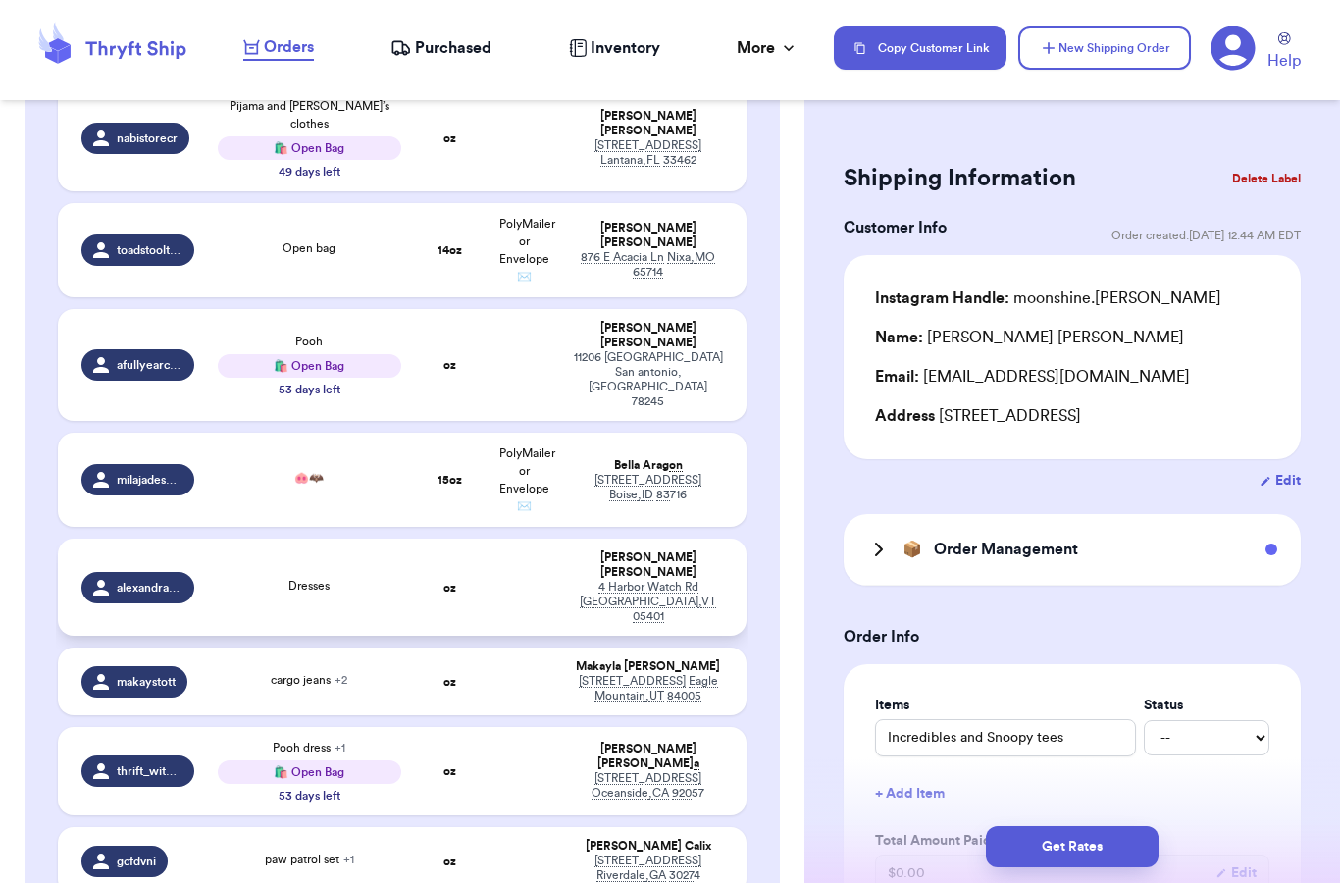
scroll to position [1055, 0]
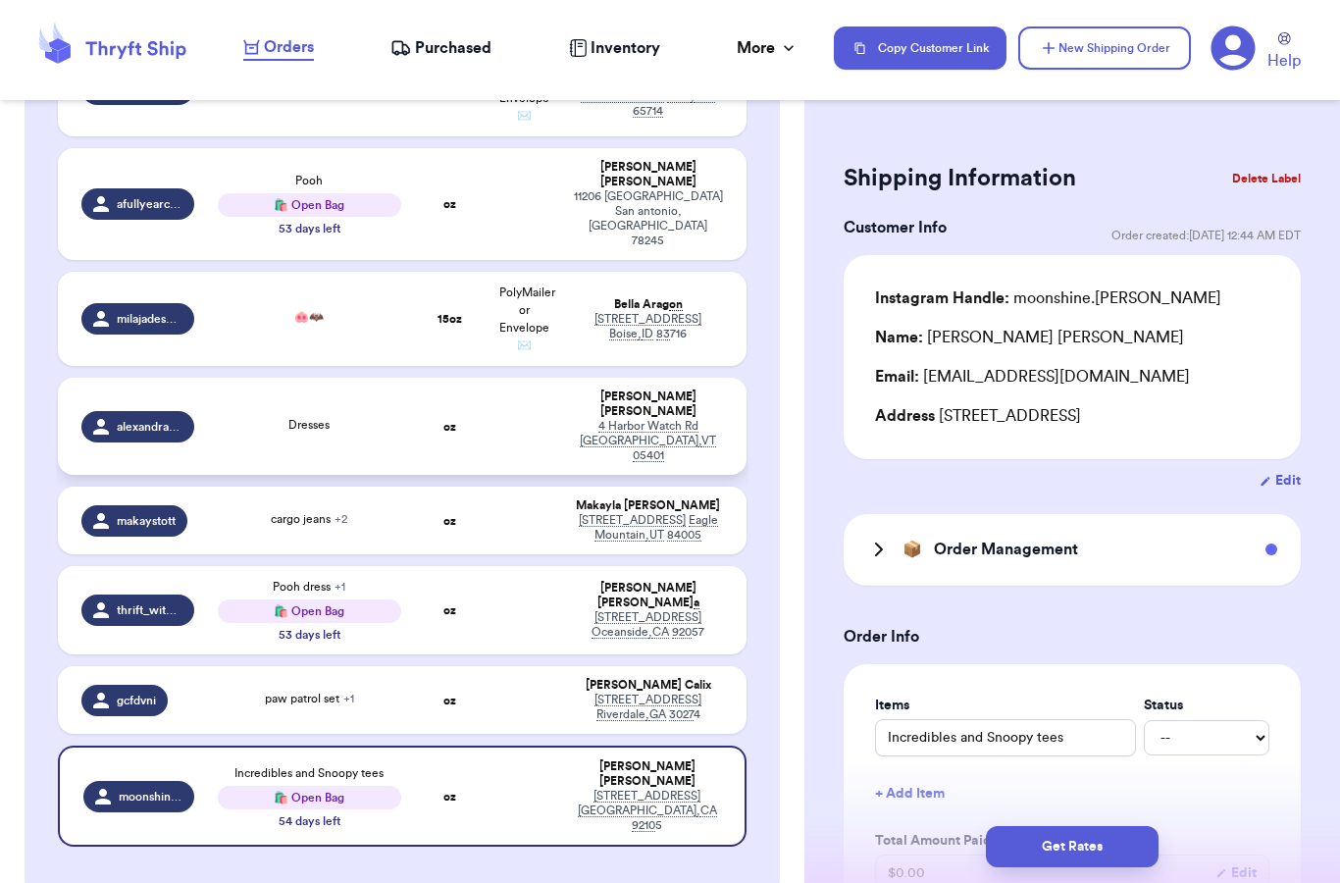
click at [366, 416] on div "Dresses" at bounding box center [309, 427] width 183 height 22
type input "Dresses"
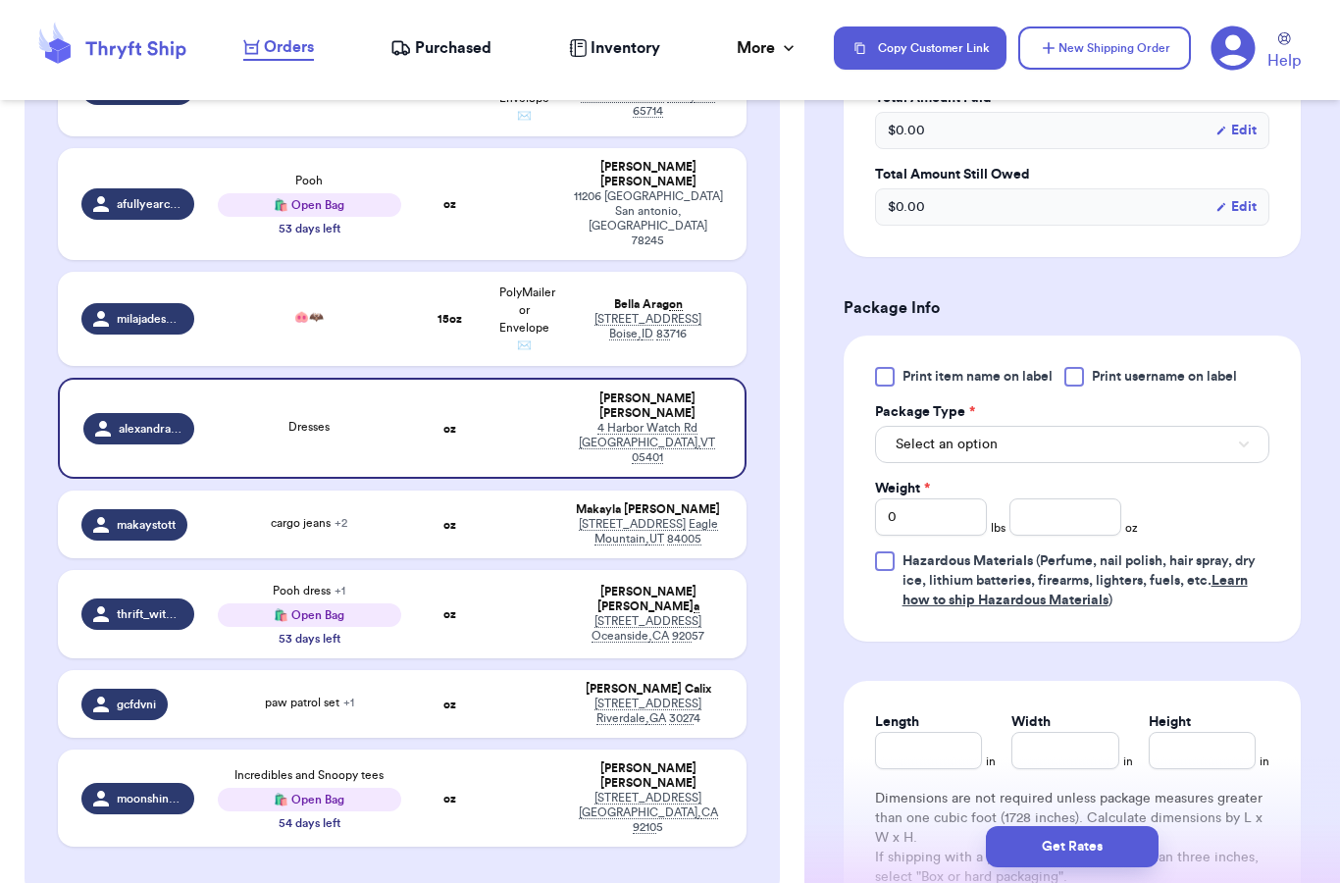
scroll to position [780, 0]
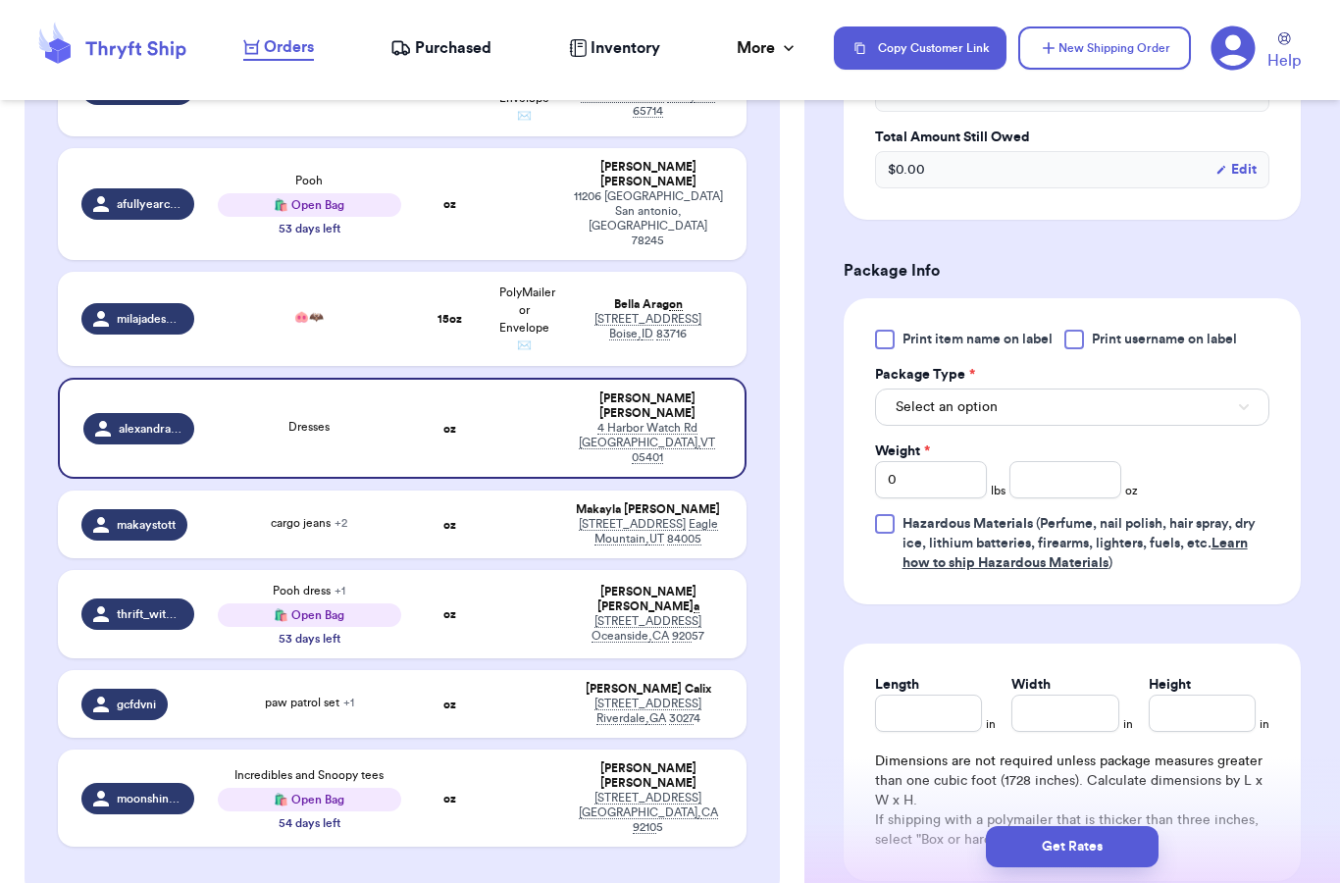
click at [974, 416] on span "Select an option" at bounding box center [946, 407] width 102 height 20
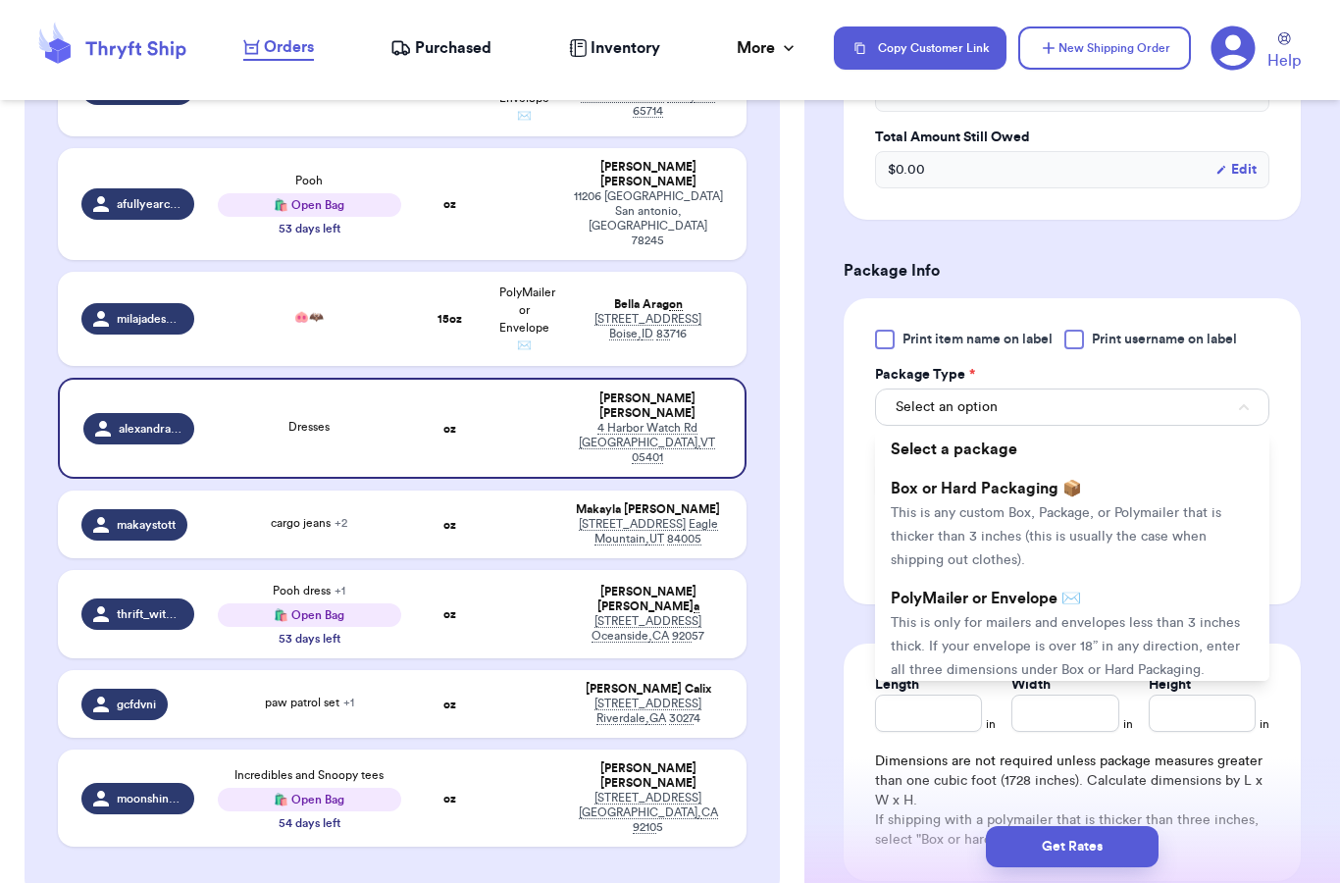
click at [985, 622] on span "This is only for mailers and envelopes less than 3 inches thick. If your envelo…" at bounding box center [1065, 646] width 349 height 61
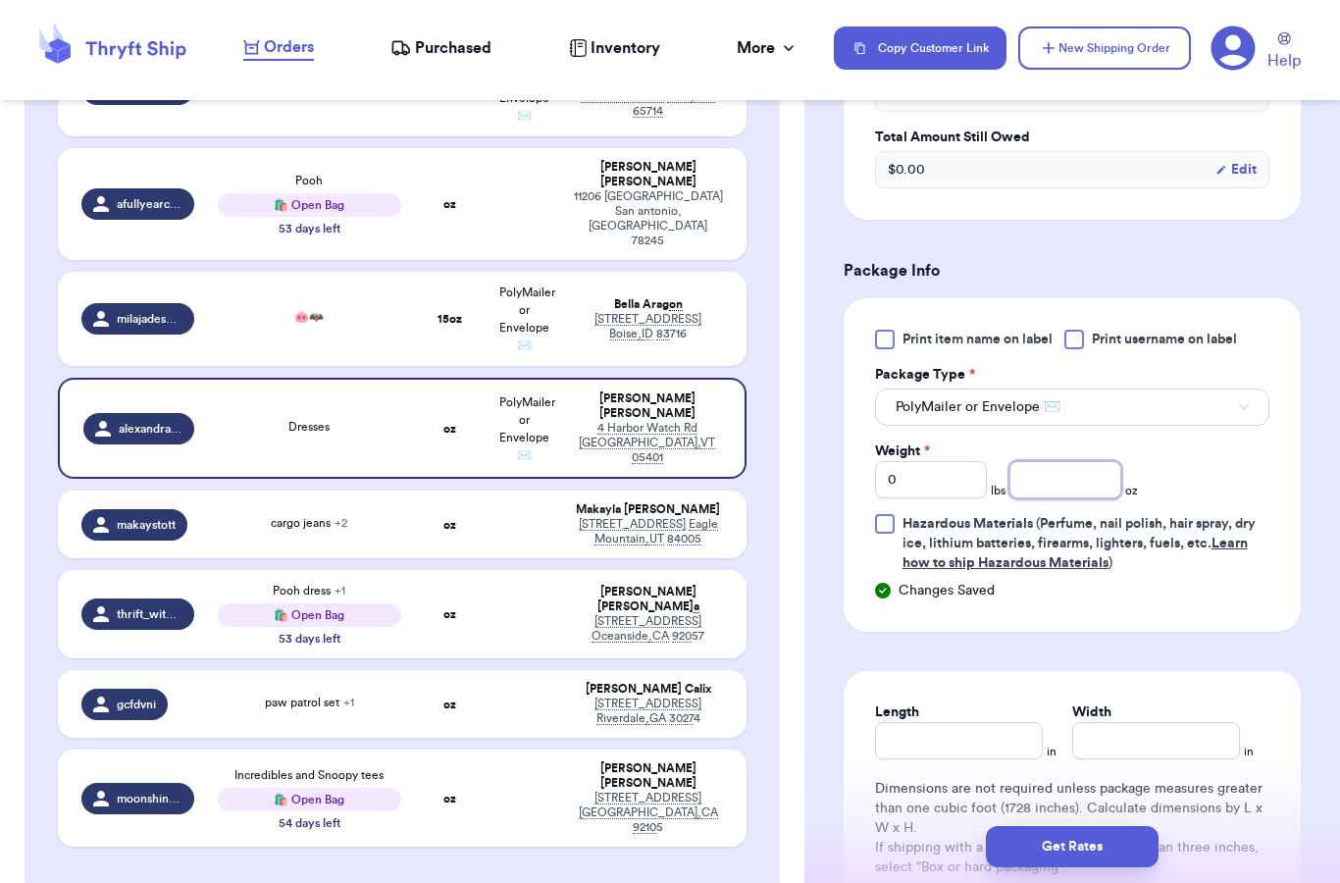
click at [1043, 484] on input "number" at bounding box center [1065, 479] width 112 height 37
type input "14"
click at [1116, 584] on div "Changes Saved" at bounding box center [1072, 591] width 394 height 20
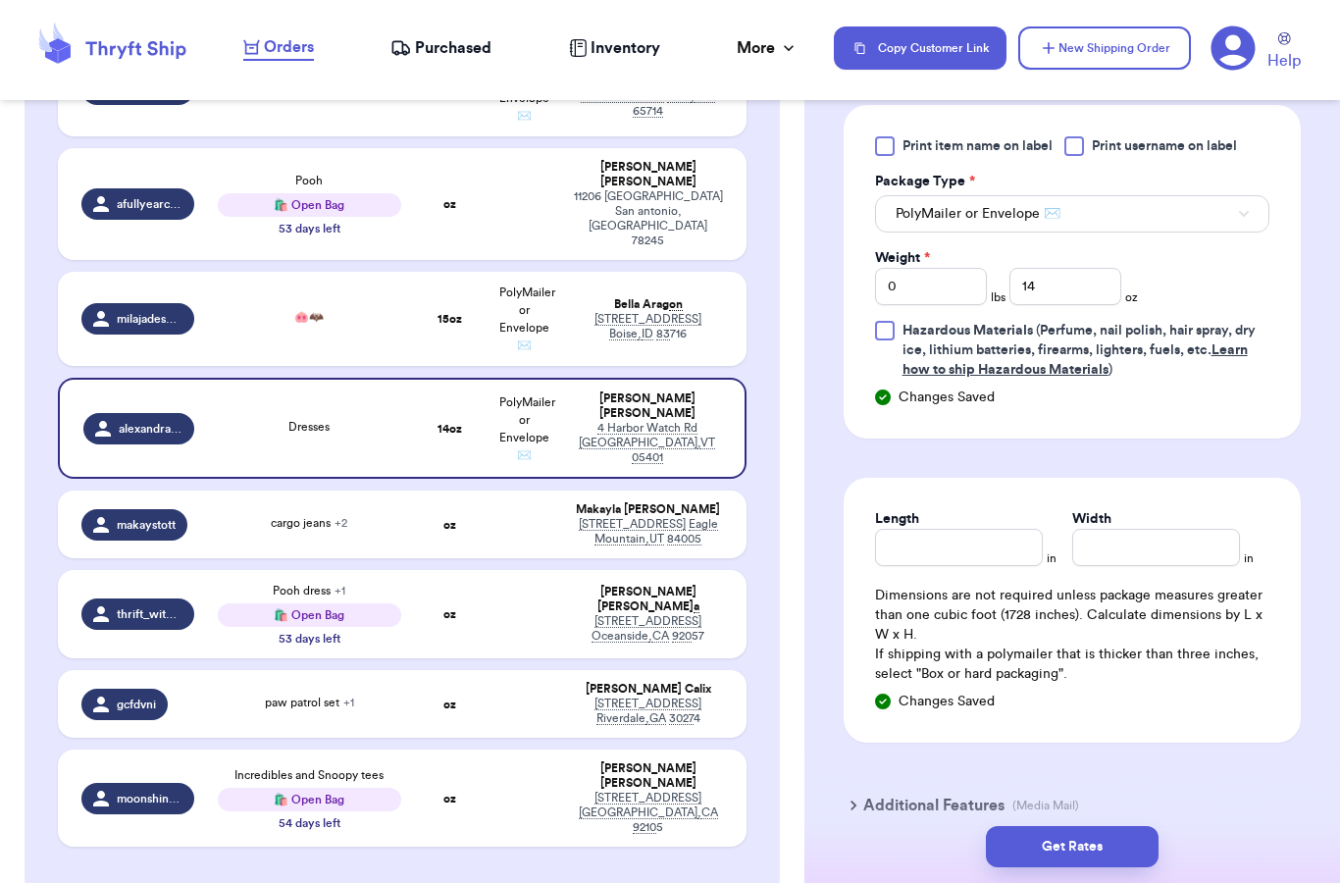
scroll to position [973, 0]
click at [1047, 836] on button "Get Rates" at bounding box center [1072, 846] width 173 height 41
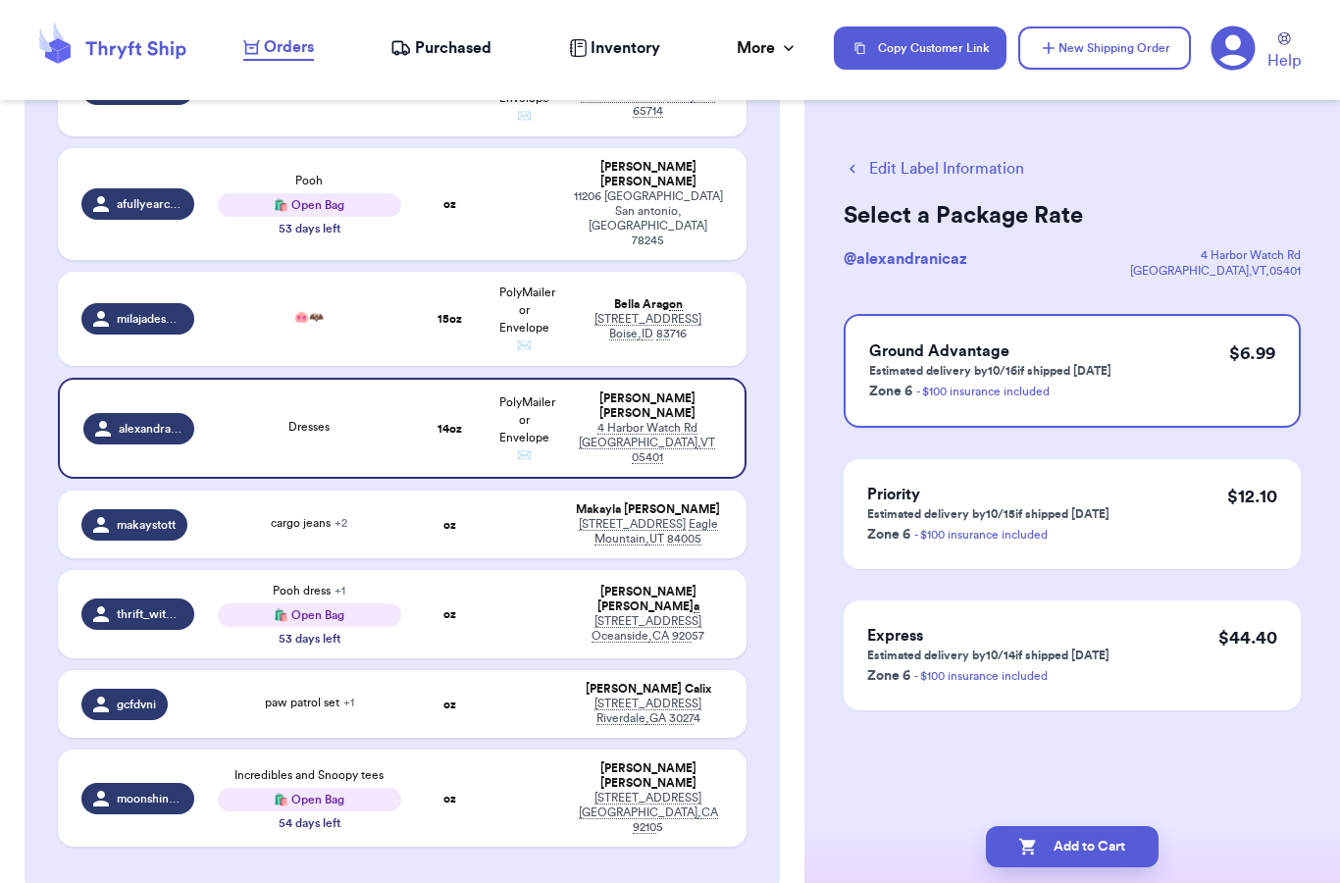
scroll to position [0, 0]
click at [1056, 827] on button "Add to Cart" at bounding box center [1072, 846] width 173 height 41
checkbox input "true"
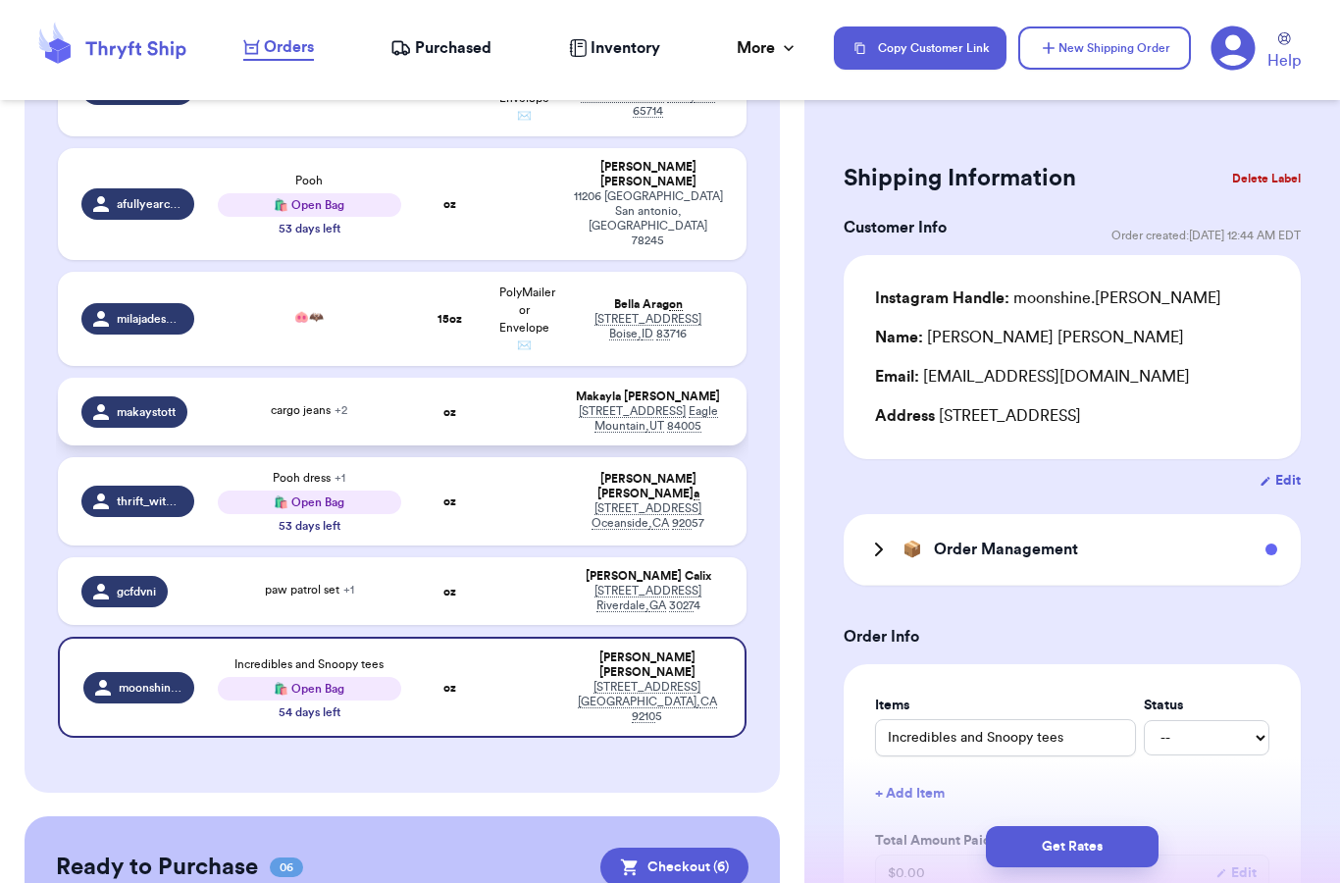
click at [316, 401] on div "cargo jeans + 2" at bounding box center [309, 412] width 183 height 22
type input "cargo jeans"
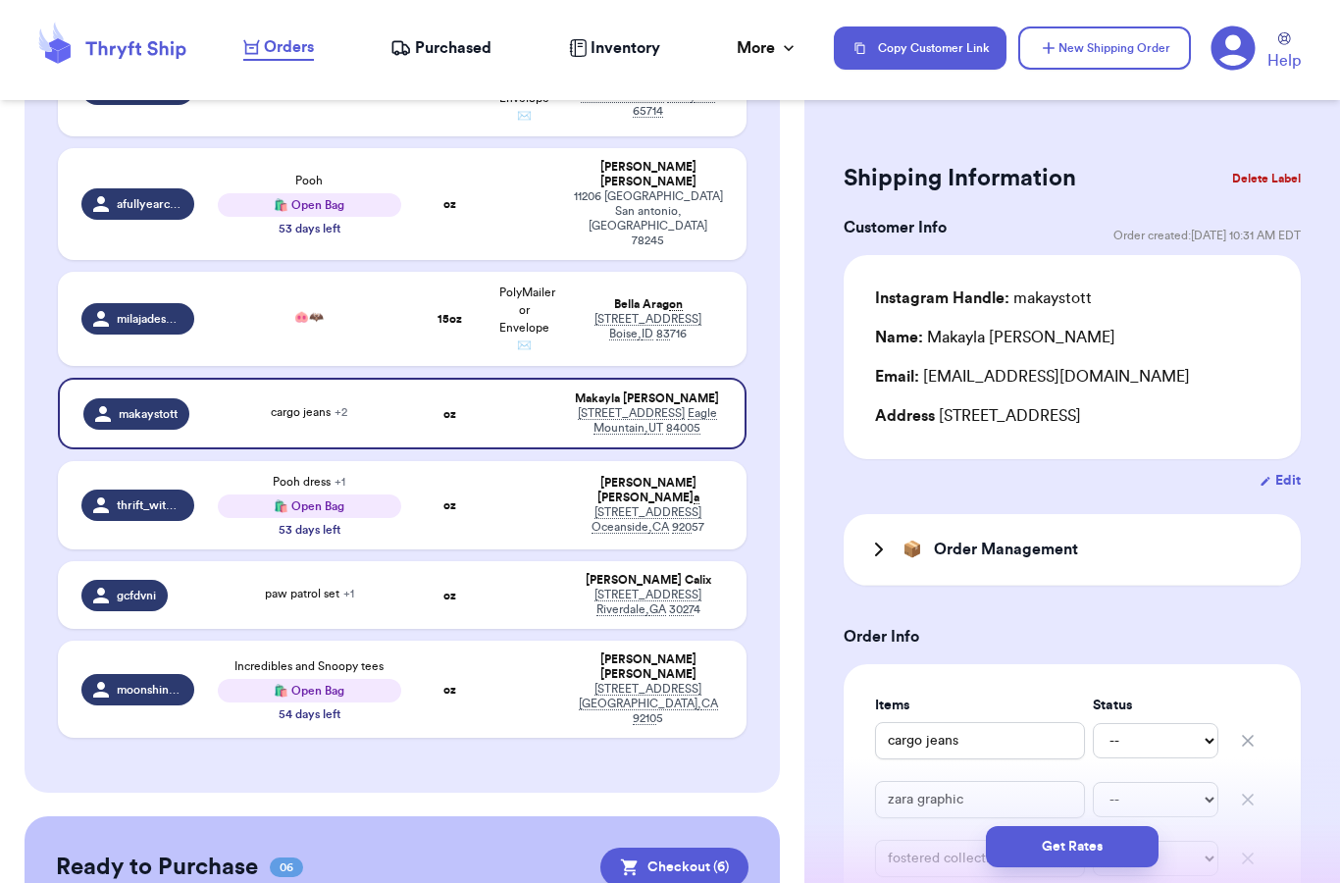
click at [1290, 263] on div "Instagram Handle: makaystott Name: [PERSON_NAME] Email: [EMAIL_ADDRESS][DOMAIN_…" at bounding box center [1072, 357] width 457 height 204
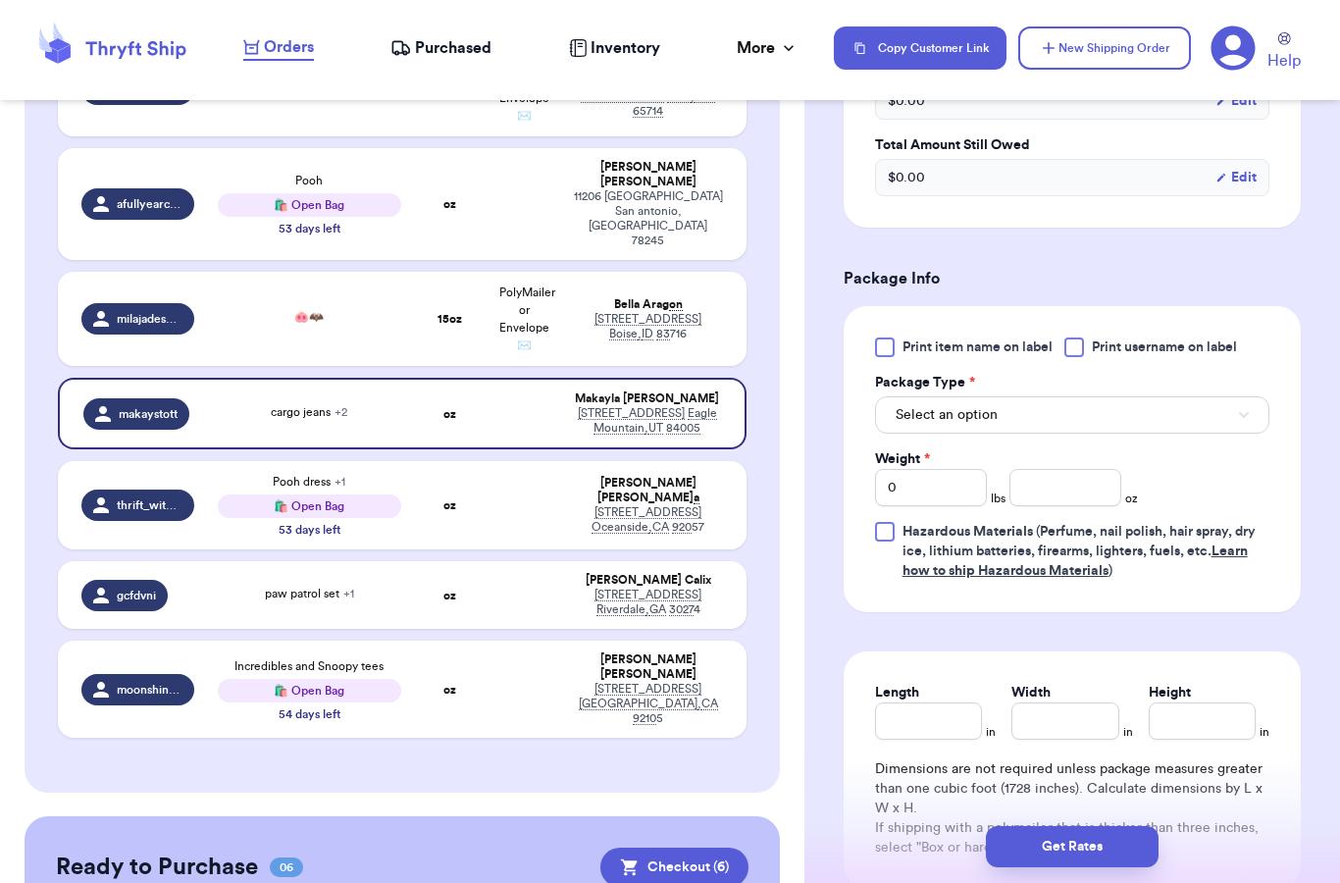
scroll to position [895, 0]
click at [920, 503] on input "0" at bounding box center [931, 487] width 112 height 37
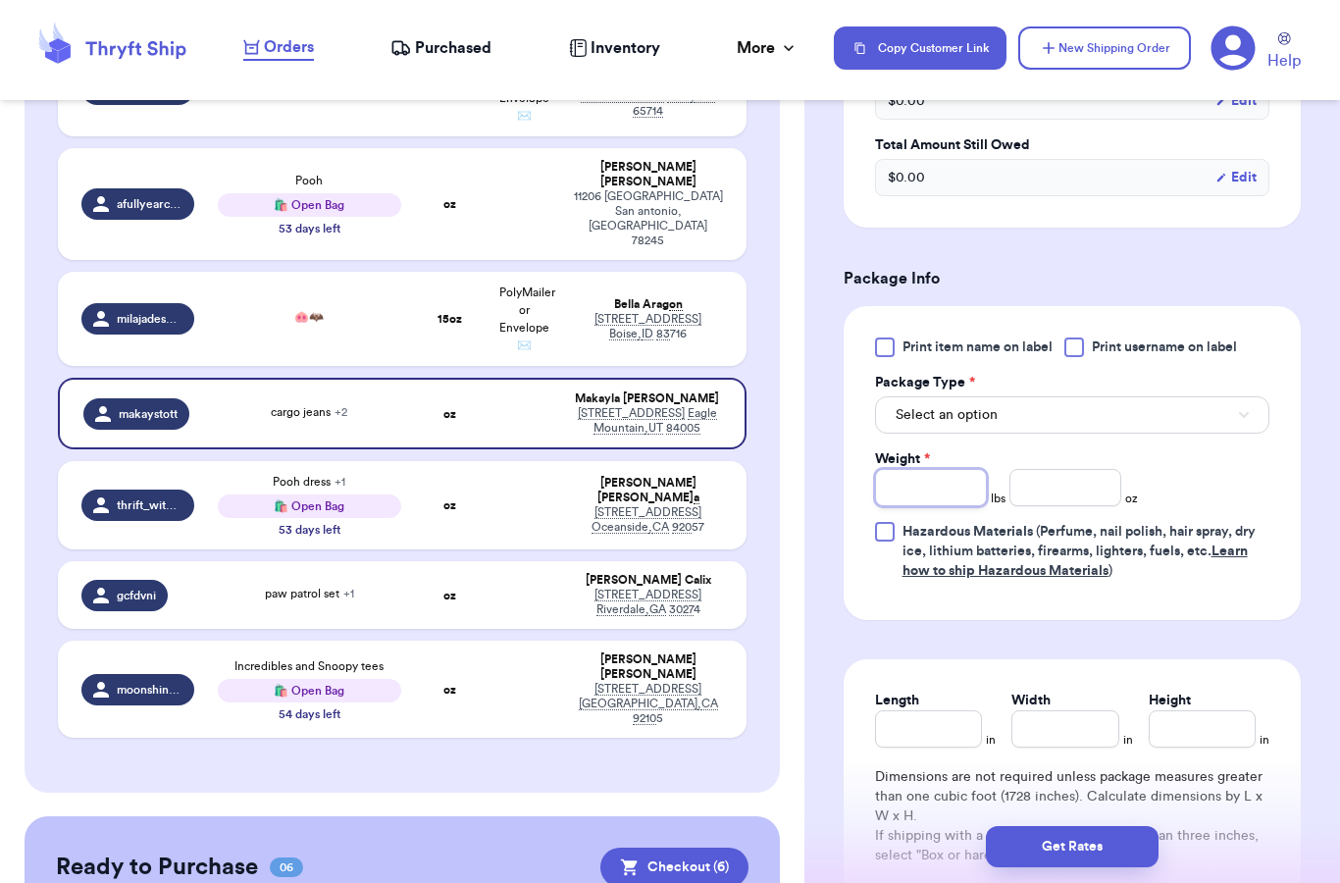
type input "1"
click at [938, 425] on span "Select an option" at bounding box center [946, 415] width 102 height 20
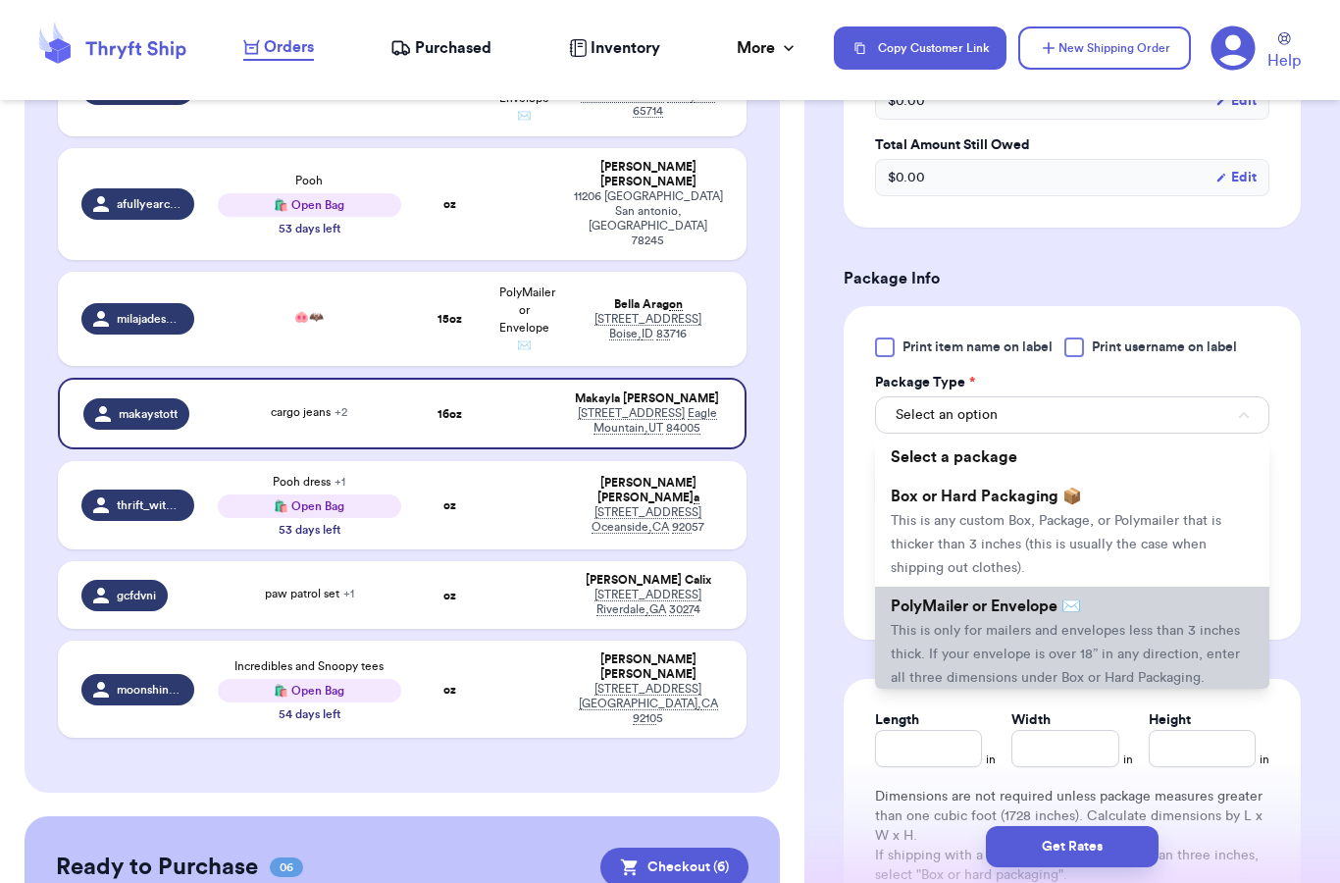
click at [1006, 640] on li "PolyMailer or Envelope ✉️ This is only for mailers and envelopes less than 3 in…" at bounding box center [1072, 642] width 394 height 110
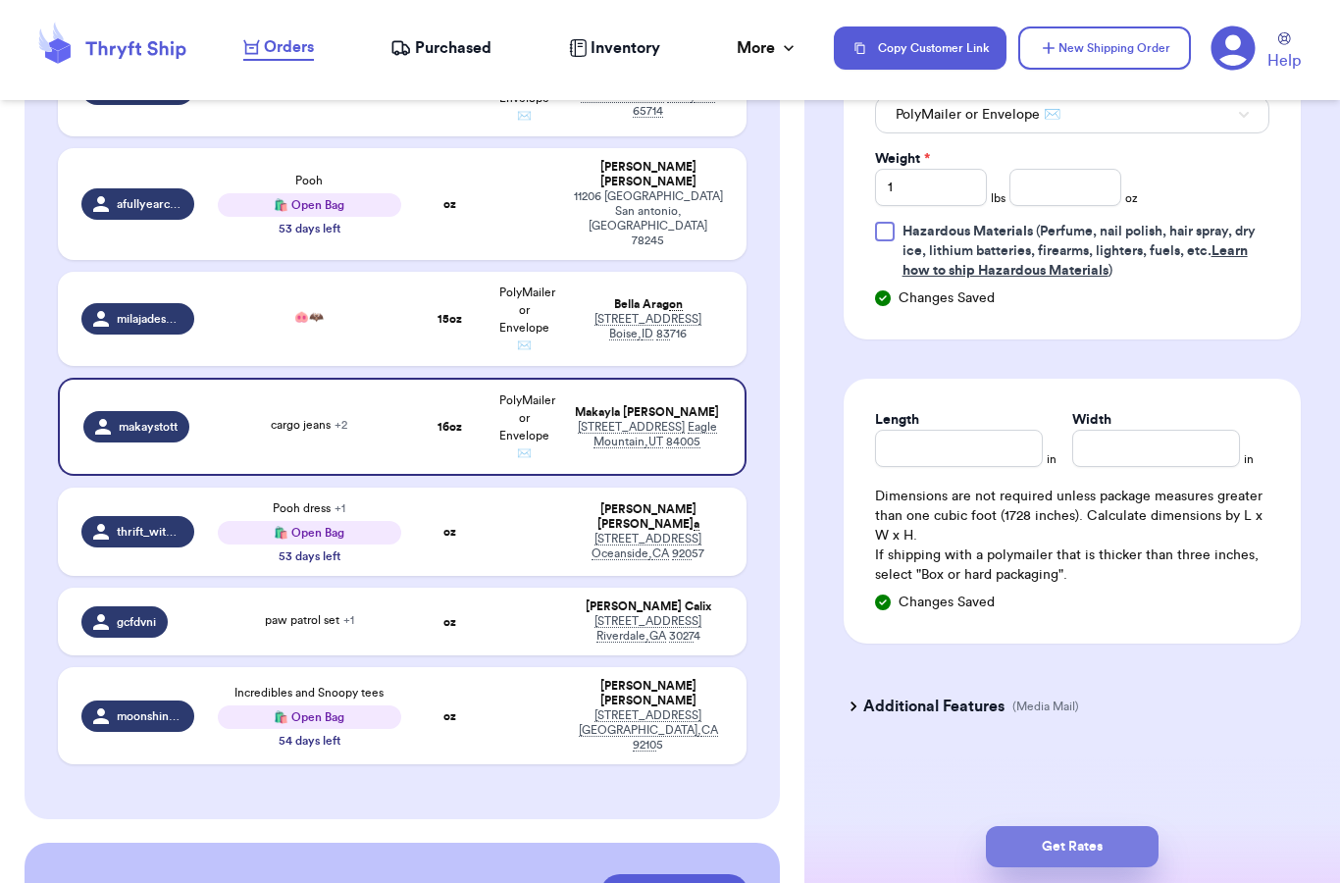
click at [1081, 826] on button "Get Rates" at bounding box center [1072, 846] width 173 height 41
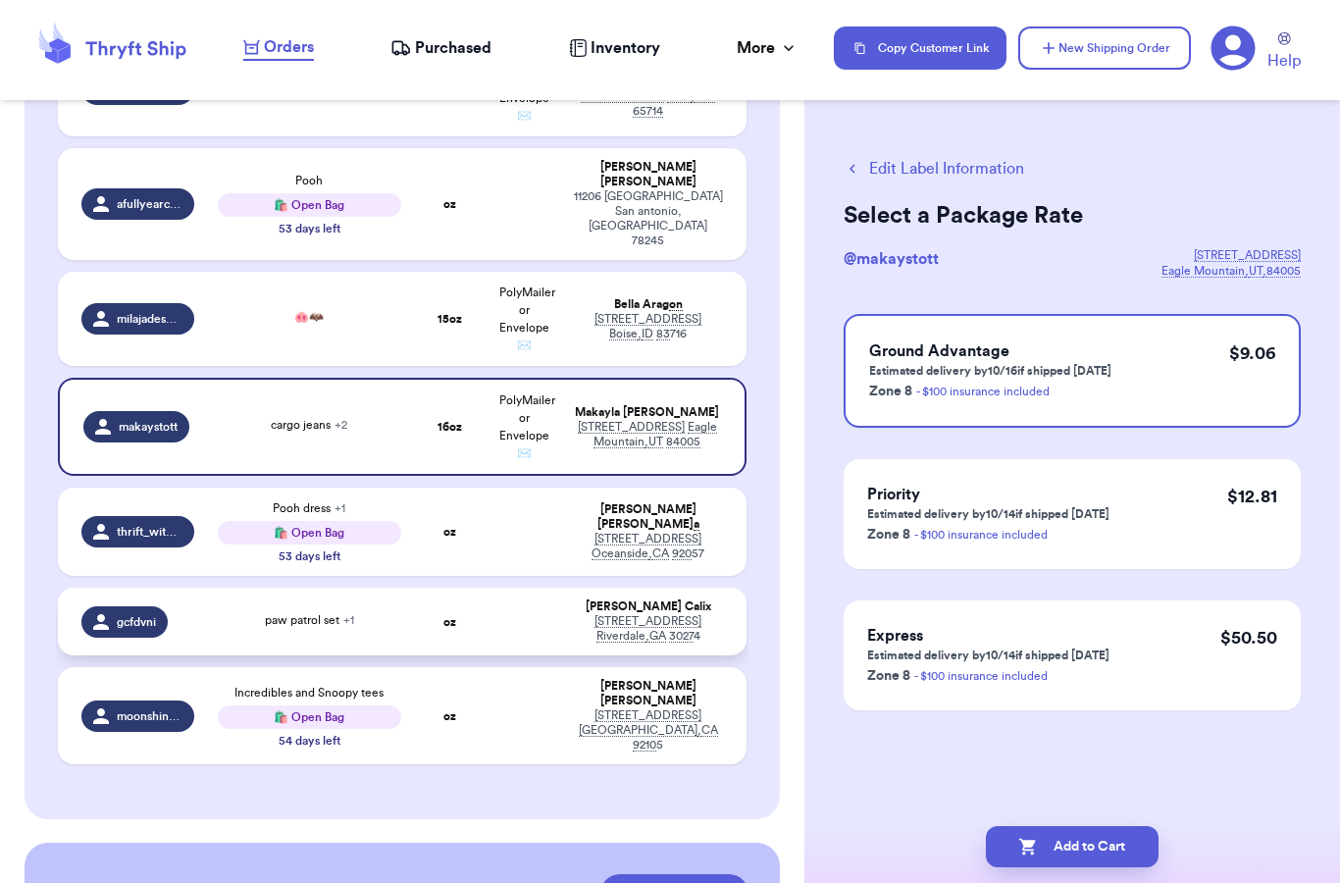
click at [360, 611] on div "paw patrol set + 1" at bounding box center [309, 622] width 183 height 22
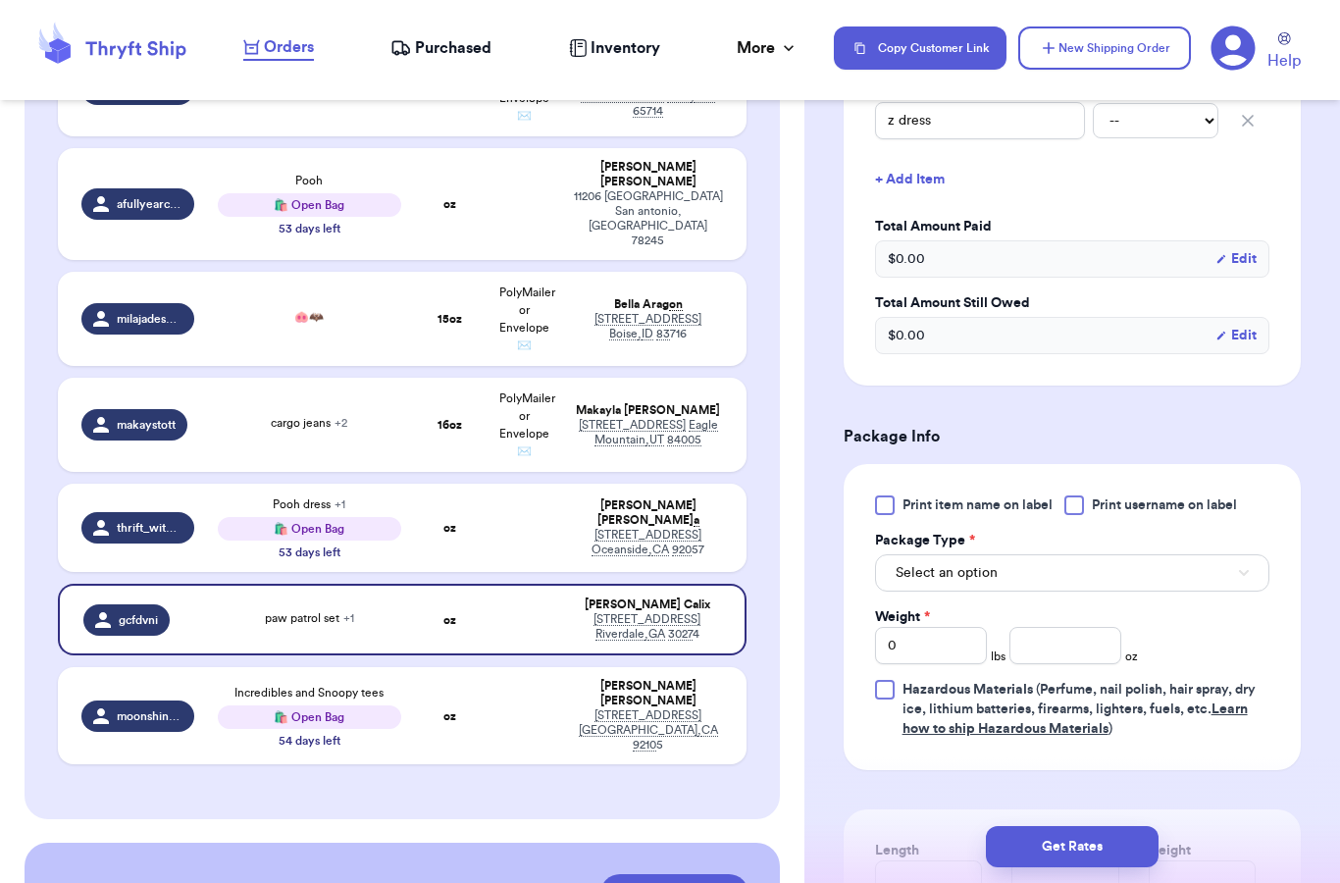
scroll to position [679, 0]
click at [1030, 640] on input "number" at bounding box center [1065, 645] width 112 height 37
type input "14"
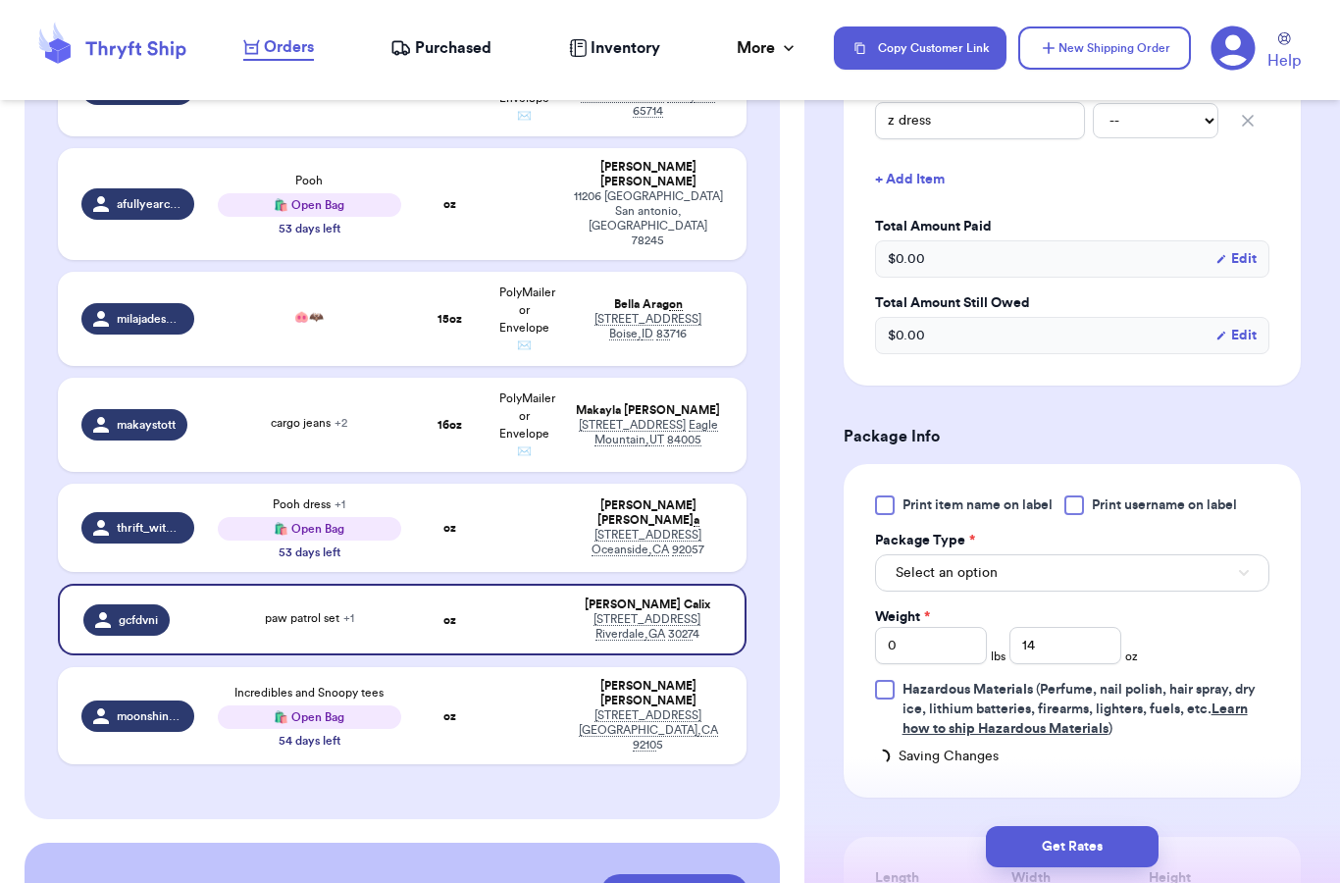
click at [971, 579] on span "Select an option" at bounding box center [946, 573] width 102 height 20
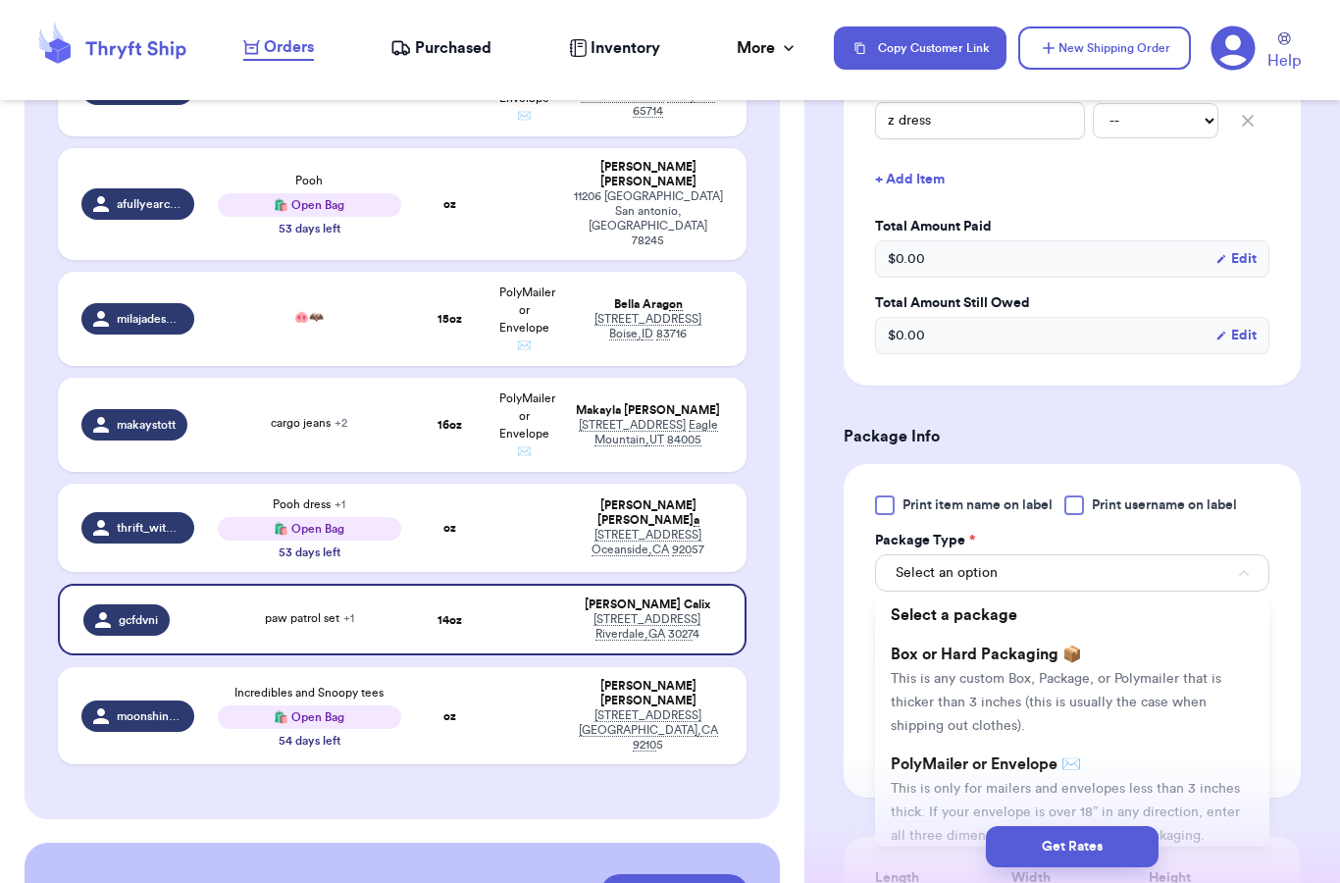
click at [956, 763] on span "PolyMailer or Envelope ✉️" at bounding box center [986, 764] width 190 height 16
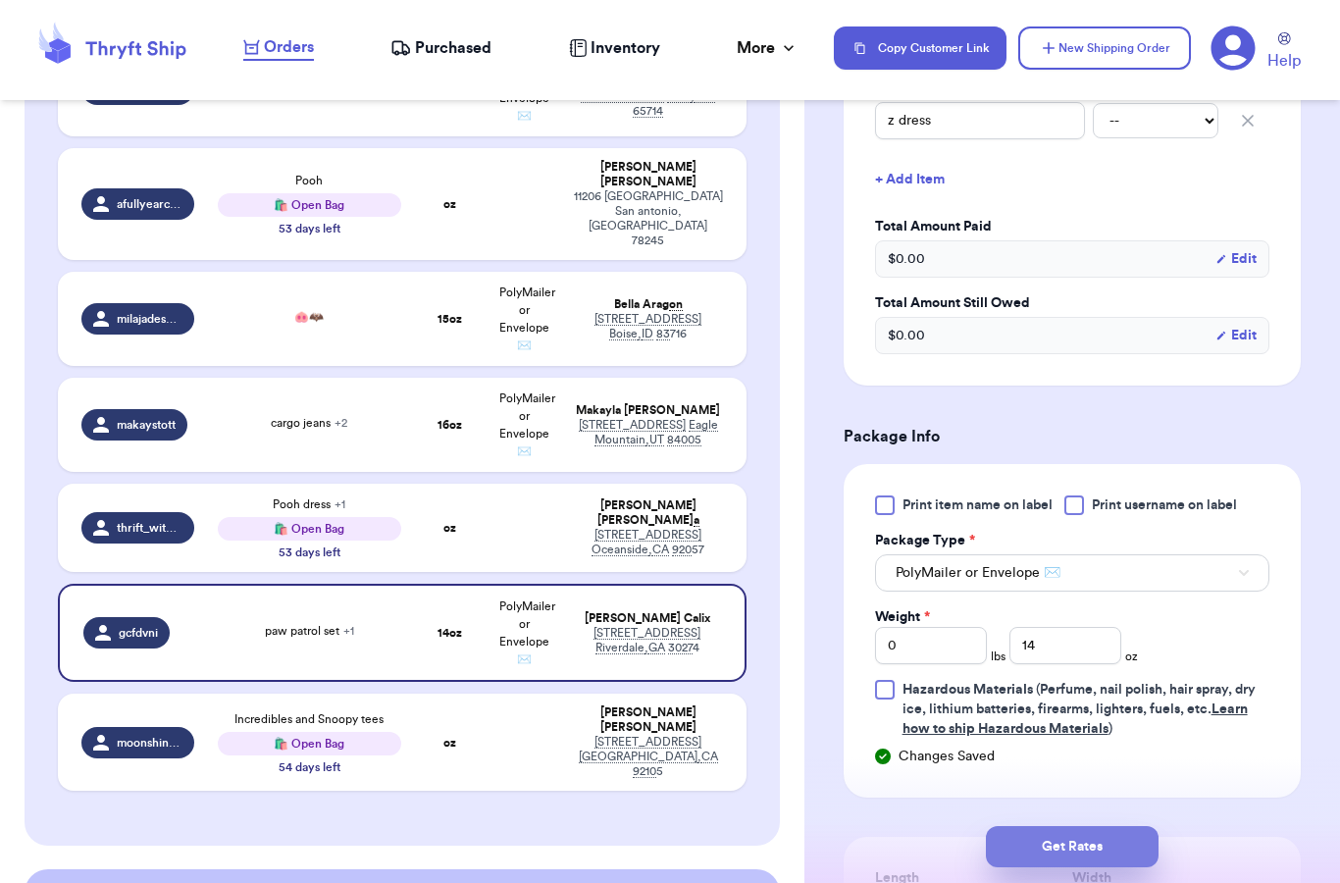
click at [1072, 826] on button "Get Rates" at bounding box center [1072, 846] width 173 height 41
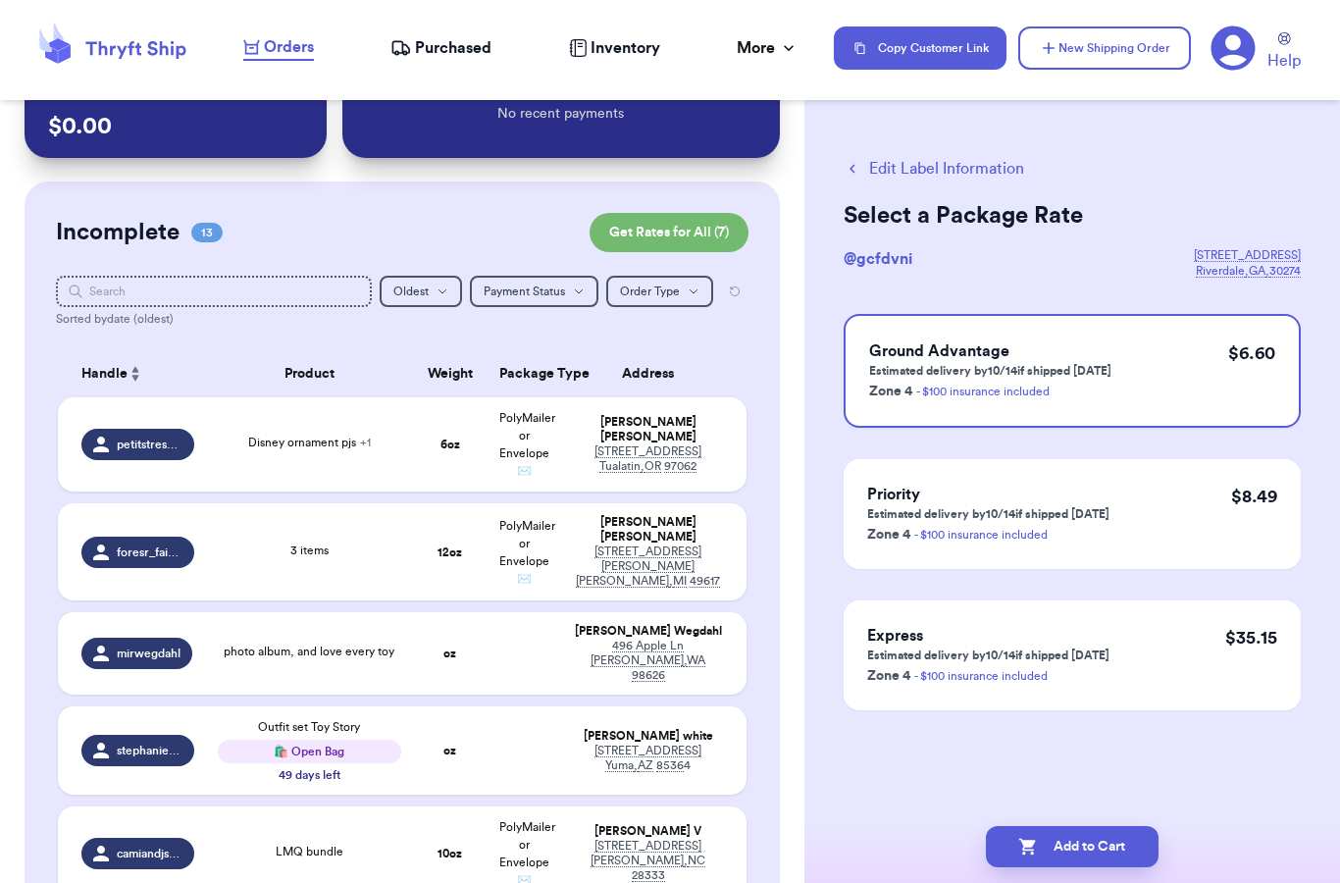
scroll to position [64, 0]
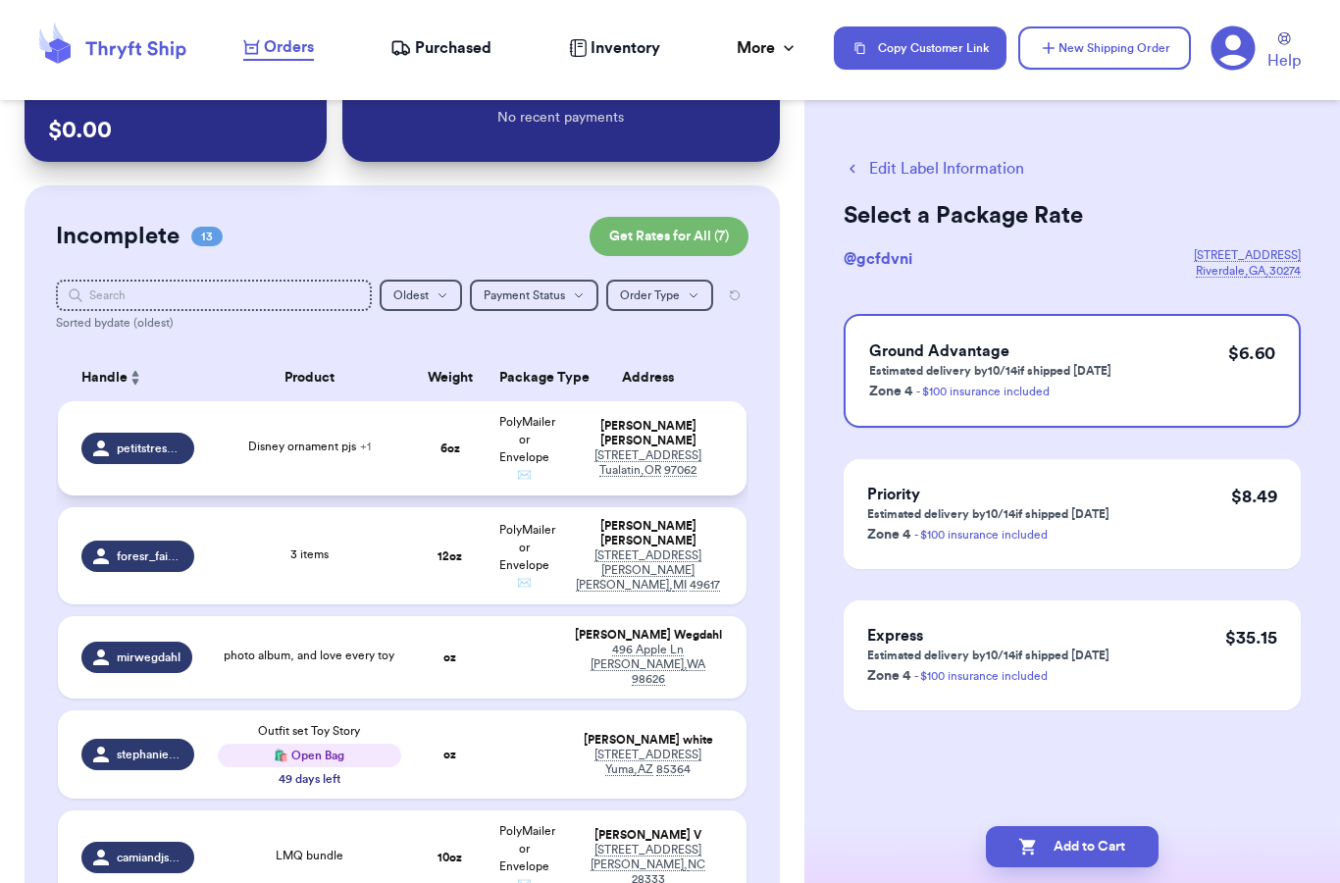
click at [272, 440] on span "Disney ornament pjs + 1" at bounding box center [309, 446] width 123 height 12
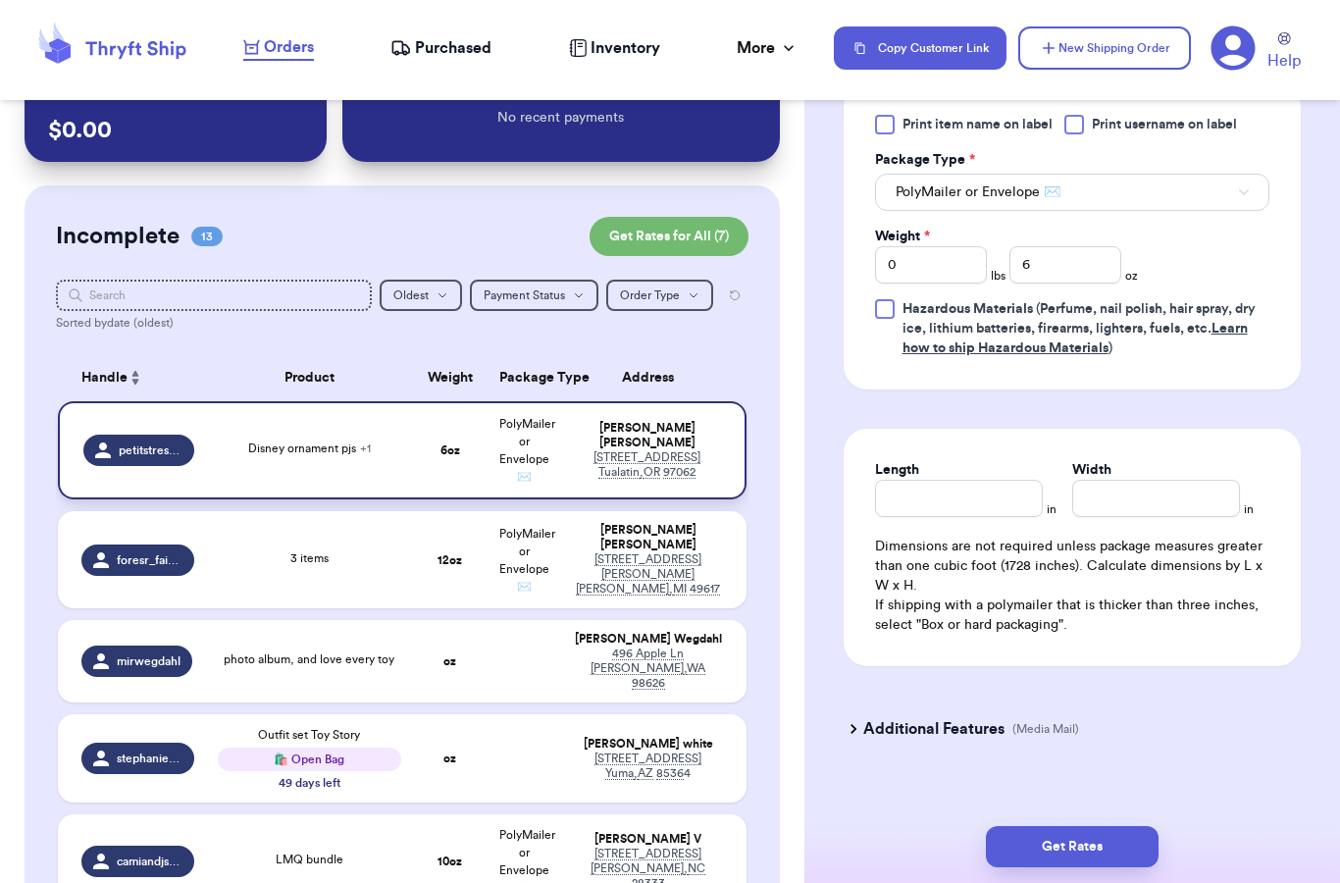
scroll to position [1082, 0]
click at [1083, 826] on button "Get Rates" at bounding box center [1072, 846] width 173 height 41
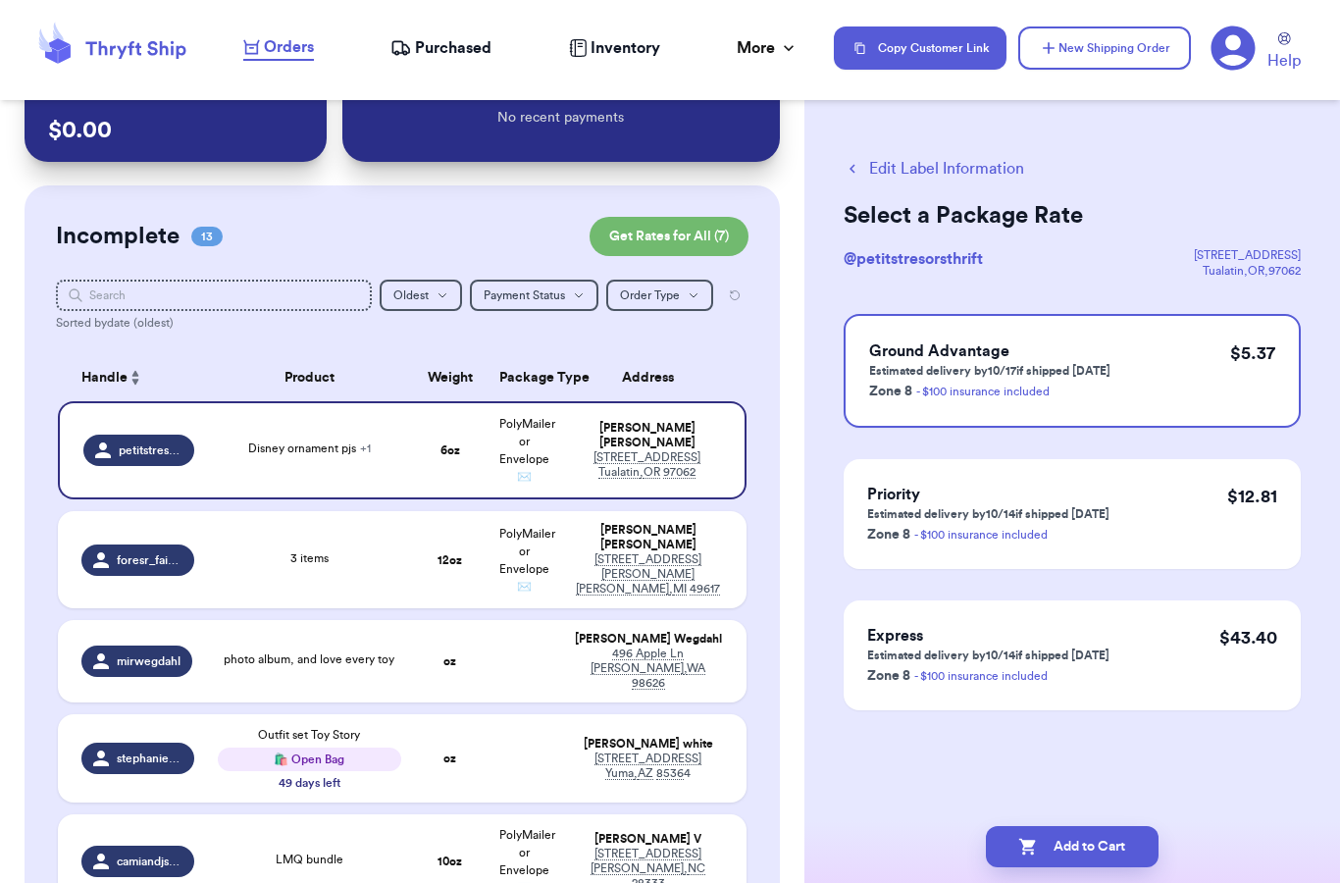
scroll to position [0, 0]
click at [1107, 831] on button "Add to Cart" at bounding box center [1072, 846] width 173 height 41
checkbox input "true"
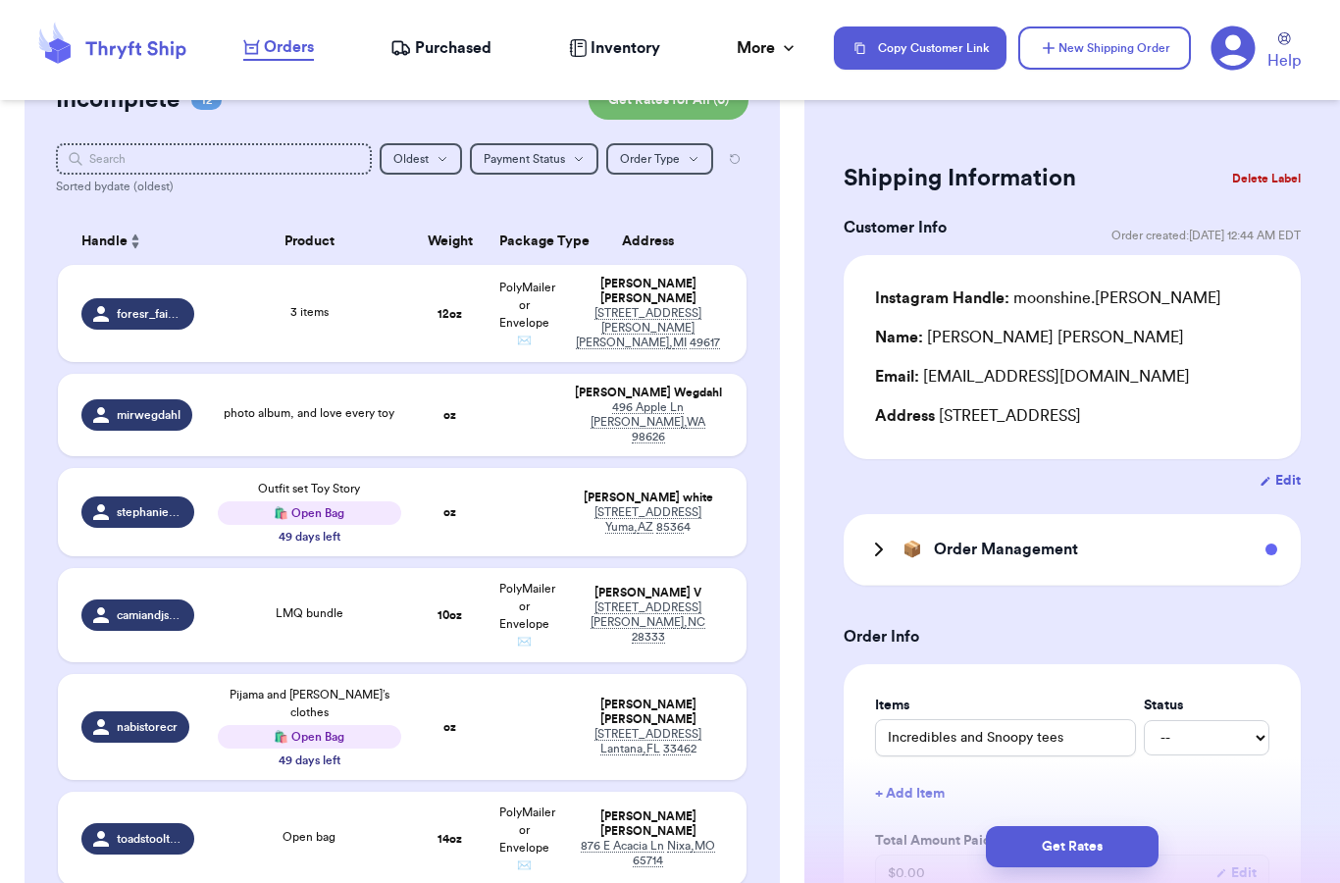
scroll to position [207, 0]
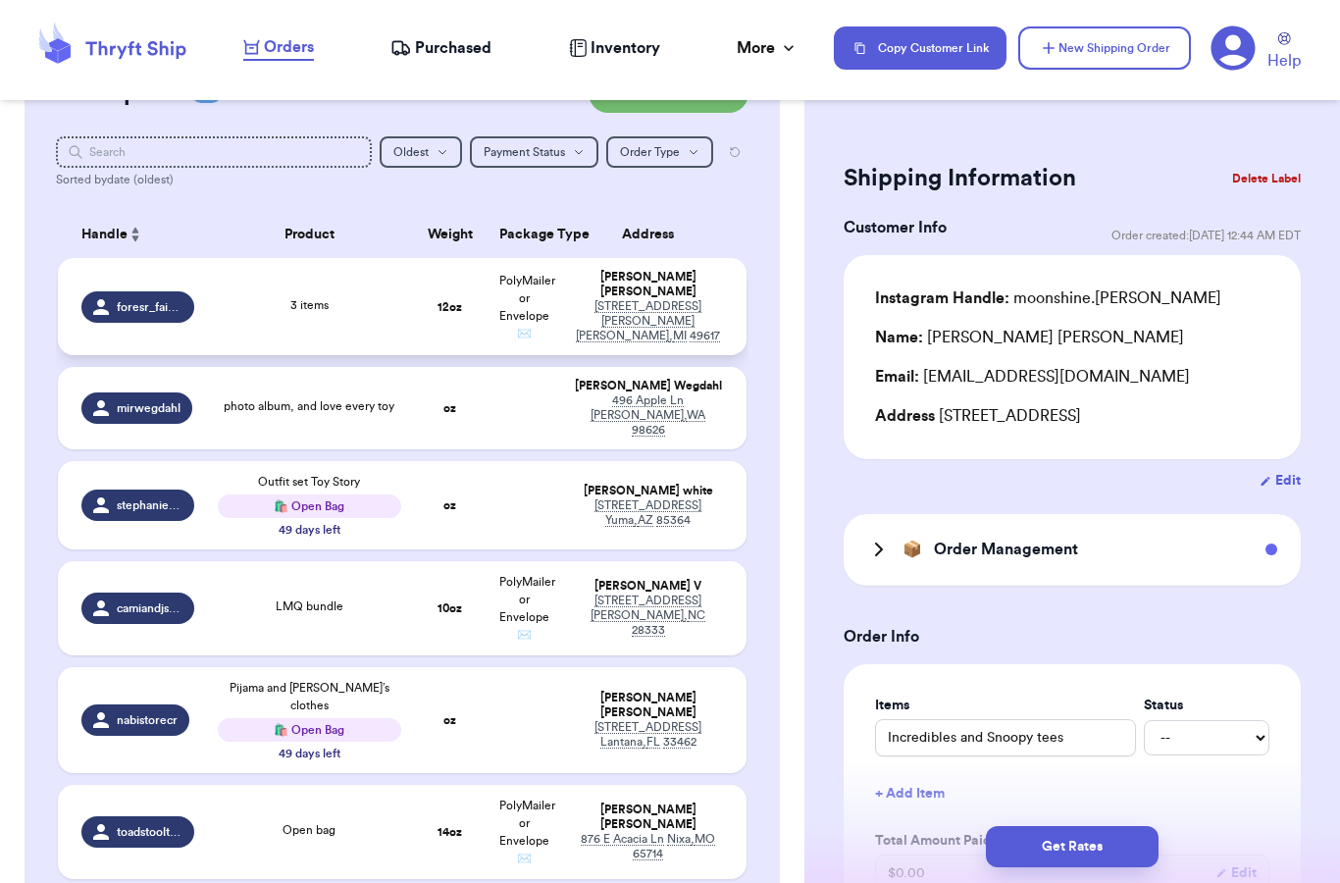
click at [302, 299] on span "3 items" at bounding box center [309, 305] width 38 height 12
type input "3 items"
type input "12"
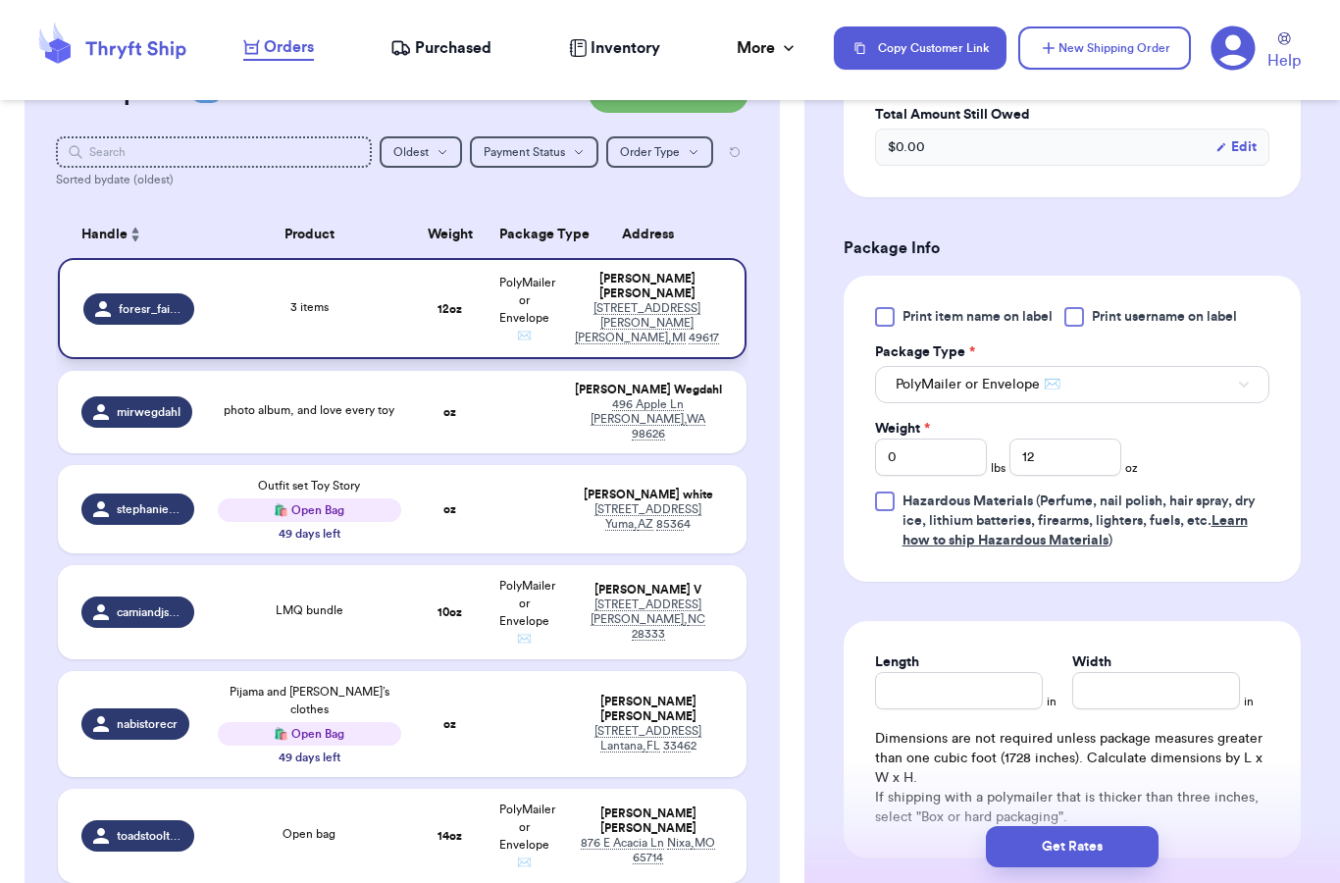
scroll to position [841, 0]
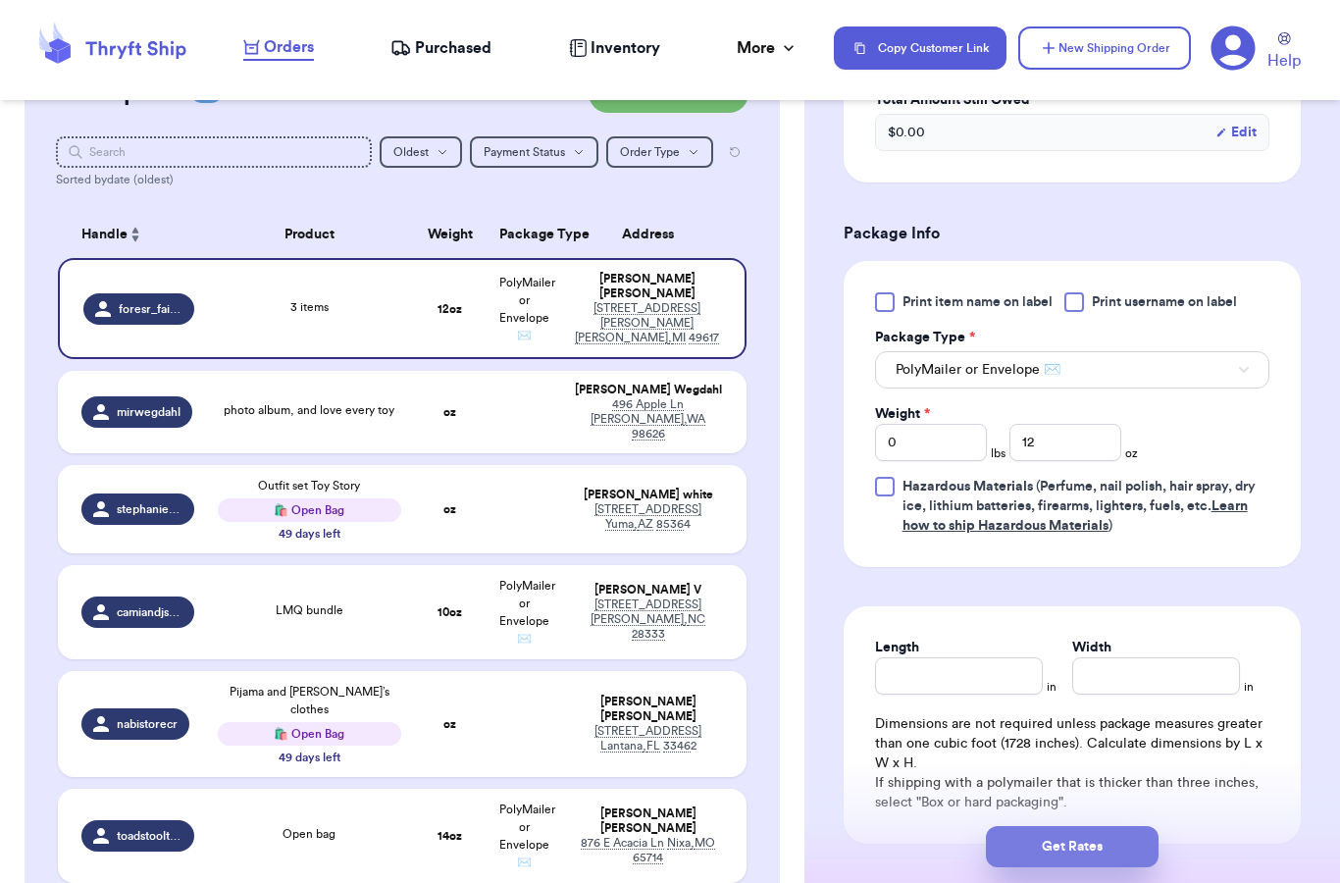
click at [1098, 826] on button "Get Rates" at bounding box center [1072, 846] width 173 height 41
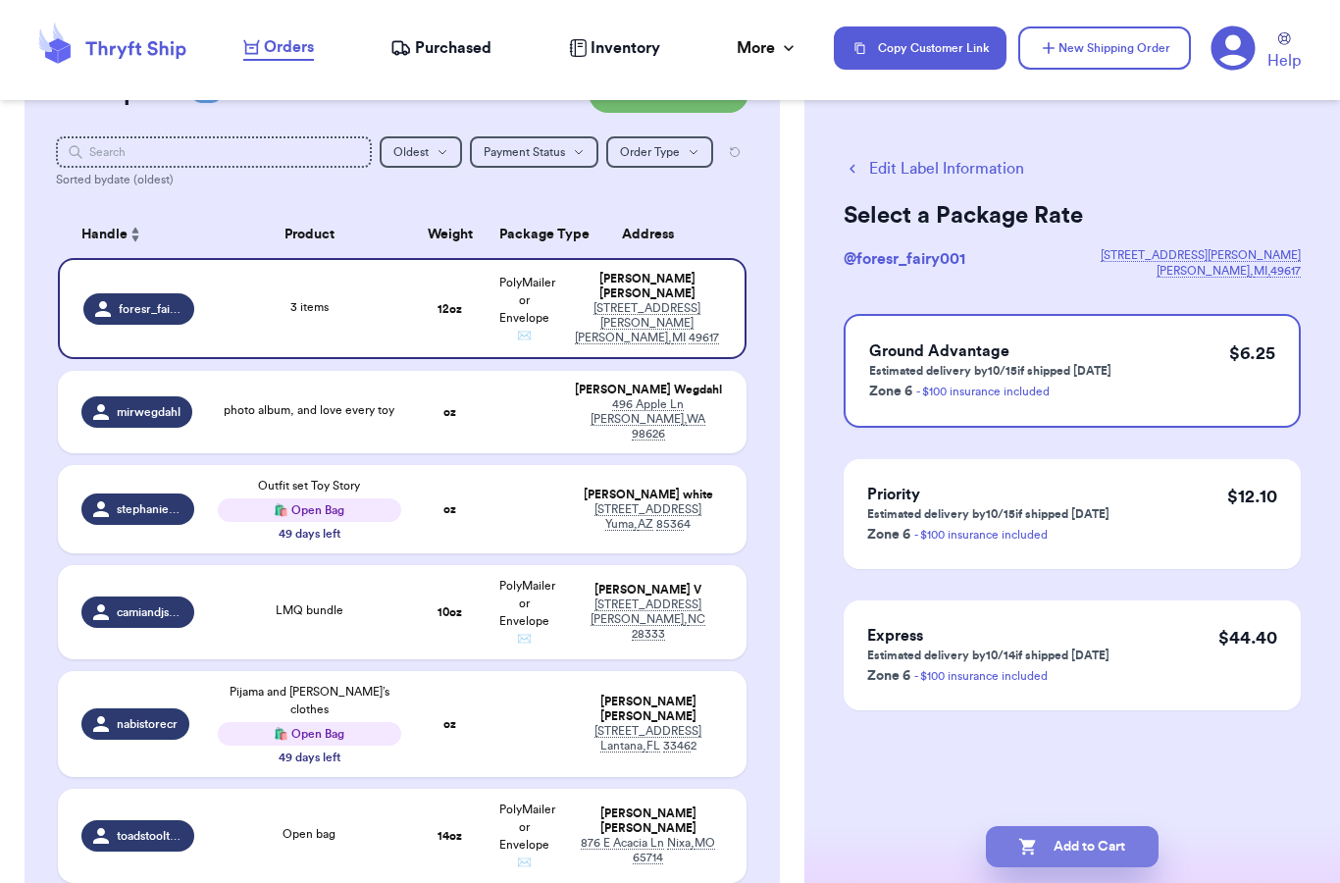
click at [1088, 829] on button "Add to Cart" at bounding box center [1072, 846] width 173 height 41
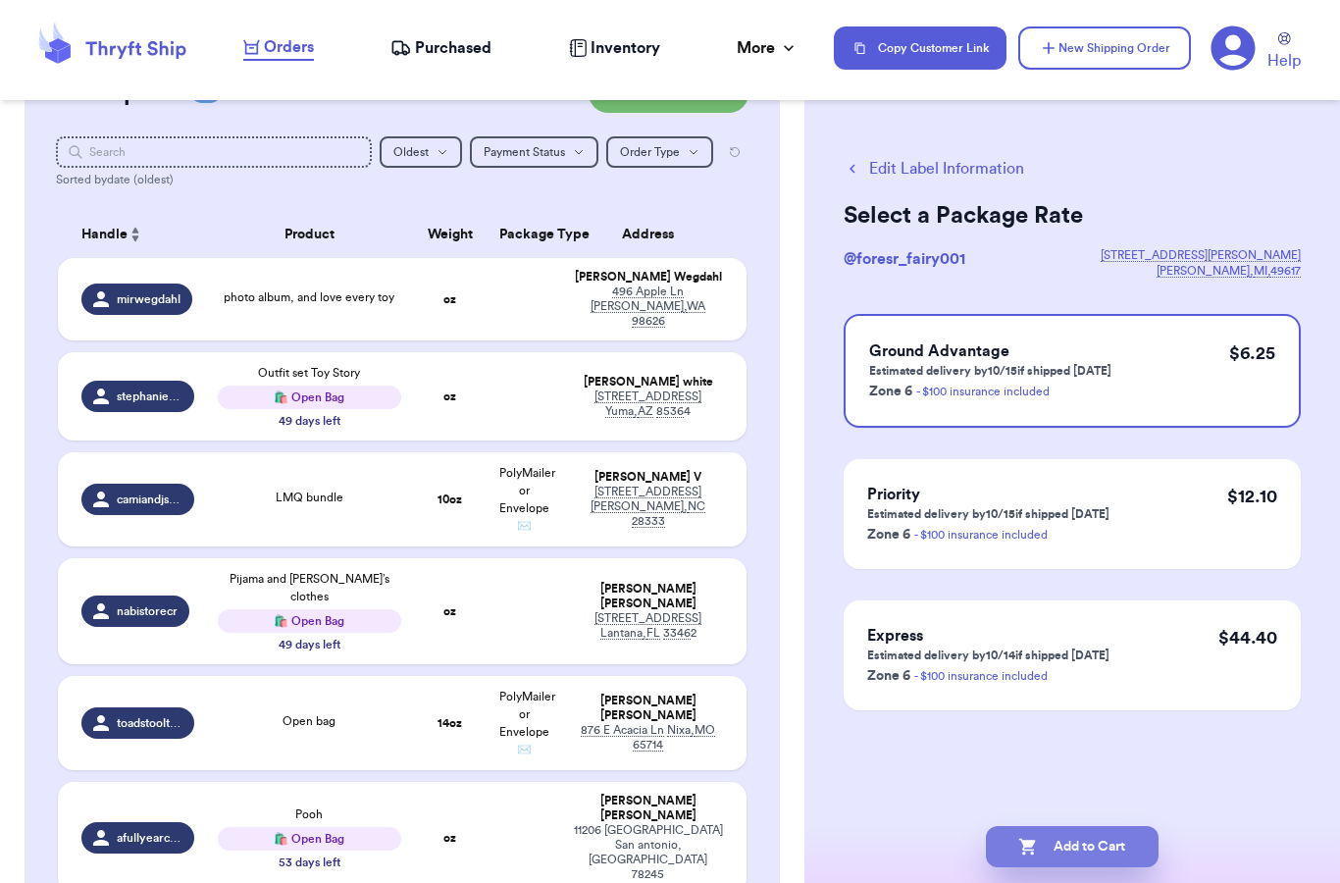
checkbox input "true"
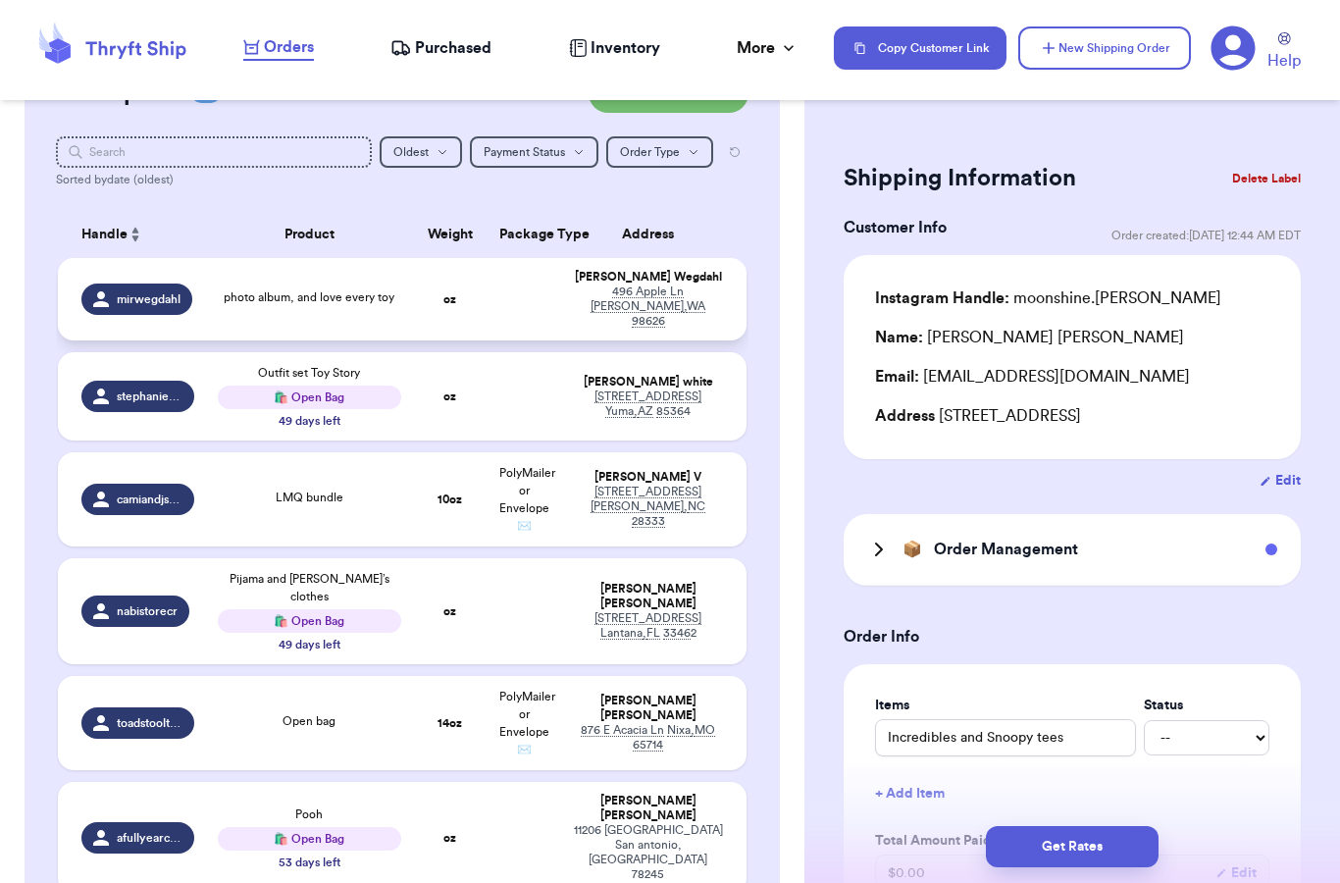
click at [260, 276] on td "photo album, and love every toy" at bounding box center [309, 299] width 207 height 82
type input "photo album, and love every toy"
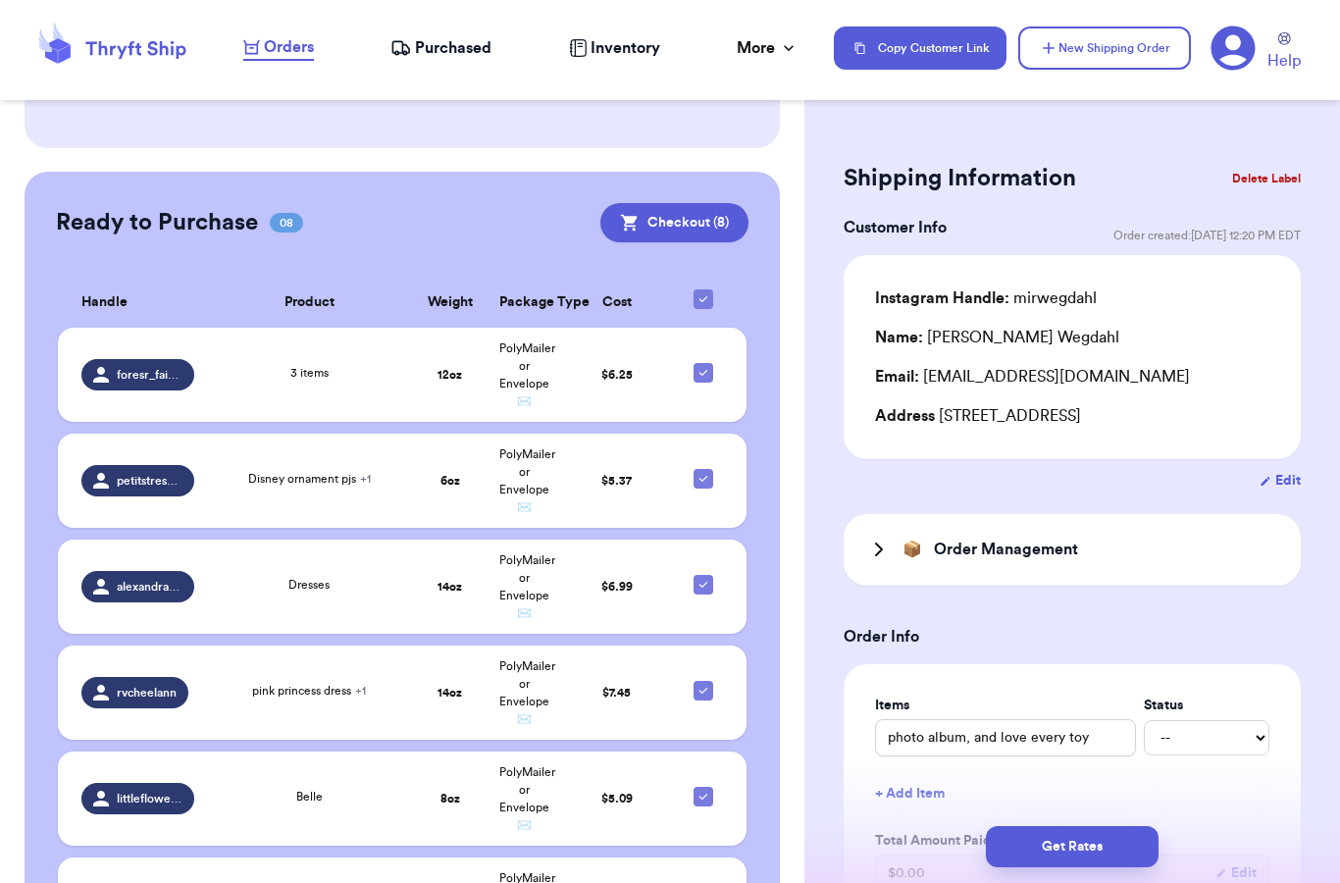
scroll to position [1537, 0]
click at [388, 577] on div "Dresses" at bounding box center [309, 588] width 183 height 22
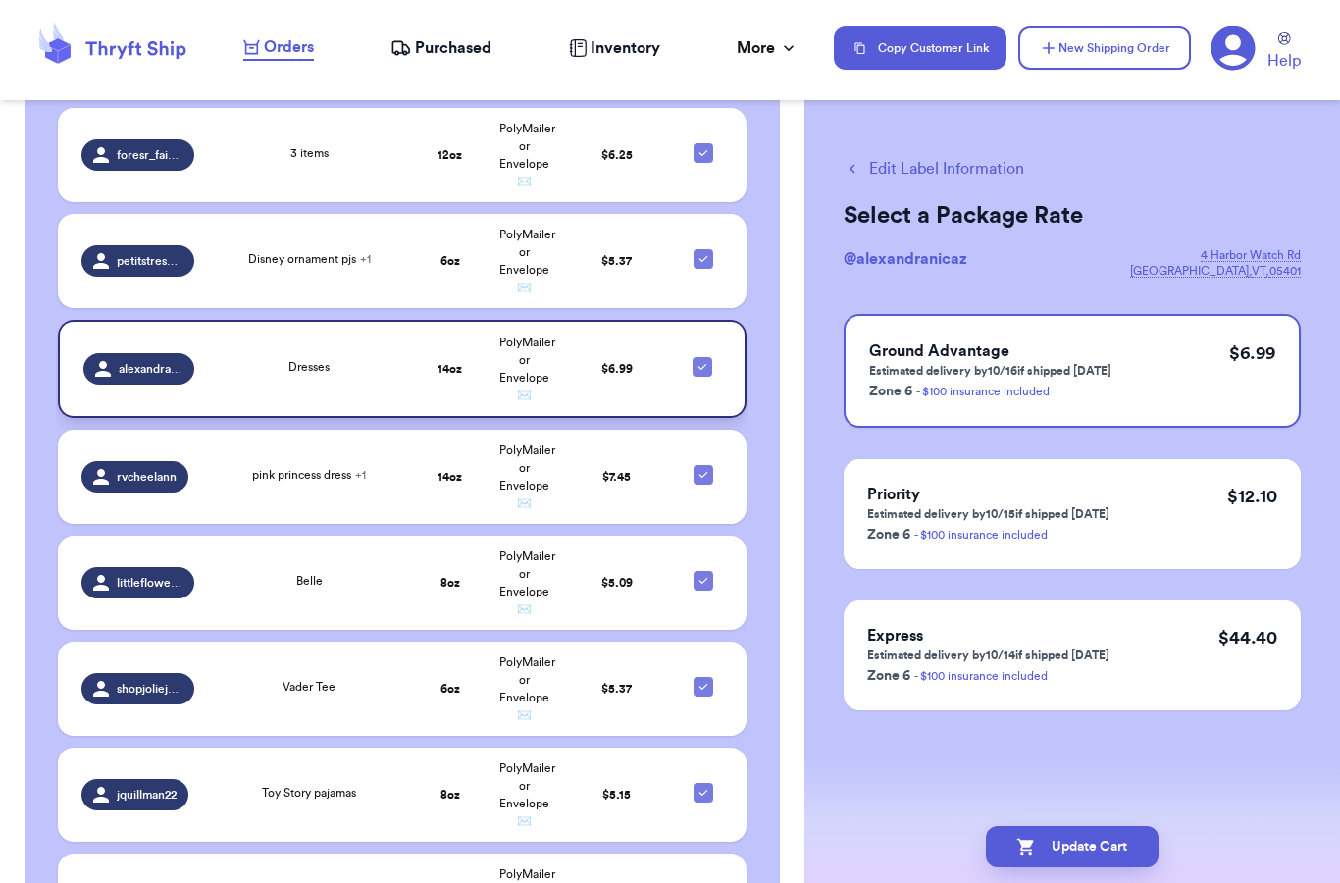
scroll to position [1753, 0]
